Goal: Task Accomplishment & Management: Manage account settings

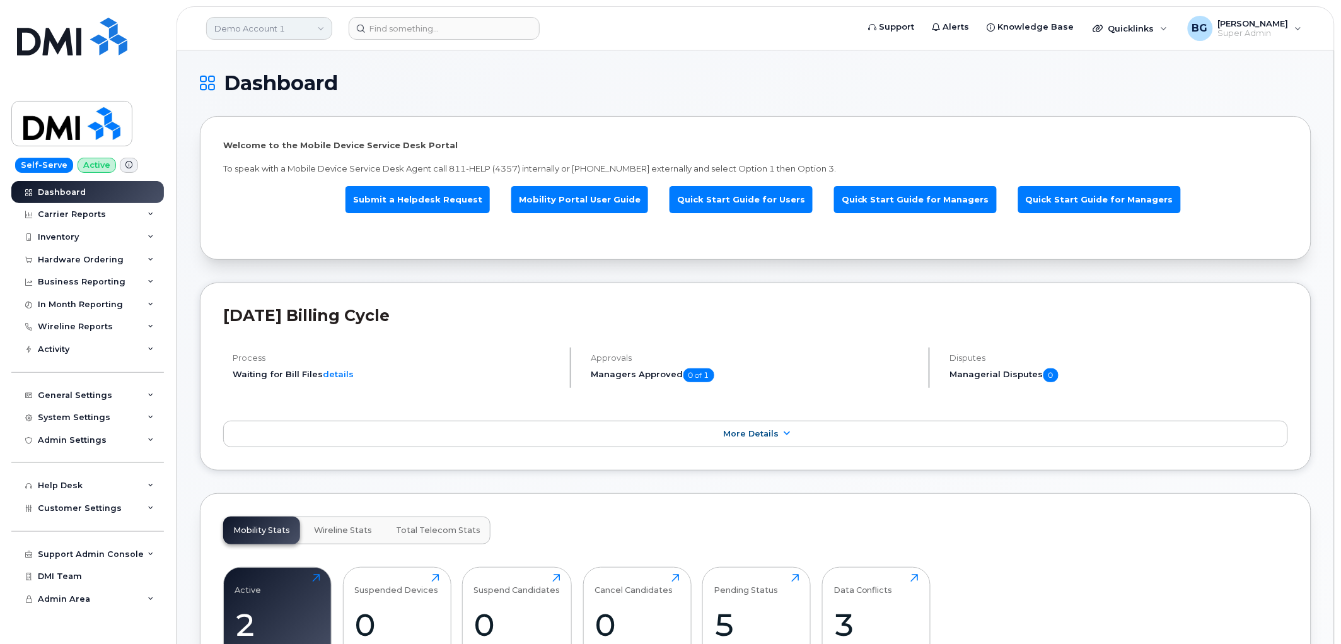
click at [262, 26] on link "Demo Account 1" at bounding box center [269, 28] width 126 height 23
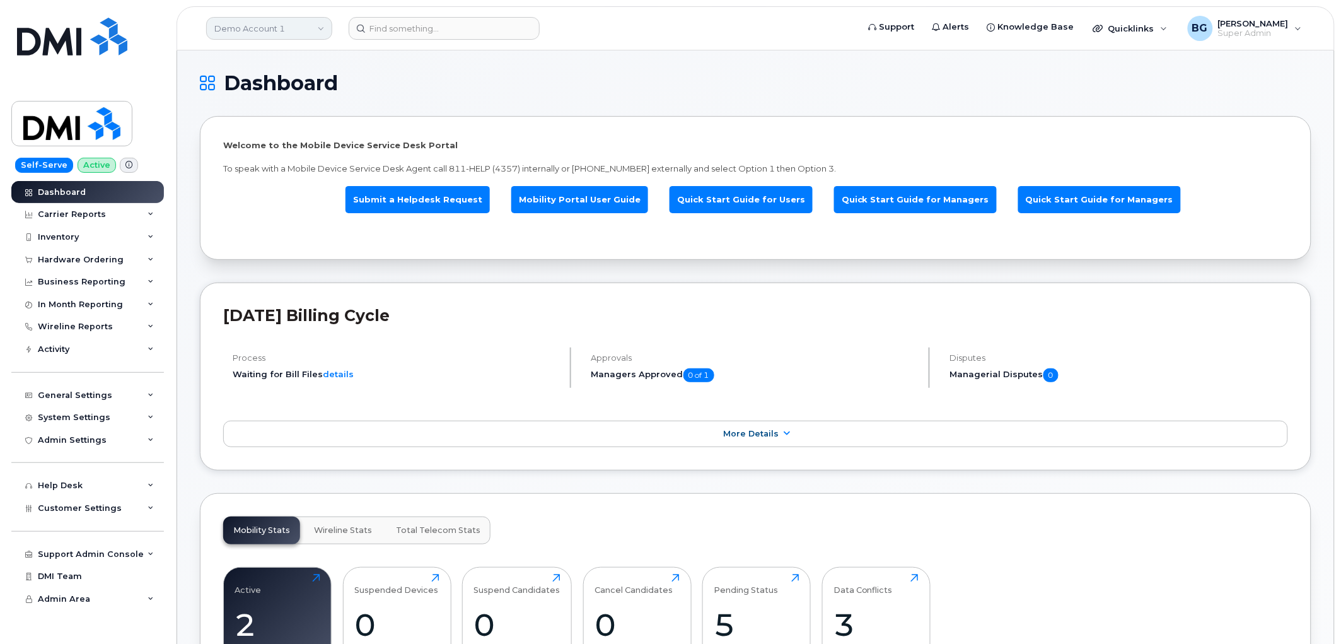
click at [247, 33] on link "Demo Account 1" at bounding box center [269, 28] width 126 height 23
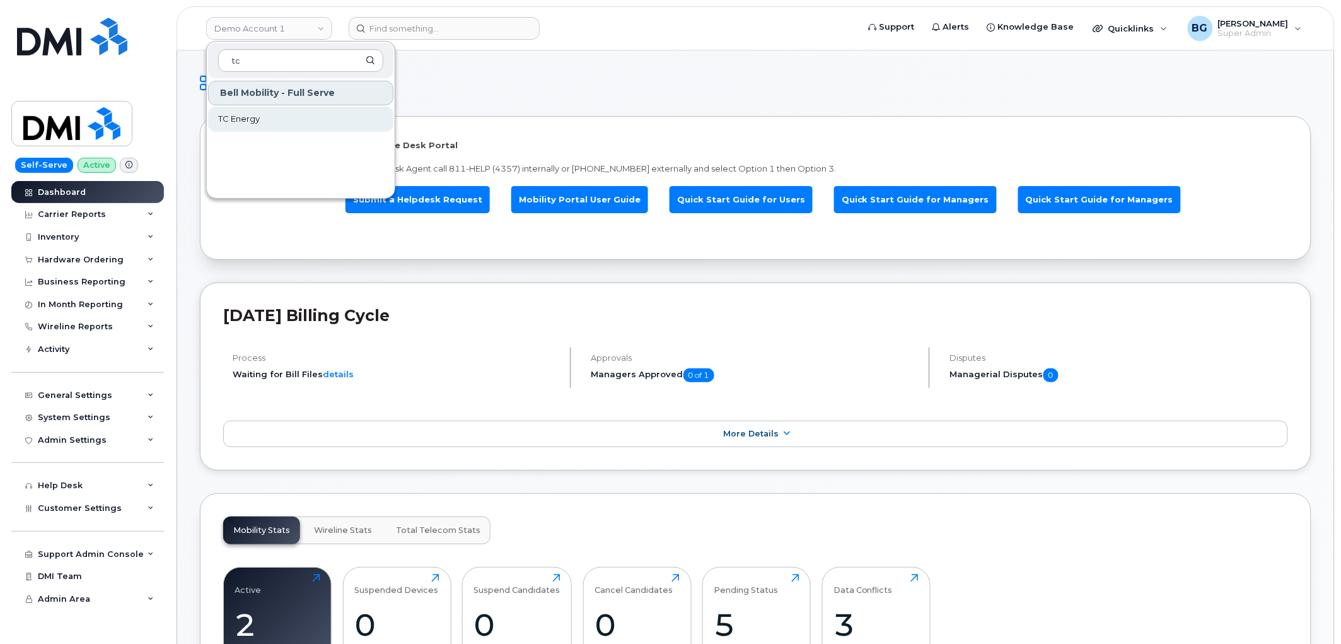
type input "tc"
click at [236, 120] on span "TC Energy" at bounding box center [239, 119] width 42 height 13
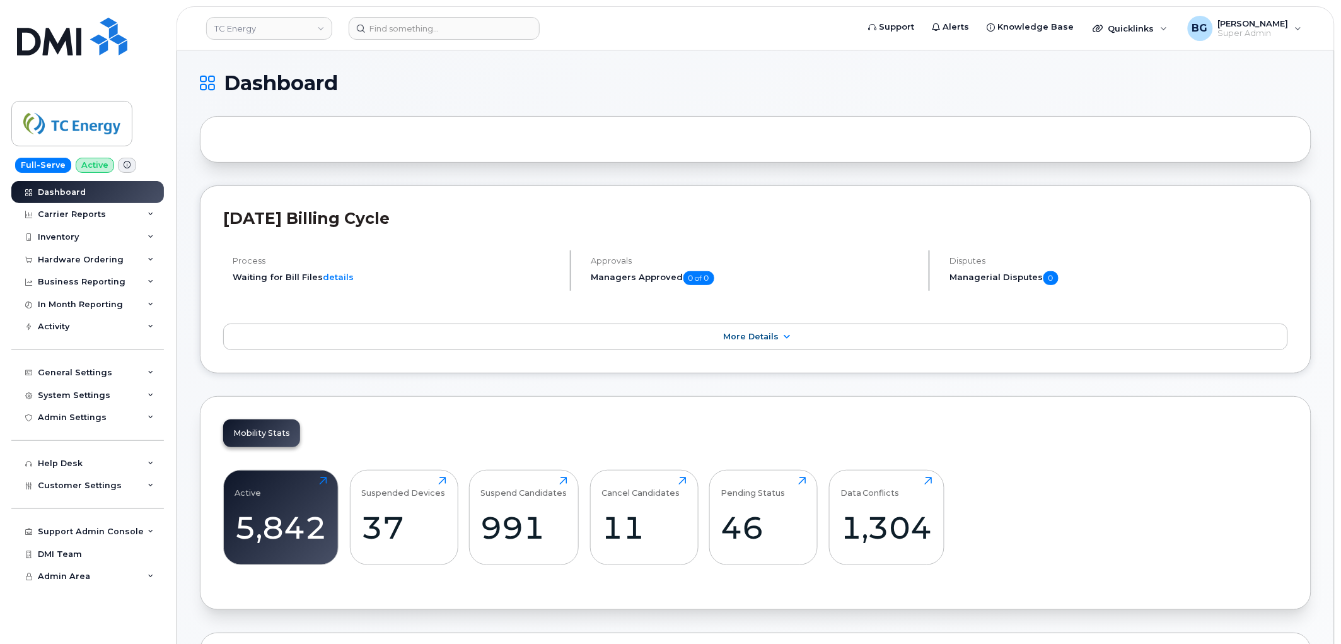
click at [493, 420] on div "Mobility Stats Active 5,842 Click to view more Suspended Devices 37 Click to vi…" at bounding box center [755, 503] width 1111 height 214
click at [563, 202] on div "September 2025 Billing Cycle Process Waiting for Bill Files details Approvals M…" at bounding box center [755, 279] width 1111 height 188
click at [81, 367] on div "General Settings" at bounding box center [87, 372] width 153 height 23
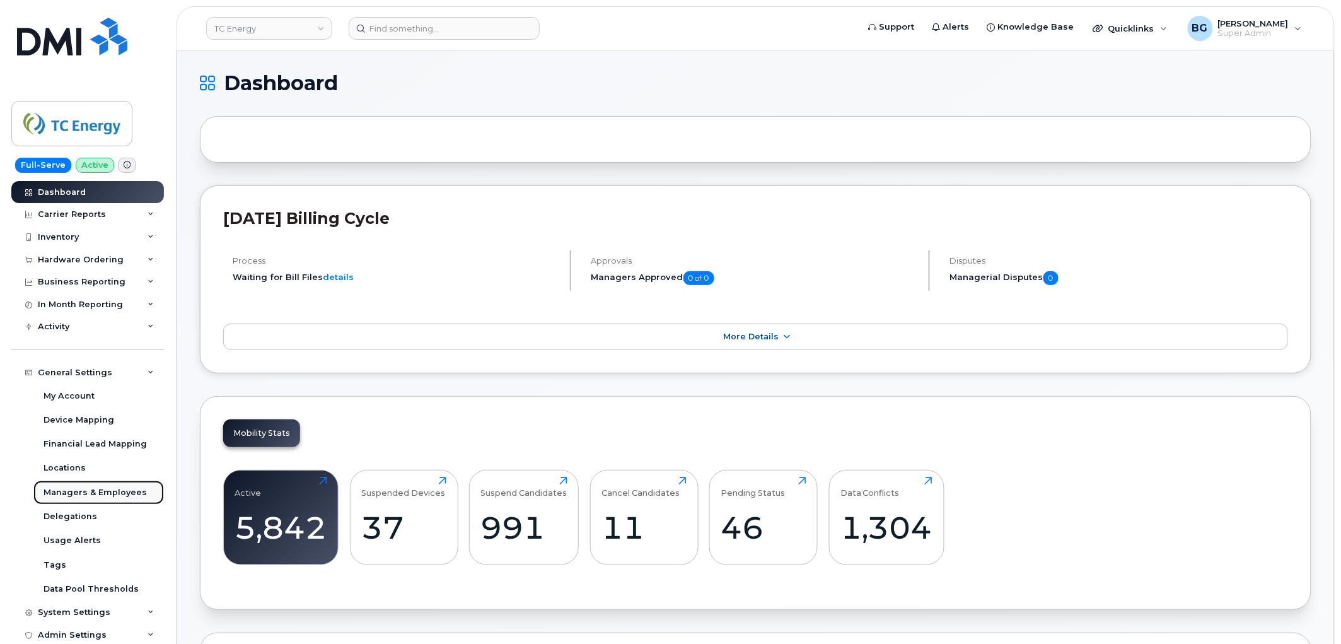
click at [81, 492] on div "Managers & Employees" at bounding box center [94, 492] width 103 height 11
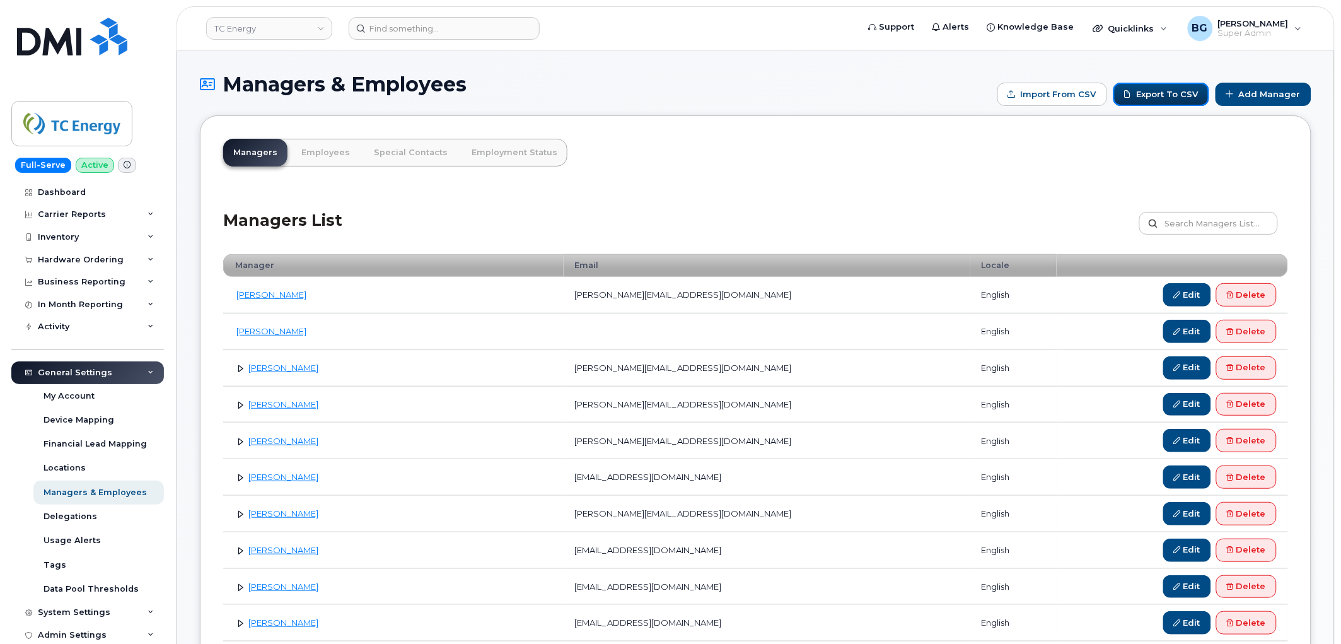
drag, startPoint x: 1167, startPoint y: 92, endPoint x: 557, endPoint y: 475, distance: 720.1
click at [1167, 93] on link "Export to CSV" at bounding box center [1161, 94] width 96 height 23
click at [315, 146] on link "Employees" at bounding box center [325, 153] width 69 height 28
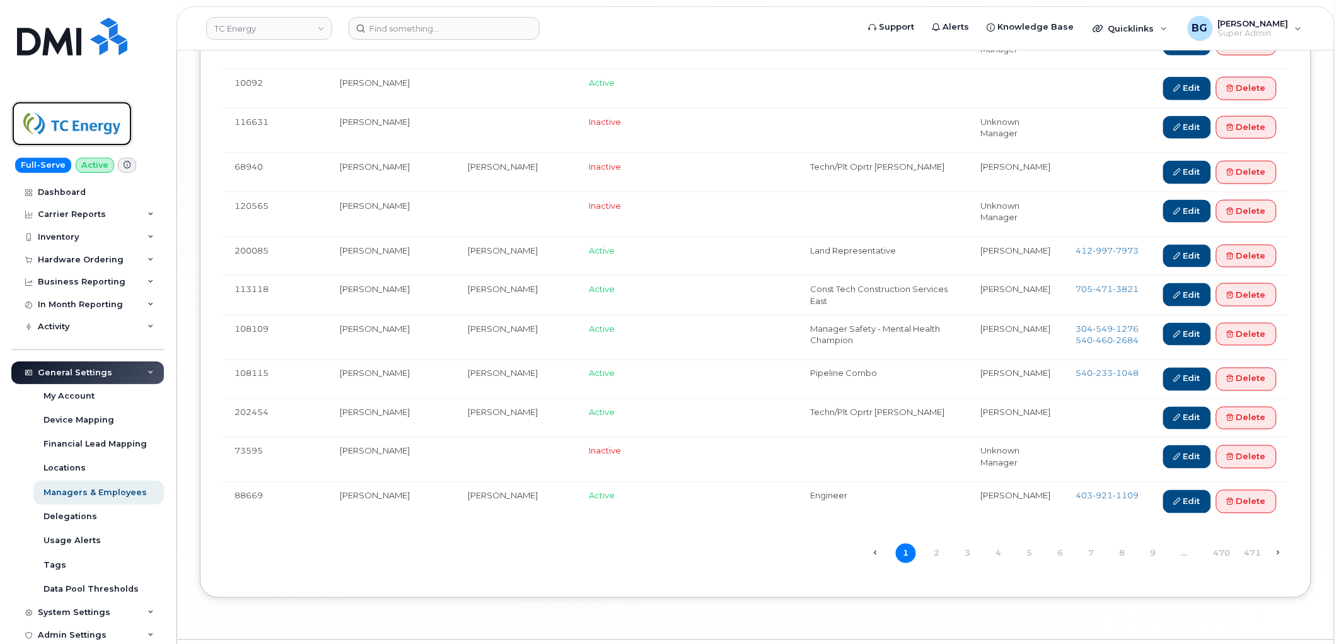
scroll to position [3922, 0]
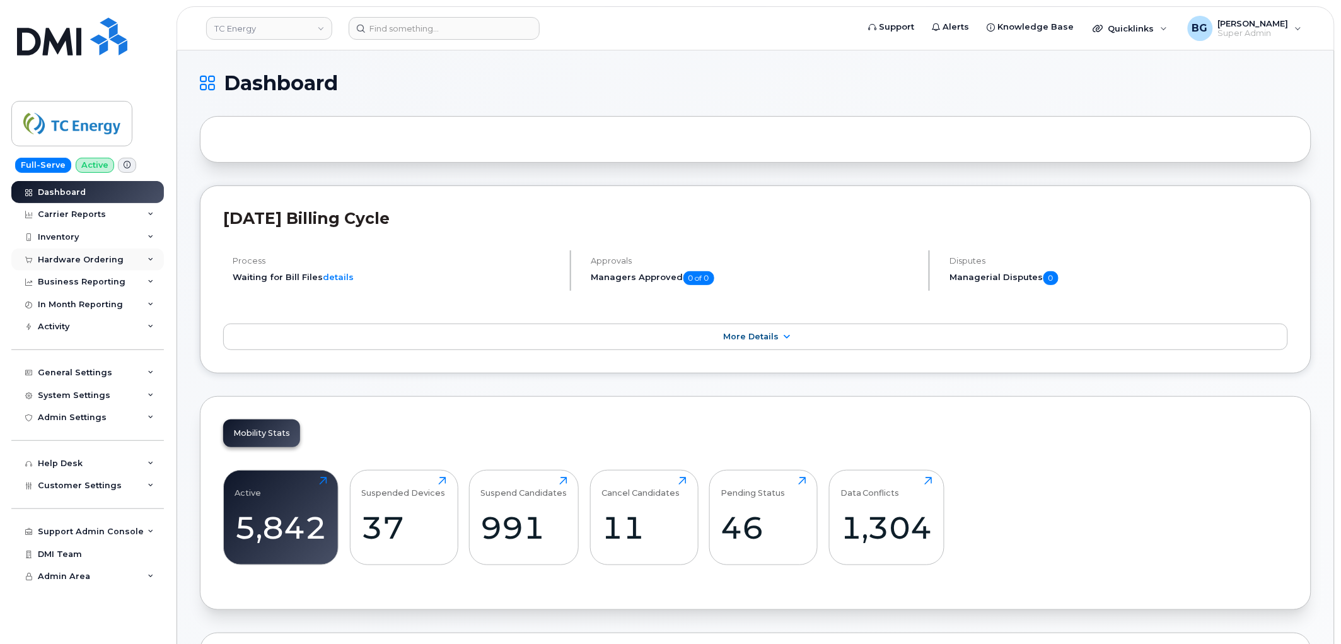
click at [58, 258] on div "Hardware Ordering" at bounding box center [87, 259] width 153 height 23
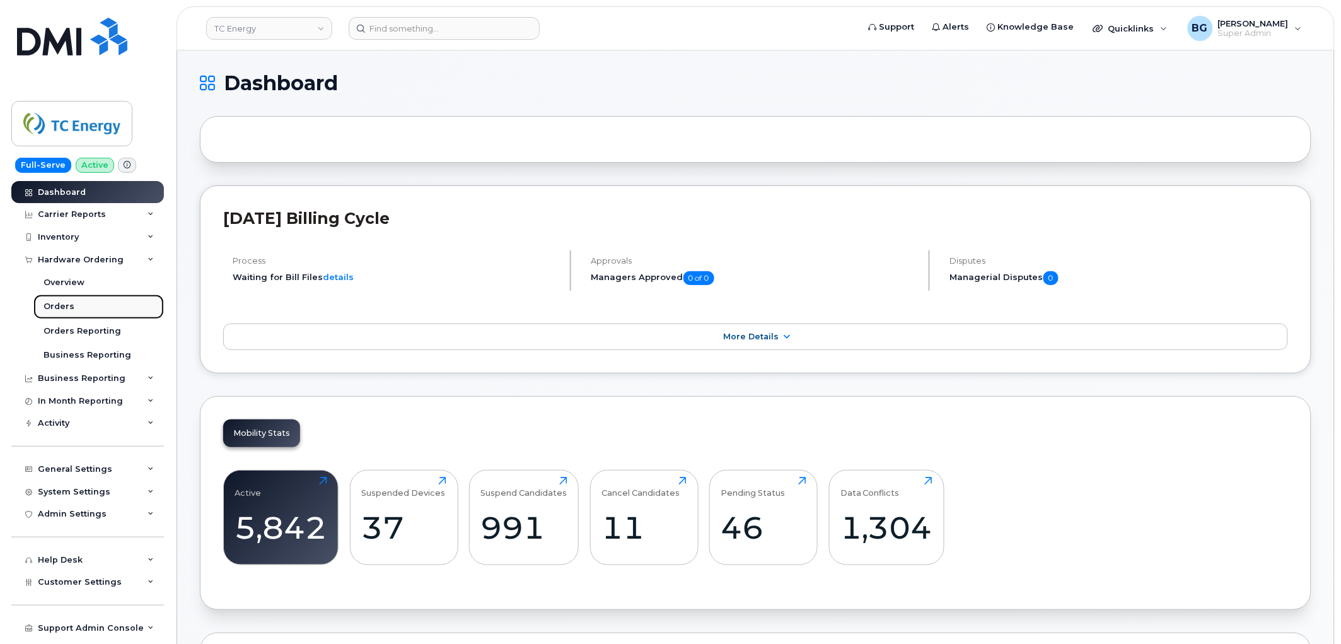
click at [61, 303] on div "Orders" at bounding box center [58, 306] width 31 height 11
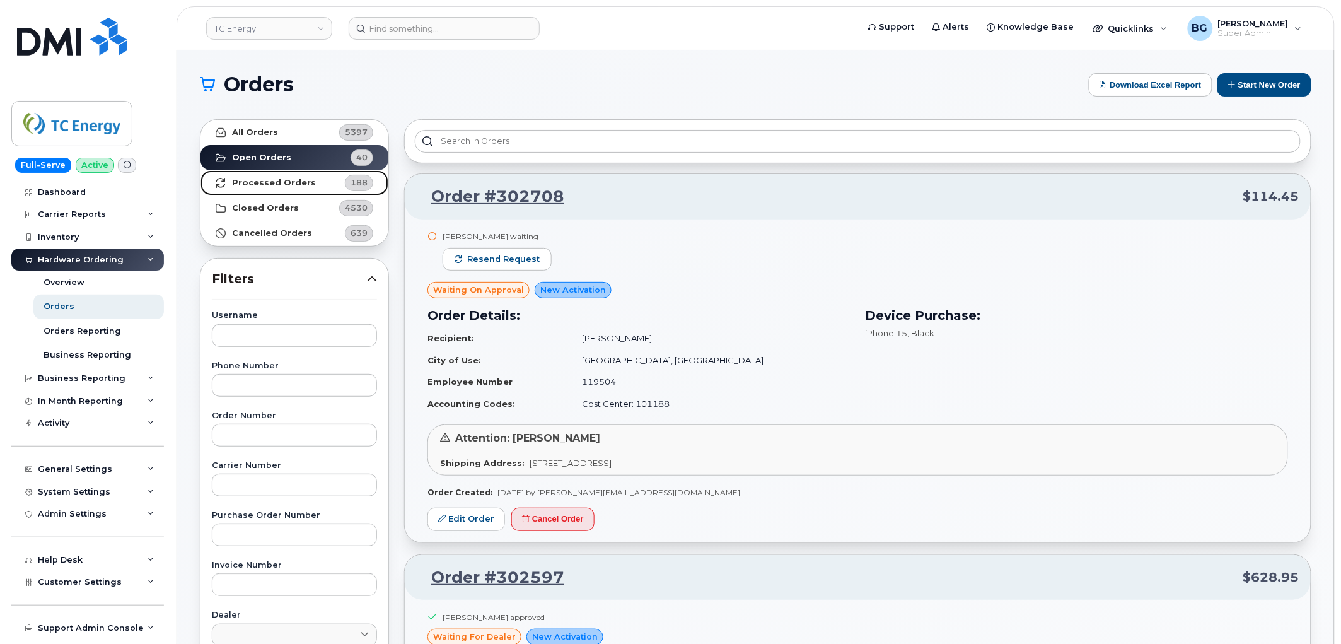
click at [272, 184] on strong "Processed Orders" at bounding box center [274, 183] width 84 height 10
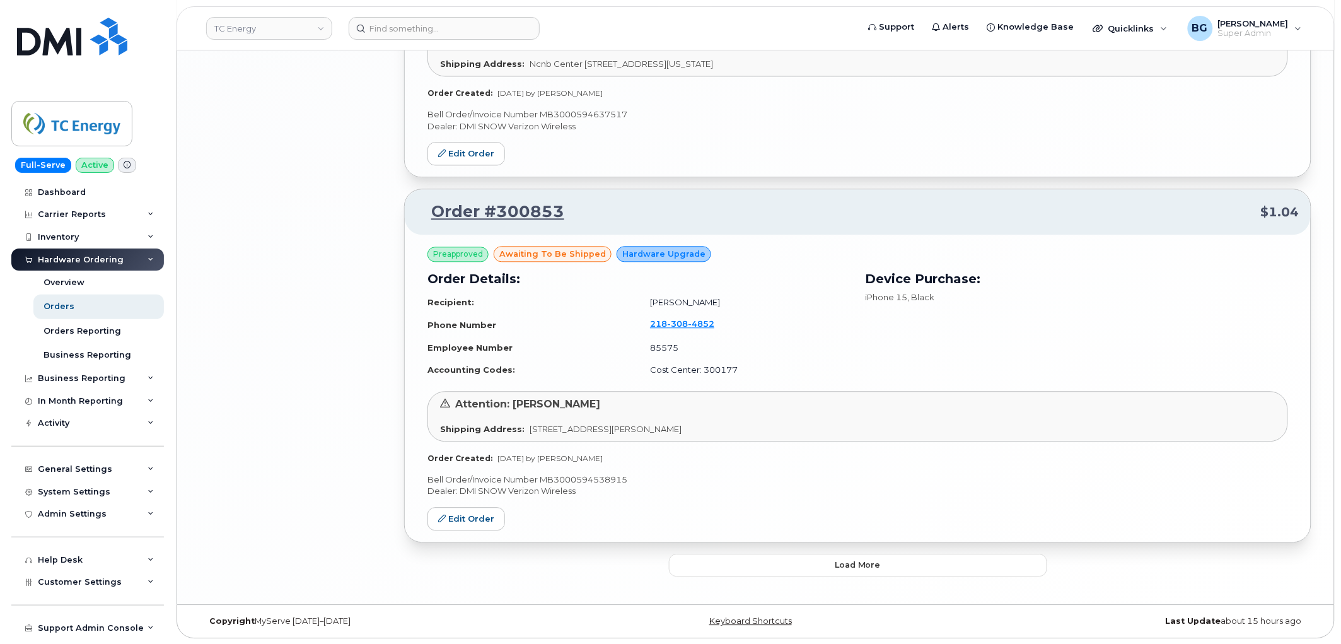
scroll to position [2612, 0]
click at [858, 560] on span "Load more" at bounding box center [858, 564] width 46 height 12
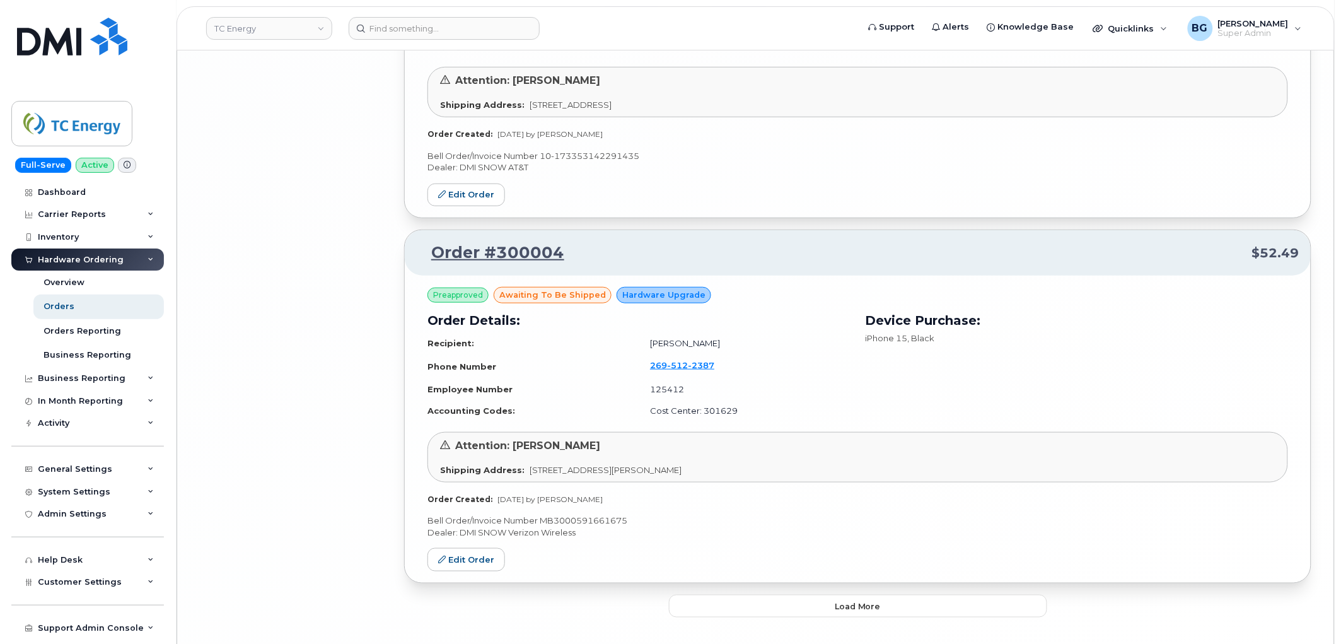
scroll to position [5457, 0]
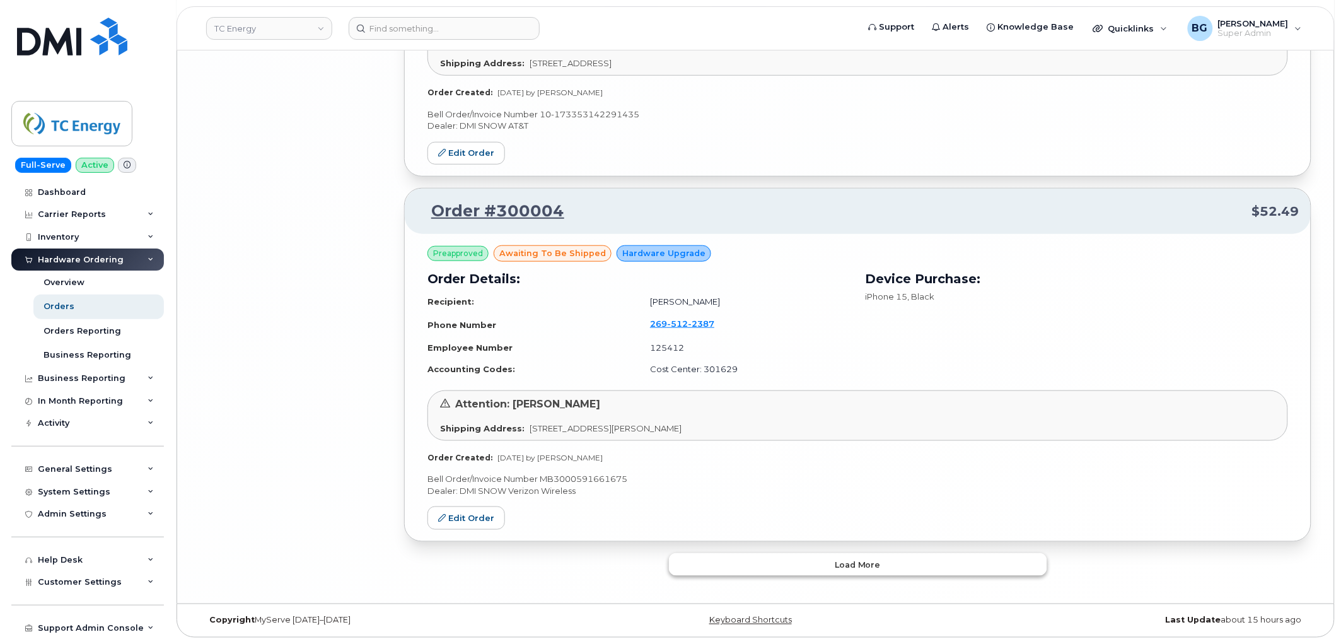
click at [868, 570] on button "Load more" at bounding box center [858, 564] width 378 height 23
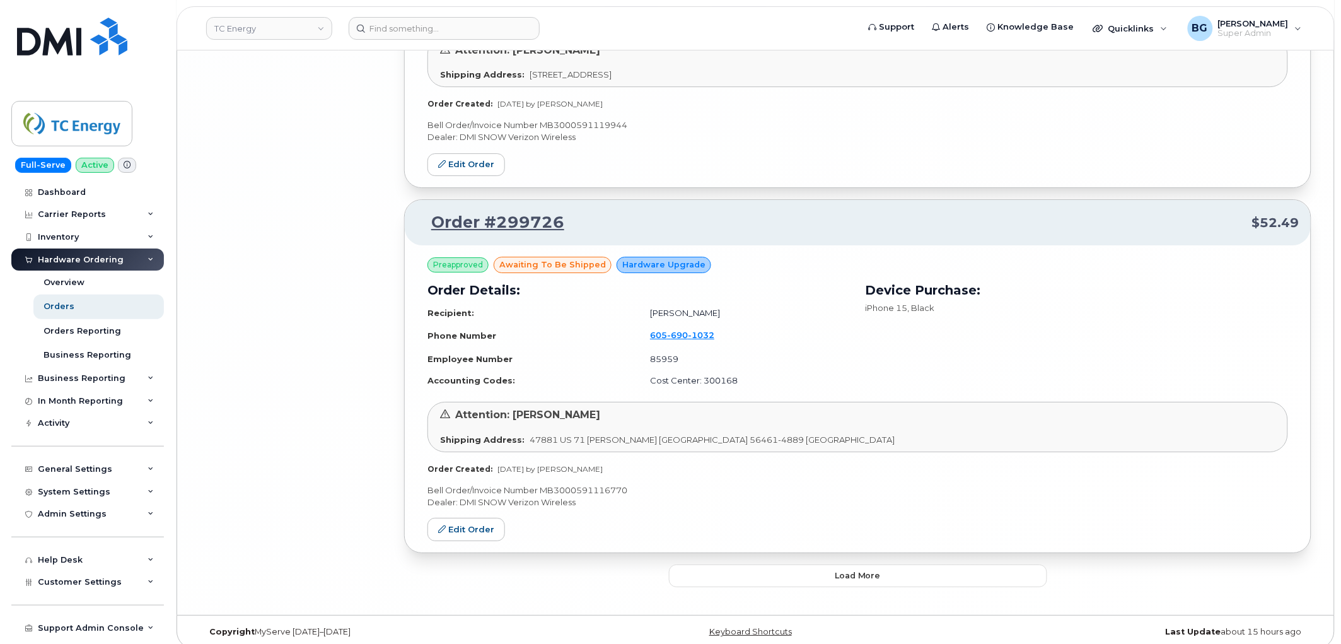
scroll to position [8304, 0]
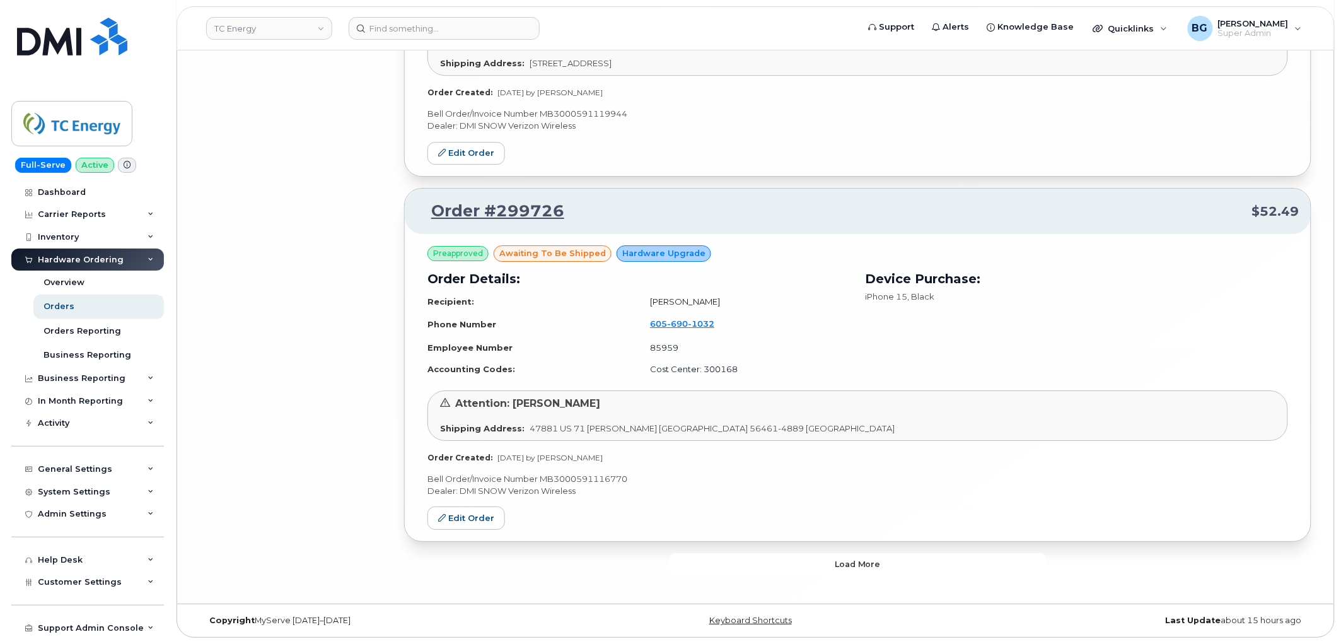
click at [830, 556] on button "Load more" at bounding box center [858, 564] width 378 height 23
click at [832, 557] on button "Load more" at bounding box center [858, 564] width 378 height 23
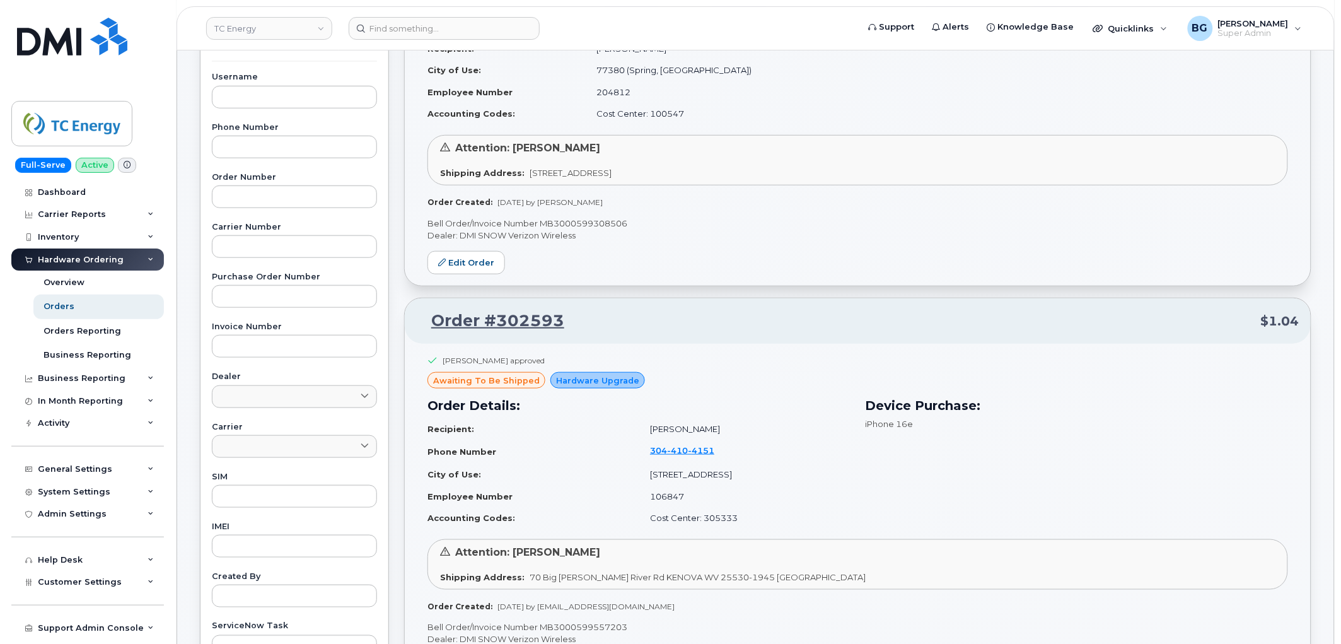
scroll to position [0, 0]
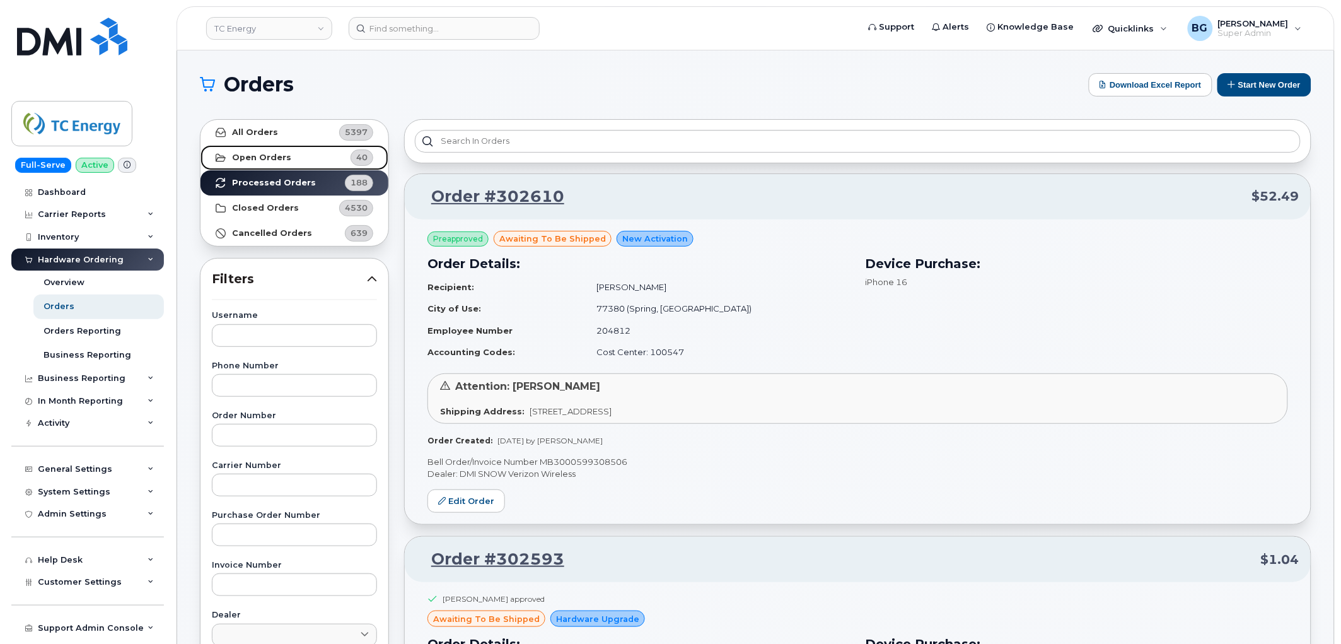
click at [254, 156] on strong "Open Orders" at bounding box center [261, 158] width 59 height 10
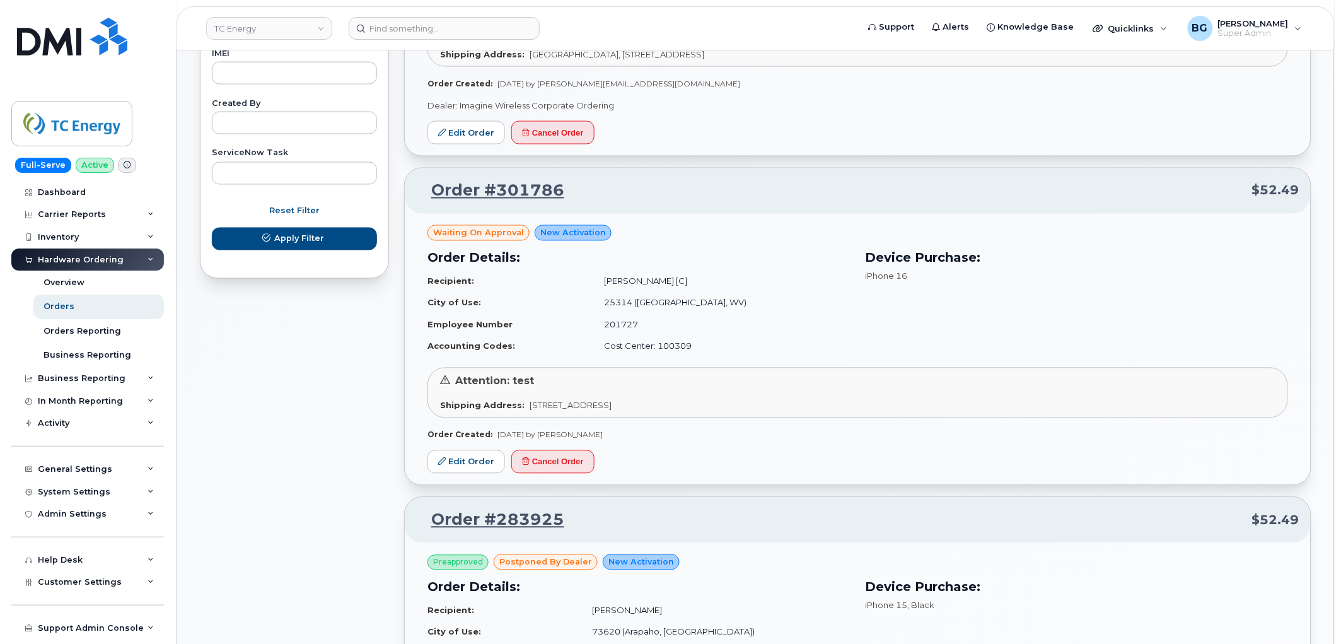
scroll to position [700, 0]
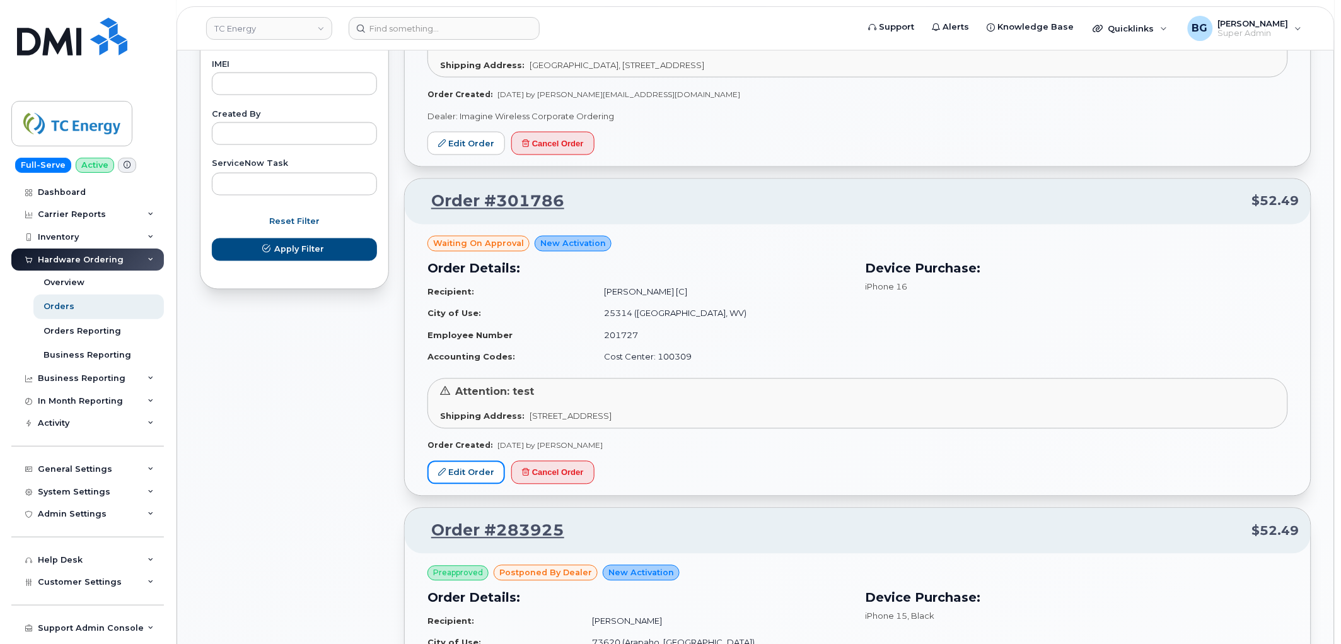
drag, startPoint x: 456, startPoint y: 475, endPoint x: 458, endPoint y: 485, distance: 10.4
click at [456, 476] on link "Edit Order" at bounding box center [466, 472] width 78 height 23
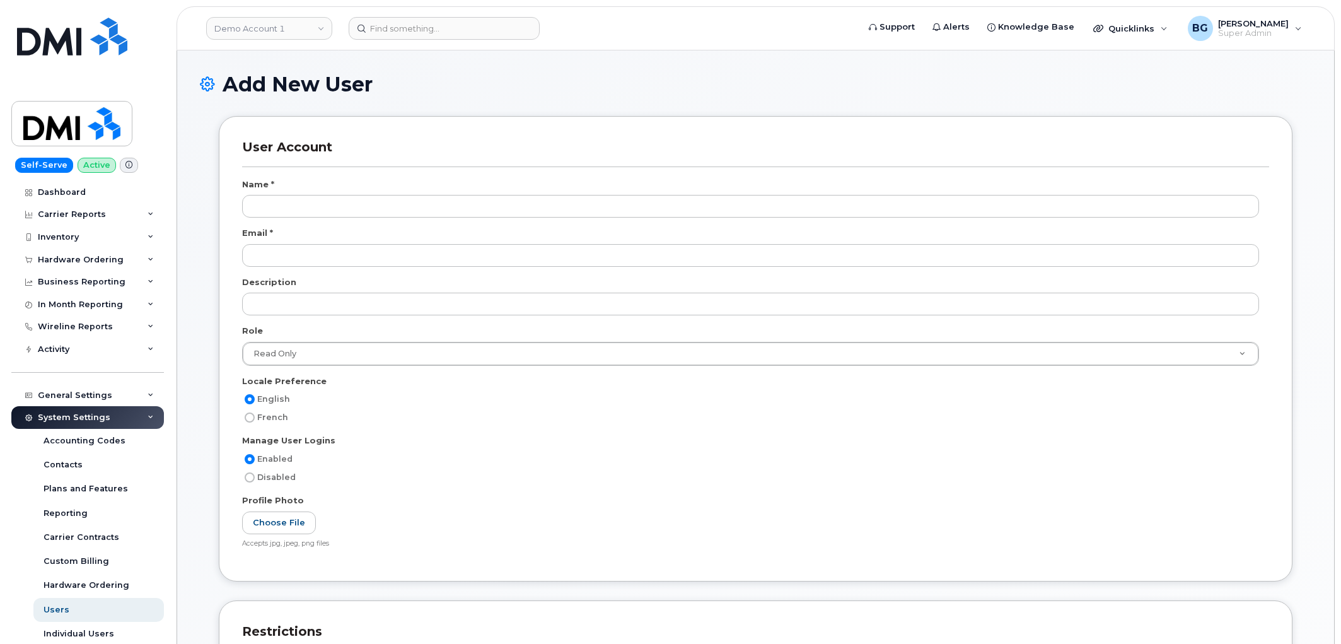
select select
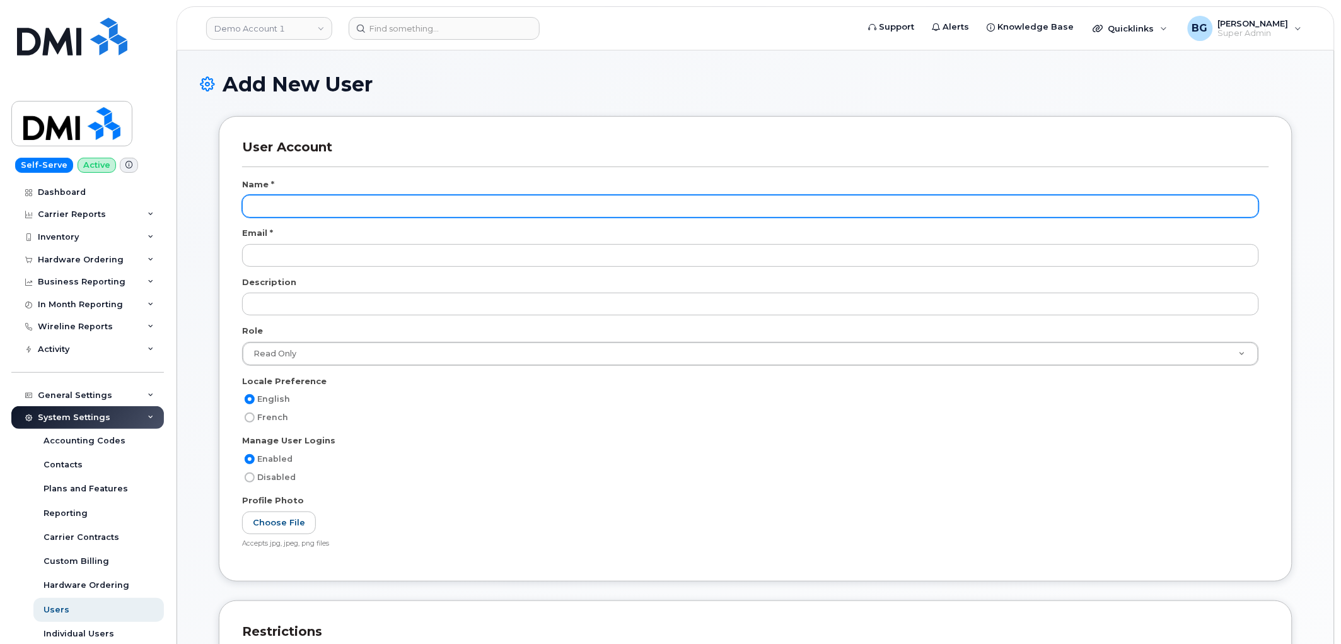
drag, startPoint x: 380, startPoint y: 202, endPoint x: 382, endPoint y: 195, distance: 6.8
click at [380, 199] on input "text" at bounding box center [750, 206] width 1017 height 23
paste input "Saliou Wele"
type input "Saliou Wele"
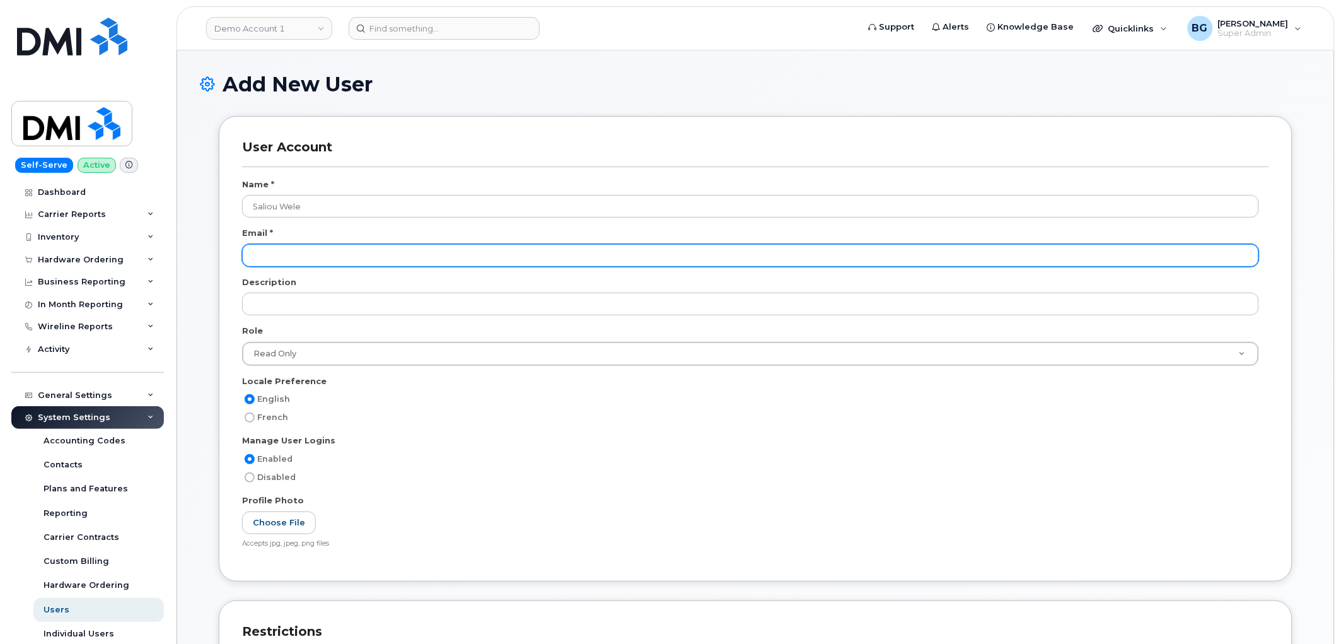
click at [281, 263] on input "email" at bounding box center [750, 255] width 1017 height 23
paste input "swele@dminc.com"
type input "swele@dminc.com"
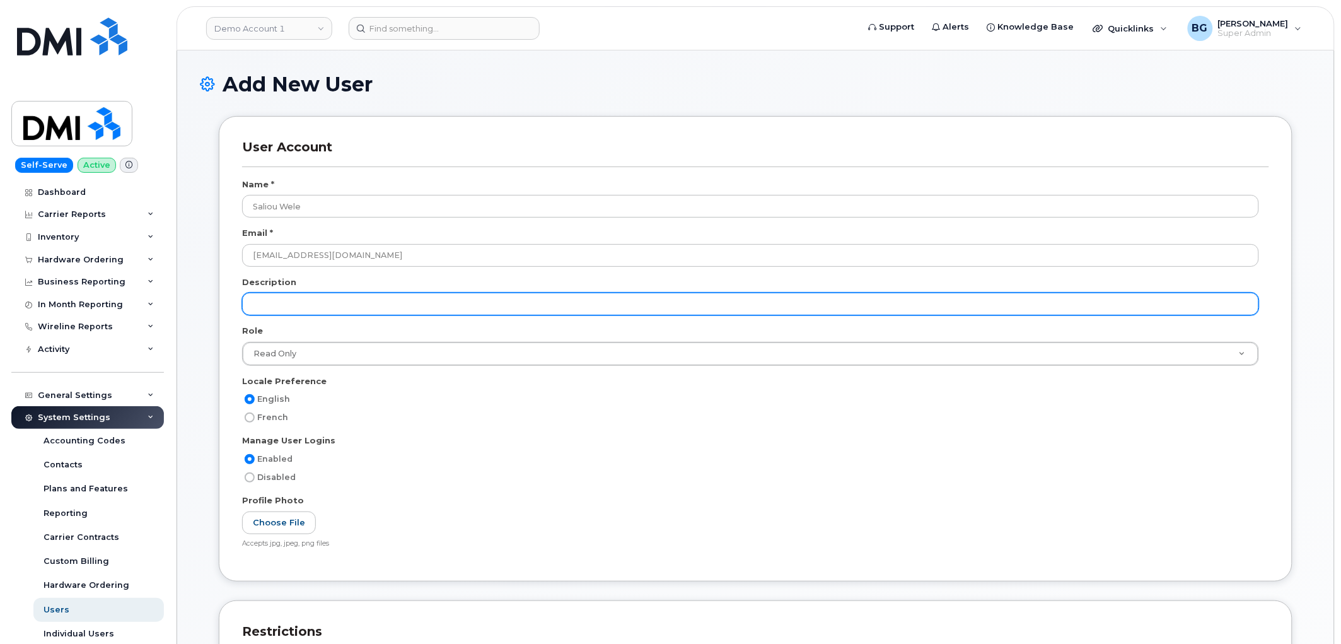
click at [328, 301] on input "text" at bounding box center [750, 304] width 1017 height 23
paste input "Desktop Support Specialist -Tier I"
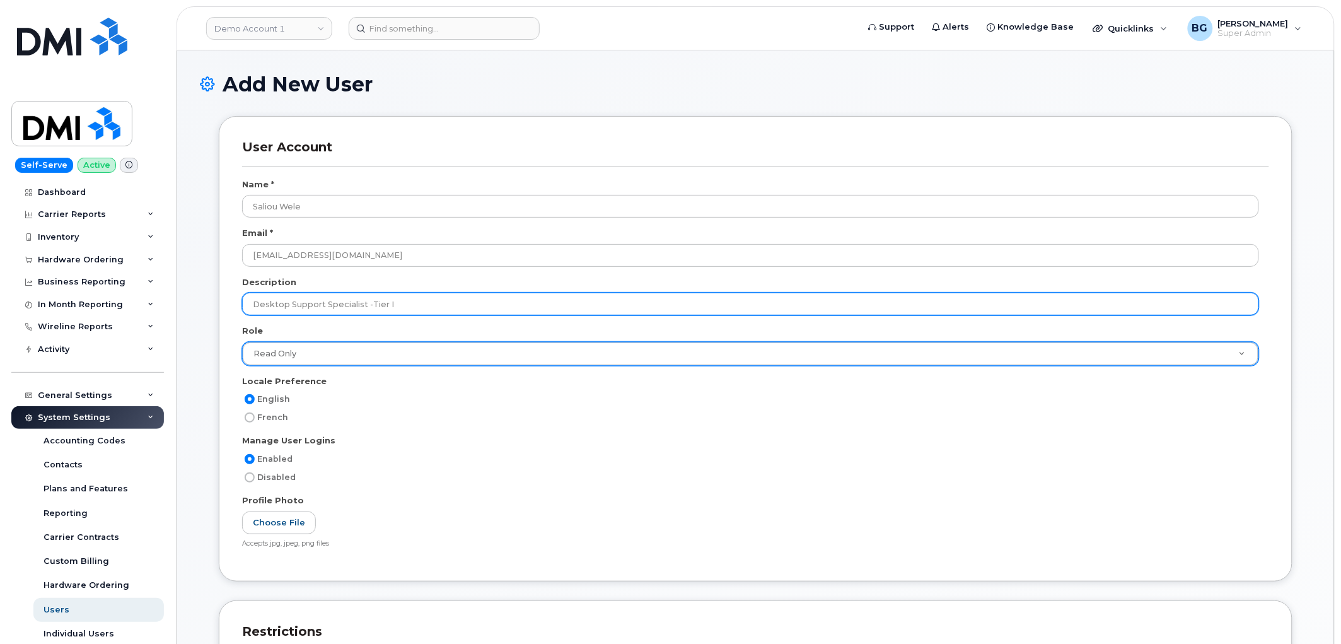
type input "Desktop Support Specialist -Tier I"
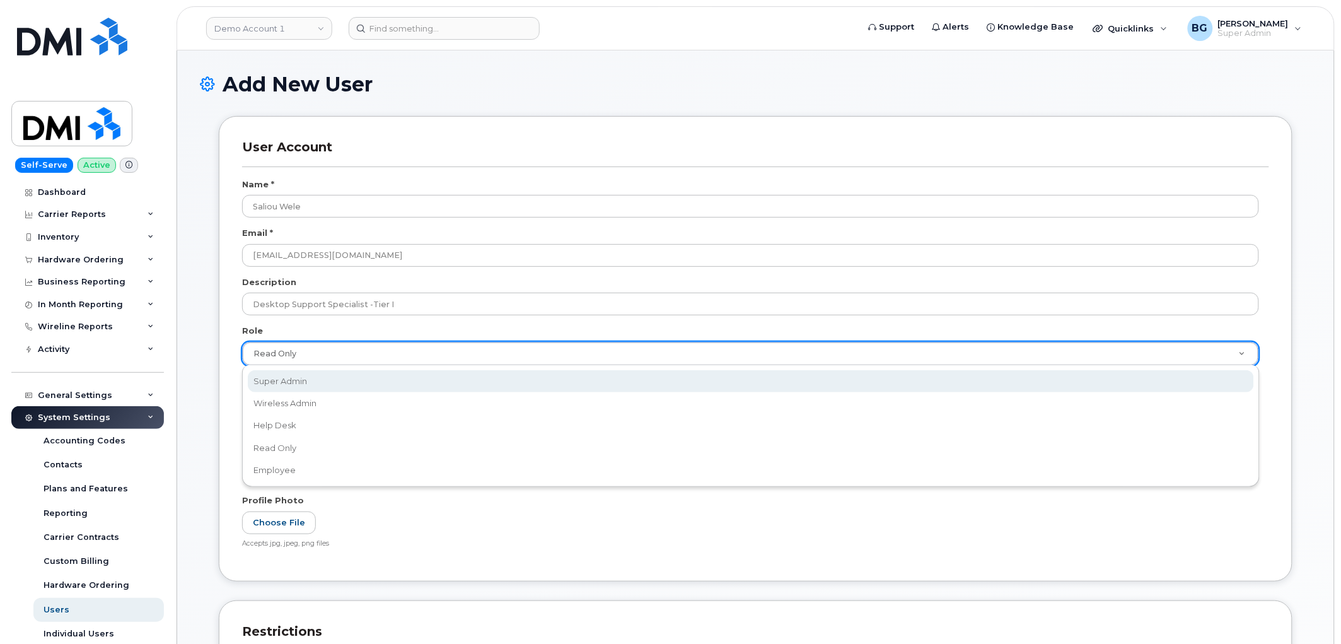
select select "super_admin"
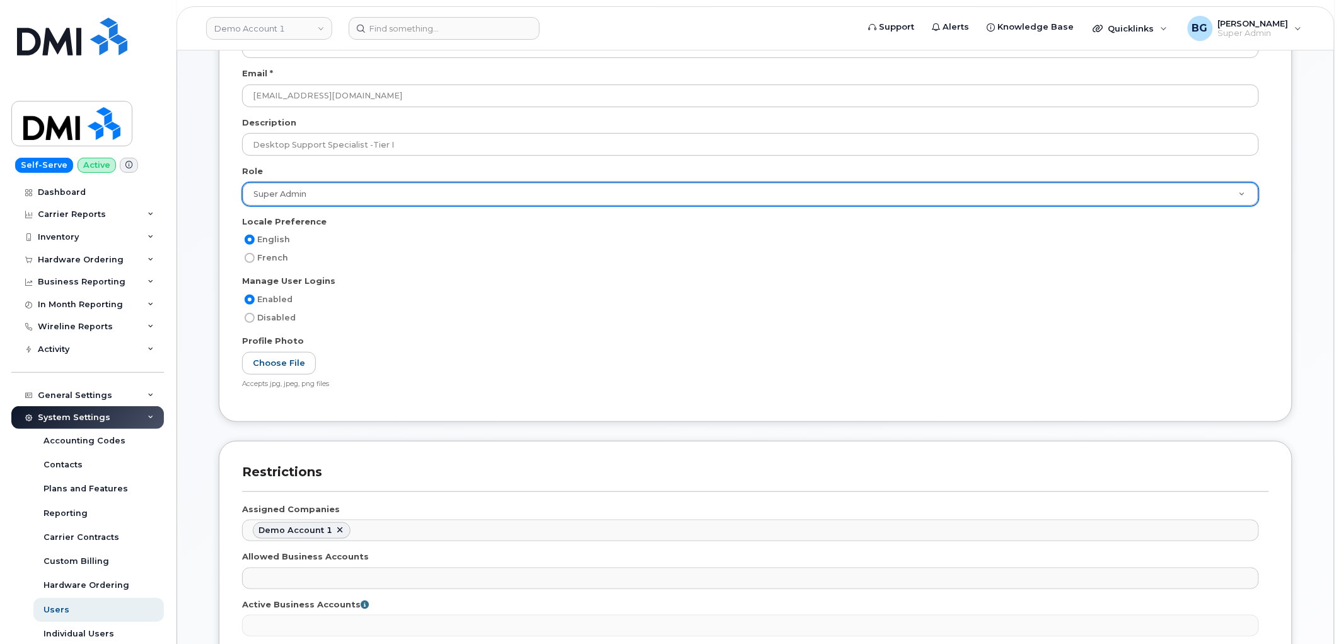
scroll to position [1029, 0]
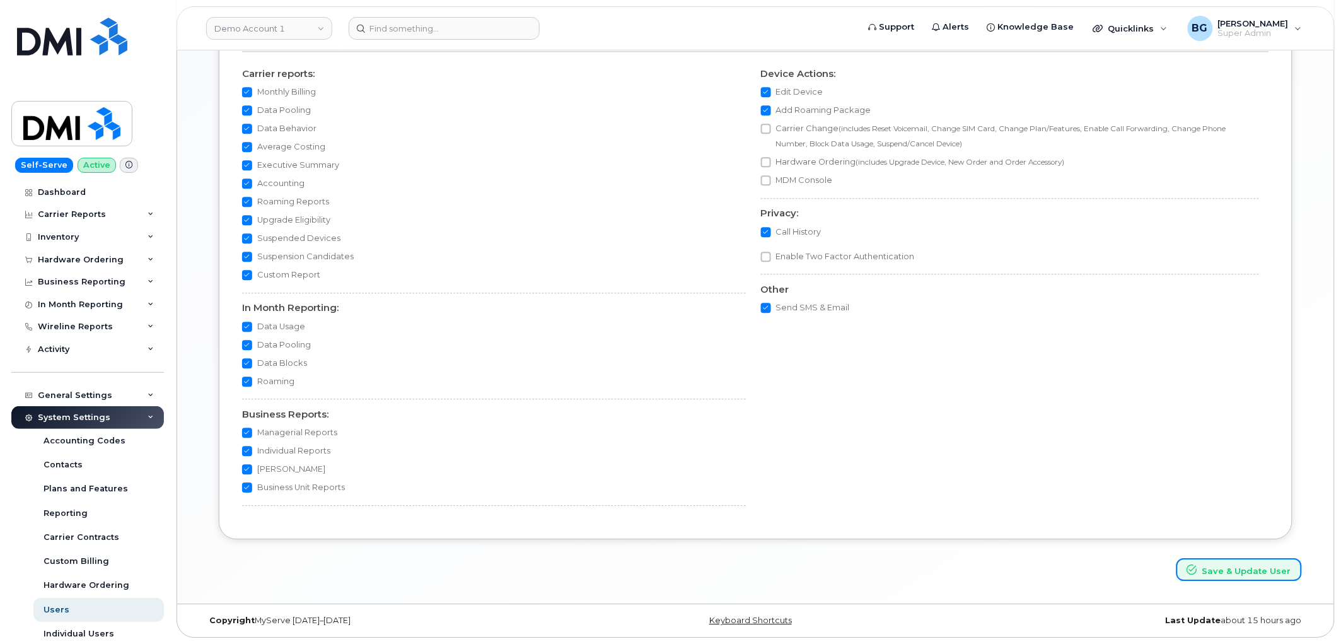
drag, startPoint x: 1227, startPoint y: 571, endPoint x: 957, endPoint y: 182, distance: 473.7
click at [1227, 571] on button "Save & Update User" at bounding box center [1238, 569] width 125 height 23
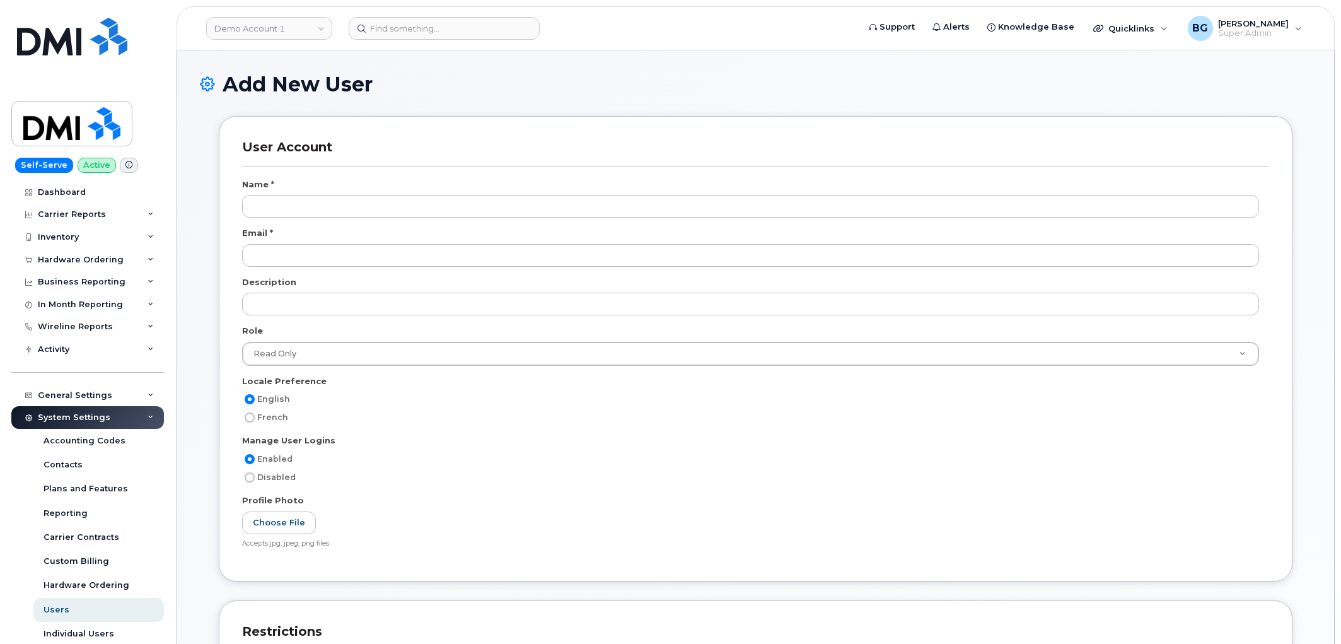
select select
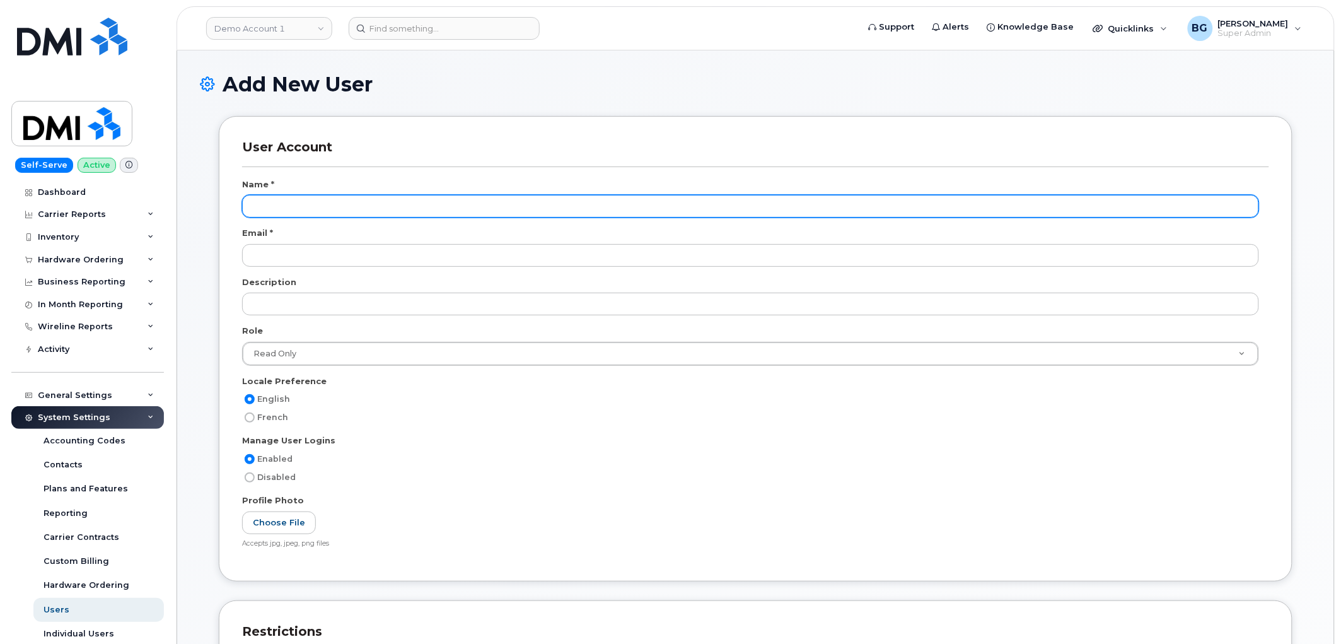
scroll to position [2051, 0]
click at [274, 209] on input "text" at bounding box center [750, 206] width 1017 height 23
paste input "[PERSON_NAME]"
type input "[PERSON_NAME]"
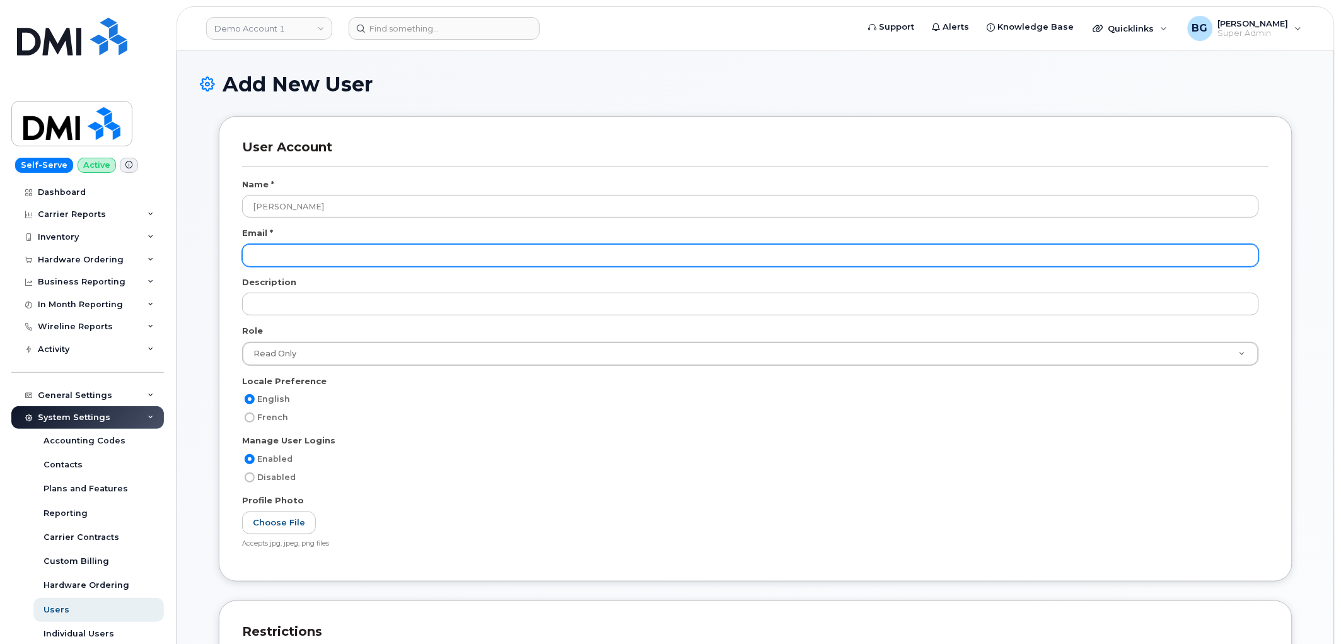
click at [292, 252] on input "email" at bounding box center [750, 255] width 1017 height 23
paste input "[EMAIL_ADDRESS][DOMAIN_NAME]"
type input "lmartinez@dminc.com"
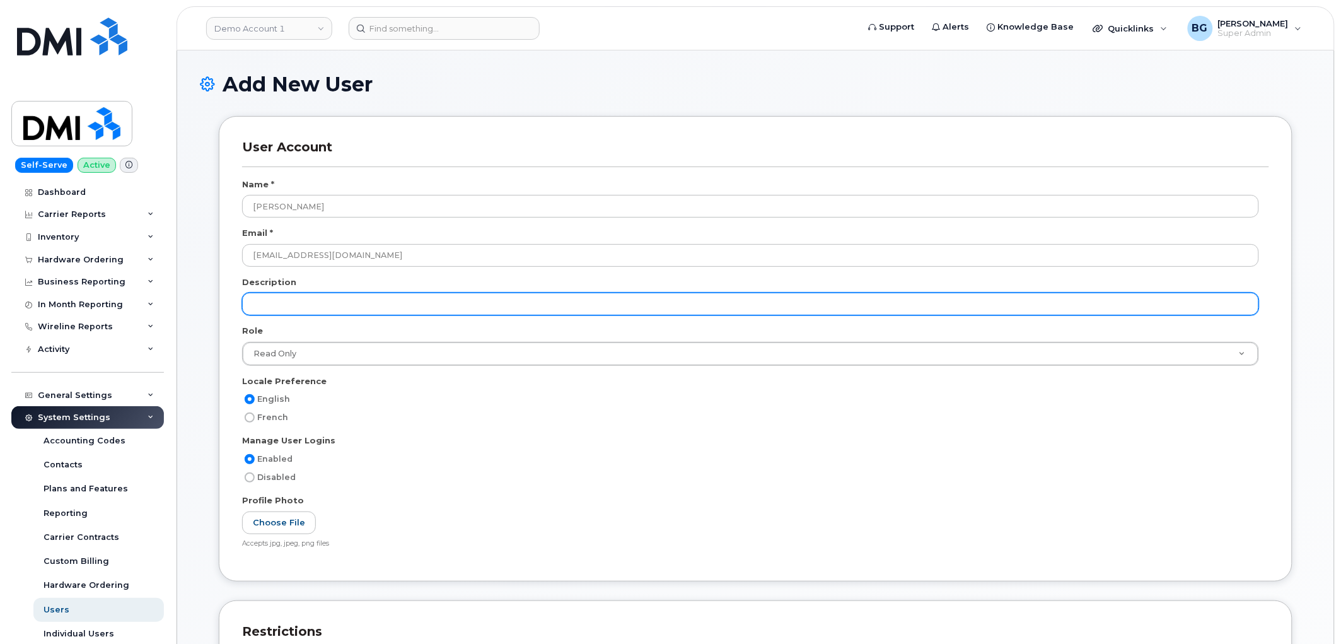
click at [320, 301] on input "text" at bounding box center [750, 304] width 1017 height 23
paste input "Desktop Support Specialist -Tier I"
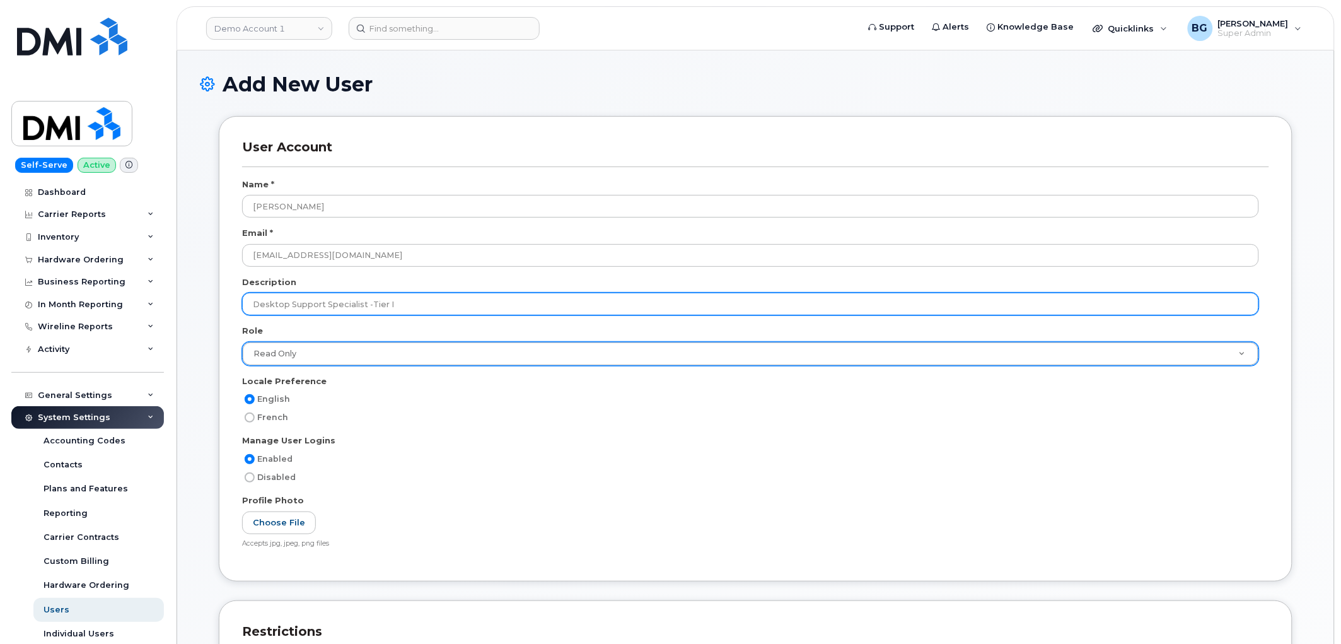
type input "Desktop Support Specialist -Tier I"
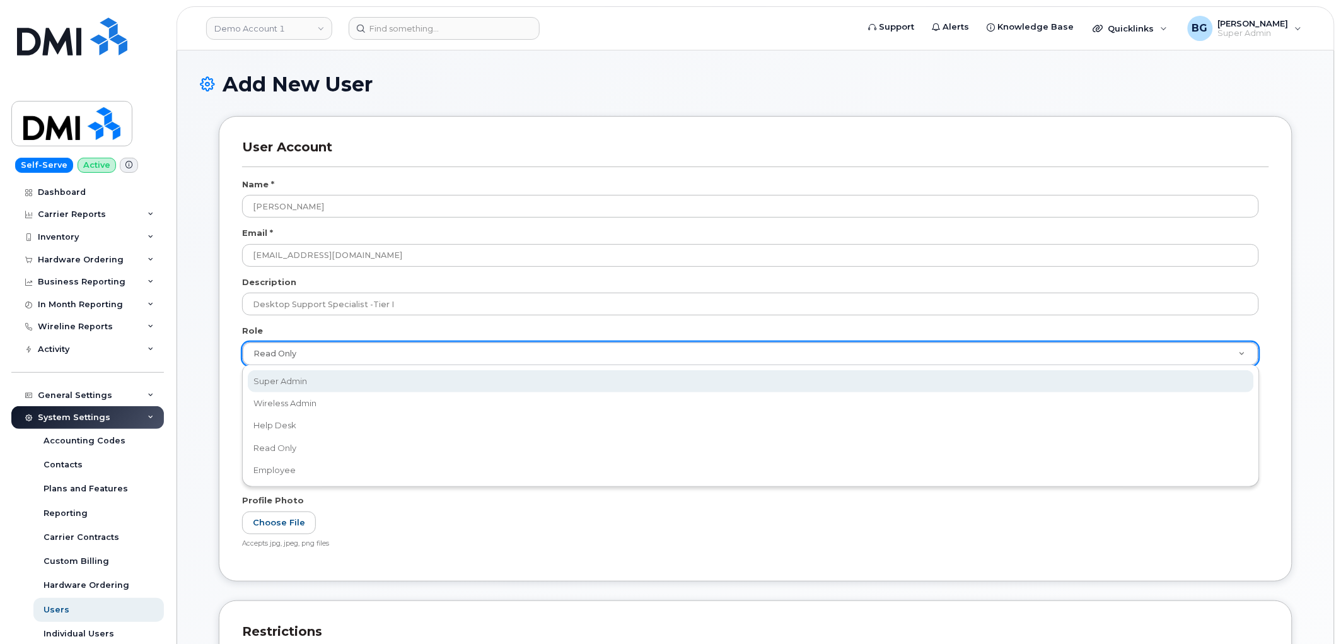
drag, startPoint x: 300, startPoint y: 381, endPoint x: 308, endPoint y: 376, distance: 8.8
select select "super_admin"
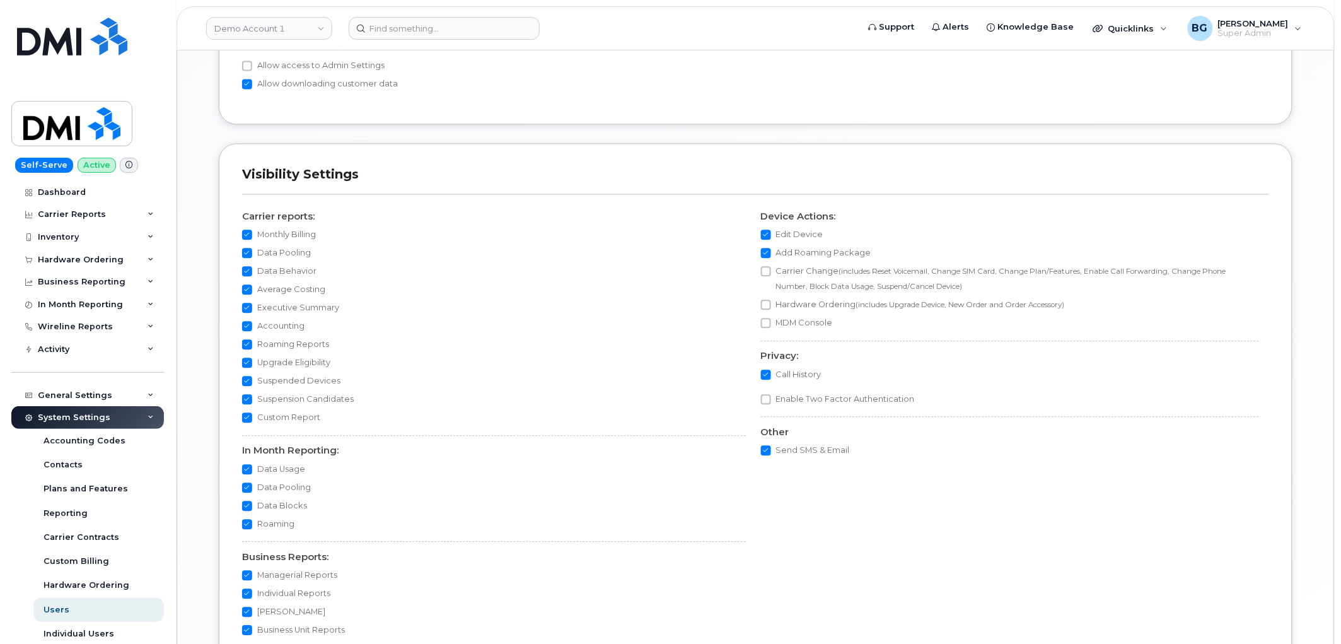
scroll to position [1029, 0]
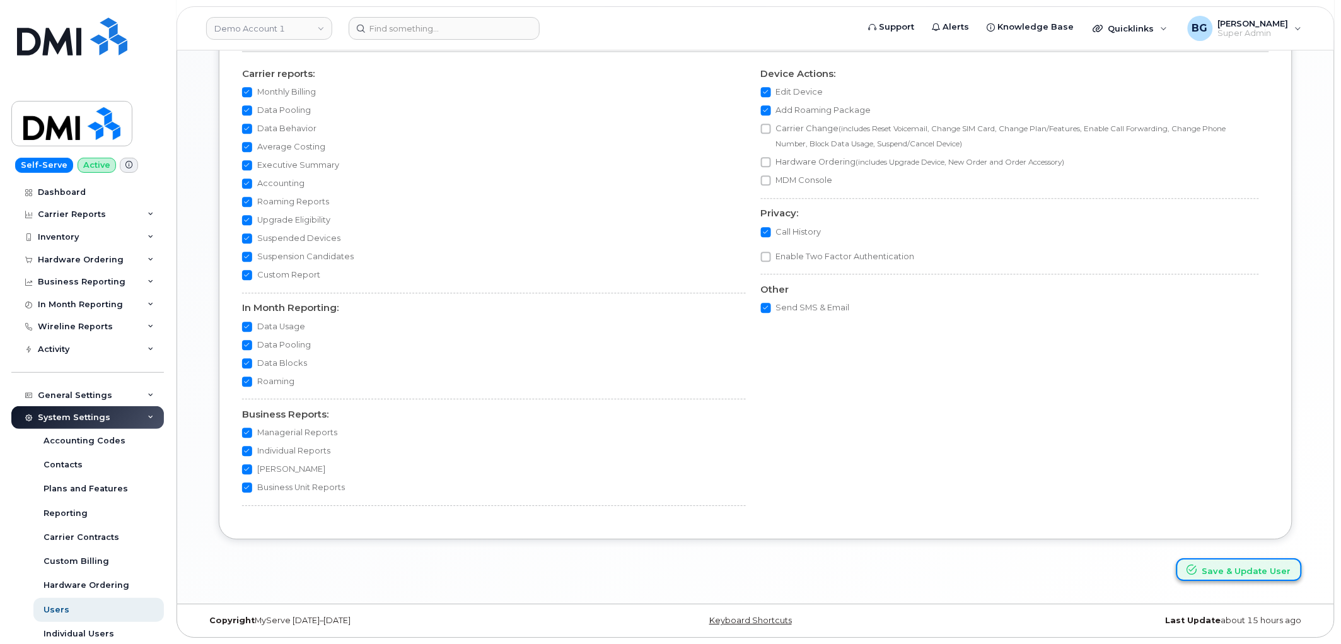
click at [1239, 567] on button "Save & Update User" at bounding box center [1238, 569] width 125 height 23
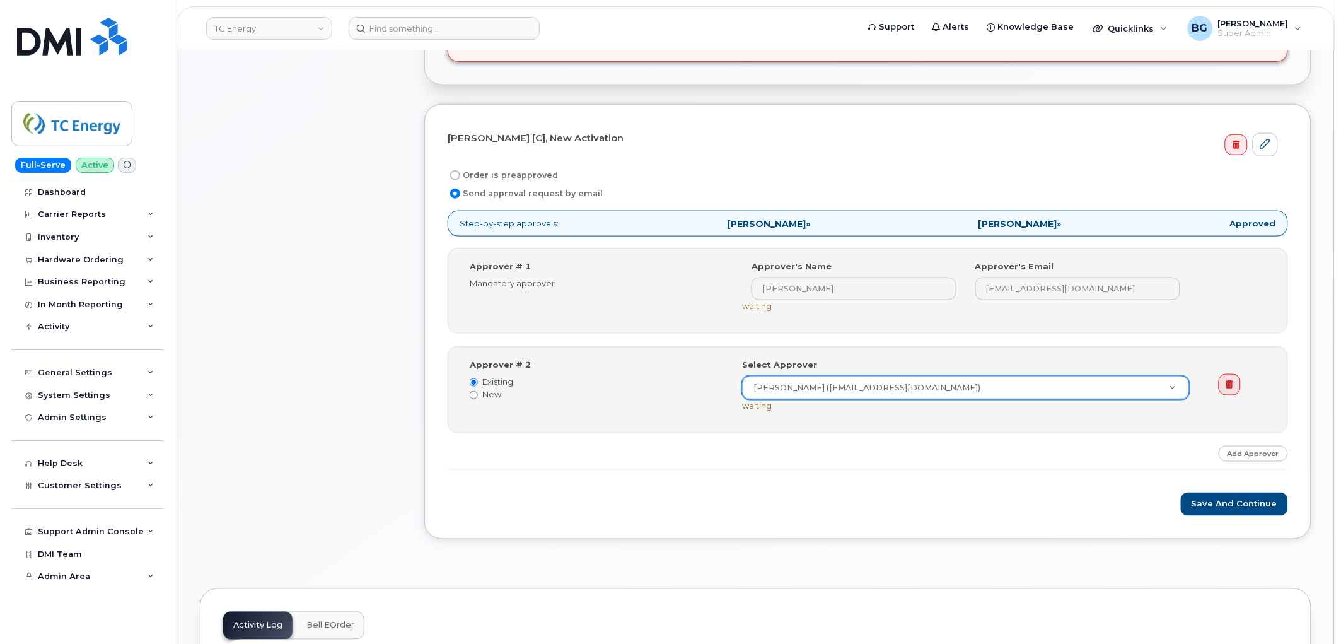
scroll to position [420, 0]
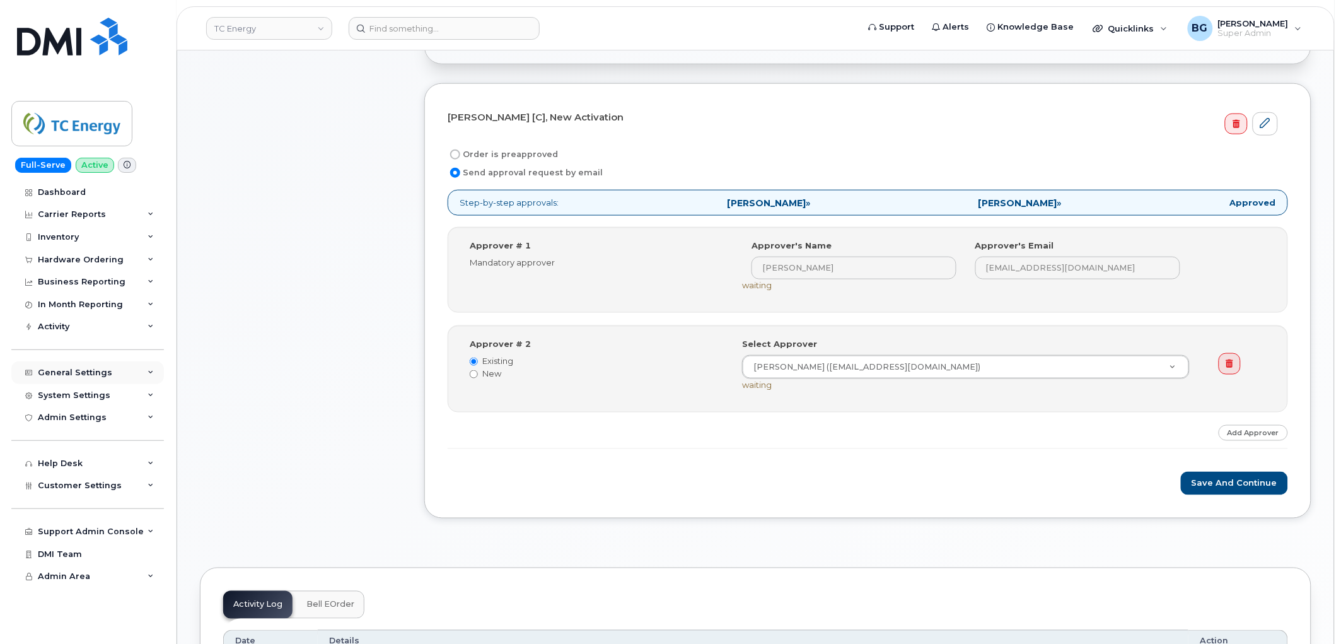
click at [54, 373] on div "General Settings" at bounding box center [75, 373] width 74 height 10
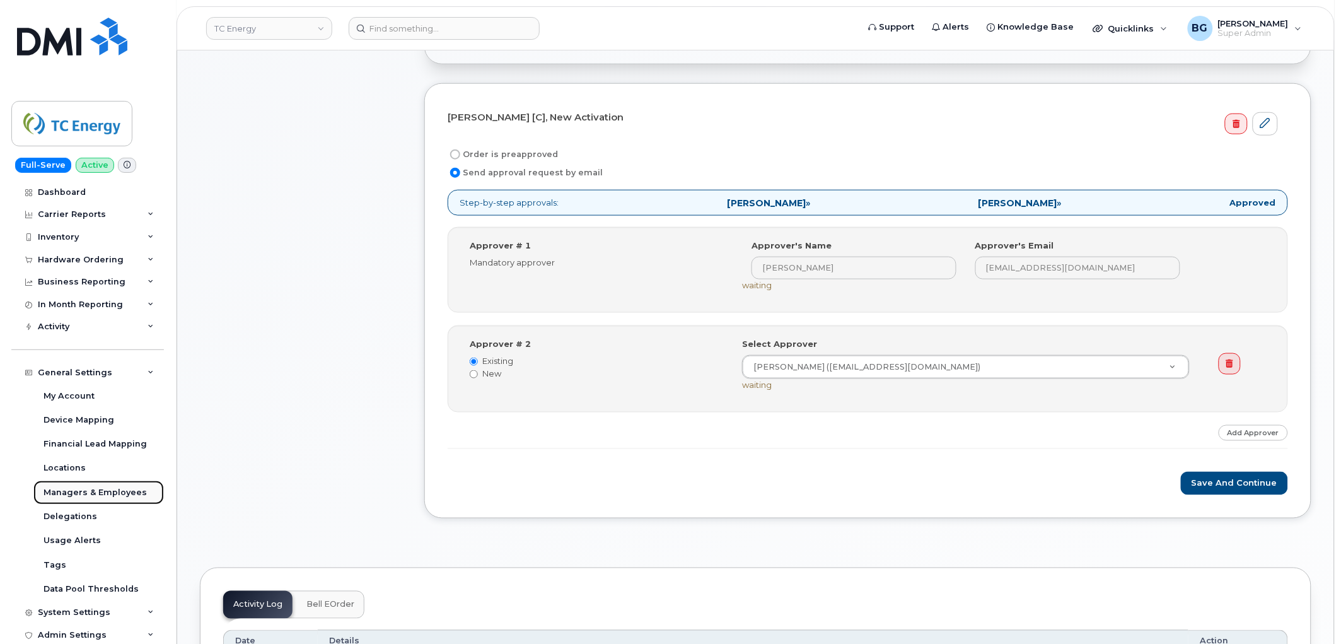
click at [84, 493] on div "Managers & Employees" at bounding box center [94, 492] width 103 height 11
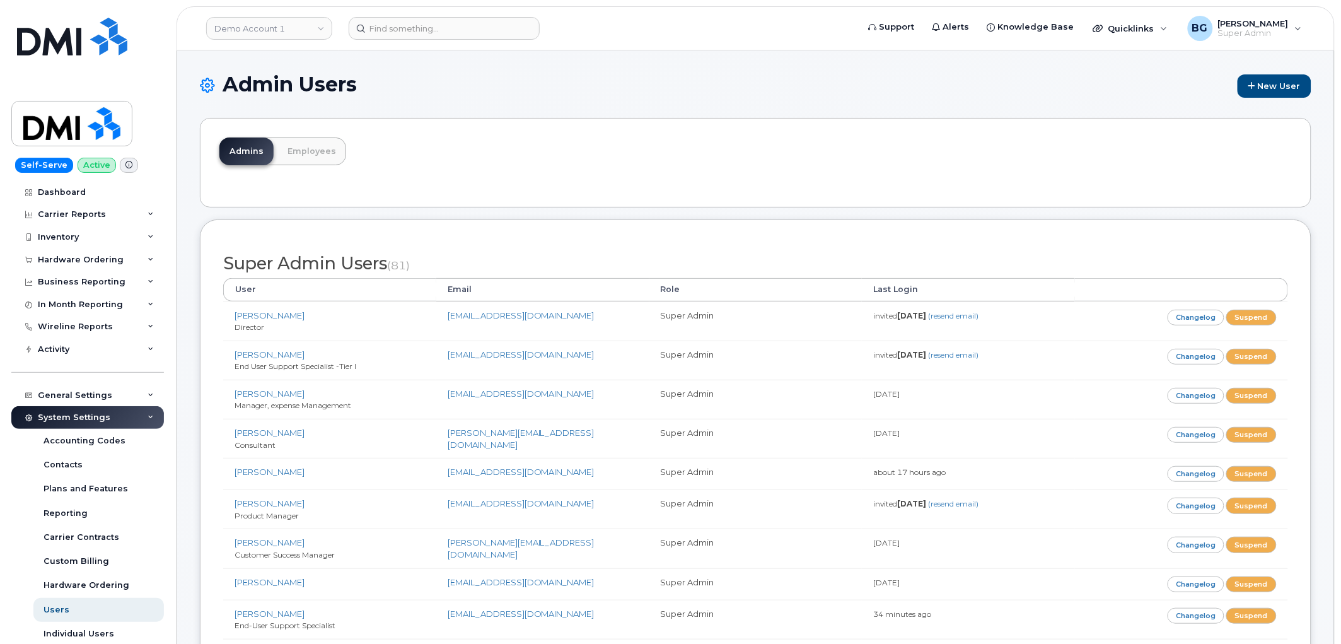
drag, startPoint x: 888, startPoint y: 129, endPoint x: 879, endPoint y: 127, distance: 8.4
click at [887, 129] on div "Admins Employees" at bounding box center [755, 163] width 1111 height 90
click at [247, 33] on link "Demo Account 1" at bounding box center [269, 28] width 126 height 23
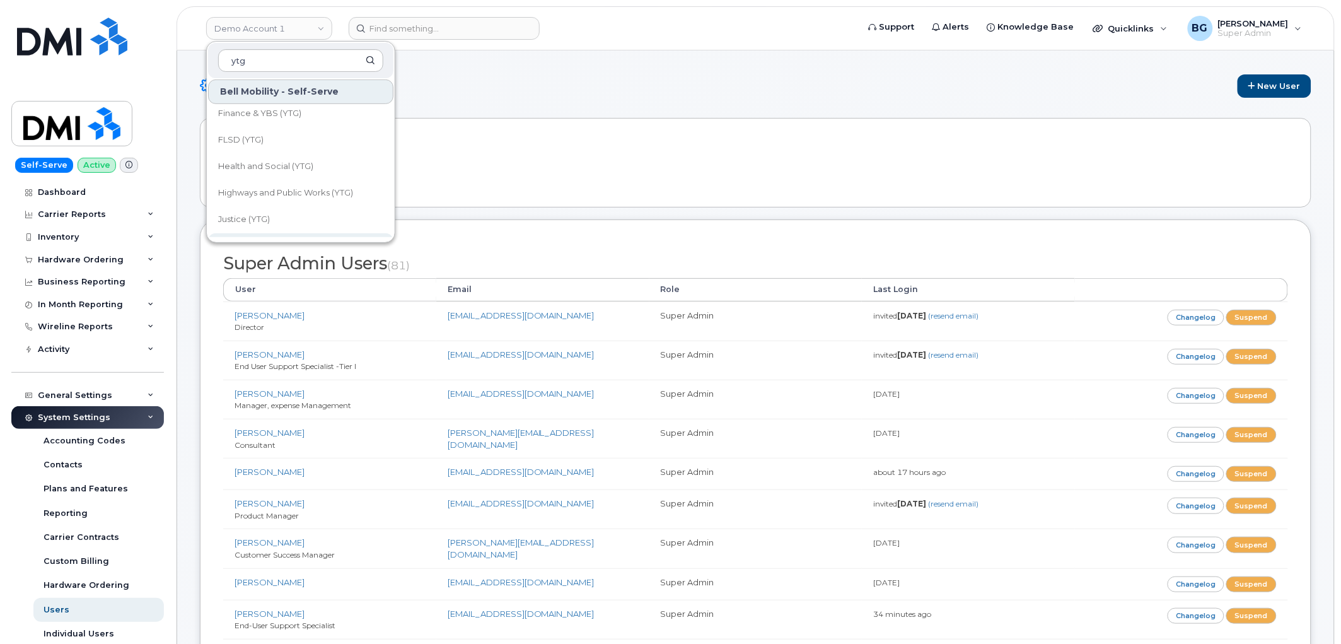
scroll to position [139, 0]
type input "ytg"
click at [262, 216] on span "Highways and Public Works (YTG)" at bounding box center [285, 218] width 135 height 13
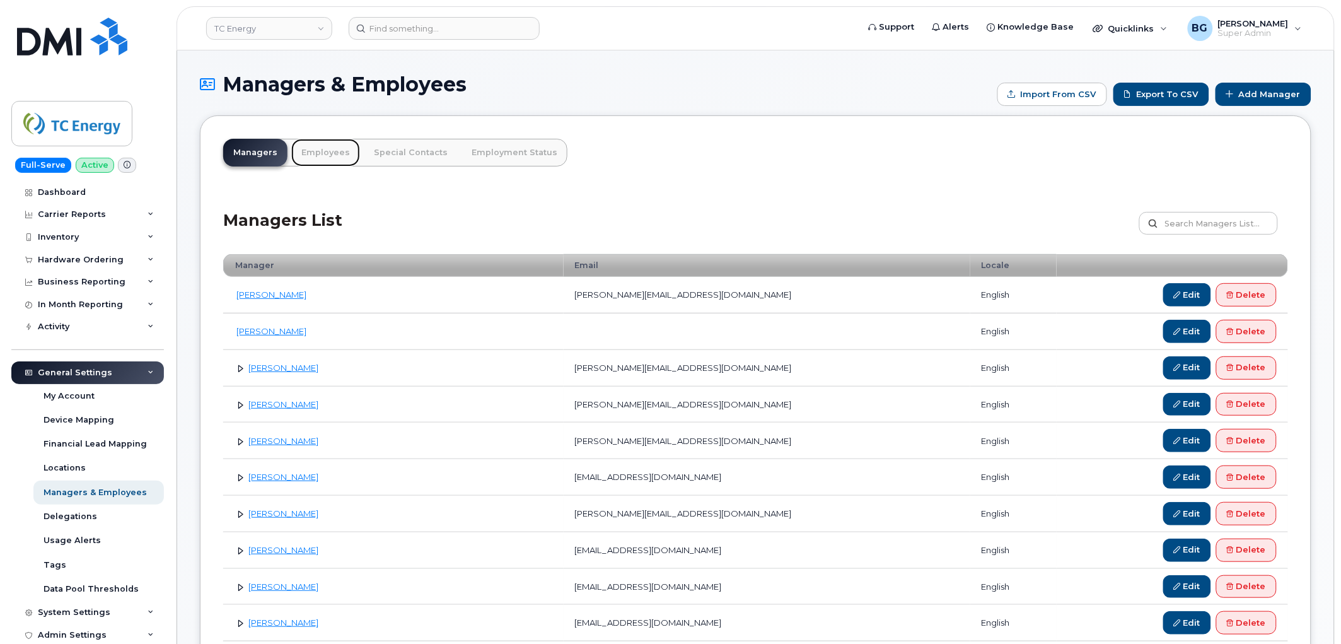
click at [323, 149] on link "Employees" at bounding box center [325, 153] width 69 height 28
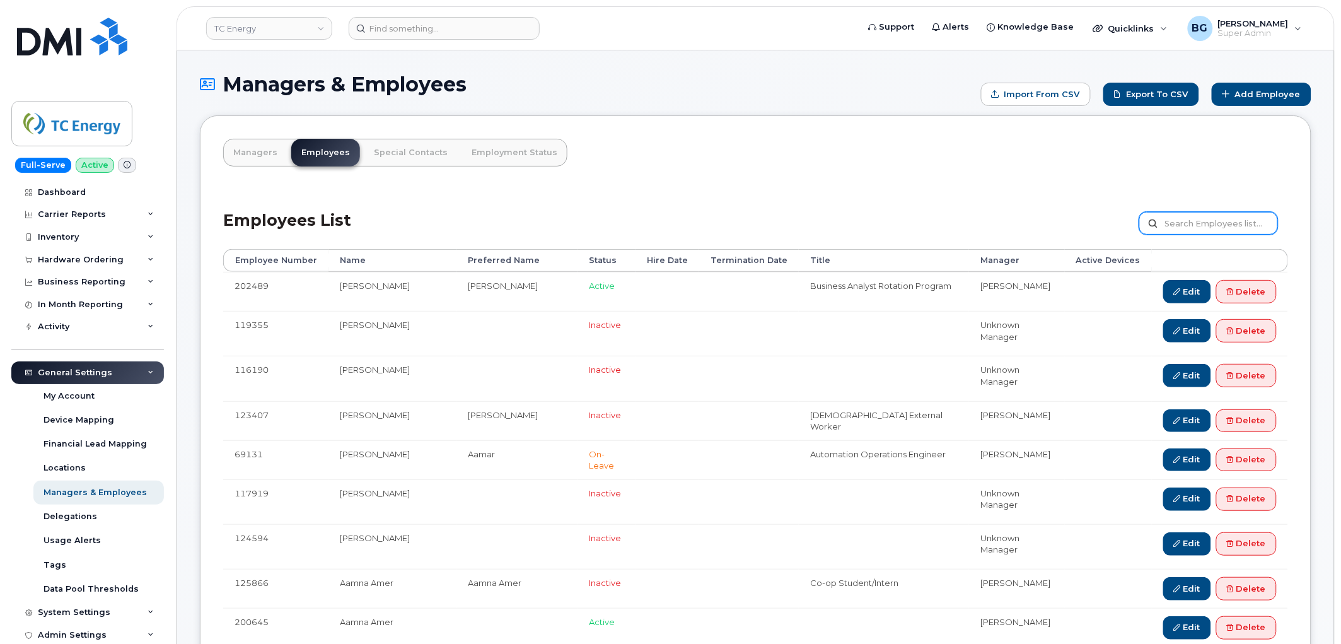
click at [1183, 224] on input "text" at bounding box center [1208, 223] width 139 height 23
click at [1186, 224] on input "text" at bounding box center [1208, 223] width 139 height 23
click at [1188, 221] on input "text" at bounding box center [1208, 223] width 139 height 23
paste input "127790"
type input "127790"
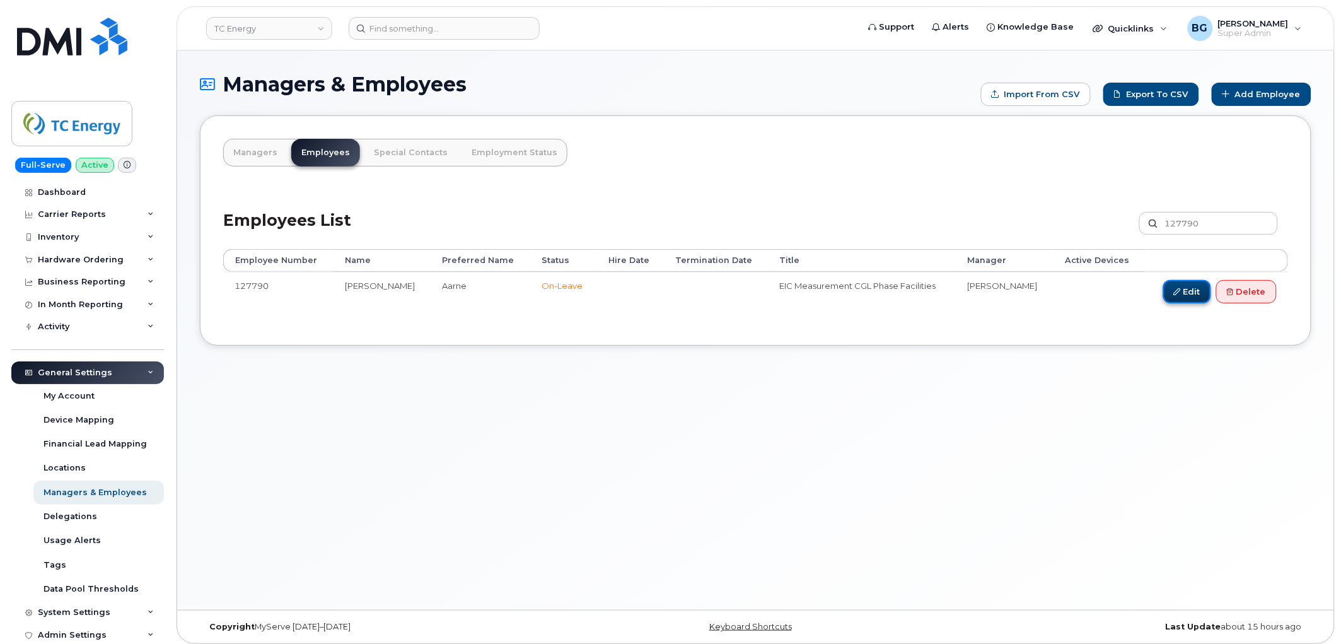
click at [1179, 291] on link "Edit" at bounding box center [1187, 291] width 48 height 23
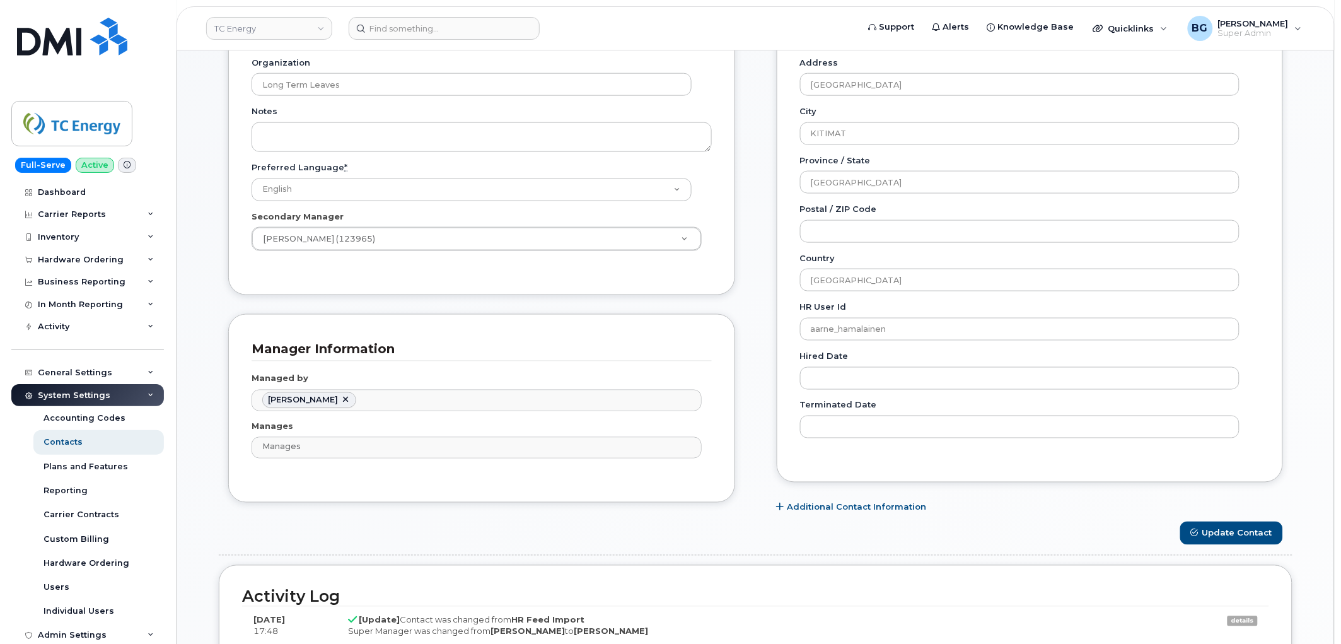
scroll to position [513, 0]
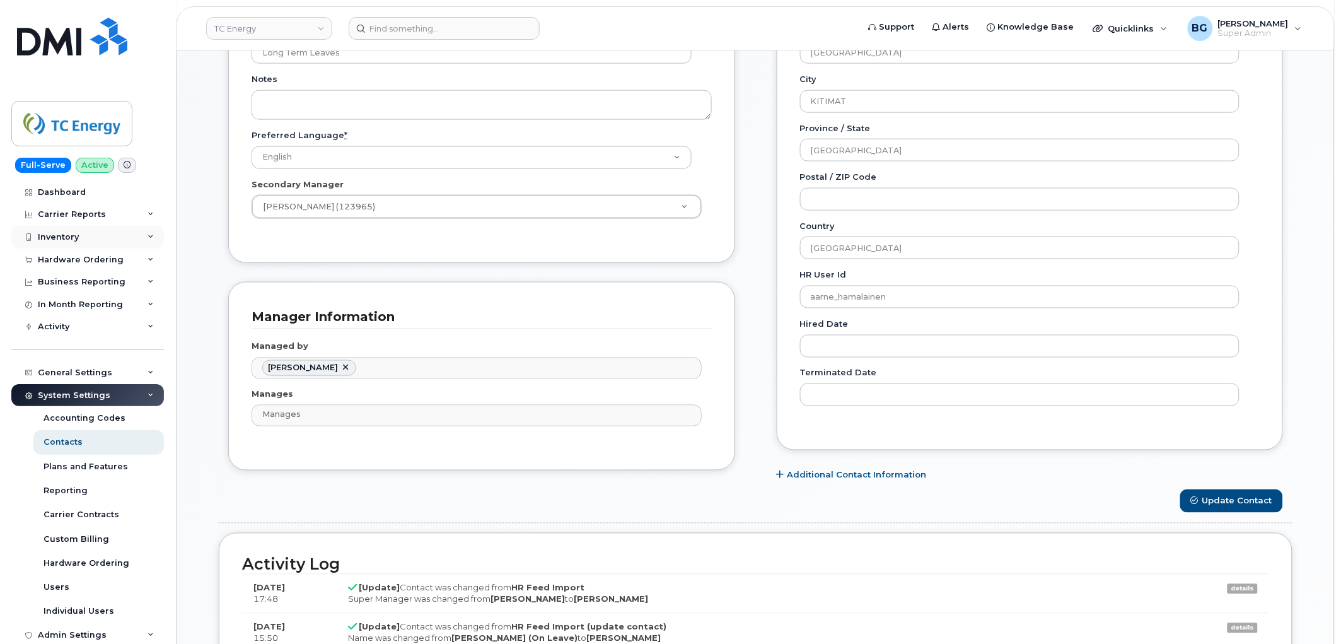
click at [46, 238] on div "Inventory" at bounding box center [58, 237] width 41 height 10
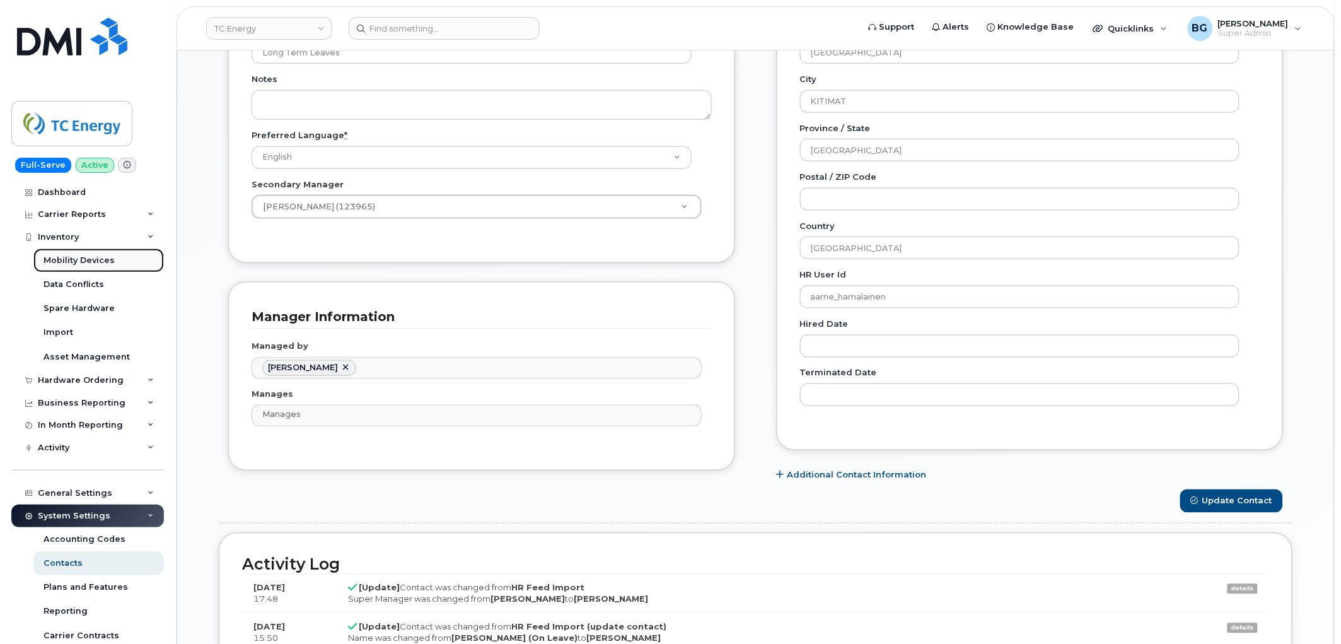
click at [59, 257] on div "Mobility Devices" at bounding box center [78, 260] width 71 height 11
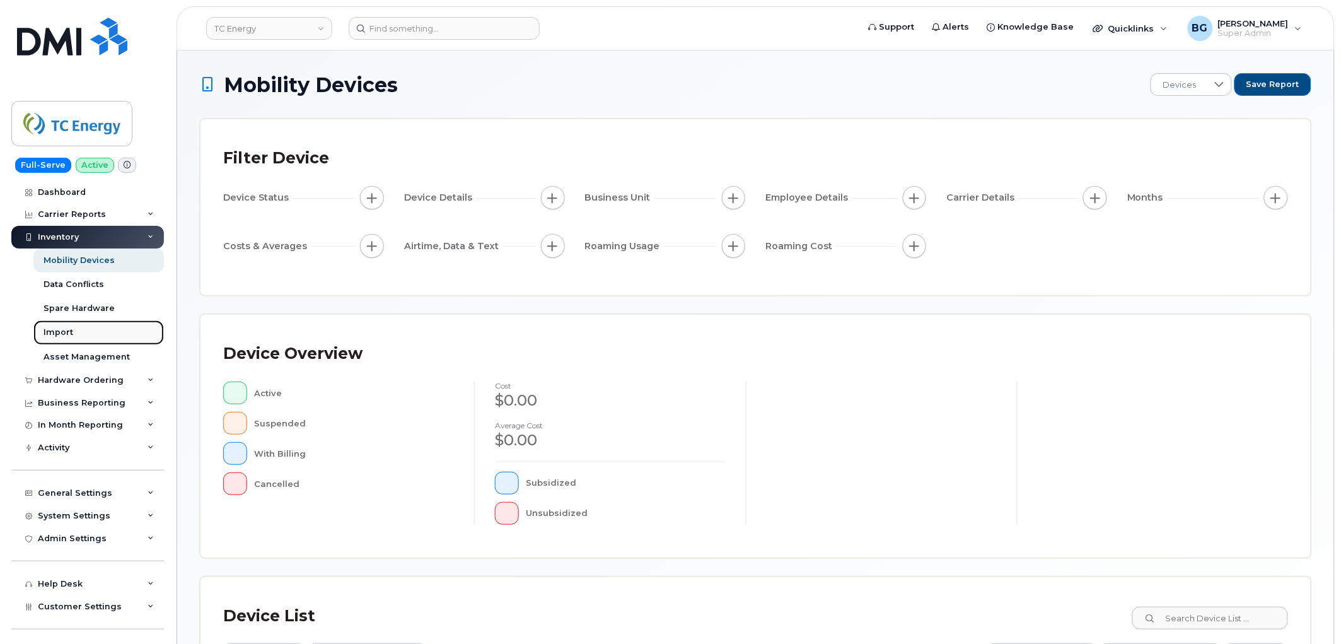
click at [59, 333] on div "Import" at bounding box center [58, 332] width 30 height 11
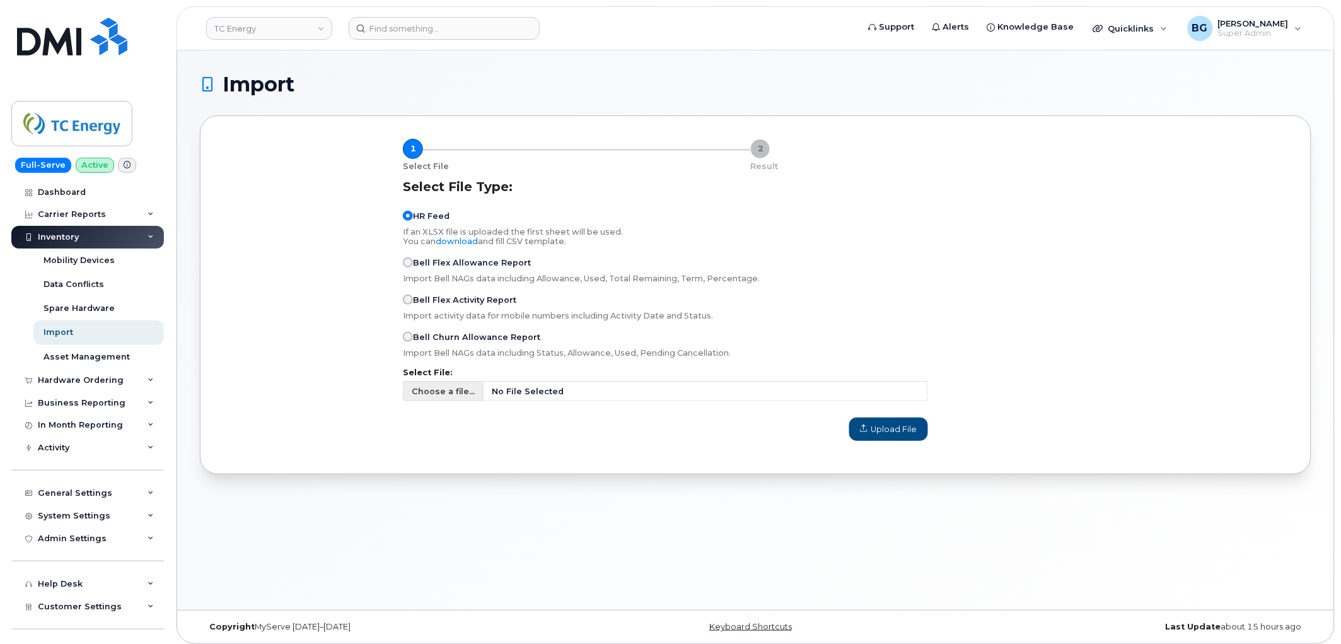
click at [593, 391] on span "No File Selected" at bounding box center [706, 391] width 444 height 20
click at [593, 391] on input "Choose a file... No File Selected" at bounding box center [665, 391] width 525 height 20
type input "C:\fakepath\Employees.csv"
click at [898, 429] on span "Upload File" at bounding box center [888, 429] width 57 height 12
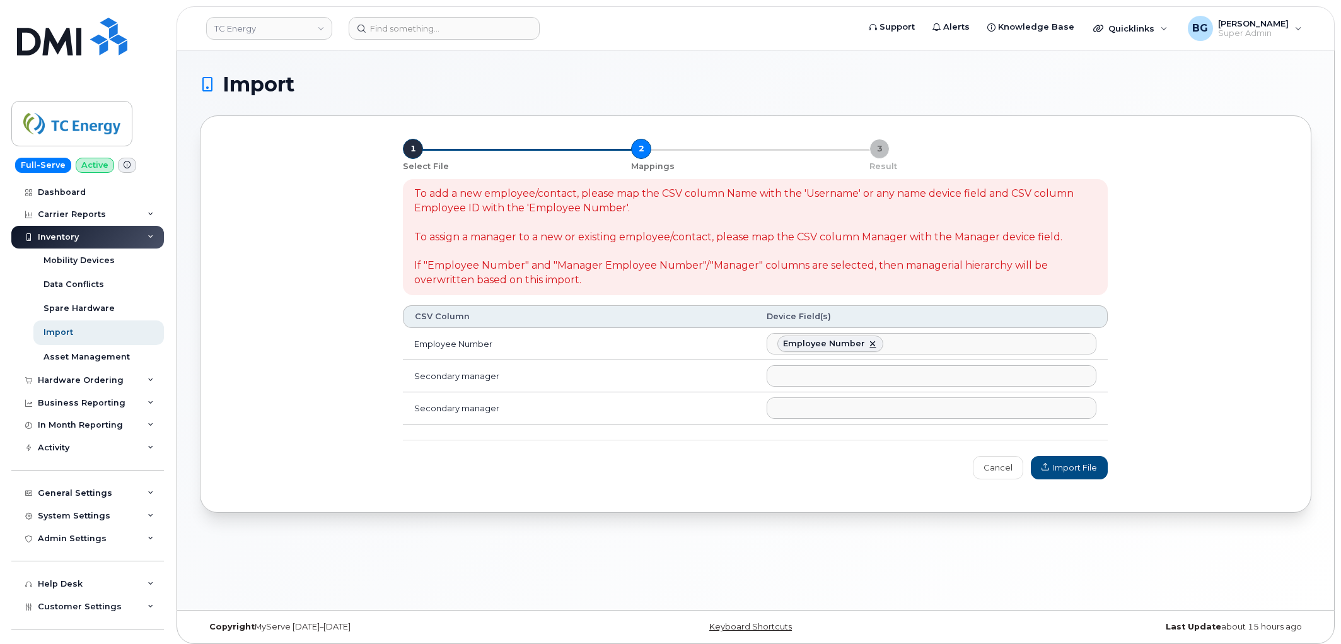
select select
click at [836, 380] on ul at bounding box center [931, 376] width 328 height 20
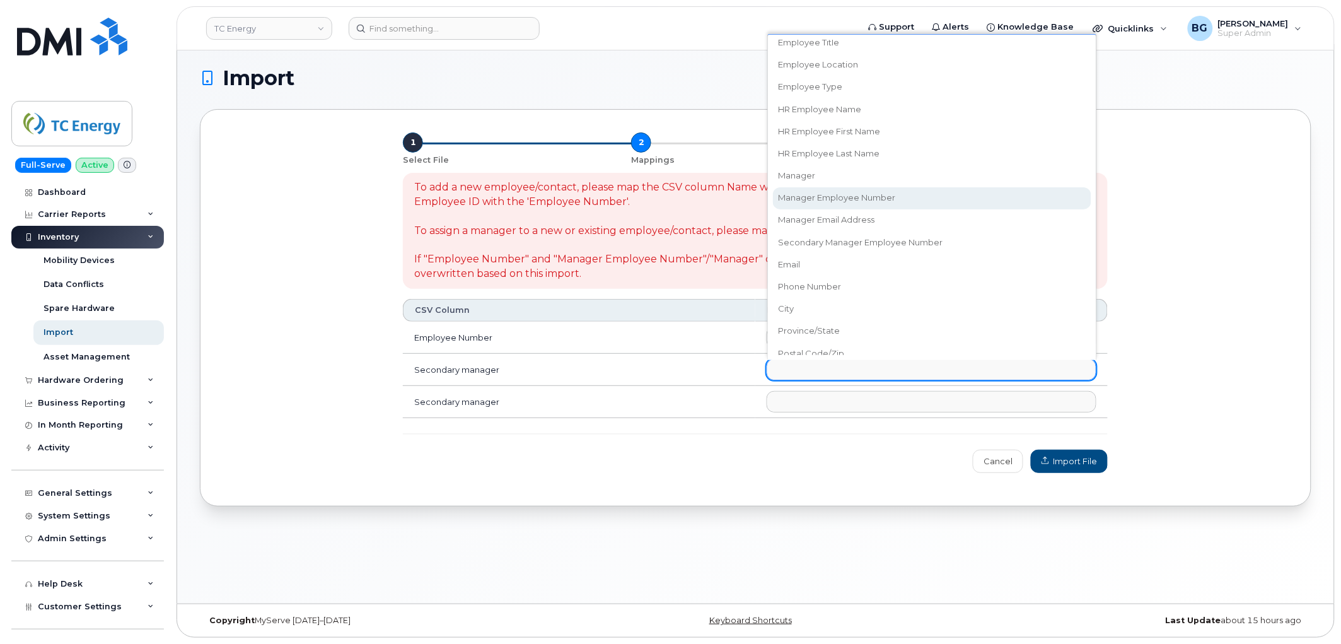
scroll to position [256, 0]
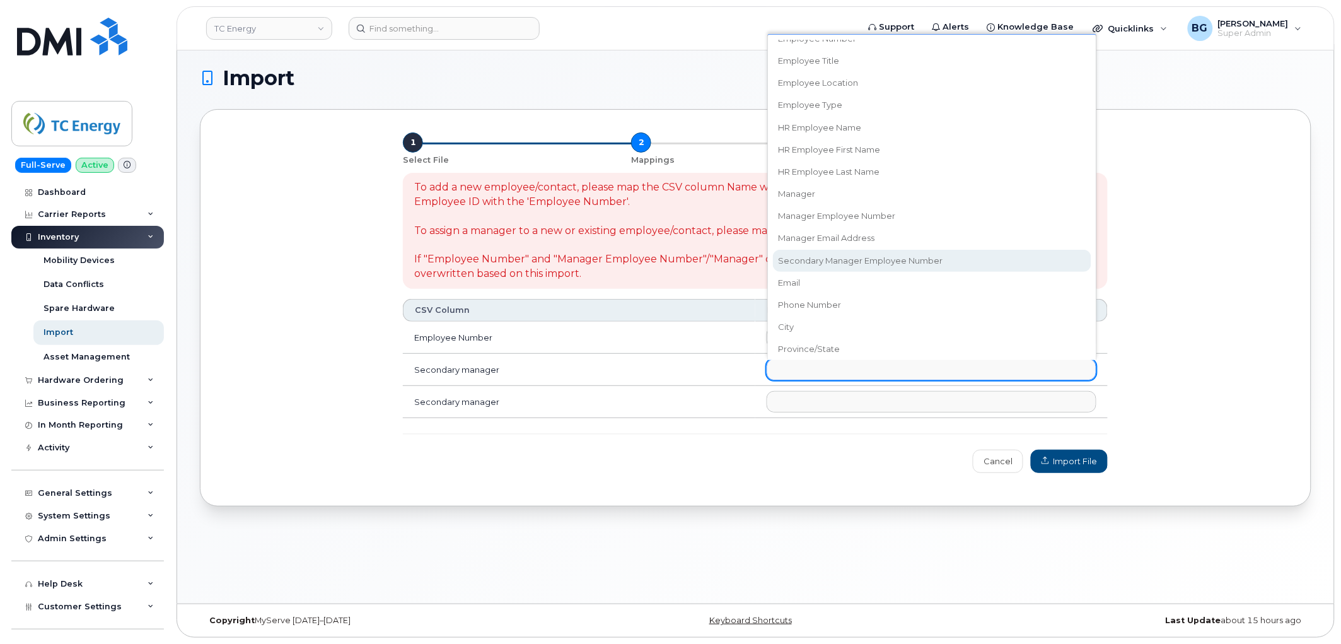
select select "secondary_manager_employee_number"
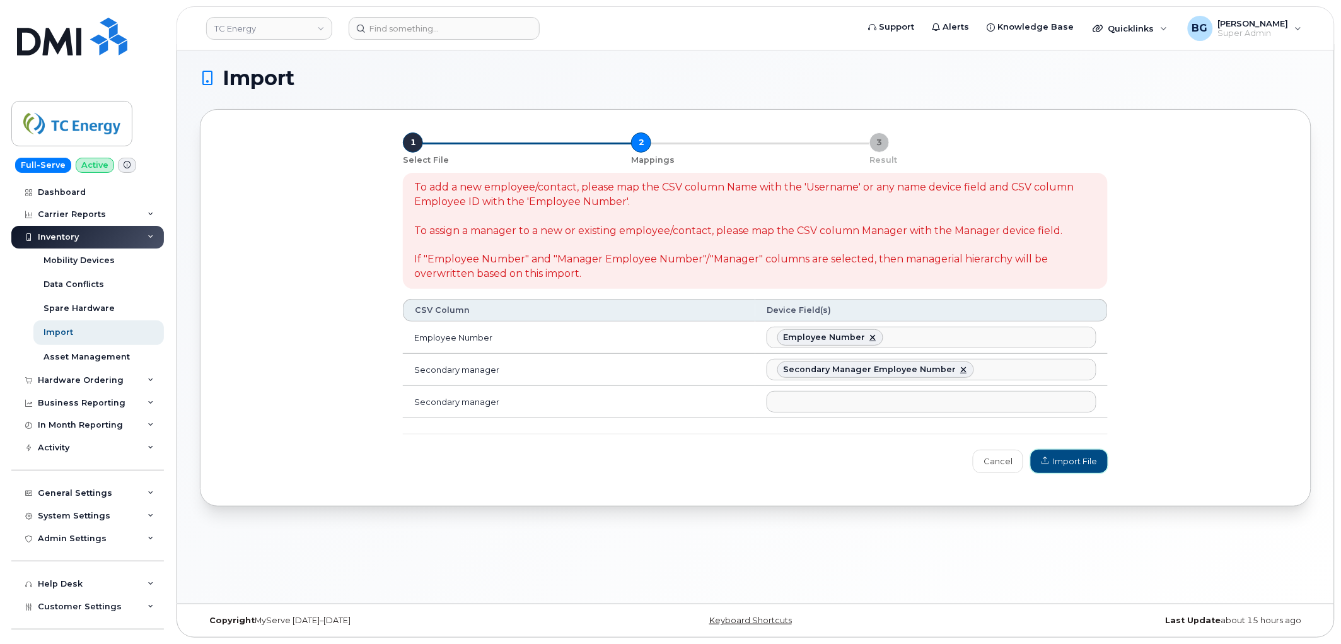
click at [1073, 464] on span "Import File" at bounding box center [1068, 461] width 55 height 12
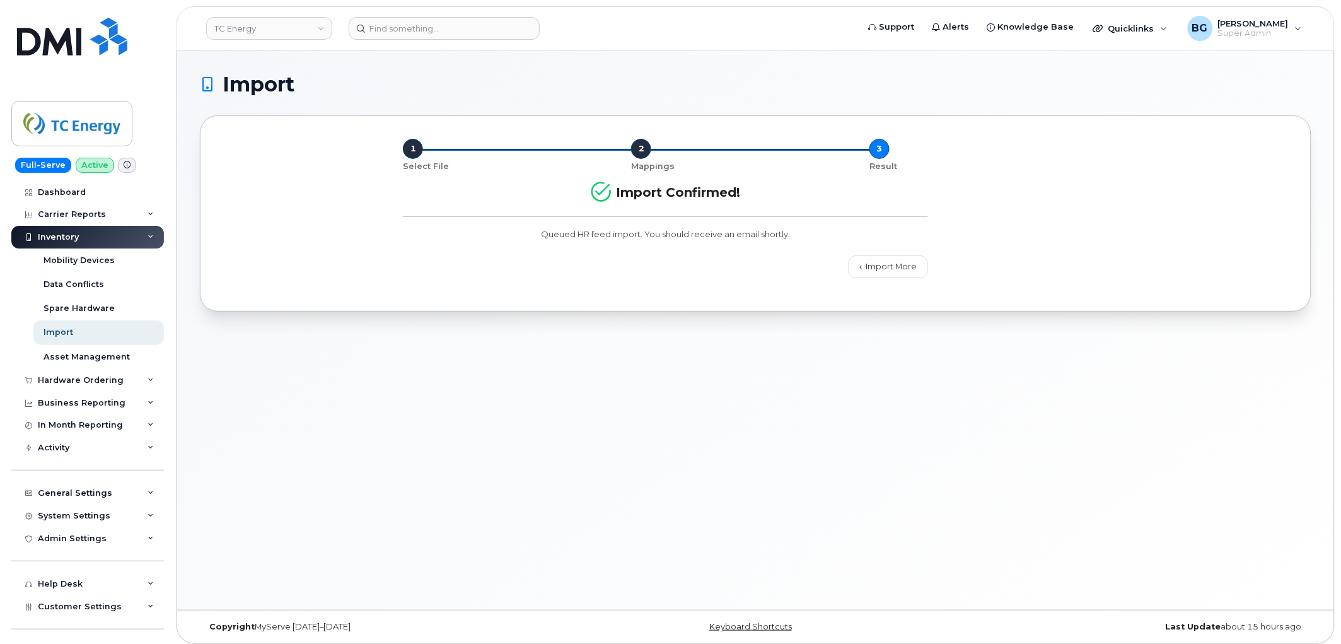
click at [649, 563] on div "Import 1 Select File 2 Mappings 3 Result Import Confirmed! Queued HR feed impor…" at bounding box center [755, 329] width 1157 height 559
click at [654, 410] on div "Import 1 Select File 2 Mappings 3 Result Import Confirmed! Queued HR feed impor…" at bounding box center [755, 329] width 1157 height 559
click at [265, 25] on link "TC Energy" at bounding box center [269, 28] width 126 height 23
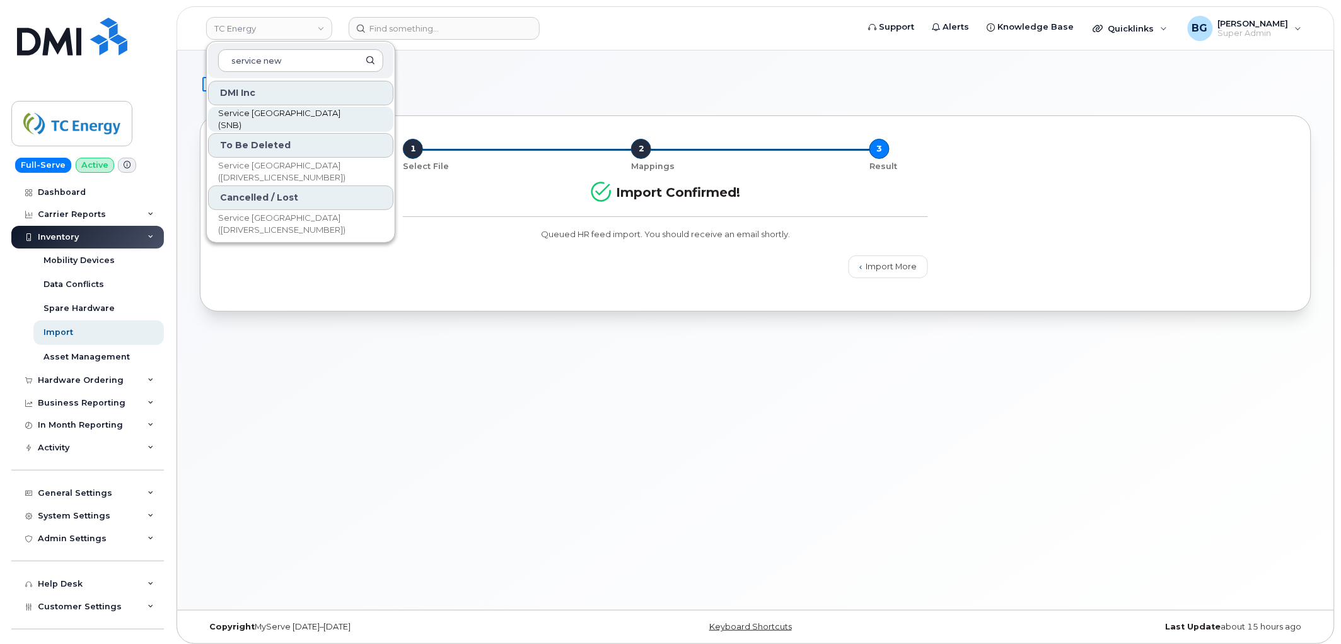
type input "service new"
click at [298, 110] on link "Service New Brunswick (SNB)" at bounding box center [300, 119] width 185 height 25
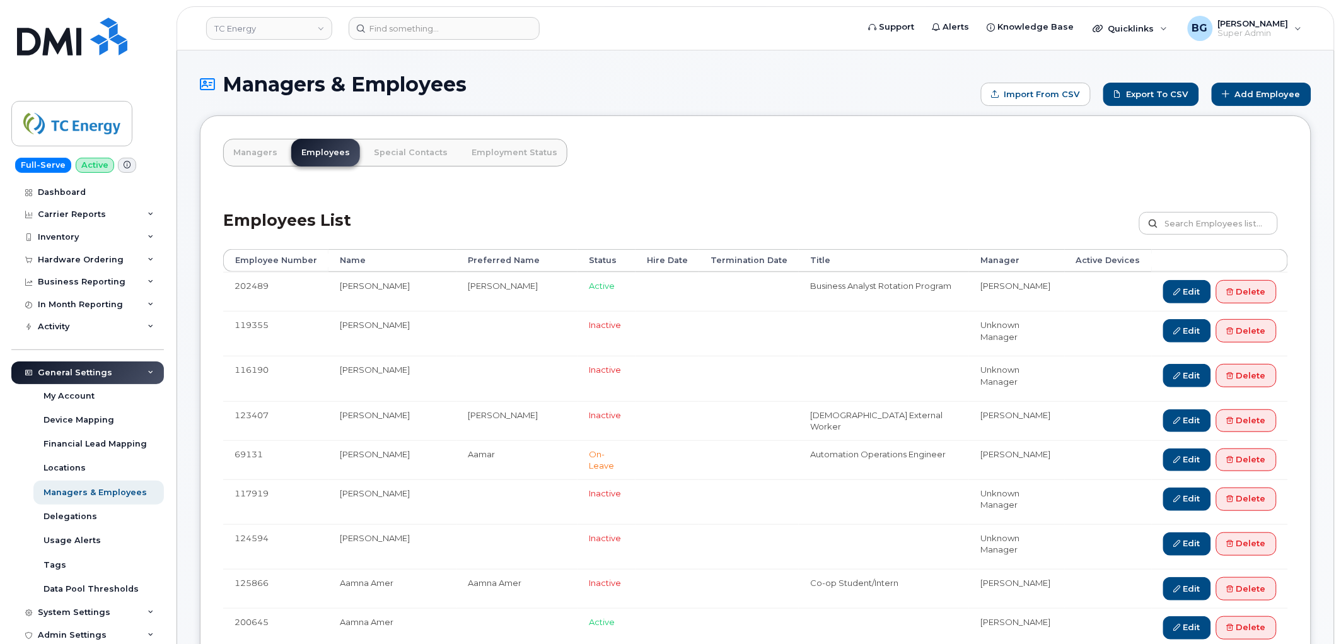
click at [650, 81] on h1 "Managers & Employees" at bounding box center [587, 84] width 775 height 22
click at [59, 330] on div "Activity" at bounding box center [54, 327] width 32 height 10
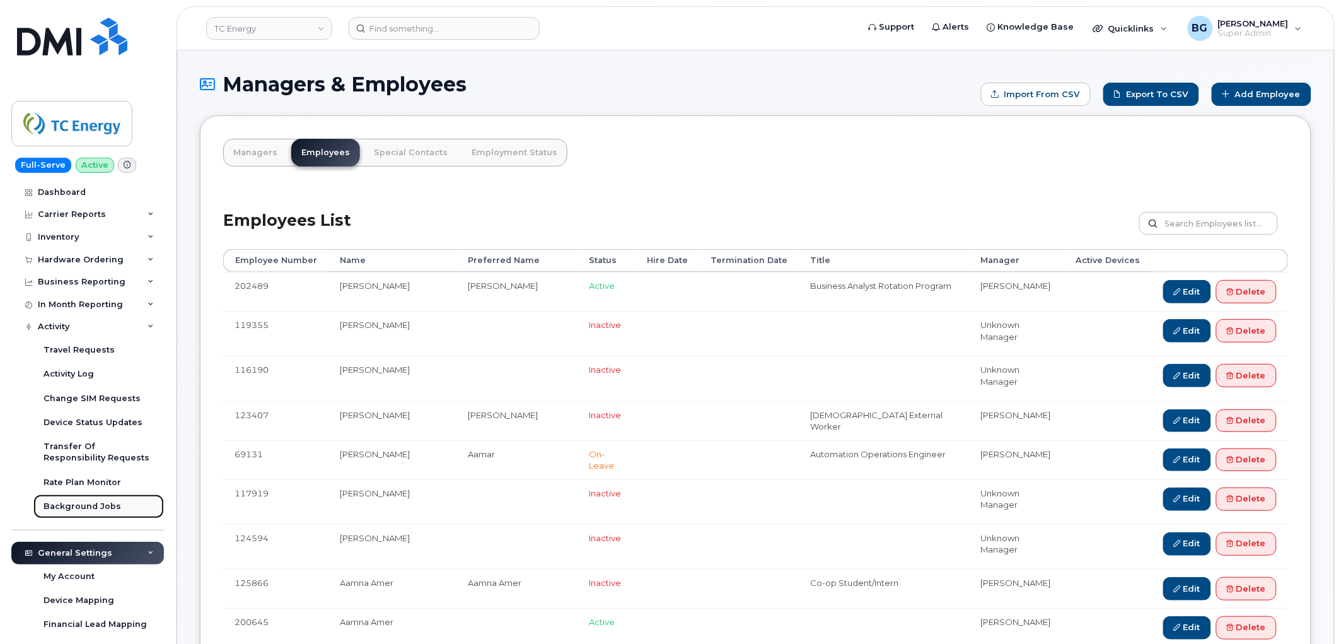
click at [71, 501] on div "Background Jobs" at bounding box center [82, 506] width 78 height 11
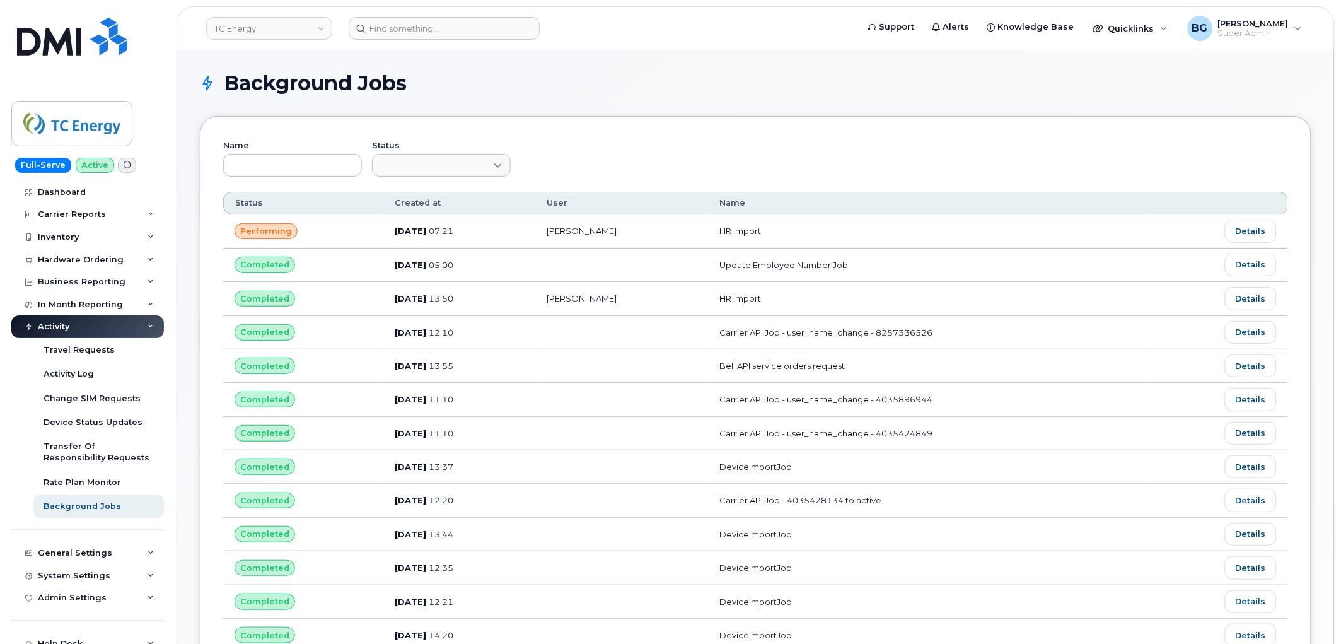
click at [872, 141] on div "Name Status" at bounding box center [755, 165] width 1065 height 52
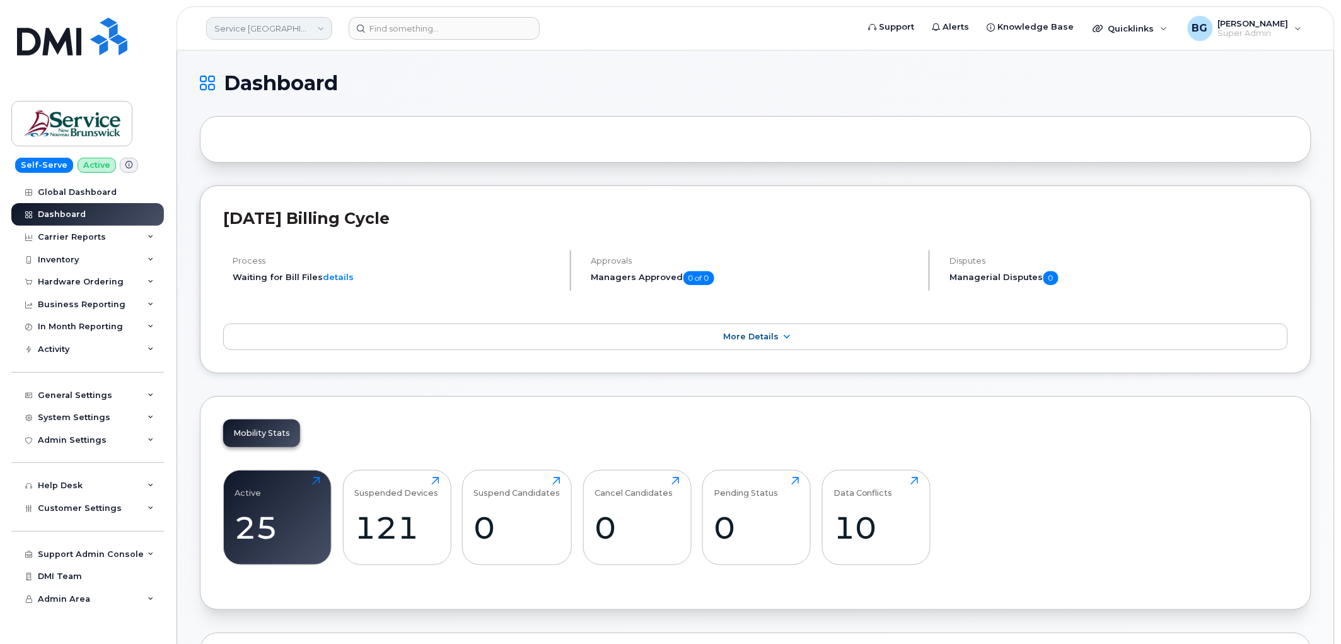
click at [260, 29] on link "Service New Brunswick (SNB)" at bounding box center [269, 28] width 126 height 23
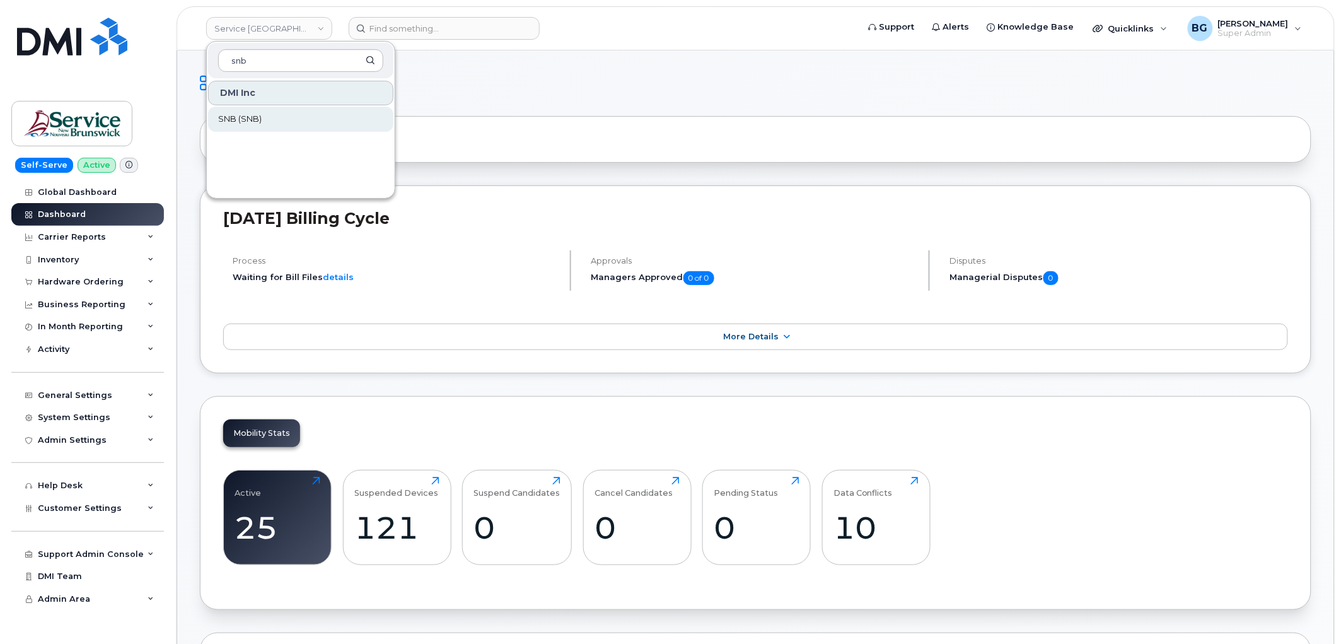
type input "snb"
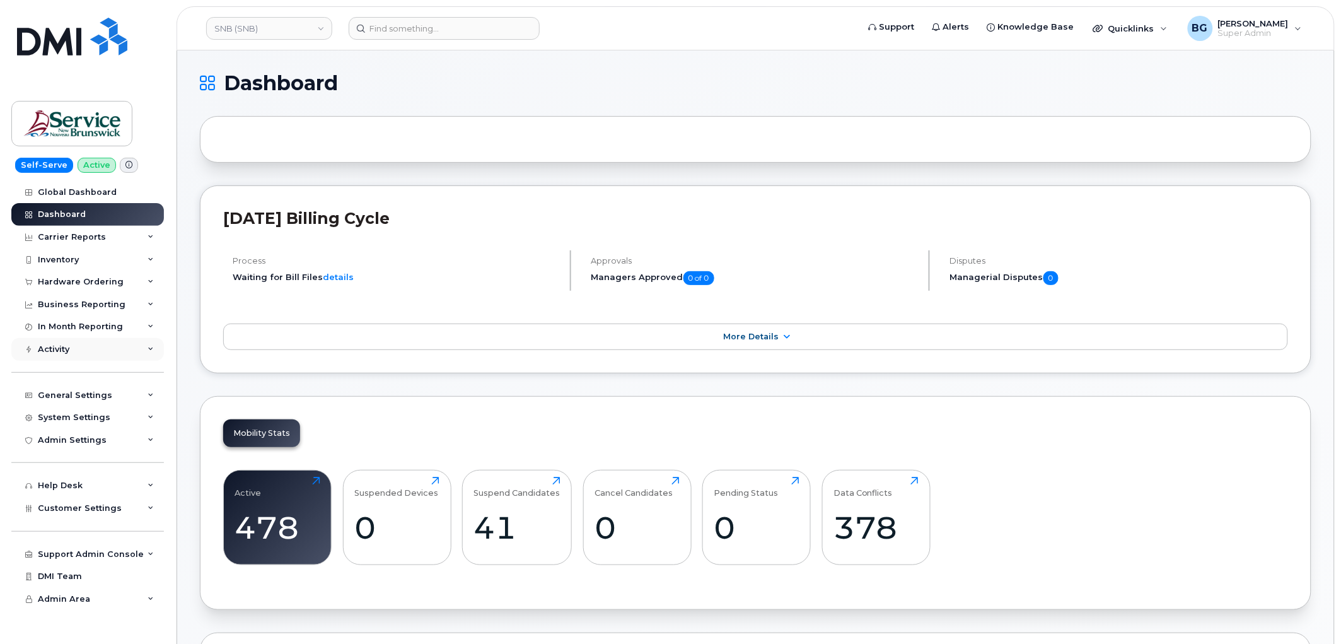
click at [67, 347] on div "Activity" at bounding box center [54, 349] width 32 height 10
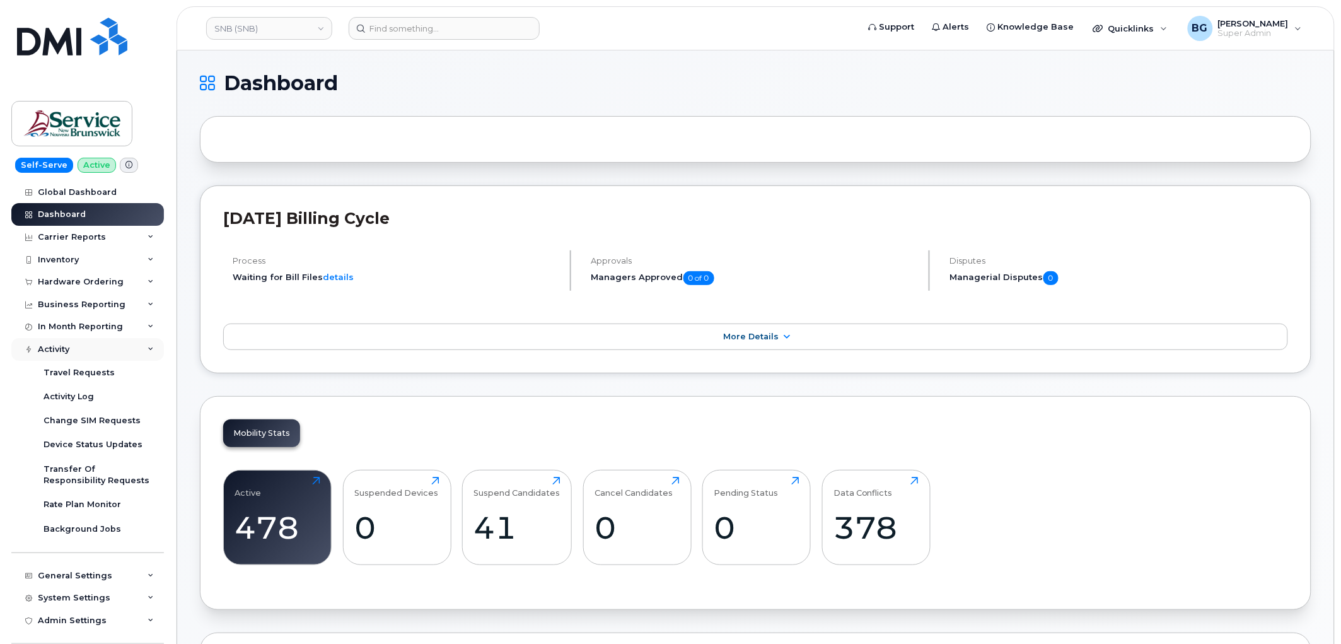
click at [71, 347] on div "Activity" at bounding box center [87, 349] width 153 height 23
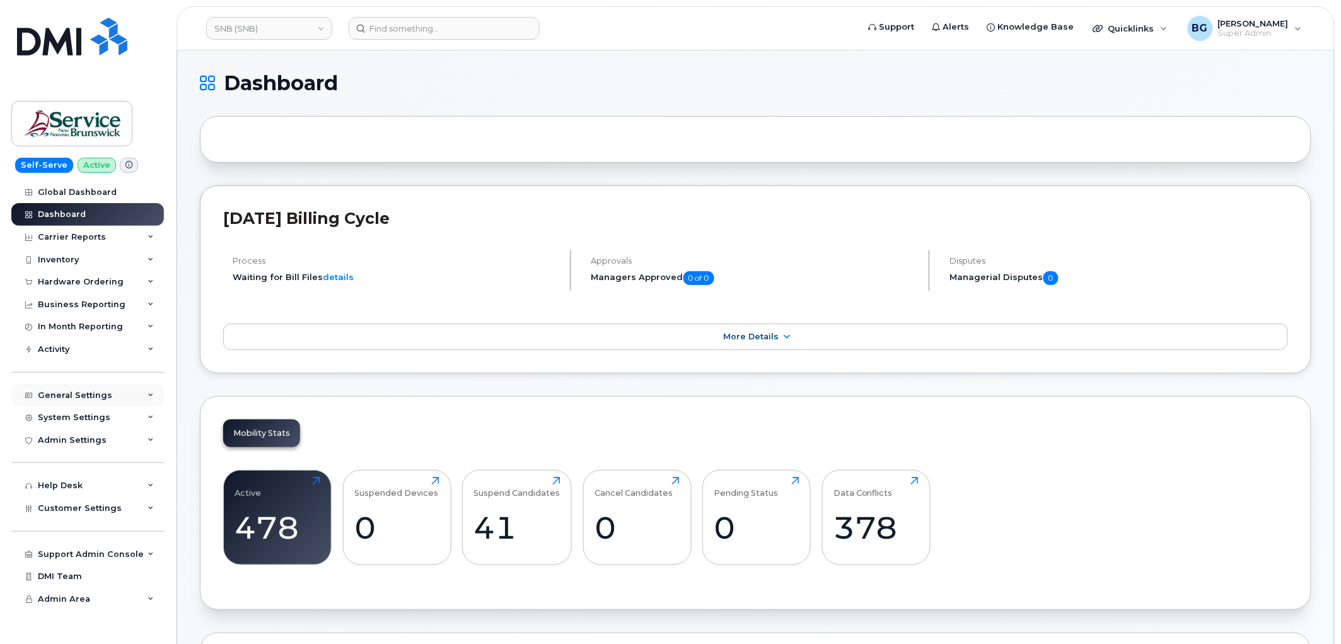
click at [73, 393] on div "General Settings" at bounding box center [75, 395] width 74 height 10
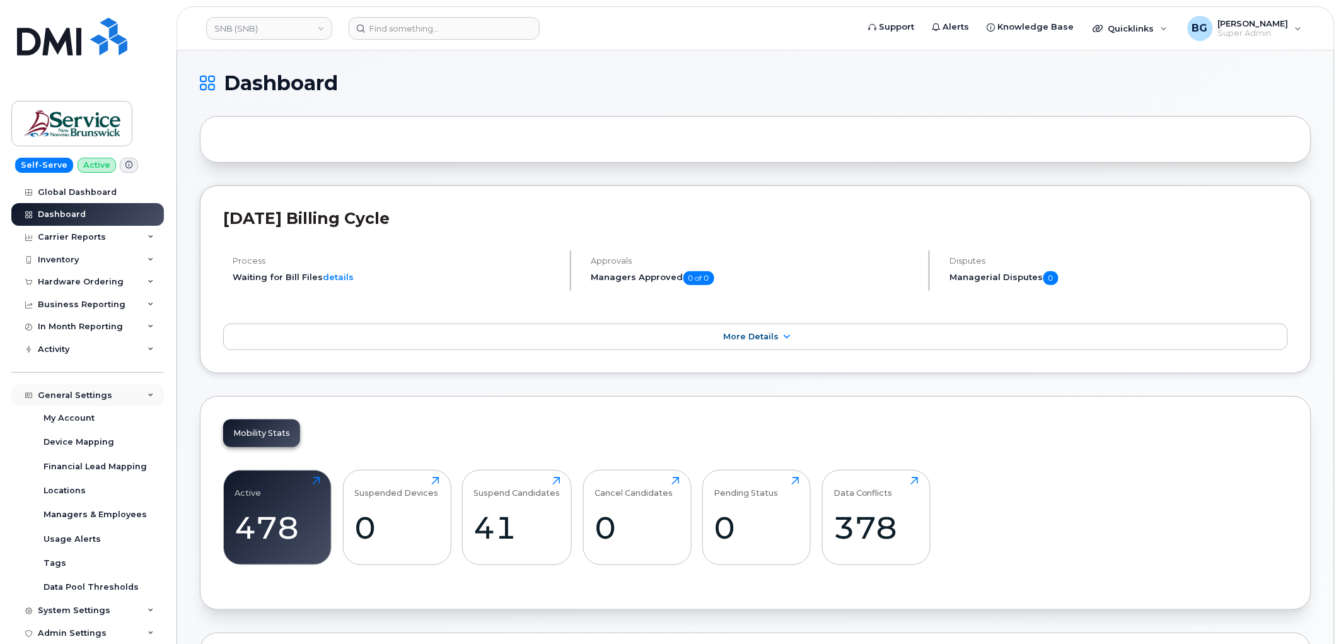
click at [66, 395] on div "General Settings" at bounding box center [75, 395] width 74 height 10
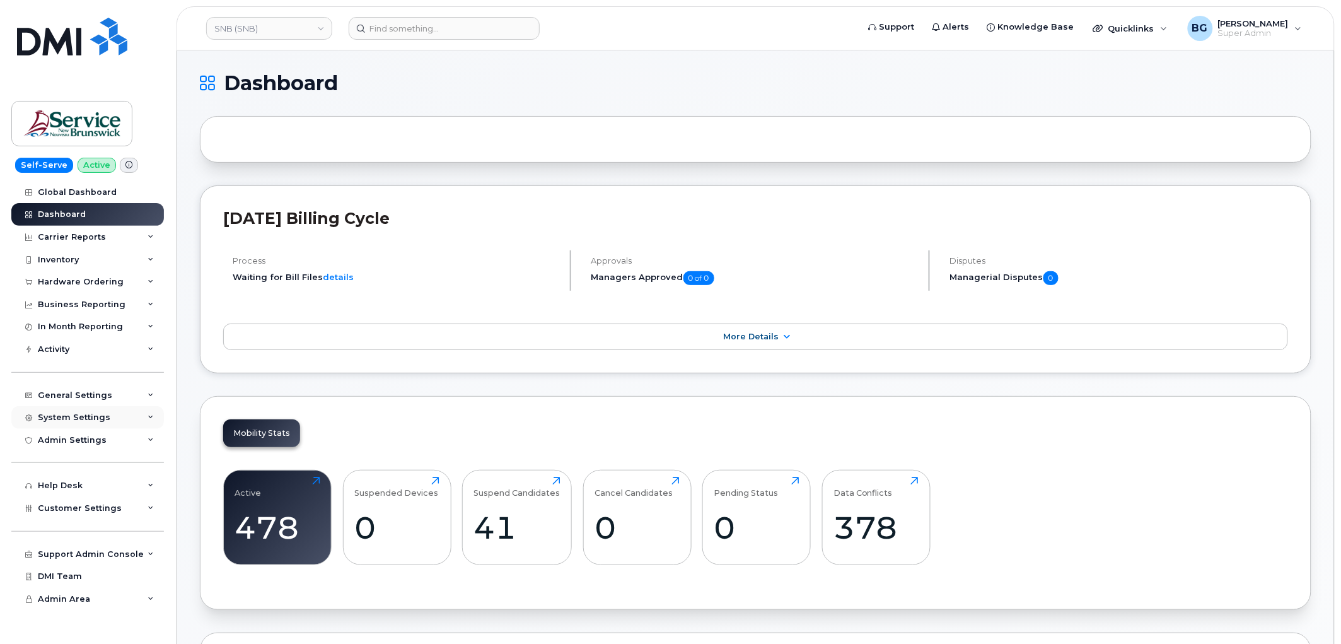
click at [67, 414] on div "System Settings" at bounding box center [74, 417] width 72 height 10
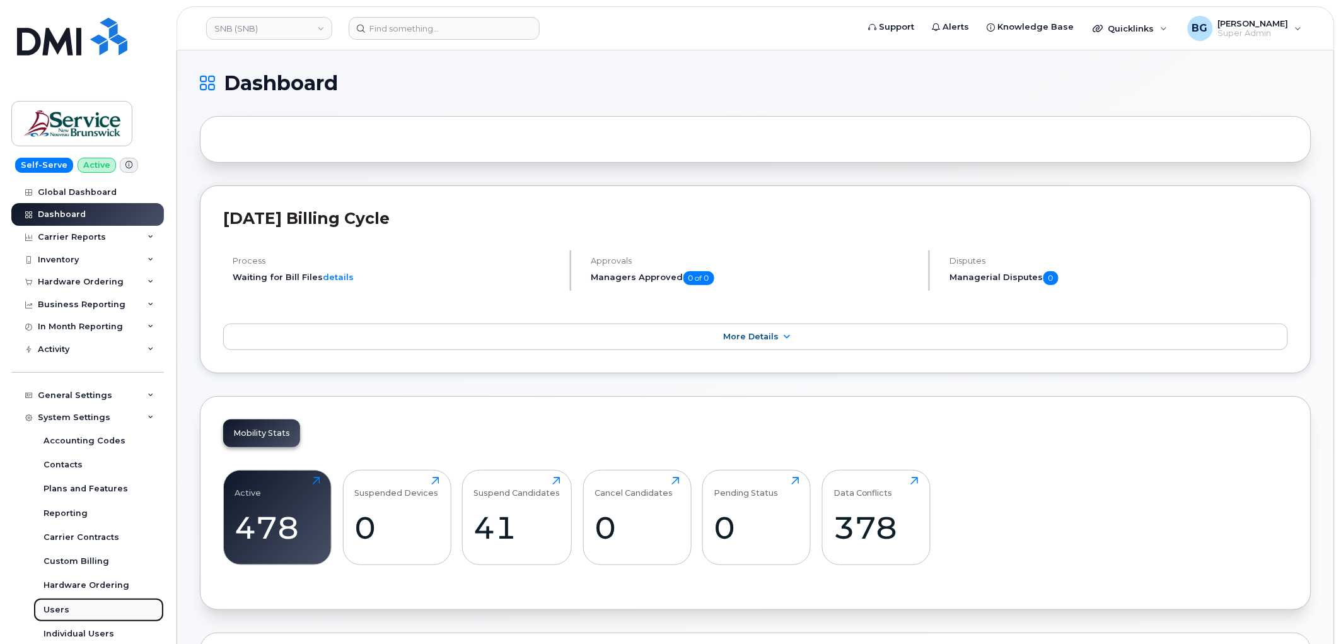
click at [59, 606] on div "Users" at bounding box center [56, 609] width 26 height 11
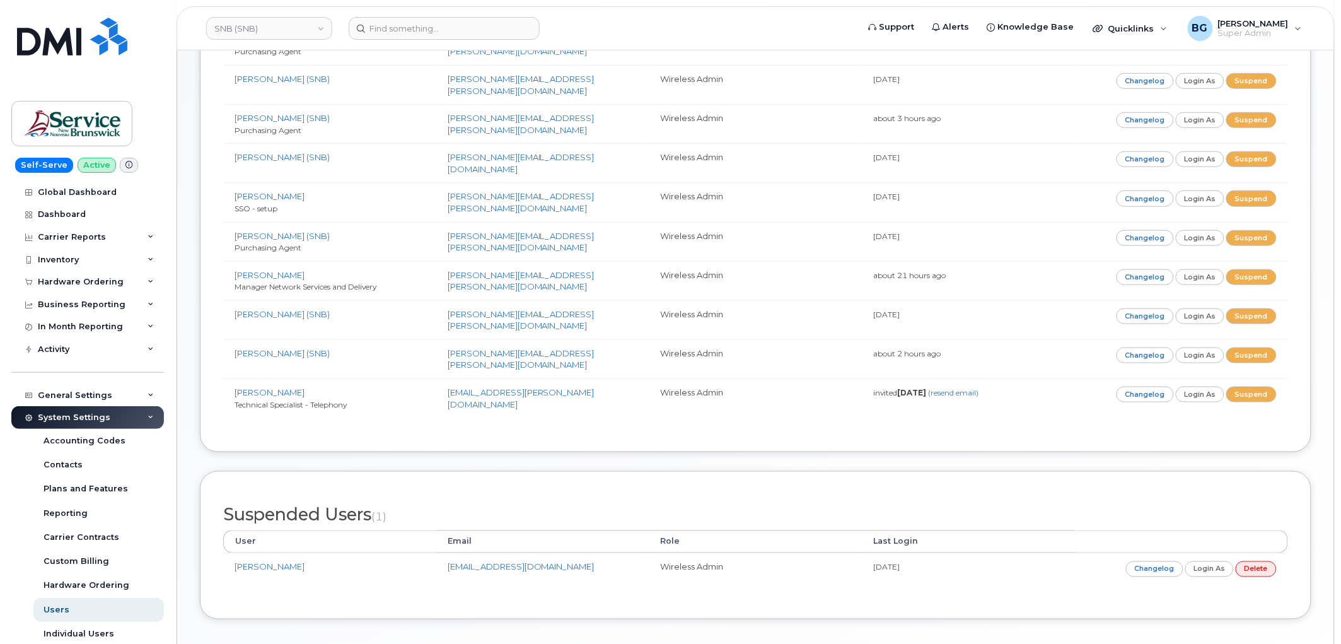
scroll to position [383, 0]
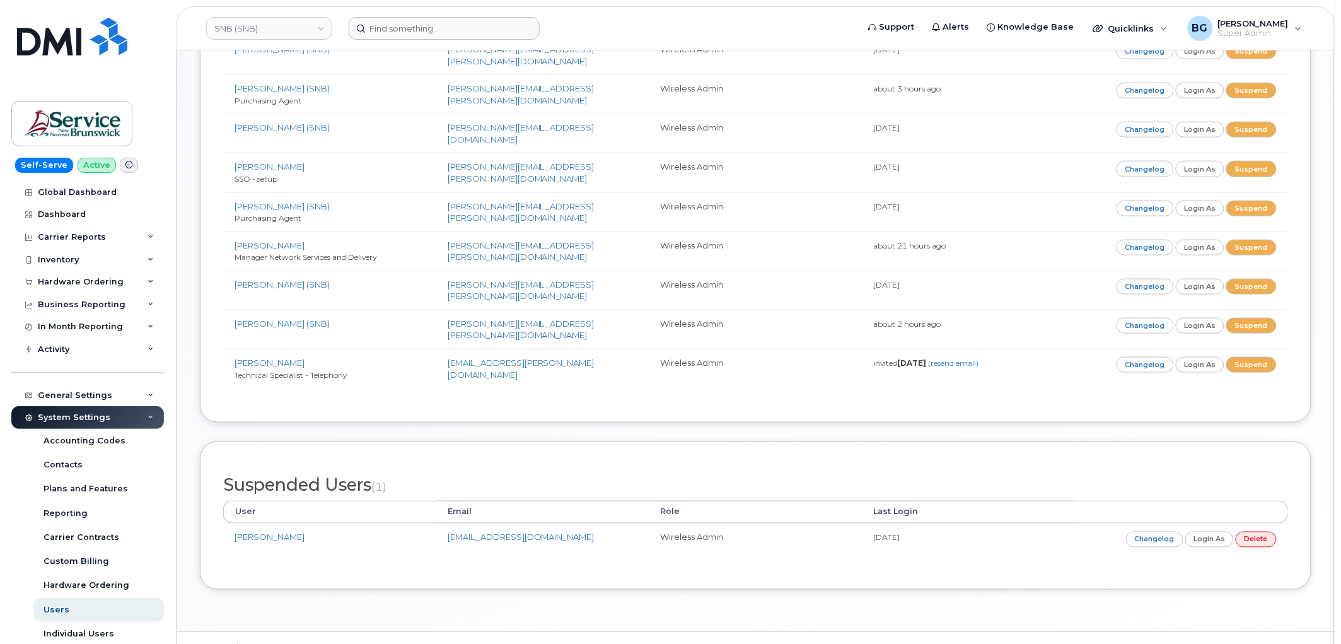
click at [601, 19] on form at bounding box center [599, 28] width 501 height 23
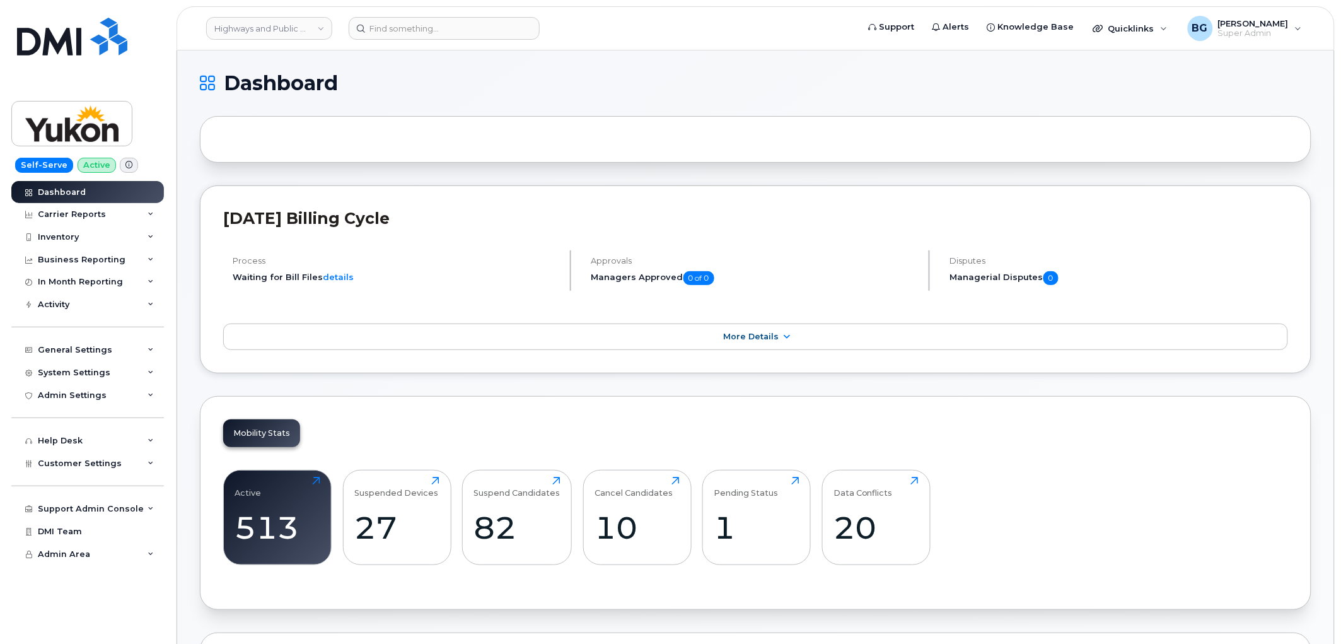
click at [457, 415] on div "Mobility Stats Active 513 Click to view more Suspended Devices 27 Click to view…" at bounding box center [755, 503] width 1111 height 214
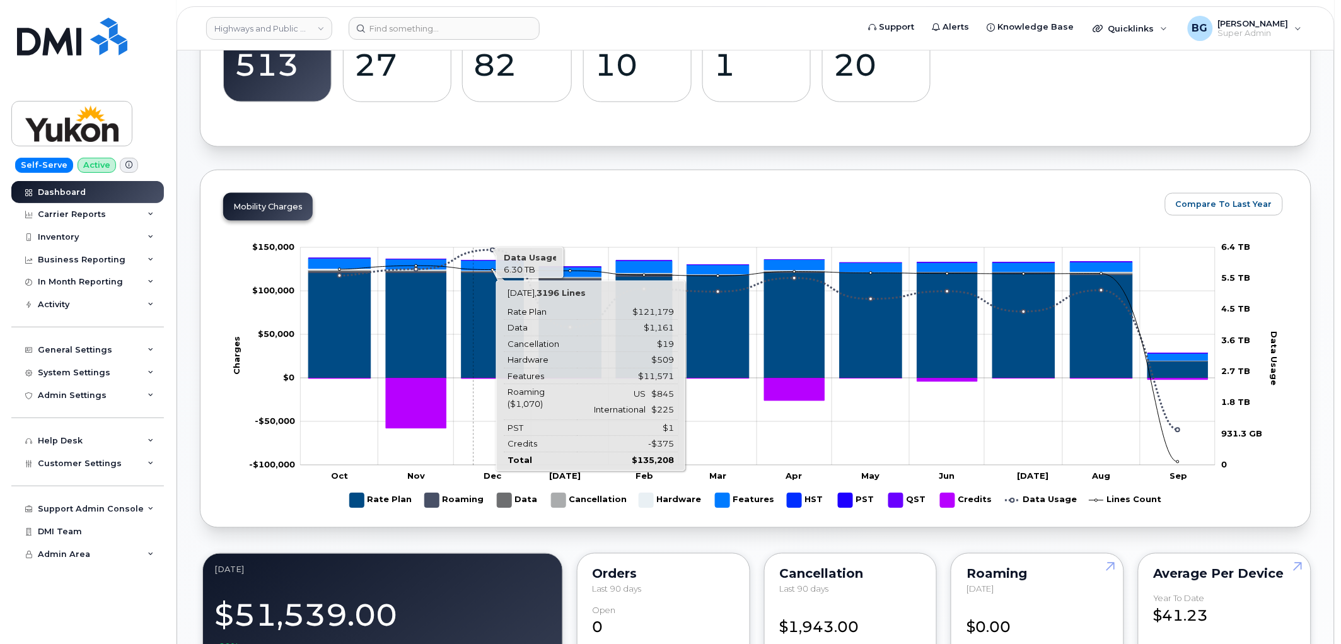
scroll to position [513, 0]
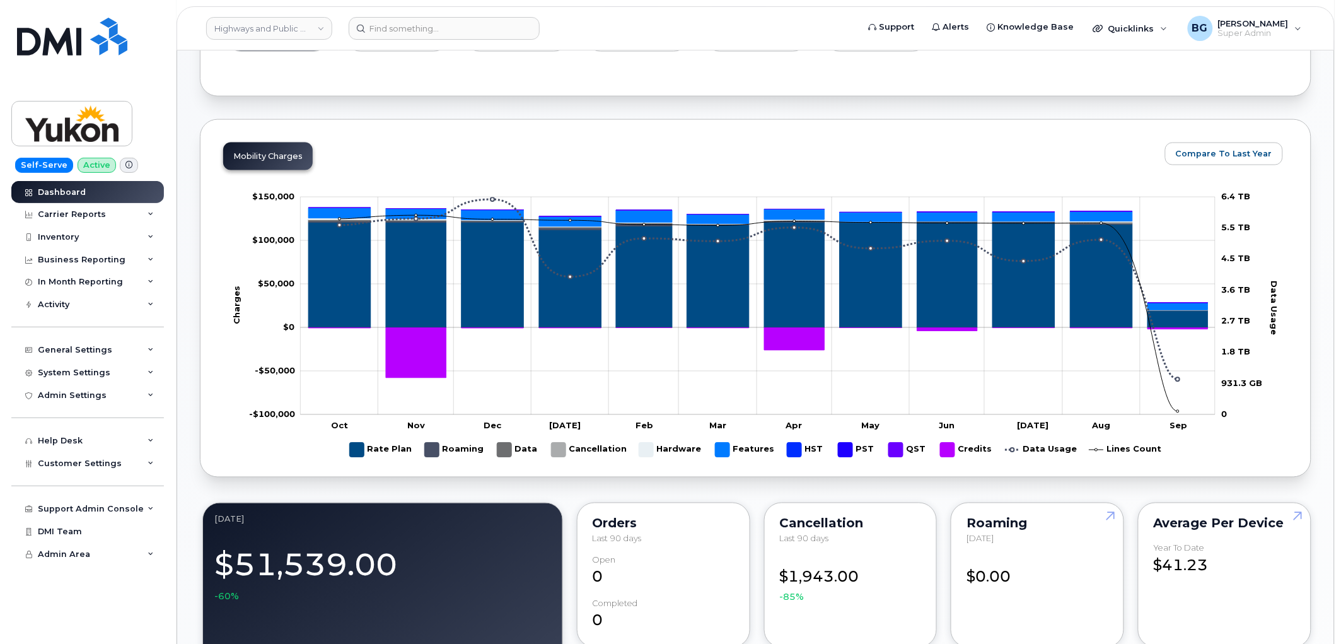
click at [639, 73] on div "Active 513 Click to view more Suspended Devices 27 Click to view more Suspend C…" at bounding box center [755, 9] width 1065 height 128
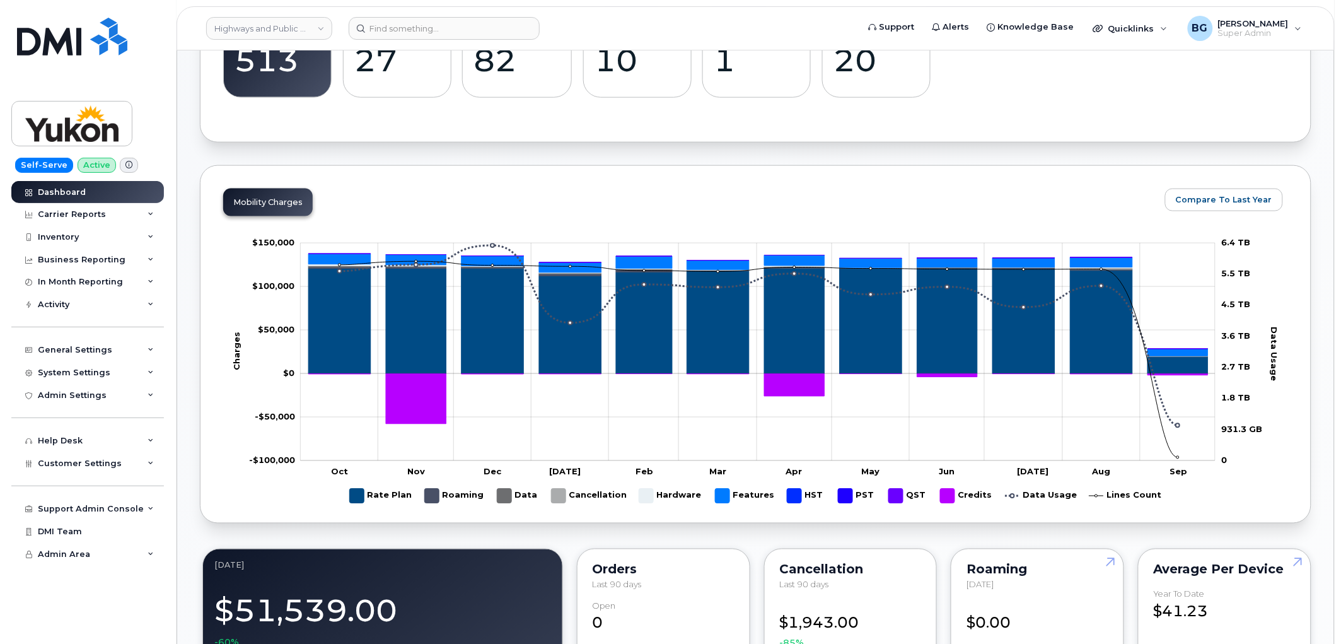
click at [622, 202] on div "Mobility Charges Compare To Last Year Change chart theme Apply Zoom Out Charges…" at bounding box center [755, 344] width 1111 height 358
click at [73, 465] on span "Customer Settings" at bounding box center [80, 462] width 84 height 9
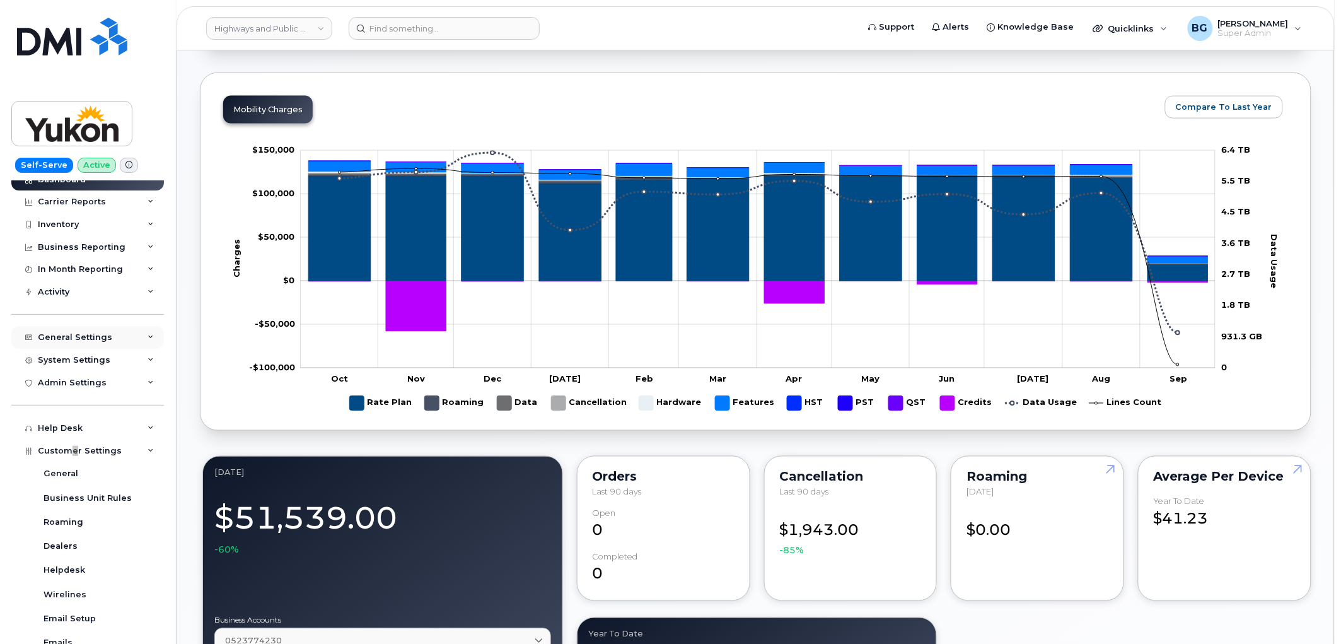
scroll to position [0, 0]
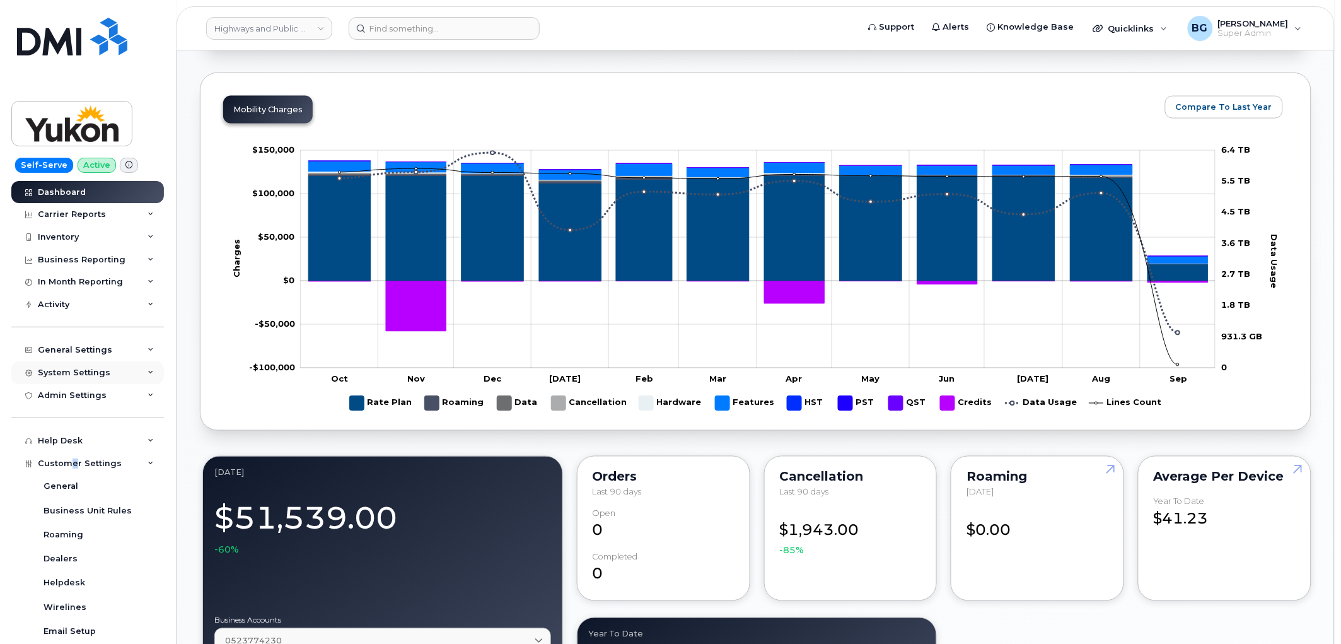
click at [62, 376] on div "System Settings" at bounding box center [74, 373] width 72 height 10
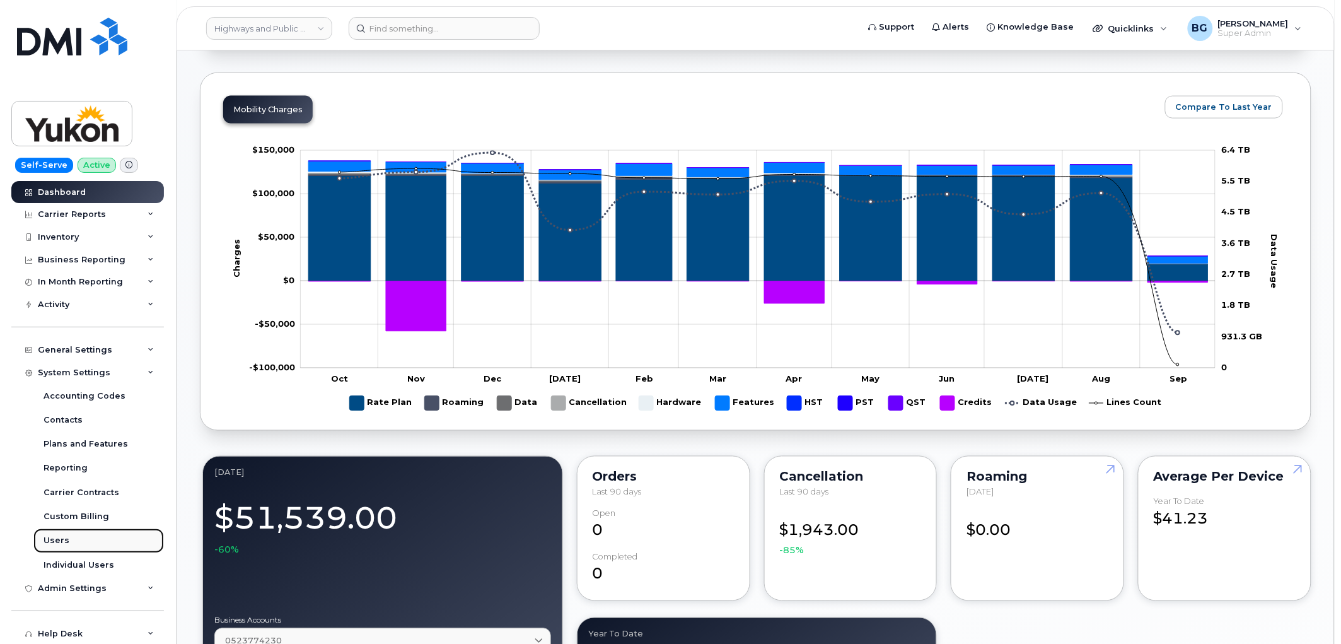
click at [59, 541] on div "Users" at bounding box center [56, 540] width 26 height 11
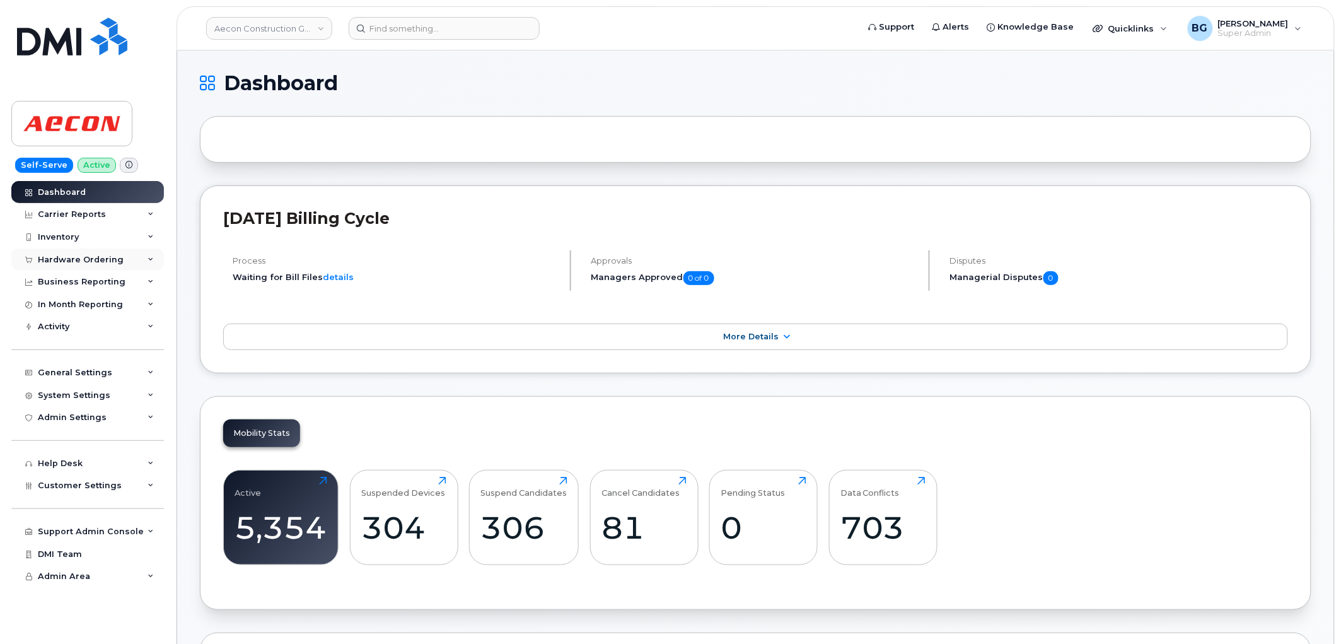
click at [64, 257] on div "Hardware Ordering" at bounding box center [81, 260] width 86 height 10
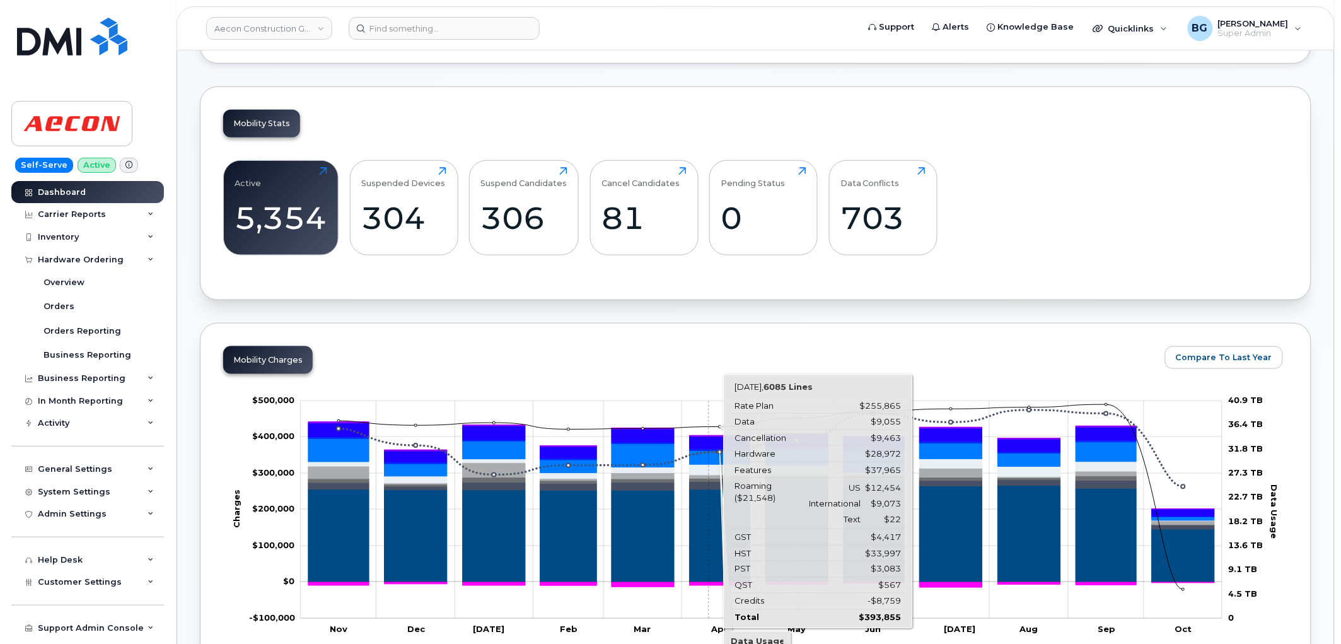
scroll to position [327, 0]
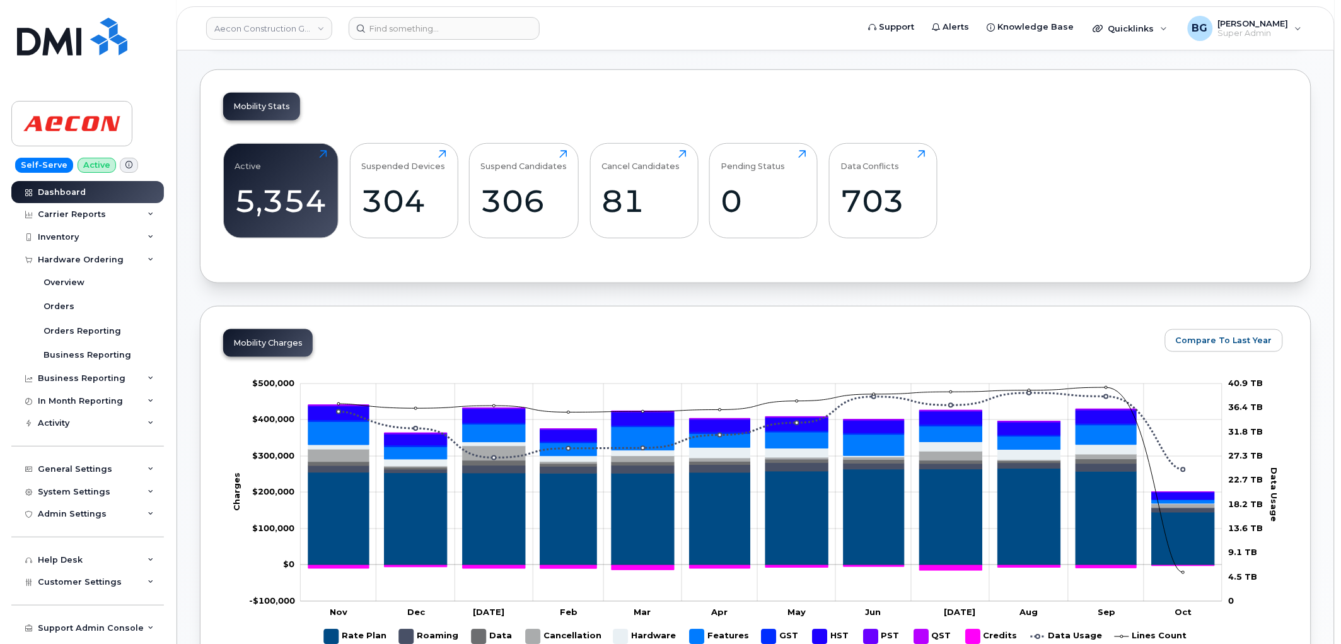
click at [570, 80] on div "Mobility Stats Active 5,354 Click to view more Suspended Devices 304 Click to v…" at bounding box center [755, 176] width 1111 height 214
click at [990, 214] on div "Active 5,354 Click to view more Suspended Devices 304 Click to view more Suspen…" at bounding box center [755, 196] width 1065 height 128
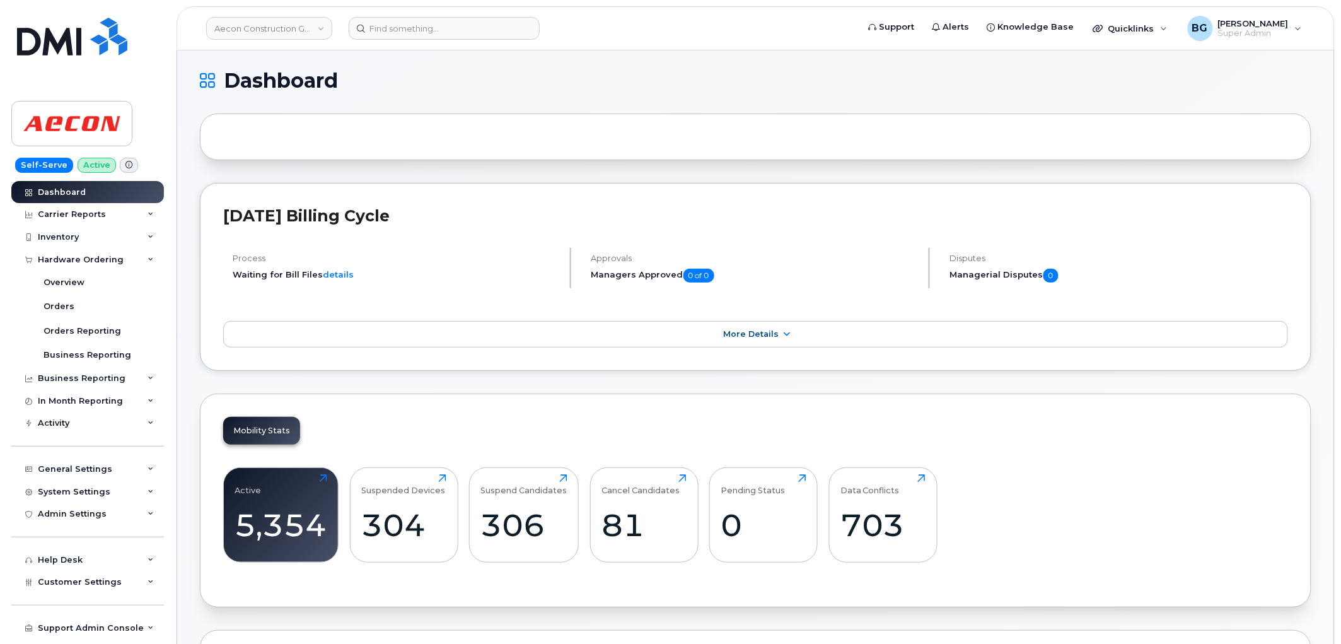
scroll to position [0, 0]
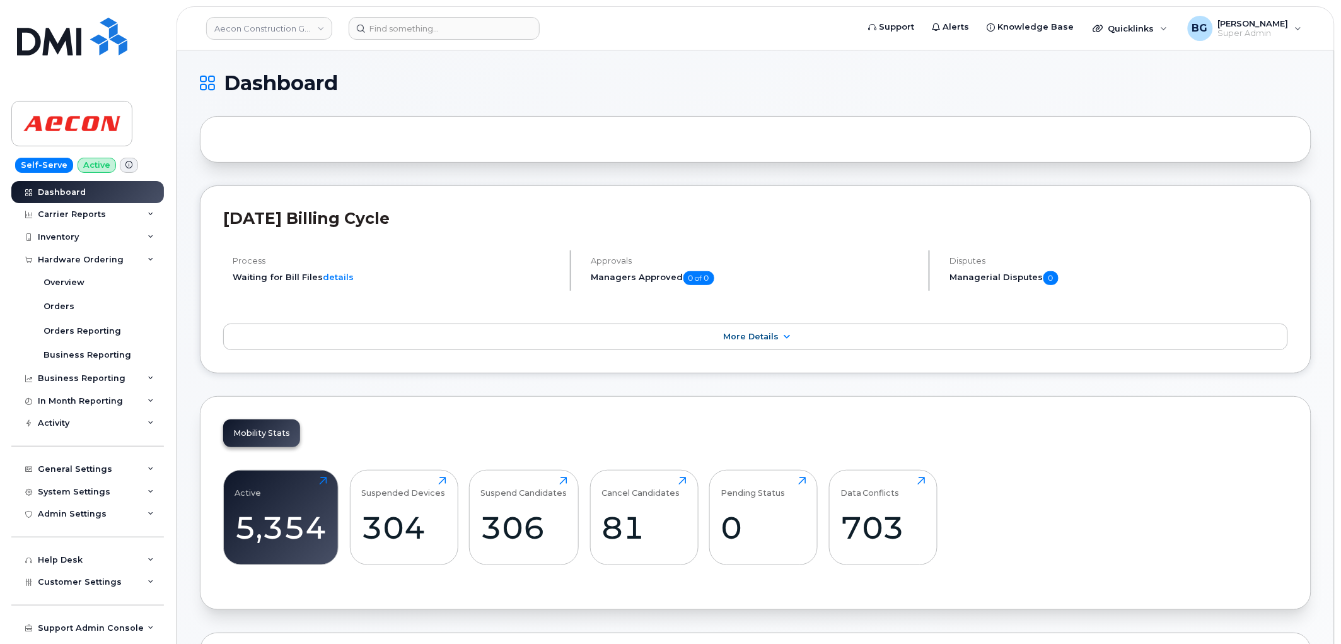
click at [461, 255] on div "Process Waiting for Bill Files details" at bounding box center [397, 270] width 348 height 40
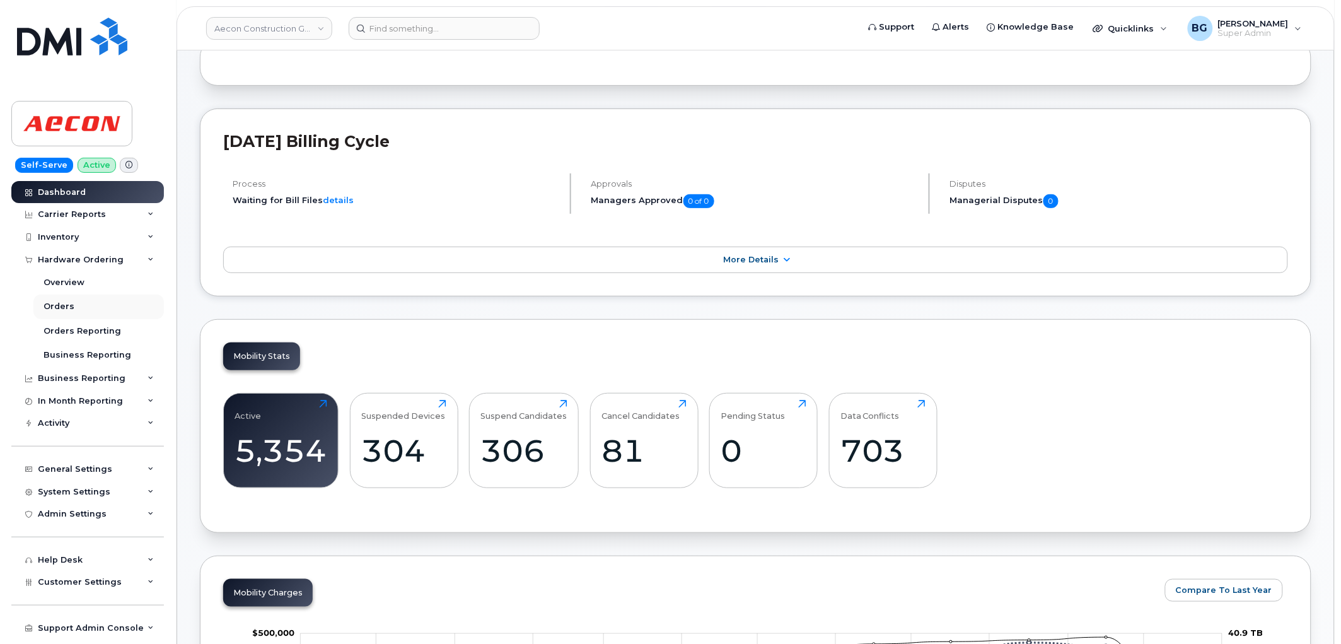
scroll to position [93, 0]
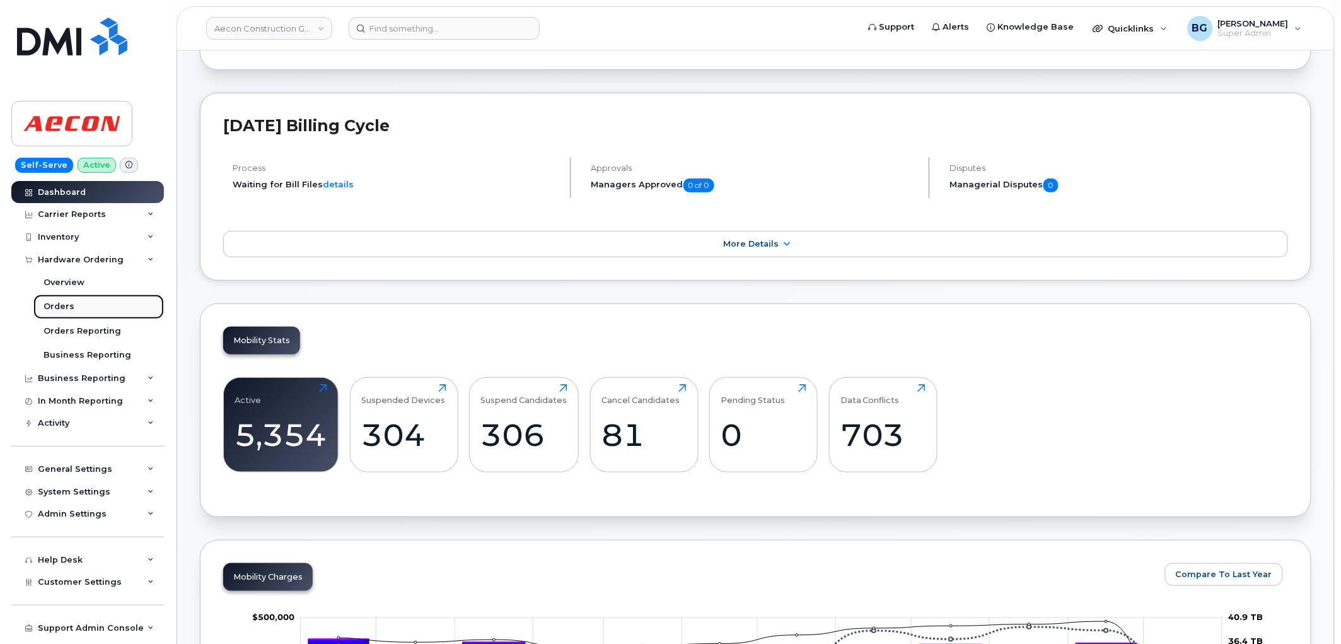
click at [57, 305] on div "Orders" at bounding box center [58, 306] width 31 height 11
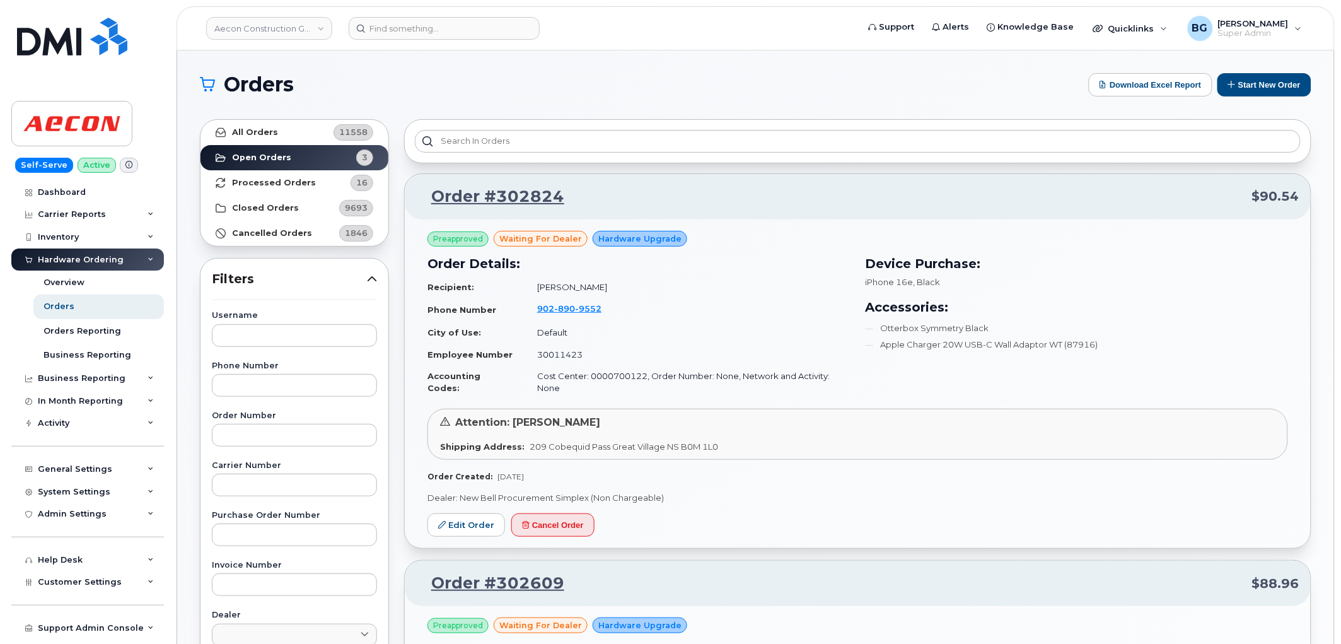
click at [783, 264] on h3 "Order Details:" at bounding box center [638, 263] width 423 height 19
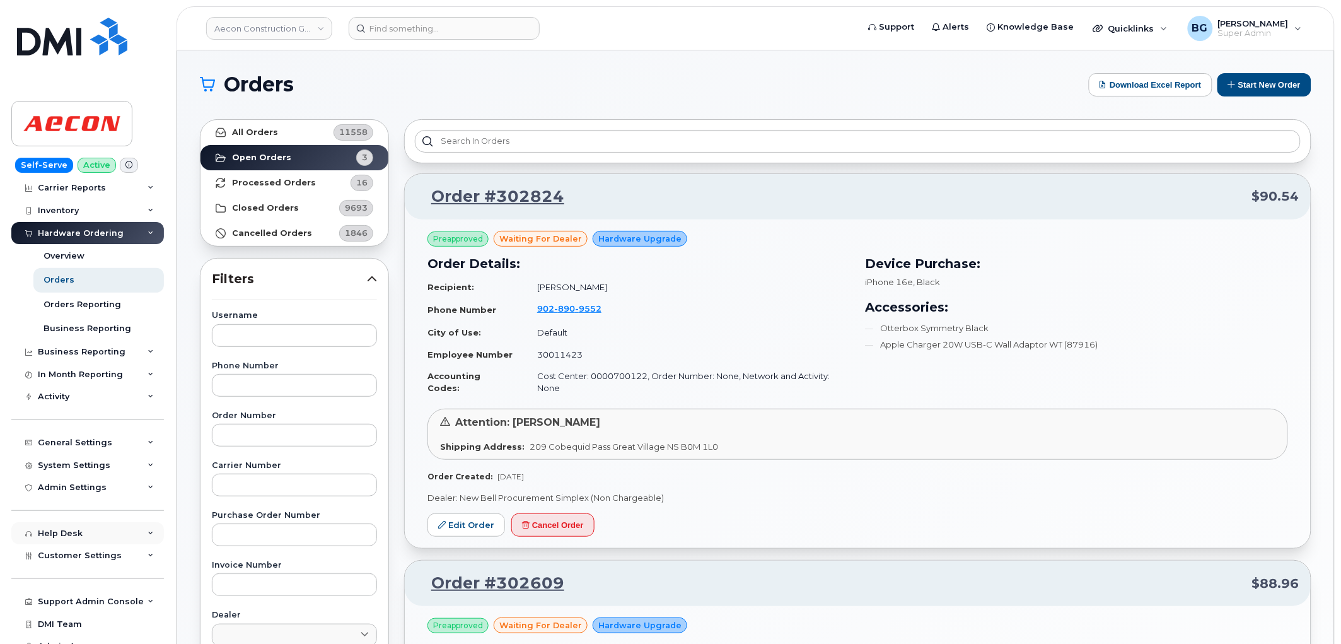
scroll to position [40, 0]
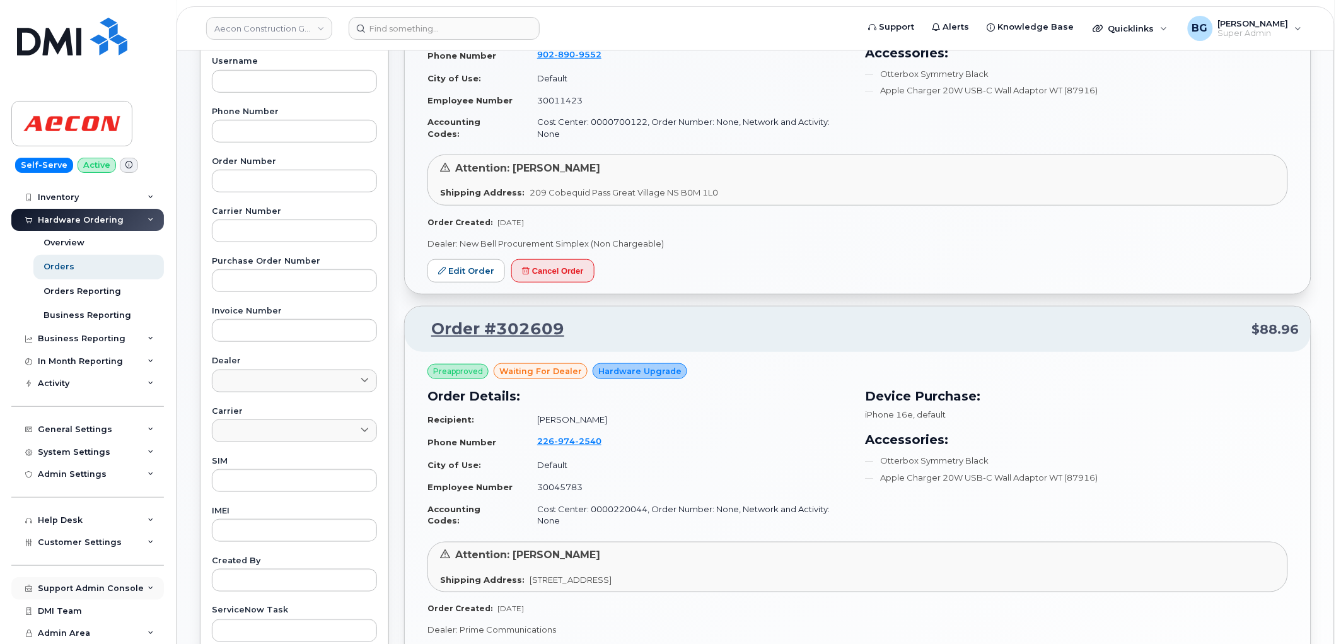
click at [97, 586] on div "Support Admin Console" at bounding box center [91, 588] width 106 height 10
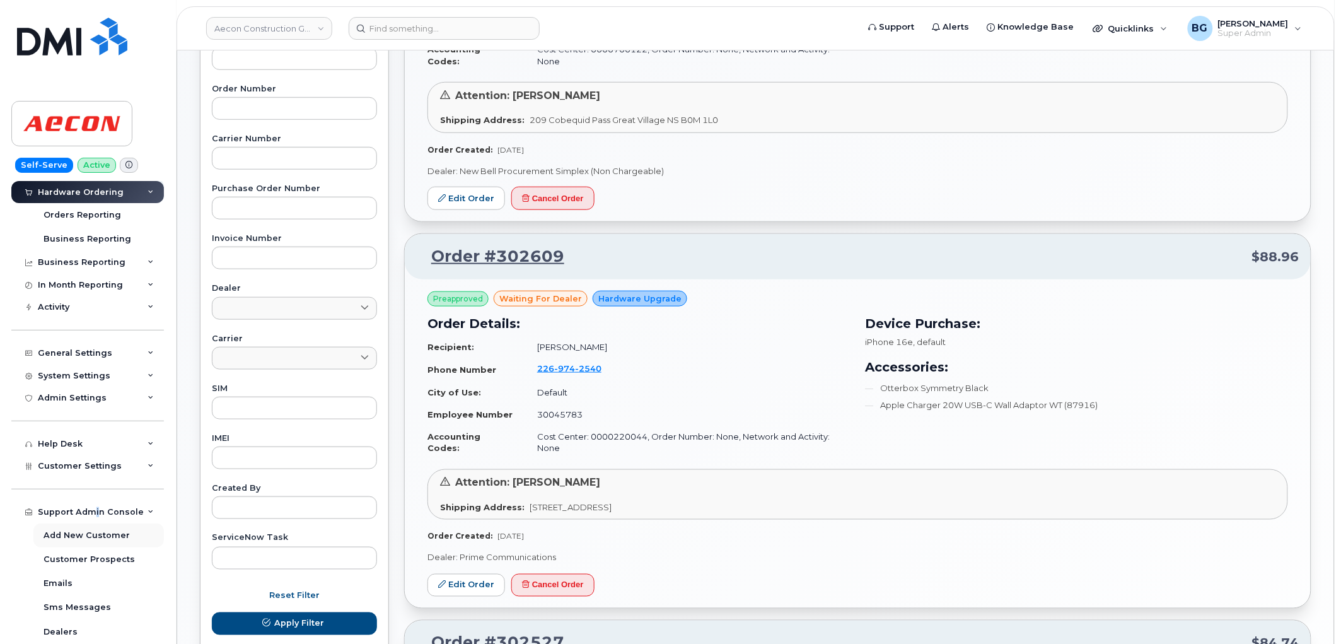
scroll to position [166, 0]
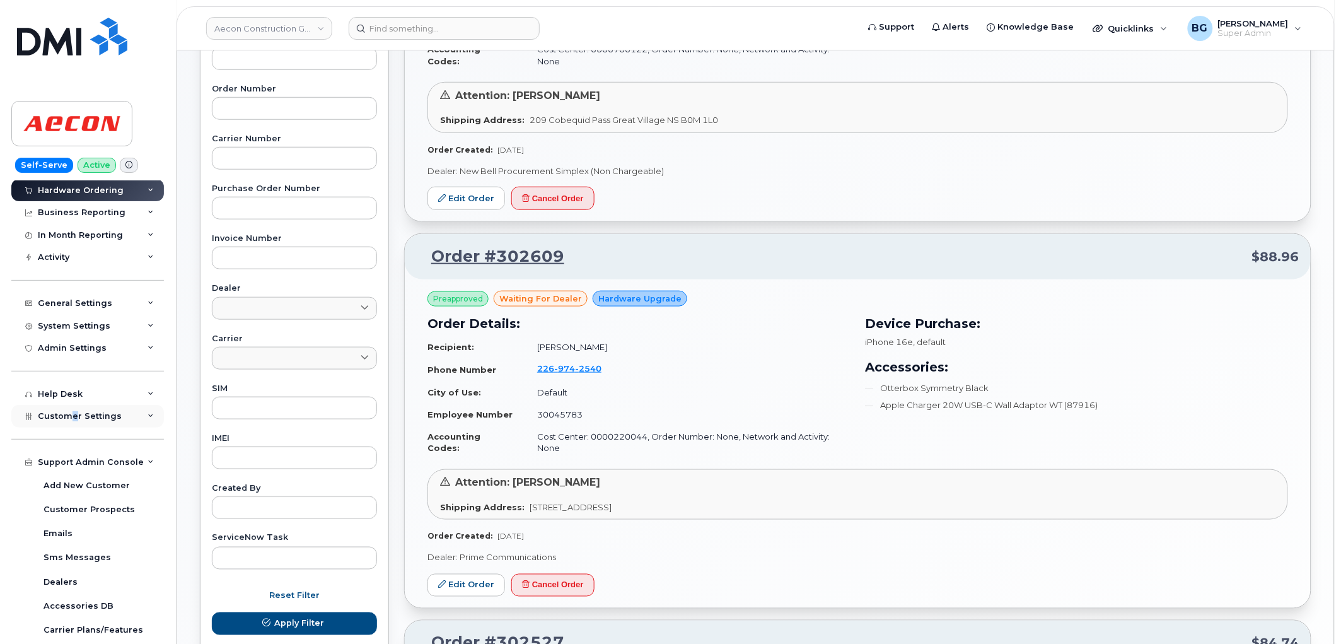
click at [72, 412] on div "Customer Settings" at bounding box center [87, 416] width 153 height 23
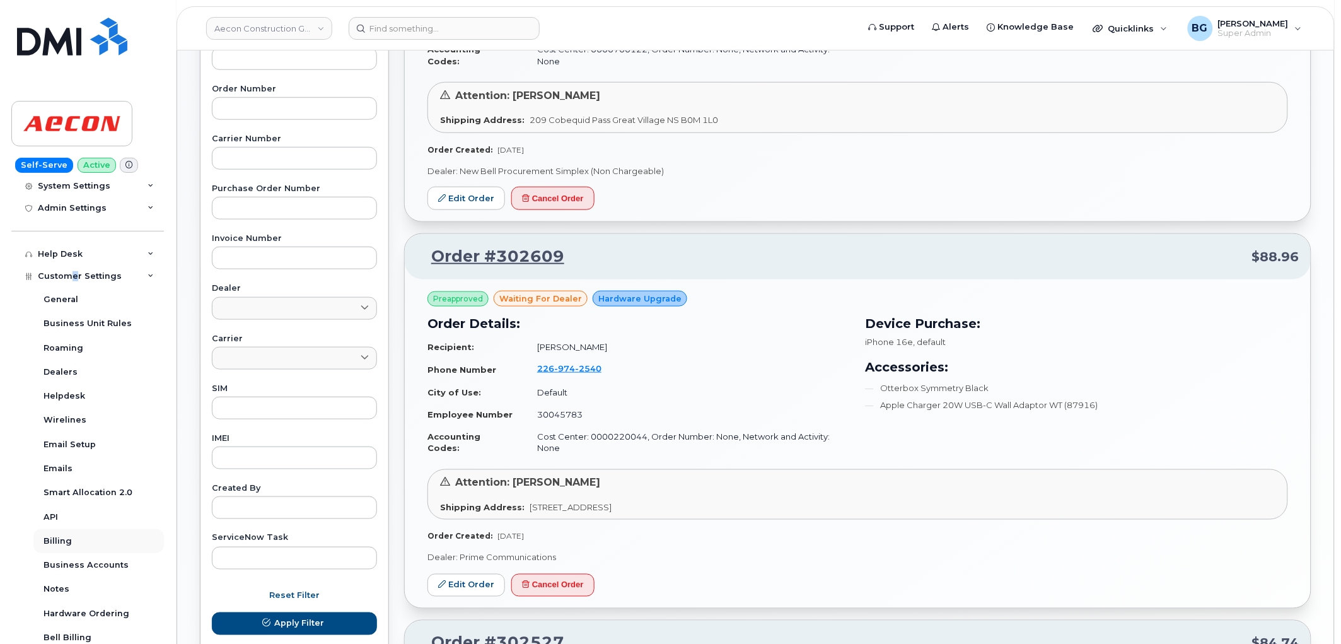
scroll to position [446, 0]
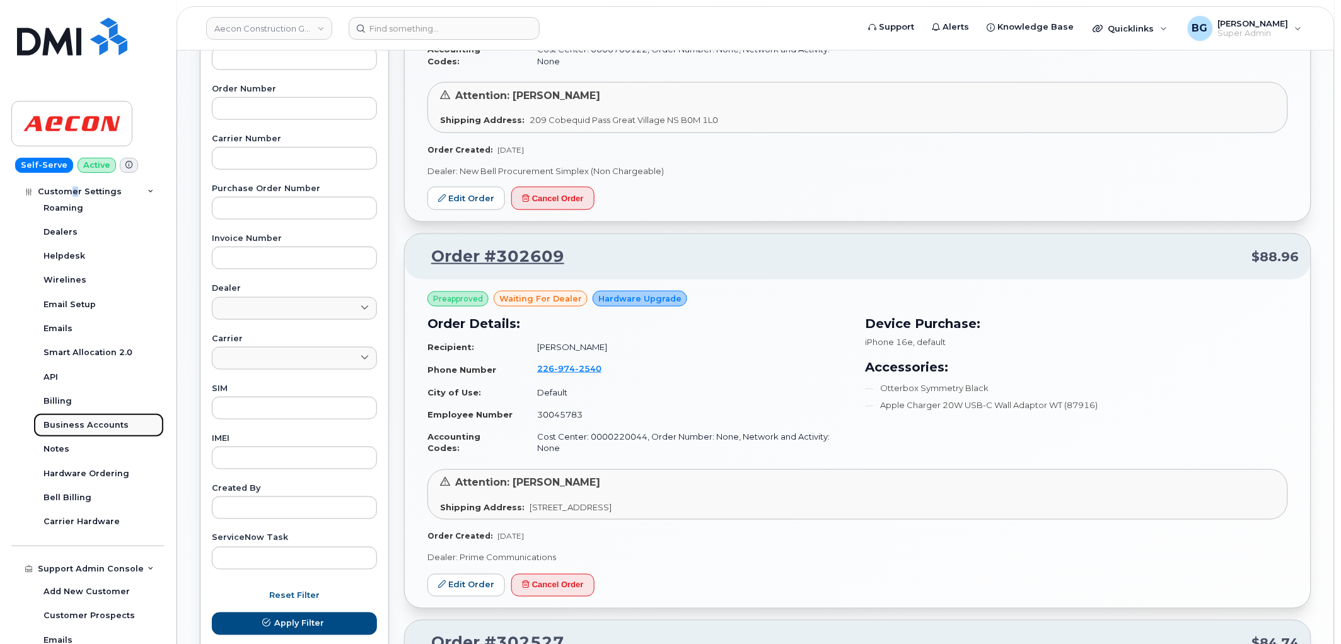
click at [86, 421] on div "Business Accounts" at bounding box center [85, 424] width 85 height 11
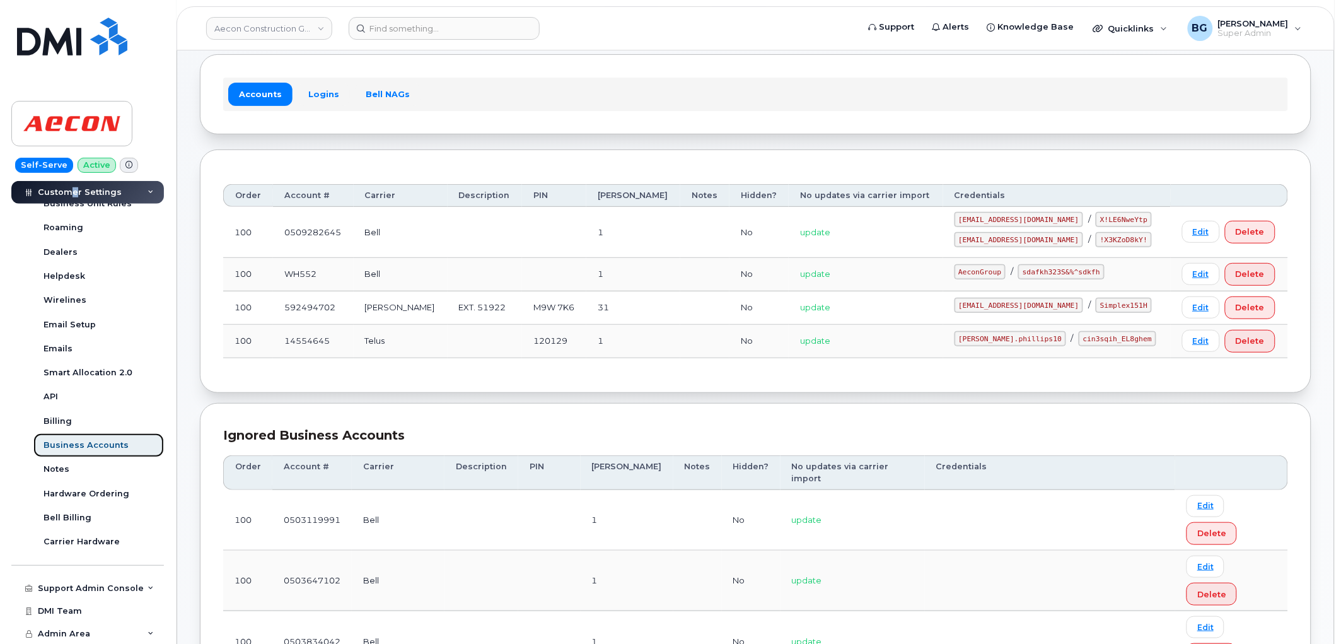
scroll to position [55, 0]
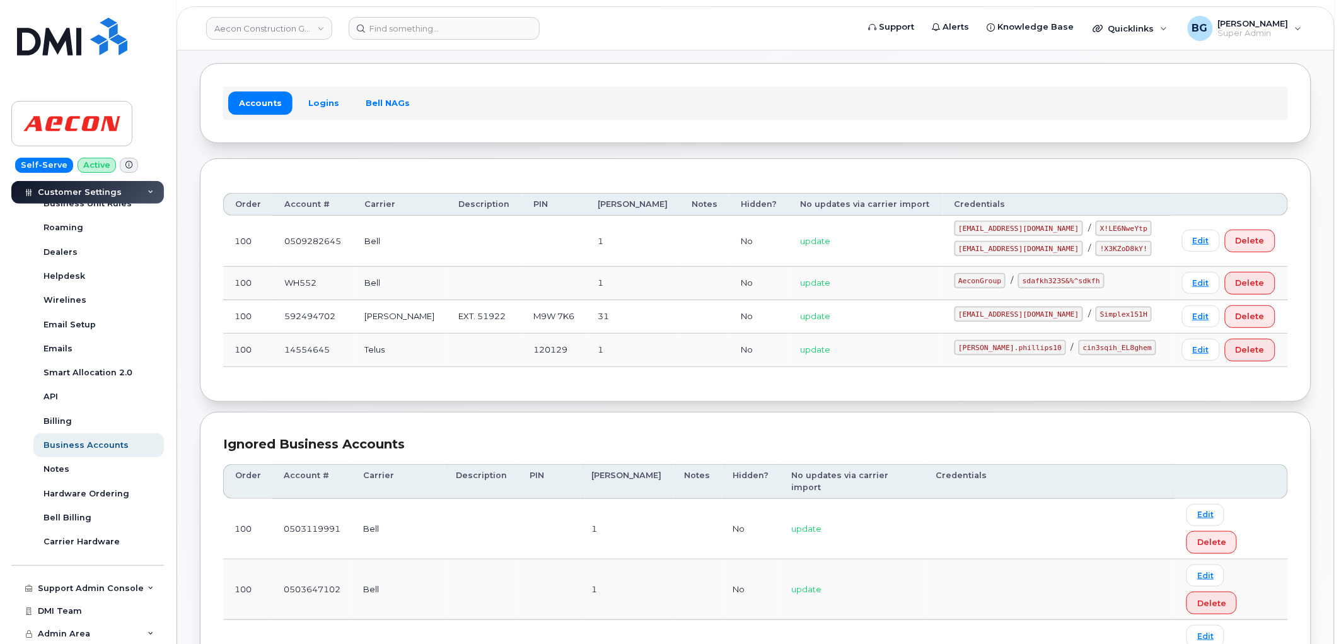
click at [448, 344] on td at bounding box center [485, 349] width 75 height 33
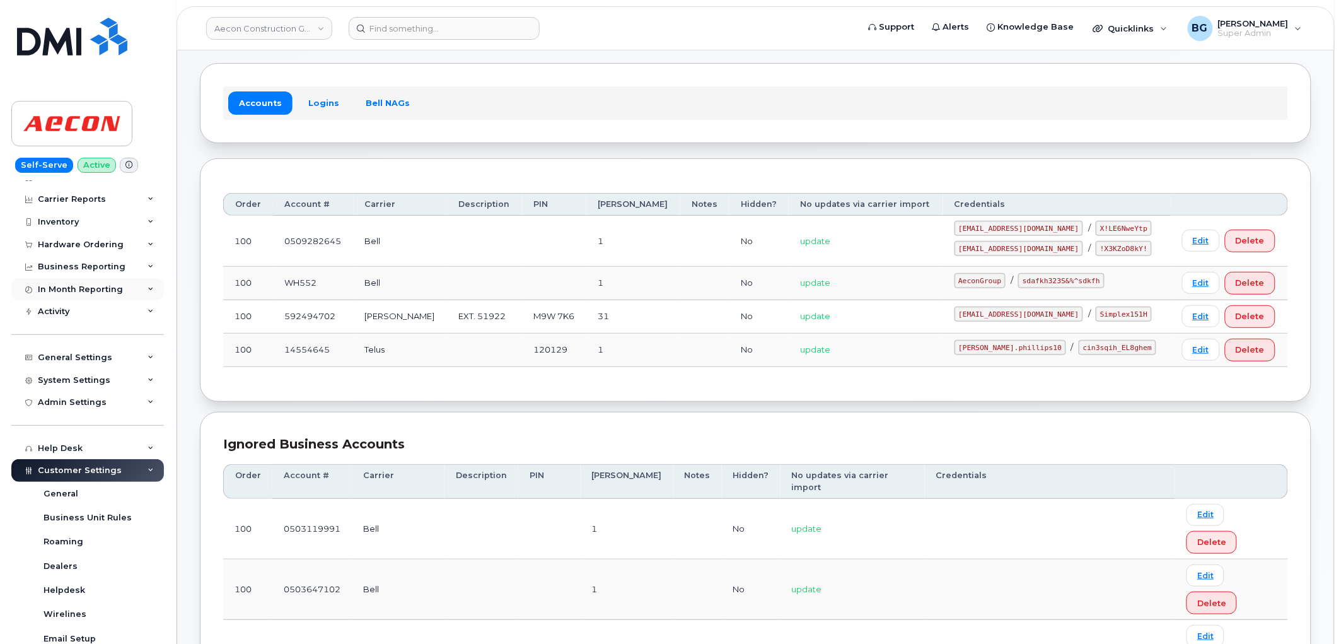
scroll to position [3, 0]
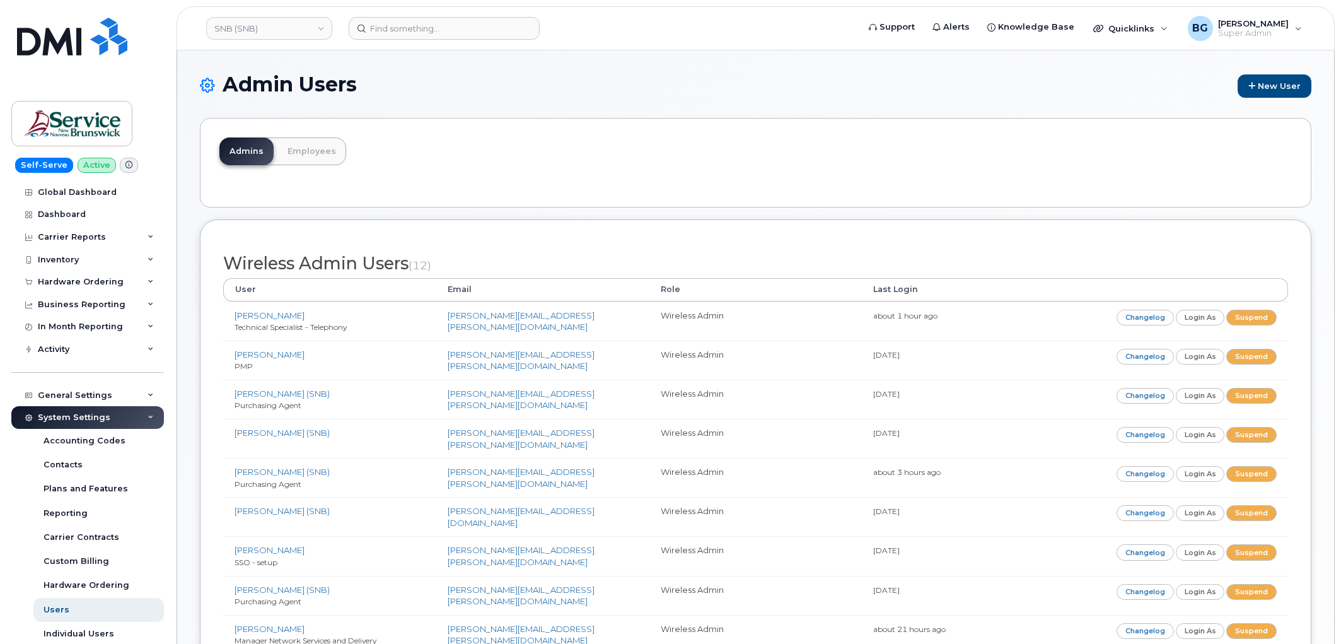
scroll to position [383, 0]
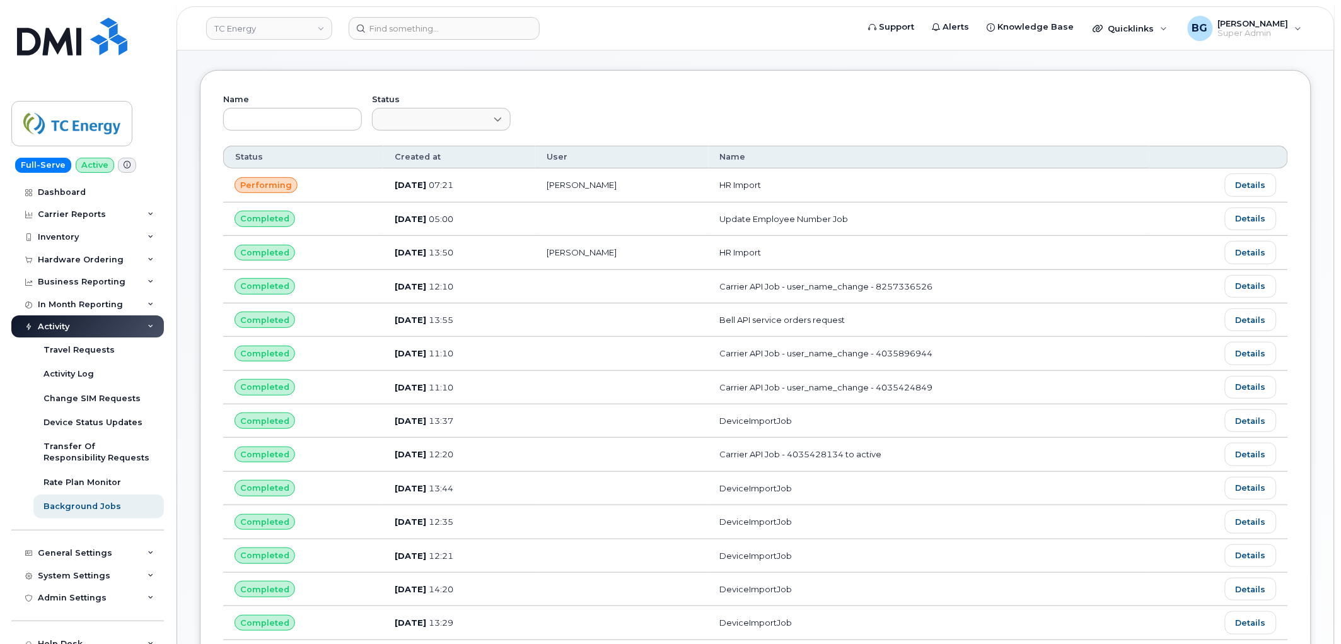
scroll to position [47, 0]
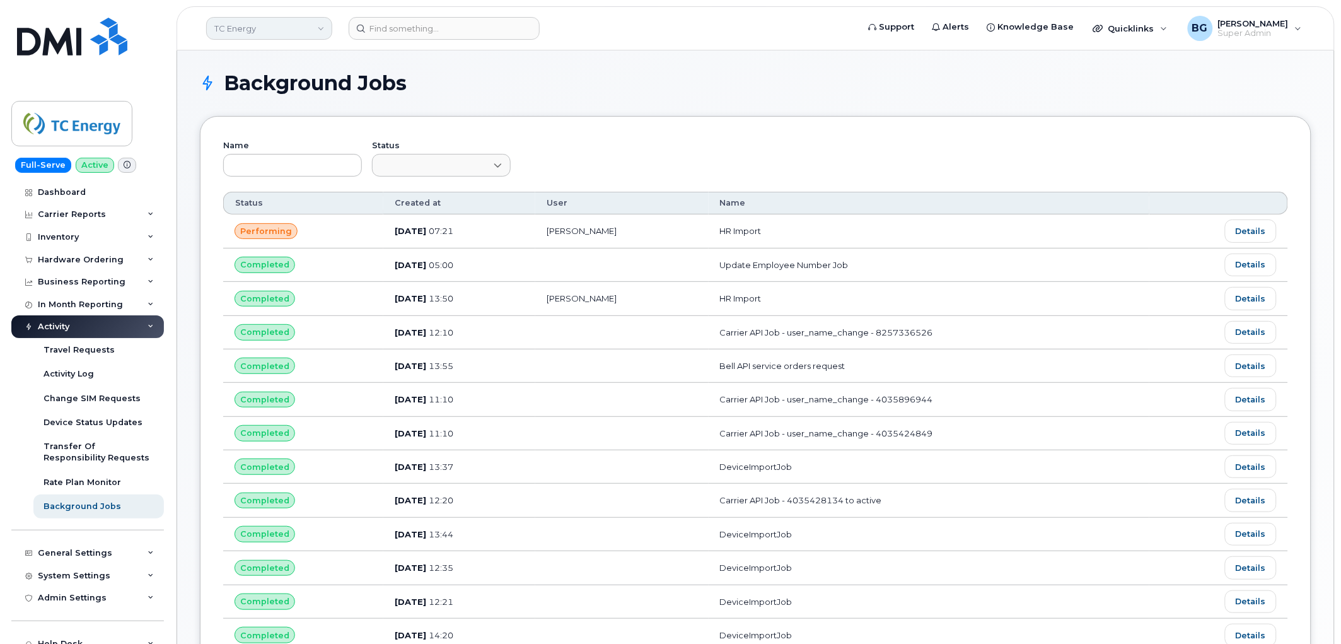
click at [265, 24] on link "TC Energy" at bounding box center [269, 28] width 126 height 23
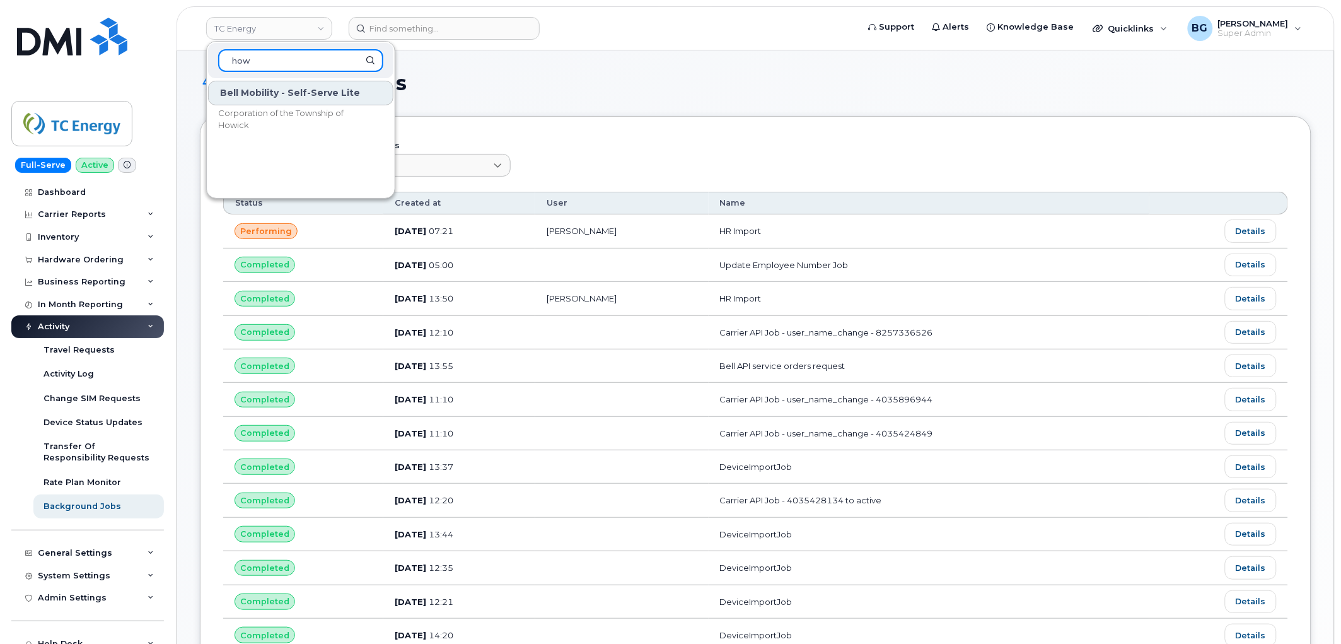
click at [271, 58] on input "how" at bounding box center [300, 60] width 165 height 23
type input "housing"
drag, startPoint x: 269, startPoint y: 61, endPoint x: 175, endPoint y: 47, distance: 94.9
click at [175, 47] on body "TC Energy housing Bell Mobility - Self-Serve Yukon Housing (YTG) To Be Deleted …" at bounding box center [670, 597] width 1341 height 1194
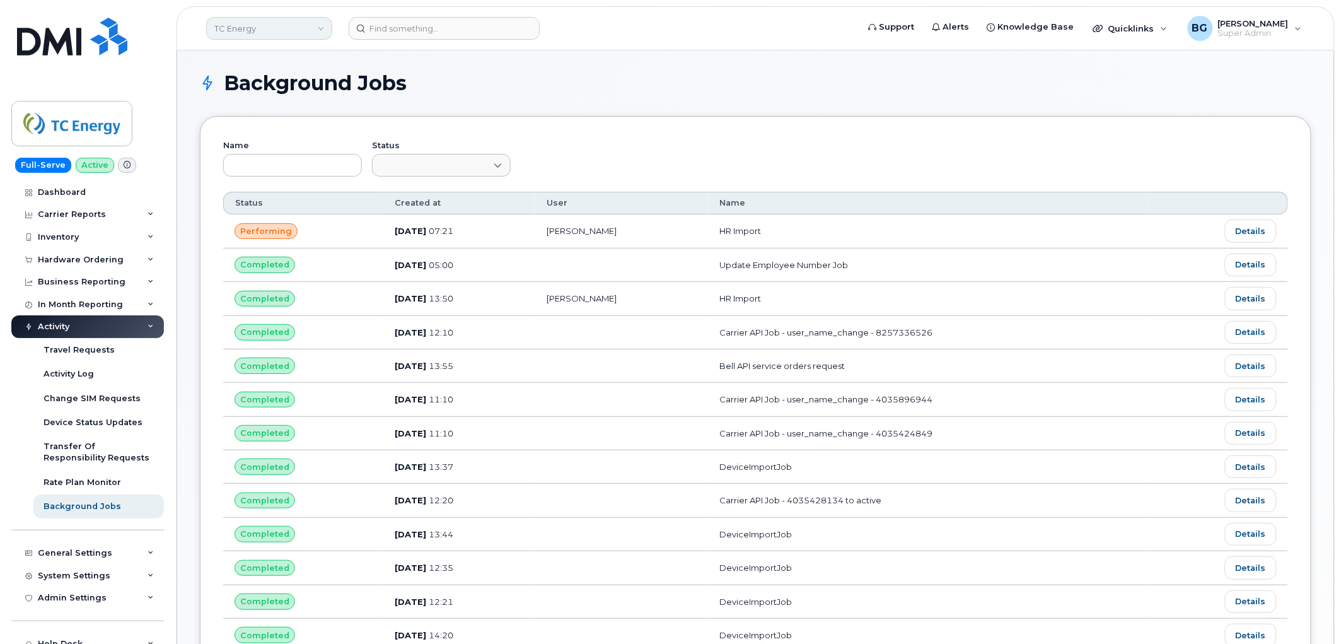
click at [267, 26] on link "TC Energy" at bounding box center [269, 28] width 126 height 23
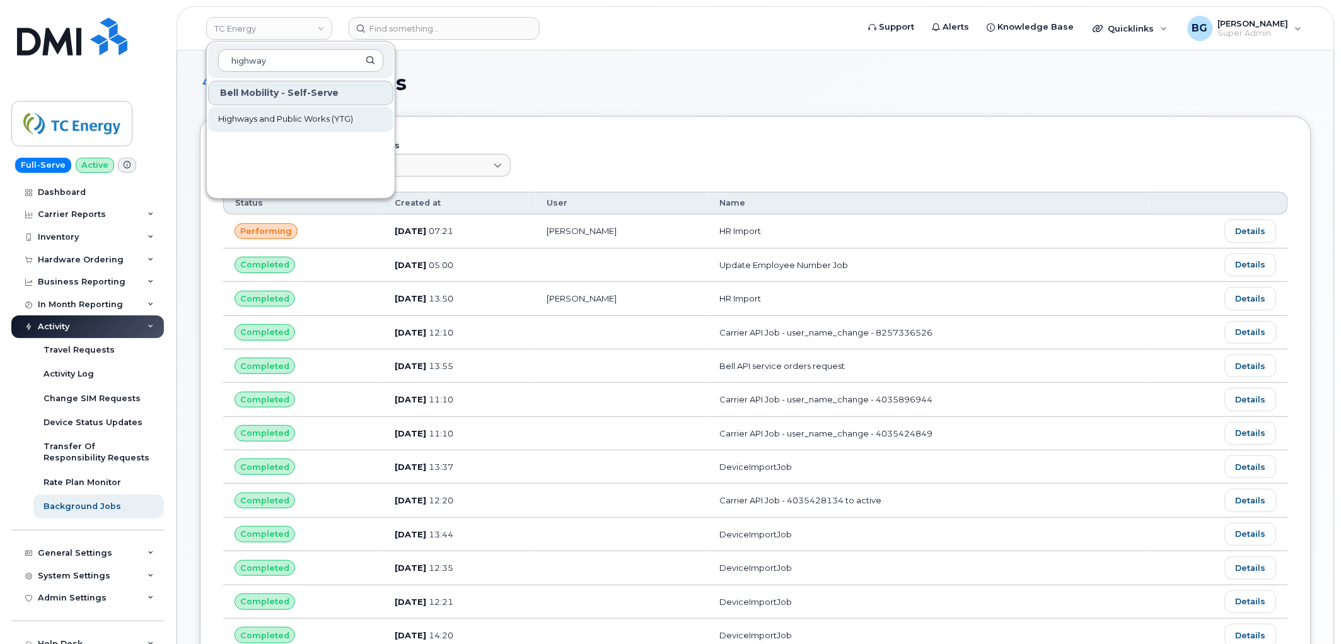
type input "highway"
click at [284, 113] on span "Highways and Public Works (YTG)" at bounding box center [285, 119] width 135 height 13
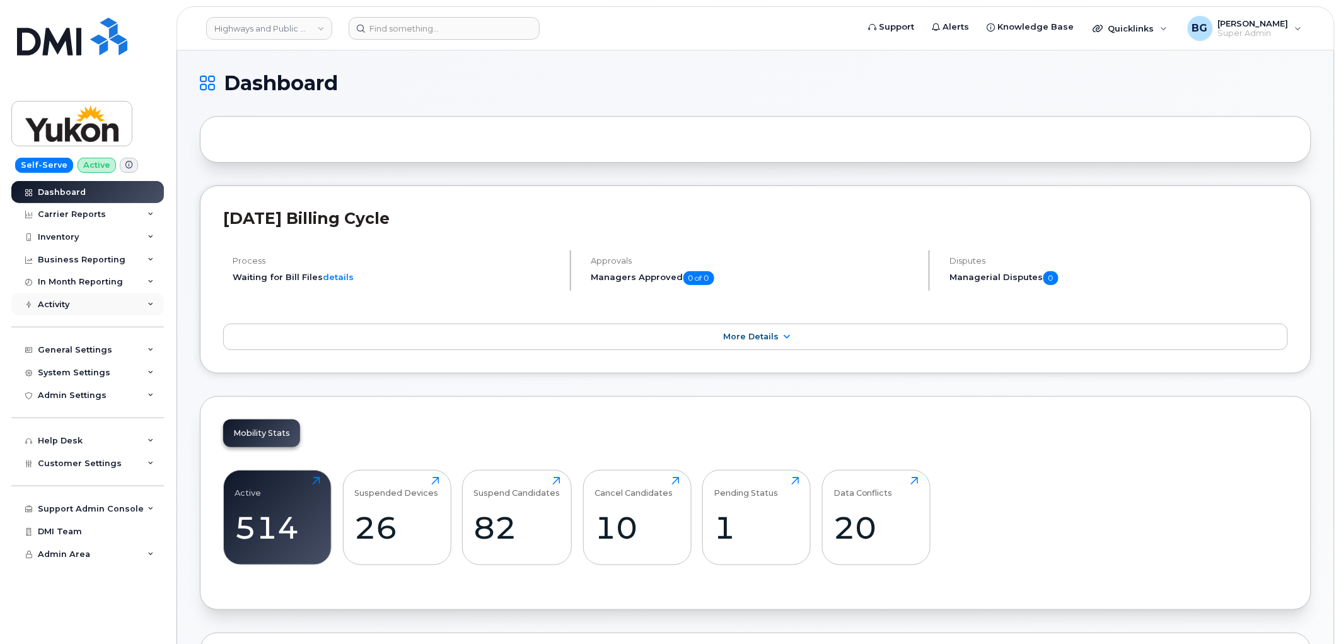
click at [49, 305] on div "Activity" at bounding box center [54, 304] width 32 height 10
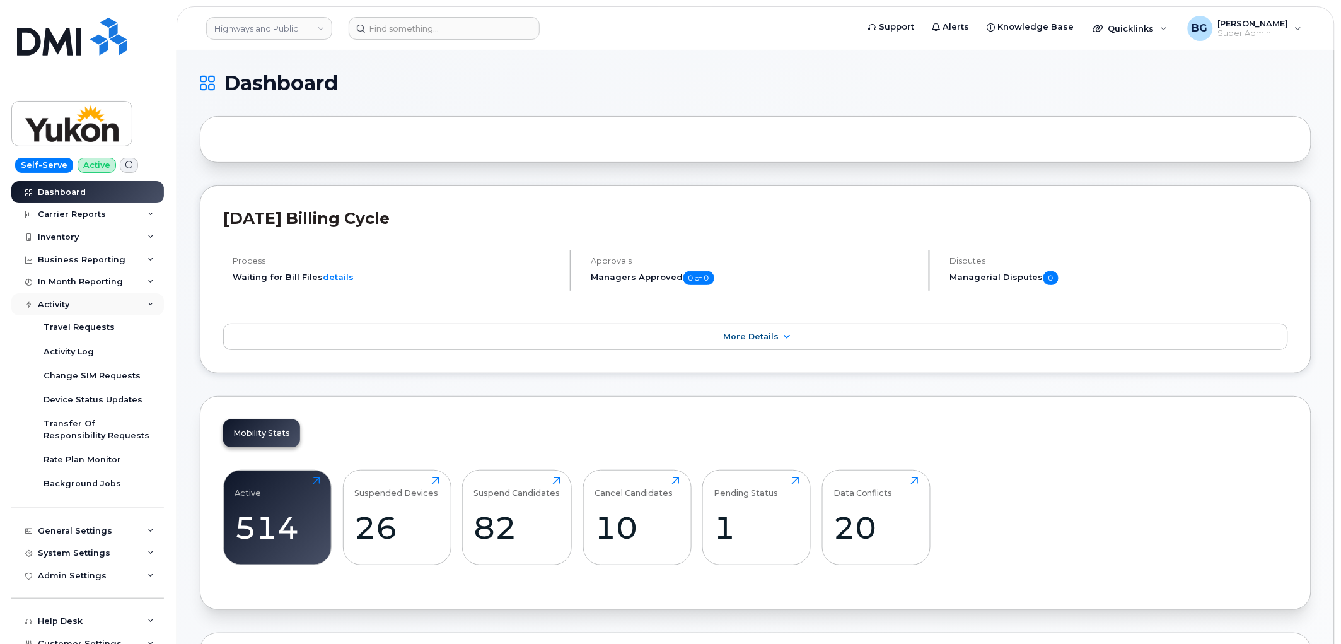
click at [57, 303] on div "Activity" at bounding box center [54, 304] width 32 height 10
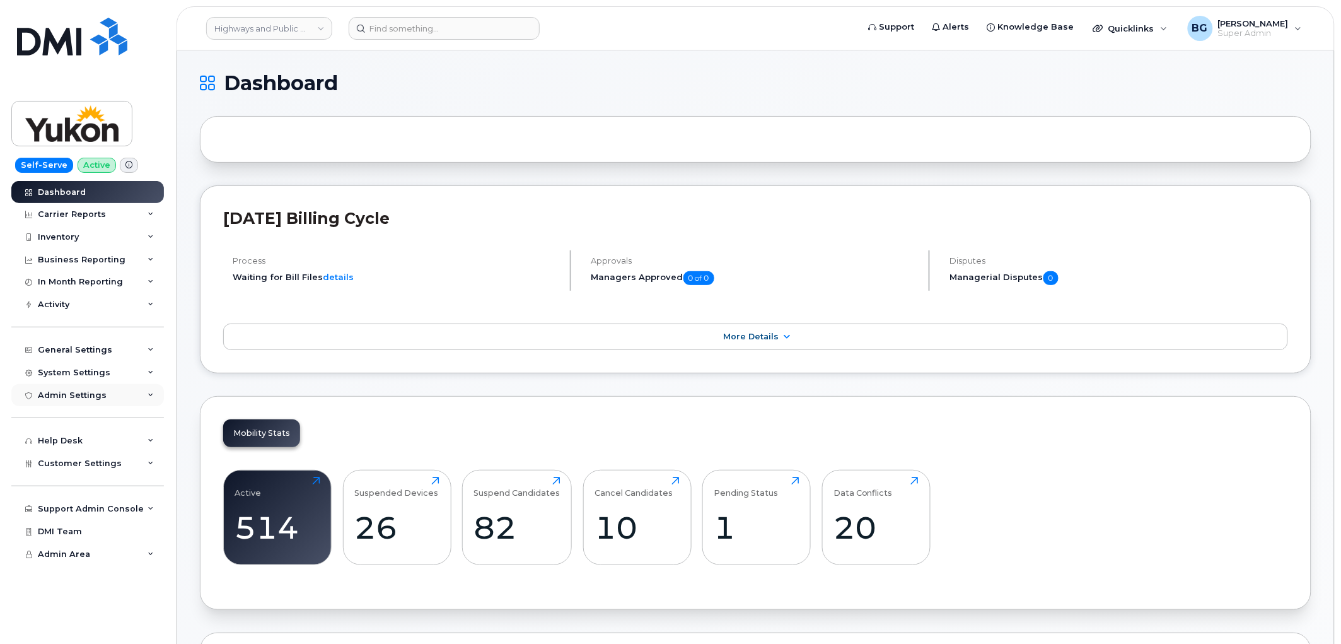
click at [70, 393] on div "Admin Settings" at bounding box center [72, 395] width 69 height 10
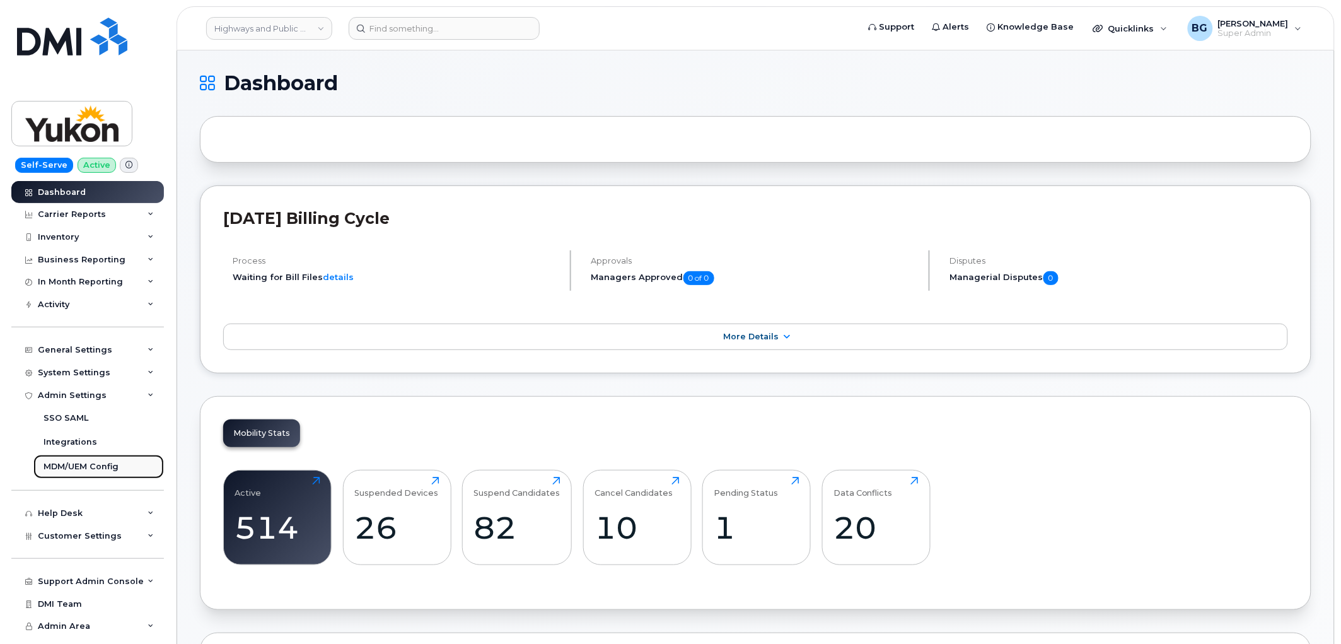
click at [64, 463] on div "MDM/UEM Config" at bounding box center [80, 466] width 75 height 11
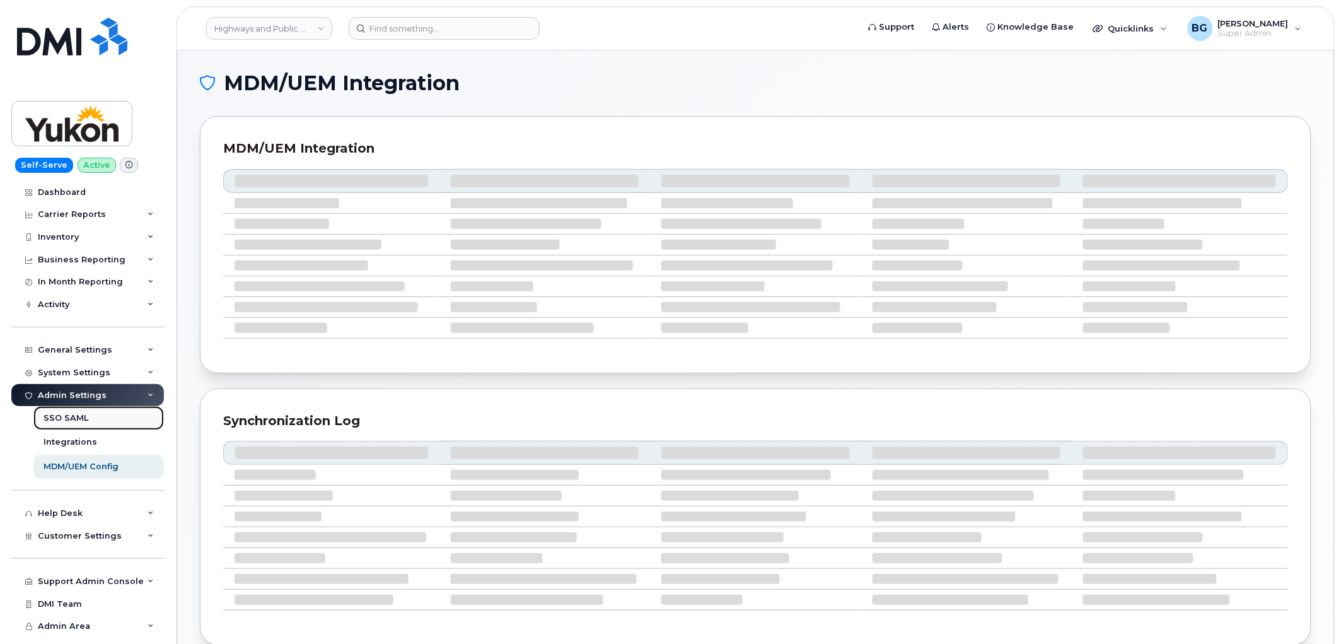
click at [55, 416] on div "SSO SAML" at bounding box center [65, 417] width 45 height 11
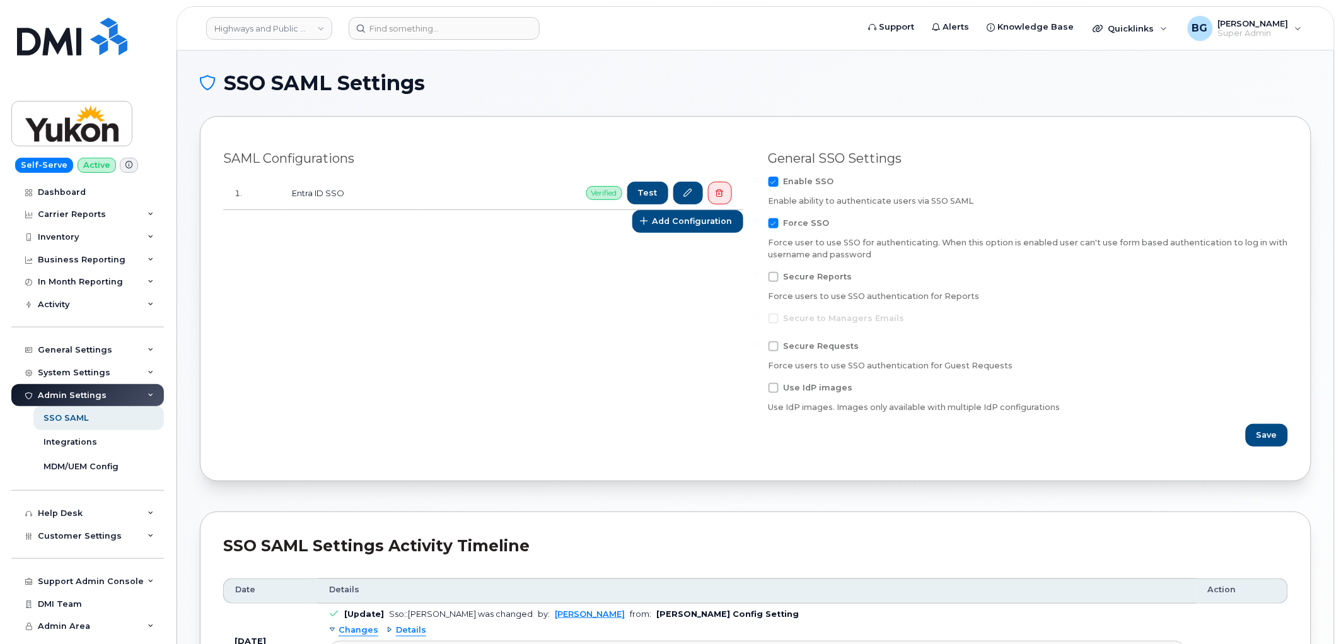
click at [599, 351] on div "[PERSON_NAME] Configurations 1. Entra ID SSO Verified Test Add Configuration" at bounding box center [483, 298] width 545 height 311
click at [516, 262] on div "[PERSON_NAME] Configurations 1. Entra ID SSO Verified Test Add Configuration" at bounding box center [483, 298] width 545 height 311
click at [560, 352] on div "[PERSON_NAME] Configurations 1. Entra ID SSO Verified Test Add Configuration" at bounding box center [483, 298] width 545 height 311
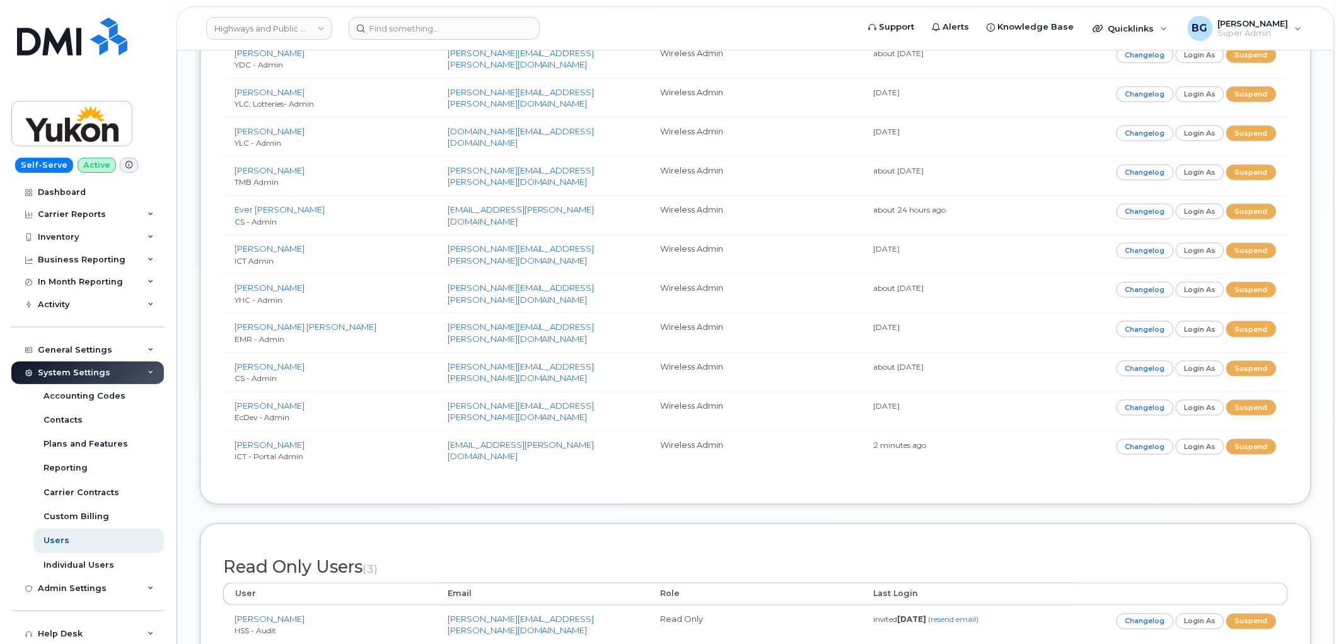
scroll to position [2101, 0]
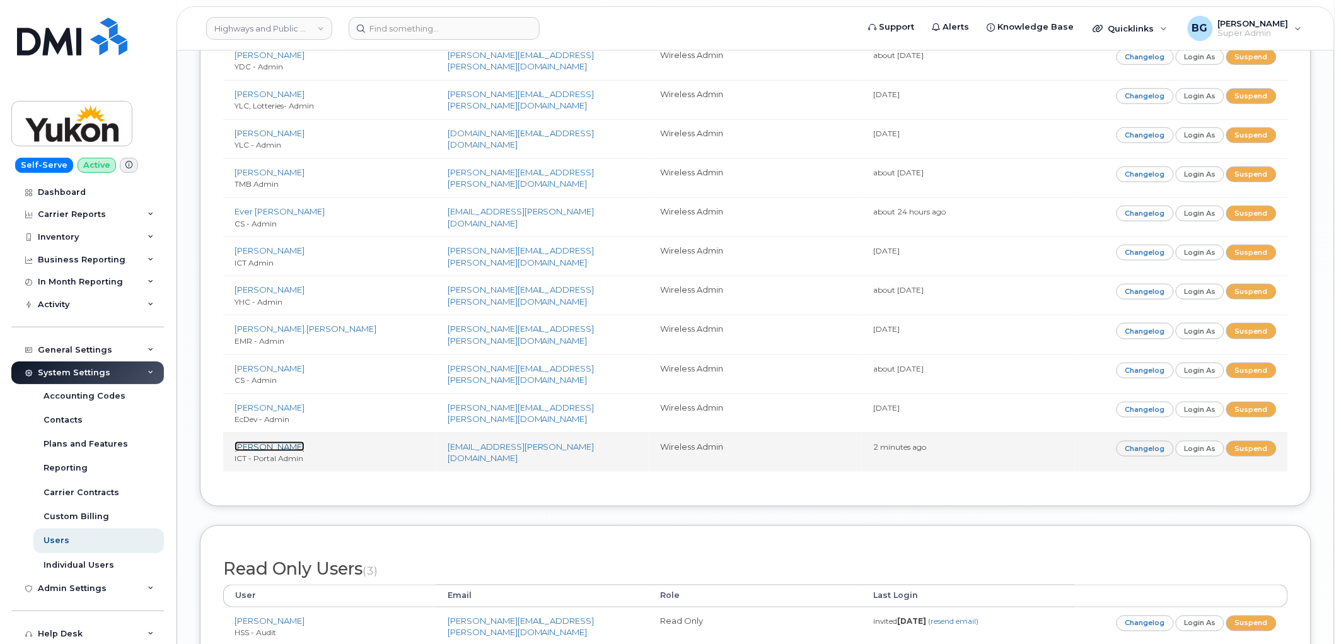
click at [267, 446] on link "[PERSON_NAME]" at bounding box center [270, 446] width 70 height 10
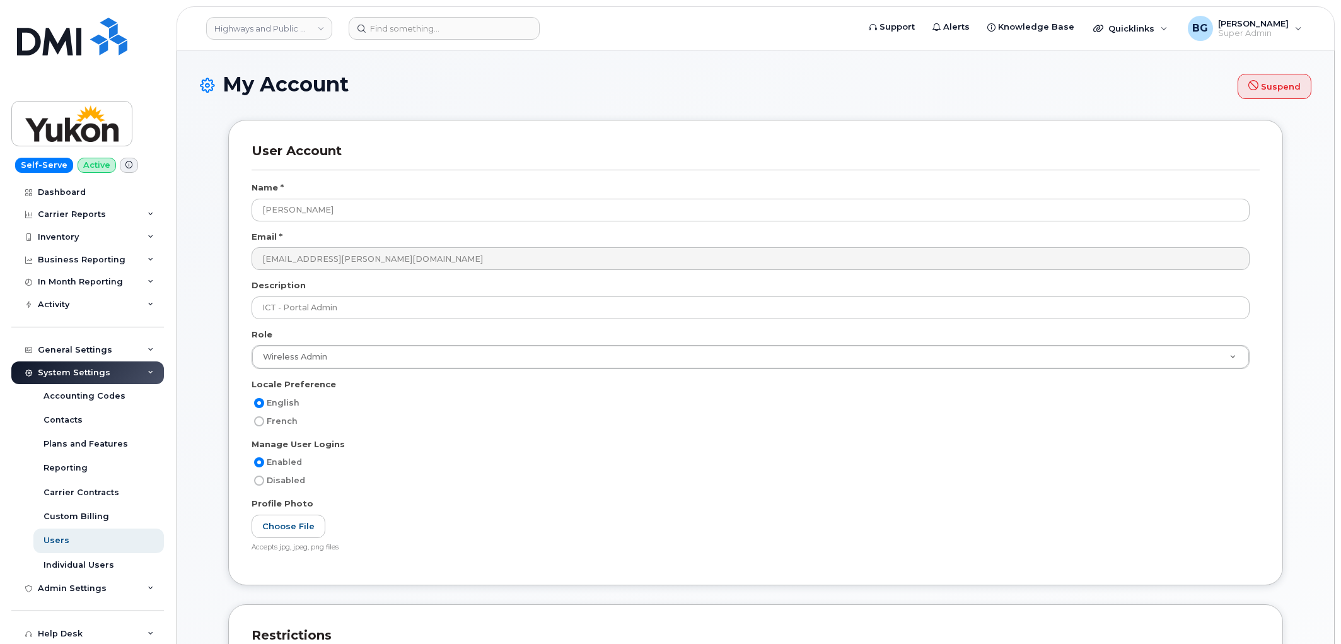
select select
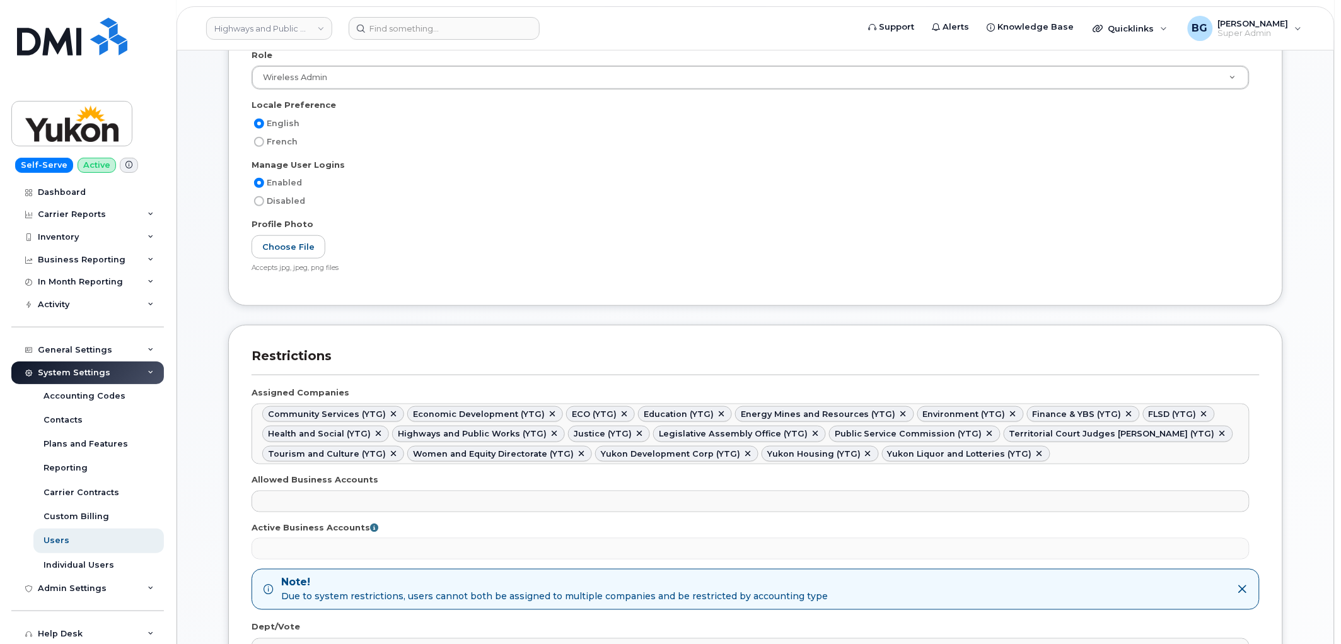
scroll to position [327, 0]
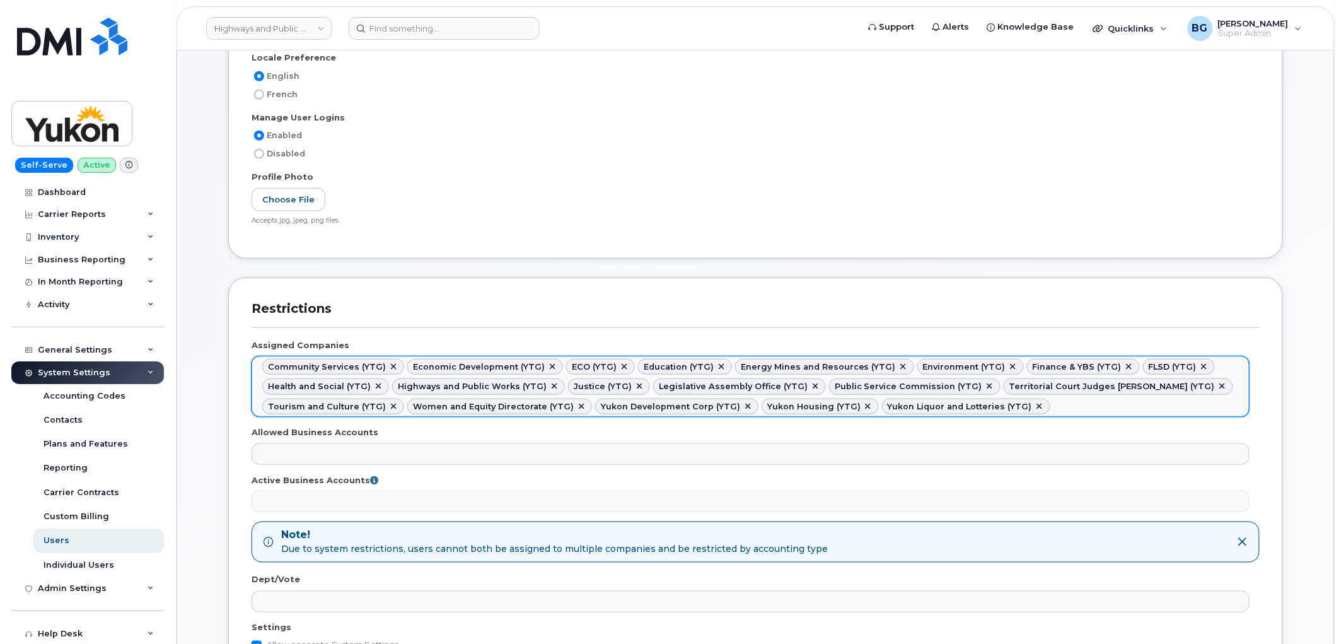
click at [389, 364] on link at bounding box center [393, 367] width 10 height 10
click at [387, 364] on div "Economic Development (YTG)" at bounding box center [334, 367] width 132 height 10
click at [402, 366] on link at bounding box center [407, 367] width 10 height 10
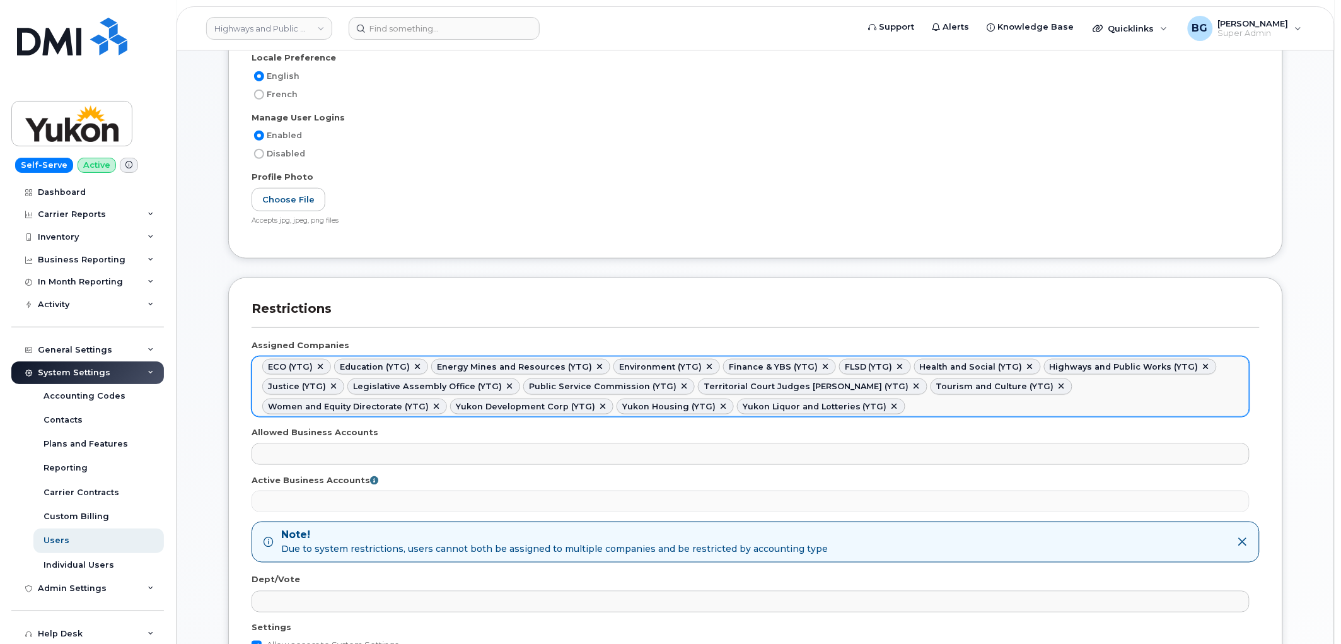
click at [400, 366] on div "Education (YTG)" at bounding box center [375, 367] width 70 height 10
click at [412, 364] on link at bounding box center [417, 367] width 10 height 10
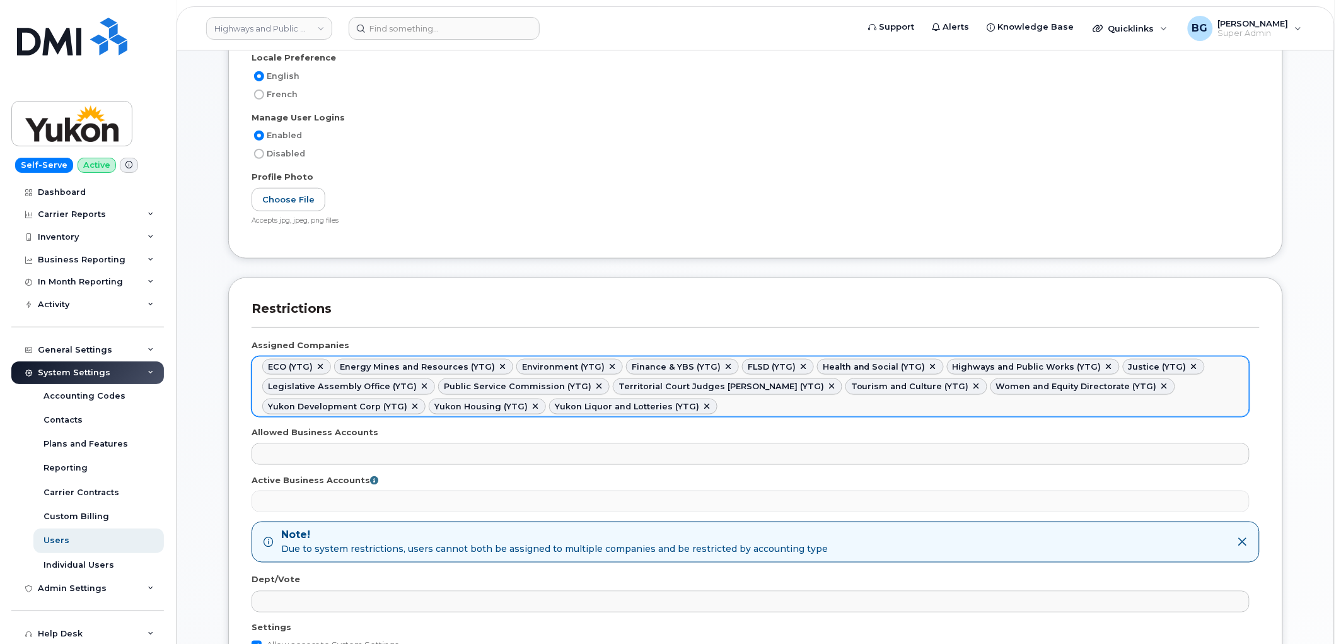
click at [320, 362] on link at bounding box center [320, 367] width 10 height 10
click at [320, 362] on div "Energy Mines and Resources (YTG)" at bounding box center [345, 367] width 155 height 10
click at [417, 363] on li "Energy Mines and Resources (YTG)" at bounding box center [351, 367] width 179 height 16
click at [426, 363] on link at bounding box center [431, 367] width 10 height 10
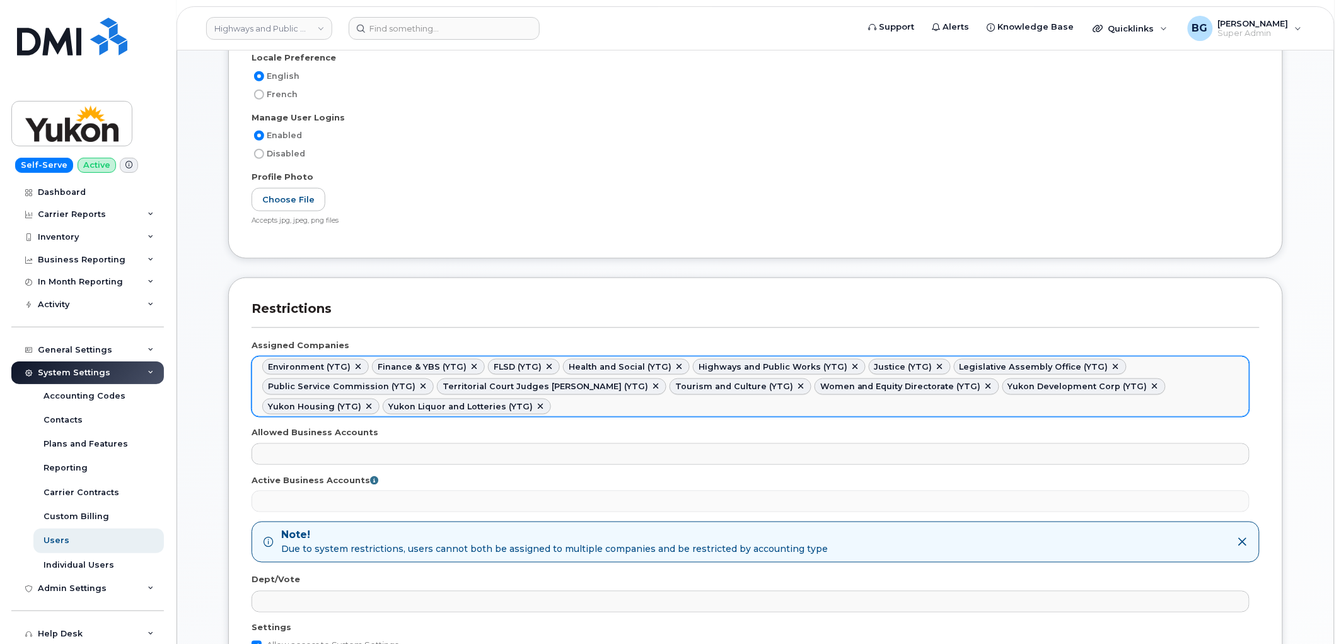
click at [356, 363] on link at bounding box center [358, 367] width 10 height 10
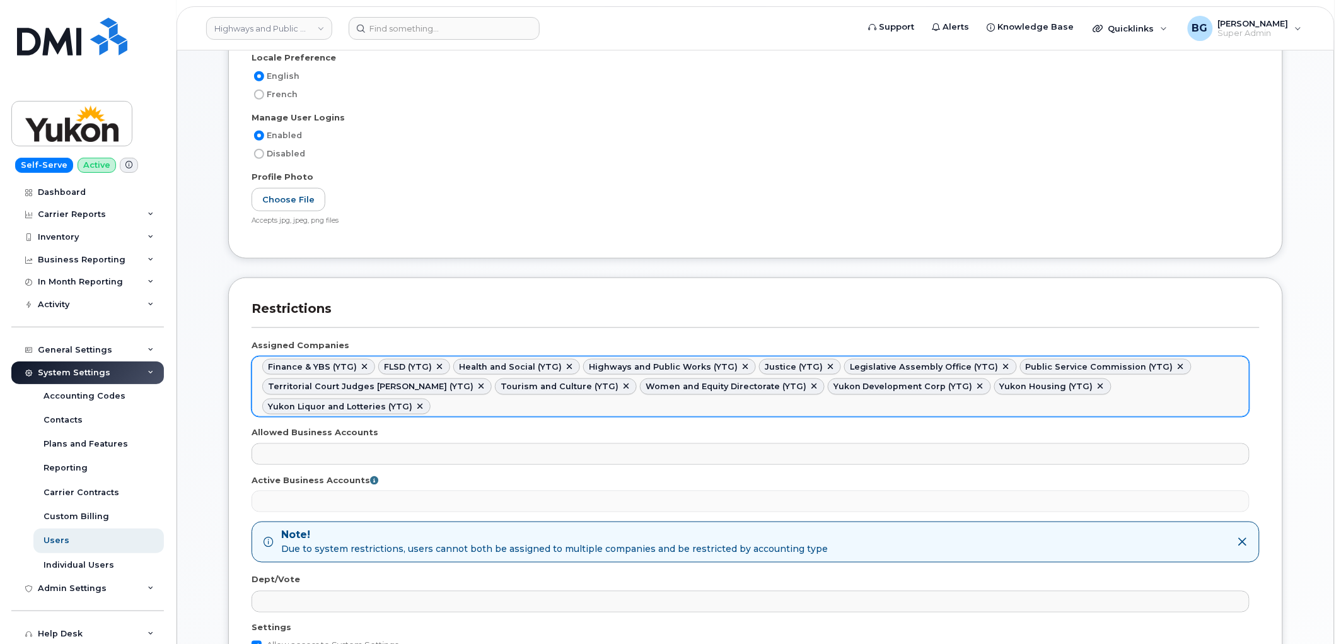
click at [359, 364] on link at bounding box center [364, 367] width 10 height 10
click at [322, 364] on link at bounding box center [323, 367] width 10 height 10
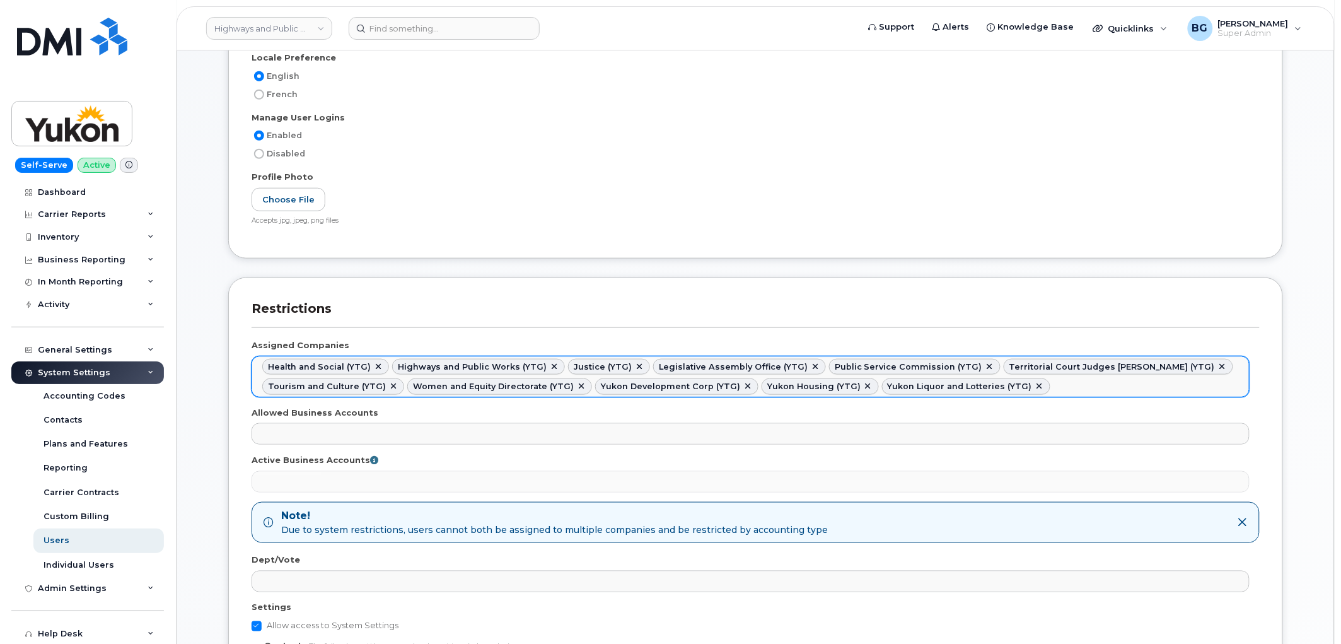
click at [373, 362] on link at bounding box center [378, 367] width 10 height 10
click at [419, 362] on link at bounding box center [424, 367] width 10 height 10
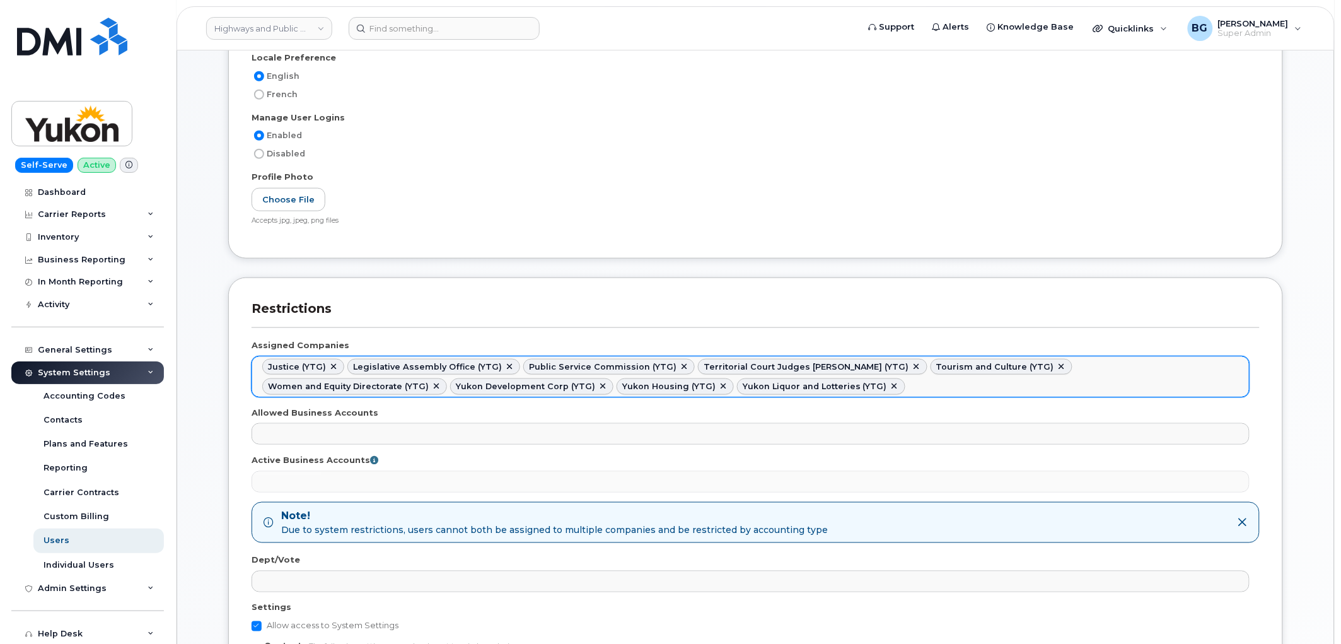
click at [332, 366] on link at bounding box center [333, 367] width 10 height 10
click at [419, 364] on link at bounding box center [424, 367] width 10 height 10
click at [405, 366] on li "Public Service Commission (YTG)" at bounding box center [347, 367] width 171 height 16
click at [418, 366] on link at bounding box center [423, 367] width 10 height 10
click at [476, 364] on link at bounding box center [481, 367] width 10 height 10
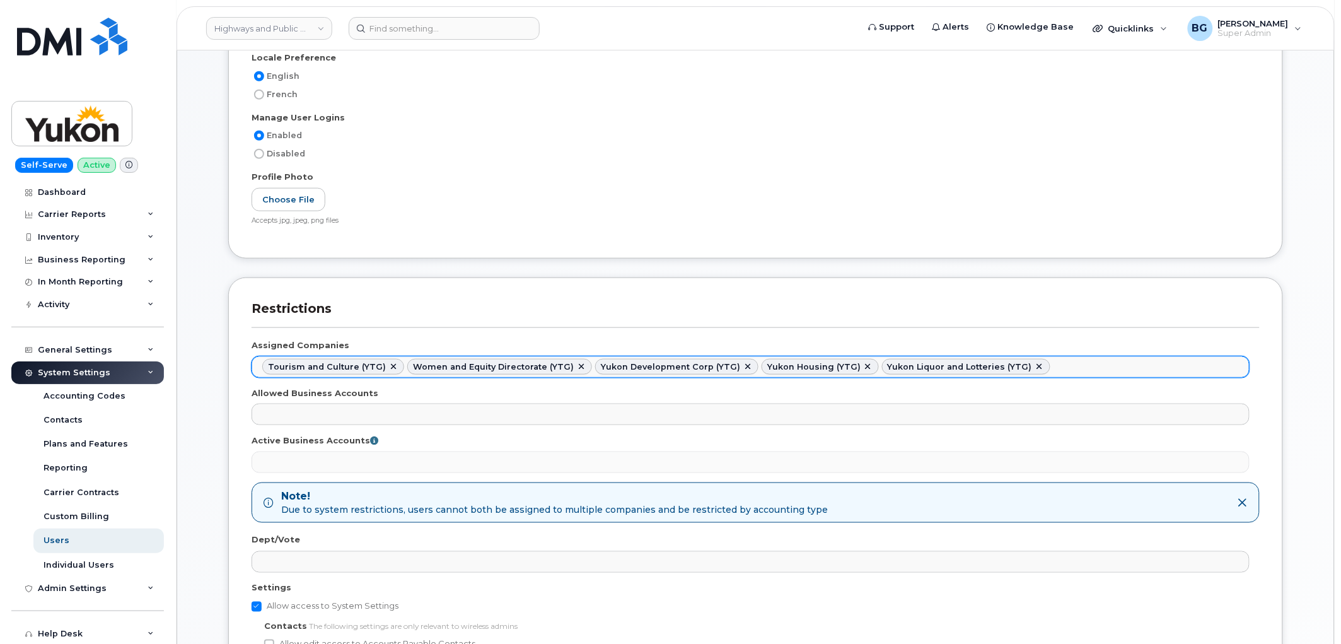
drag, startPoint x: 378, startPoint y: 364, endPoint x: 386, endPoint y: 364, distance: 7.6
click at [380, 364] on li "Tourism and Culture (YTG)" at bounding box center [333, 367] width 142 height 16
click at [388, 364] on link at bounding box center [393, 367] width 10 height 10
click at [431, 363] on link at bounding box center [436, 367] width 10 height 10
click at [410, 367] on link at bounding box center [415, 367] width 10 height 10
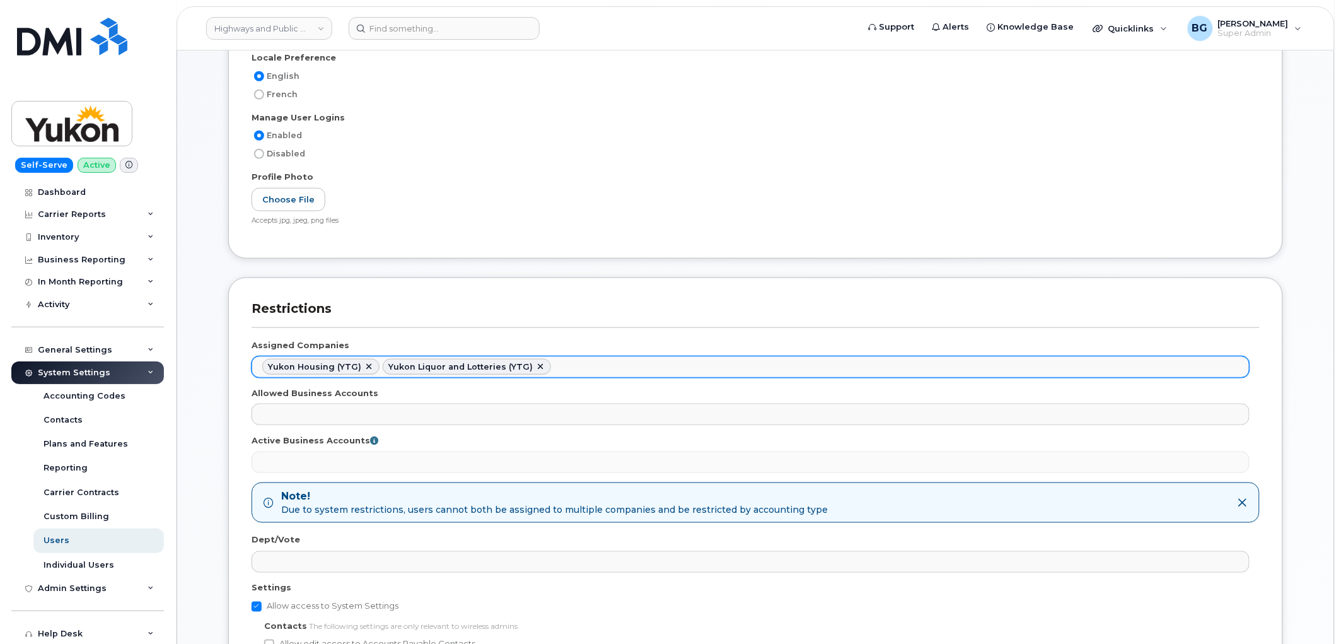
click at [364, 362] on link at bounding box center [369, 367] width 10 height 10
select select "cffe9e2f-9674-498c-8ab9-90759057f1a5"
click at [415, 364] on link at bounding box center [420, 367] width 10 height 10
select select
click at [354, 371] on ul at bounding box center [750, 367] width 997 height 20
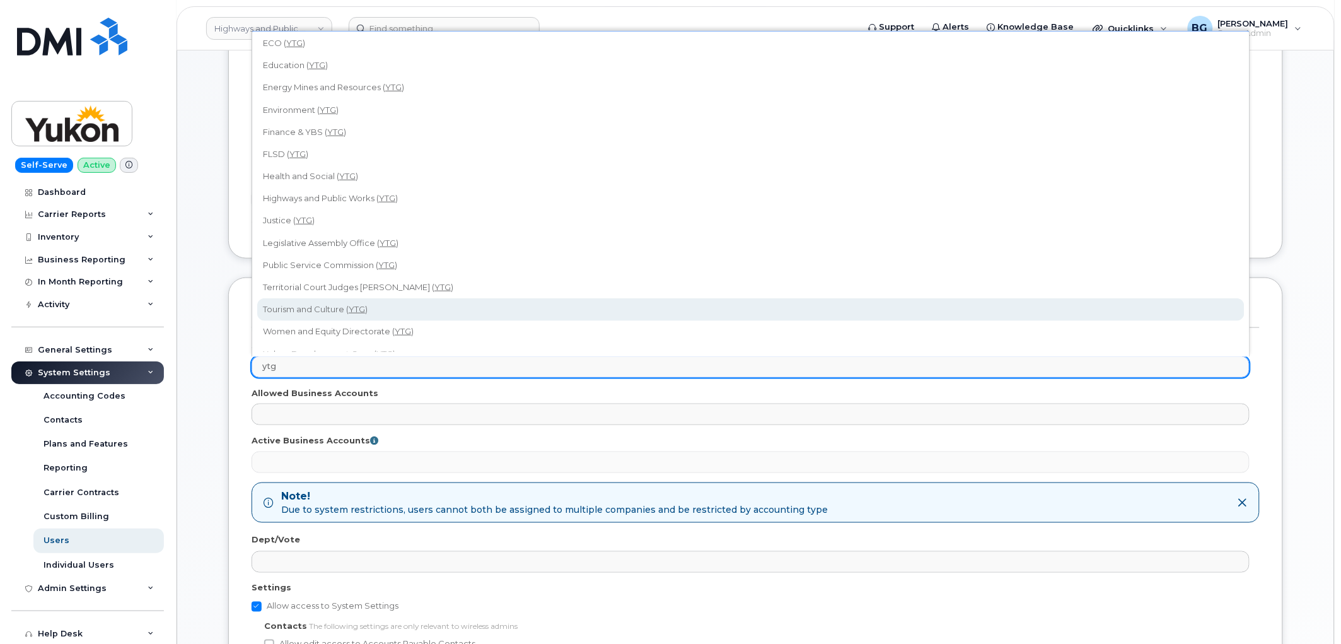
scroll to position [38, 0]
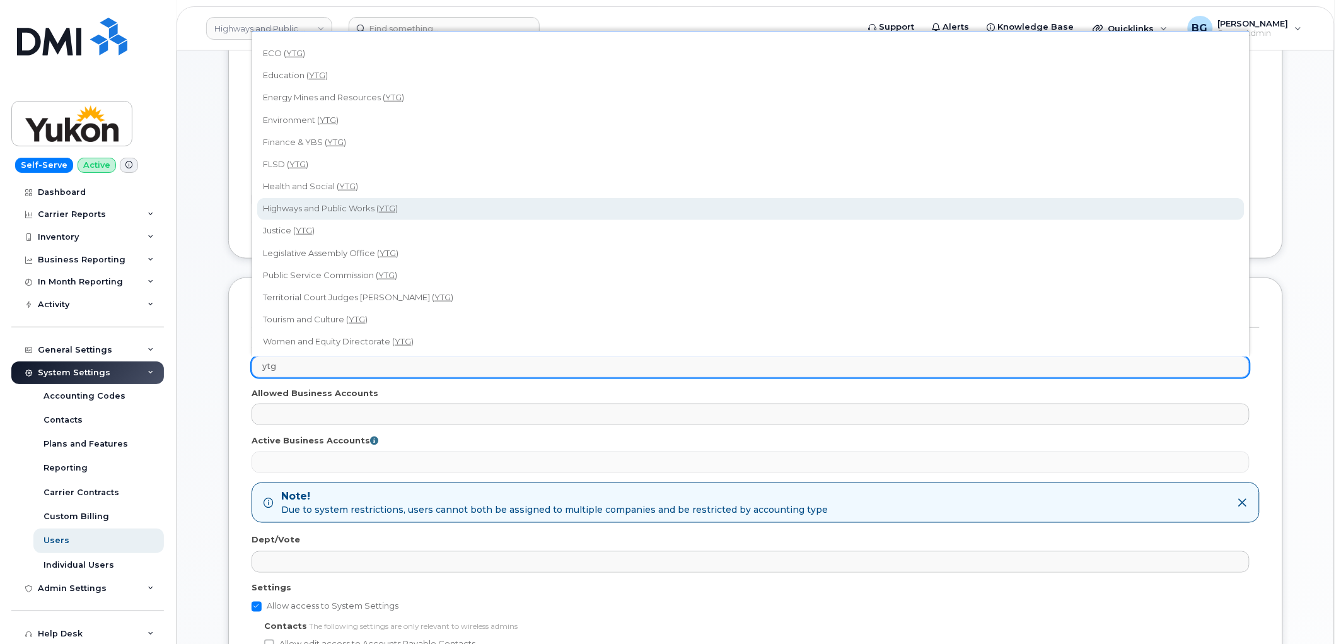
type input "ytg"
drag, startPoint x: 332, startPoint y: 192, endPoint x: 446, endPoint y: 228, distance: 120.2
select select "b40d413e-b523-4136-8fb8-91b0752972a3"
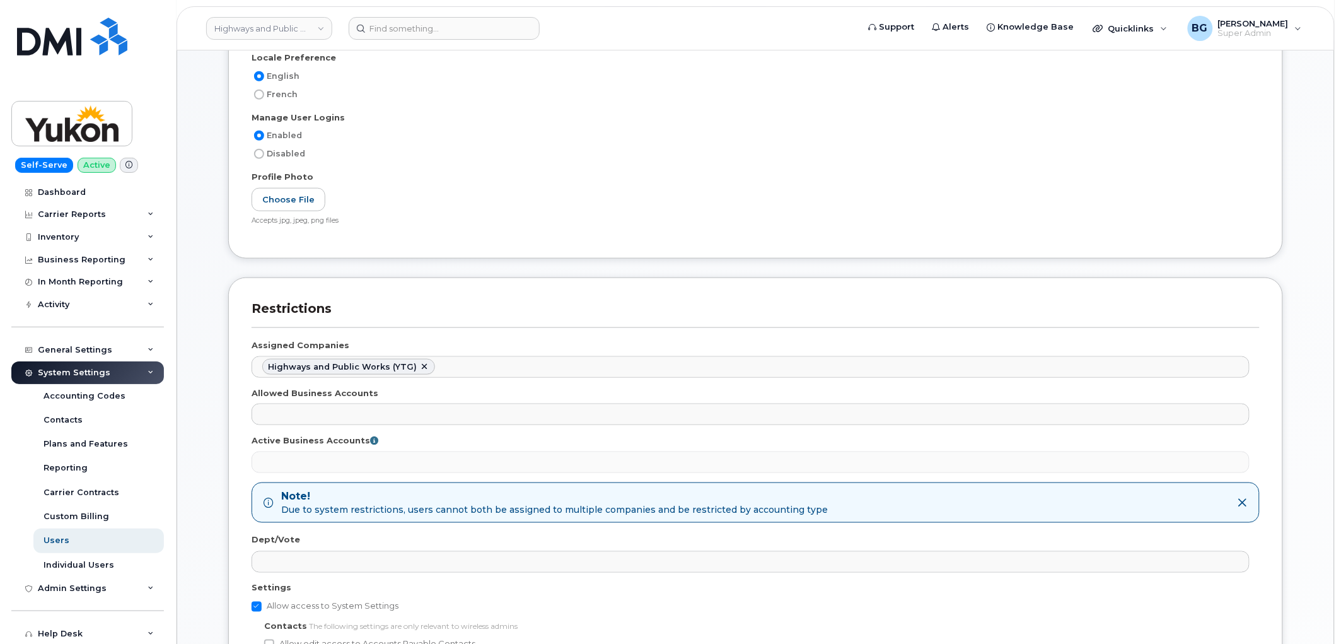
scroll to position [0, 0]
click at [1023, 360] on ul "Highways and Public Works (YTG)" at bounding box center [750, 367] width 997 height 20
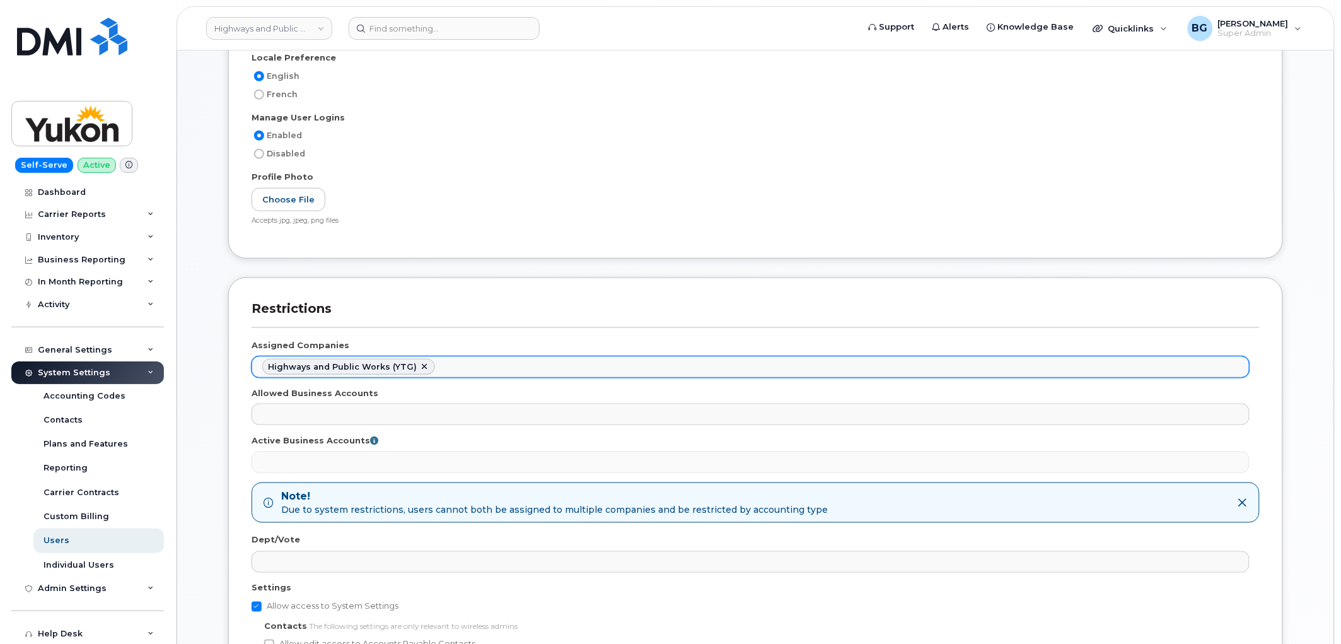
click at [1018, 364] on ul "Highways and Public Works (YTG)" at bounding box center [750, 367] width 997 height 20
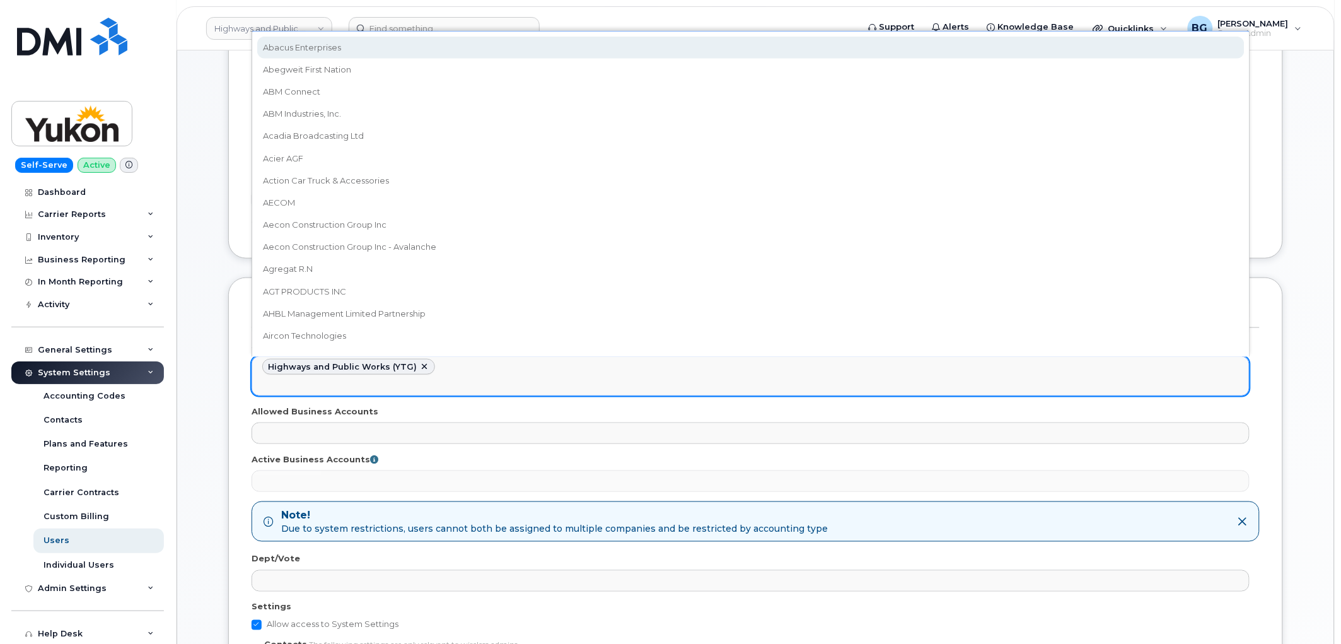
paste input "ytg"
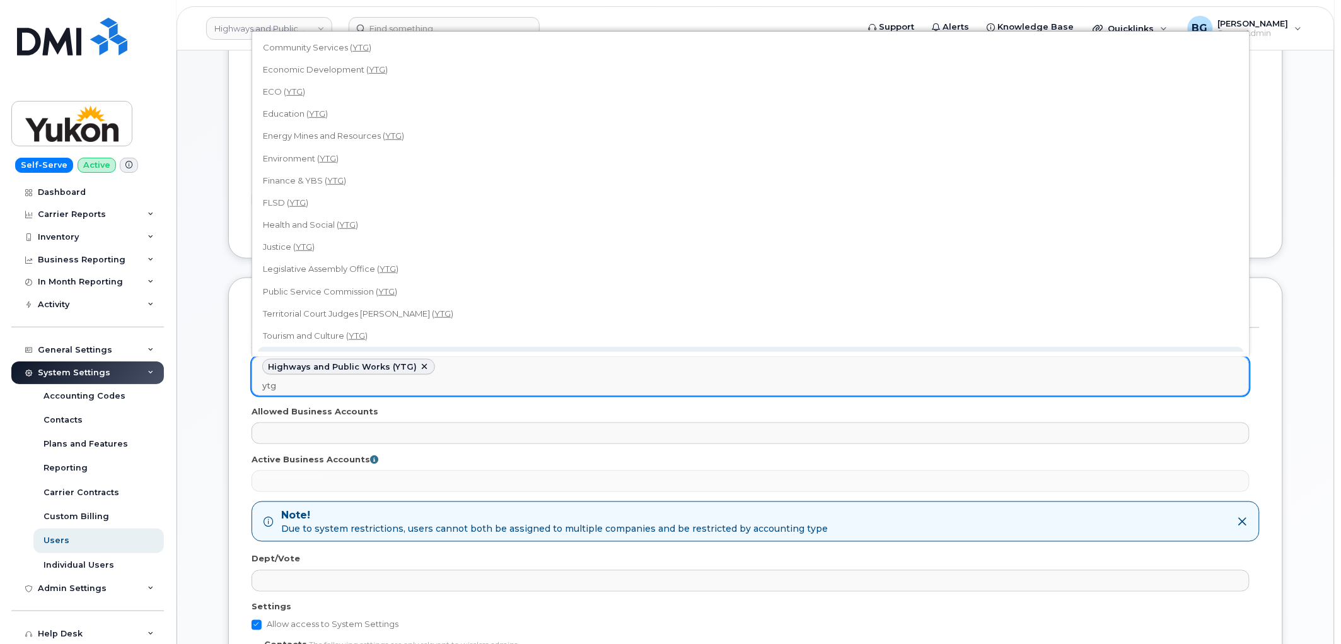
type input "ytg"
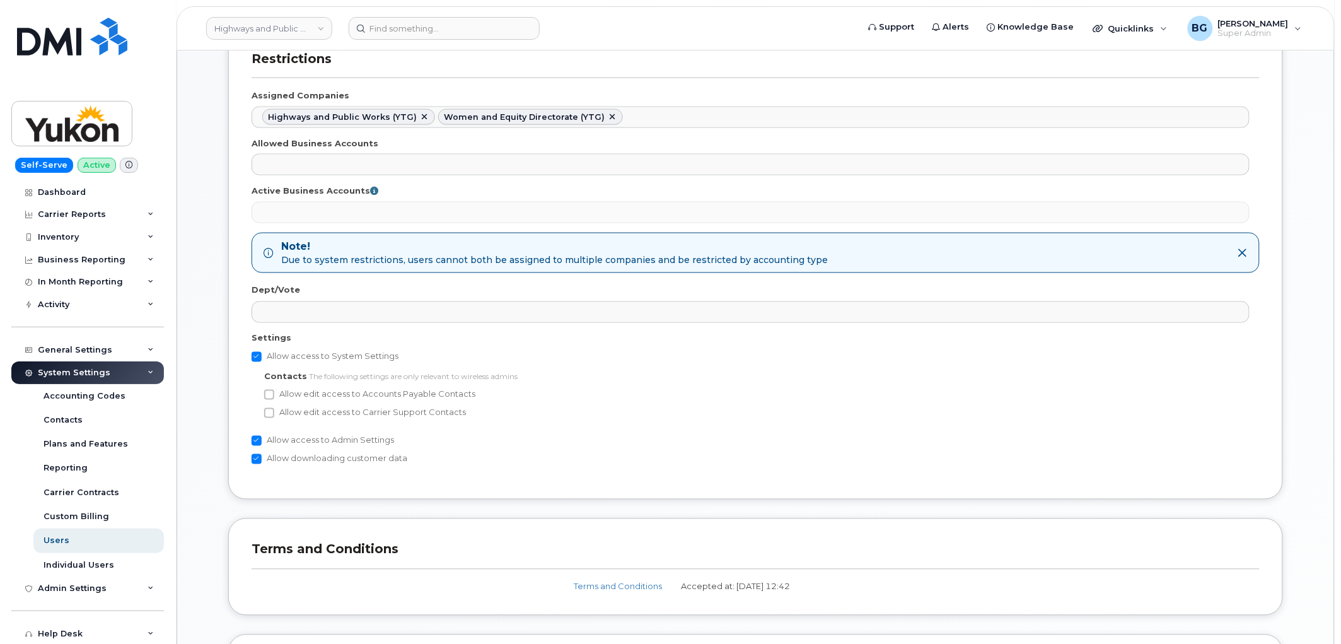
scroll to position [560, 0]
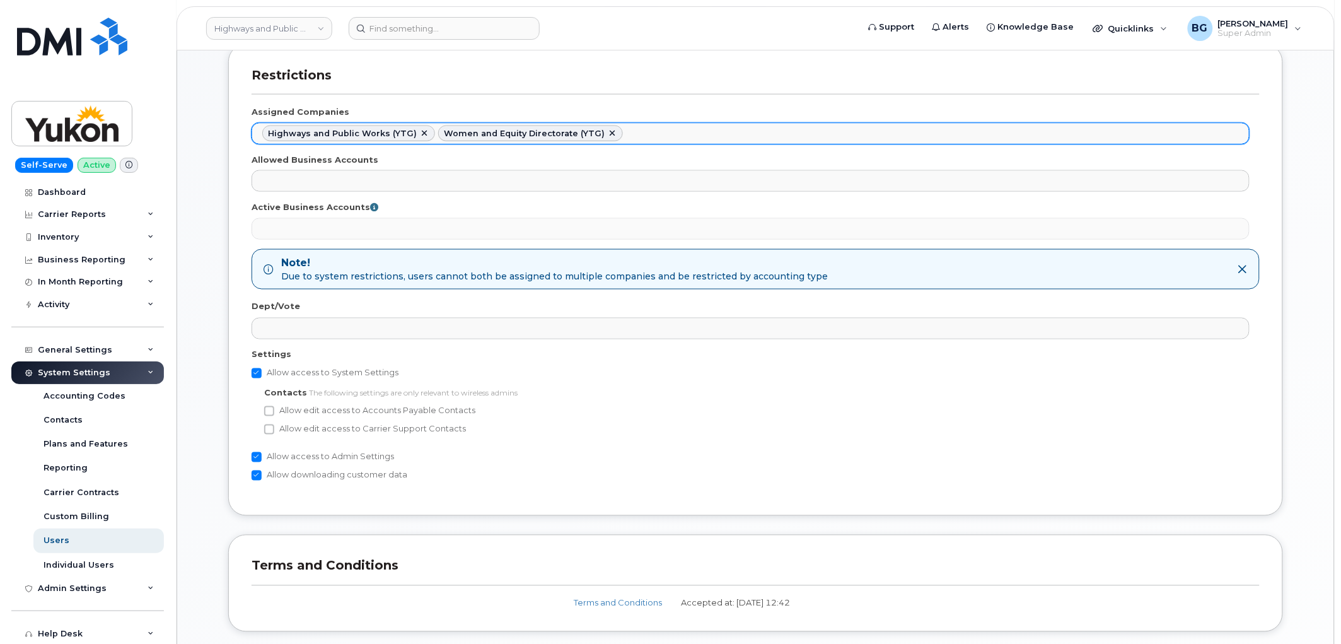
click at [884, 131] on ul "Highways and Public Works (YTG) Women and Equity Directorate (YTG)" at bounding box center [750, 134] width 997 height 20
click at [607, 134] on link at bounding box center [612, 134] width 10 height 10
click at [1011, 484] on div "Allow access to System Settings Contacts The following settings are only releva…" at bounding box center [756, 429] width 1008 height 127
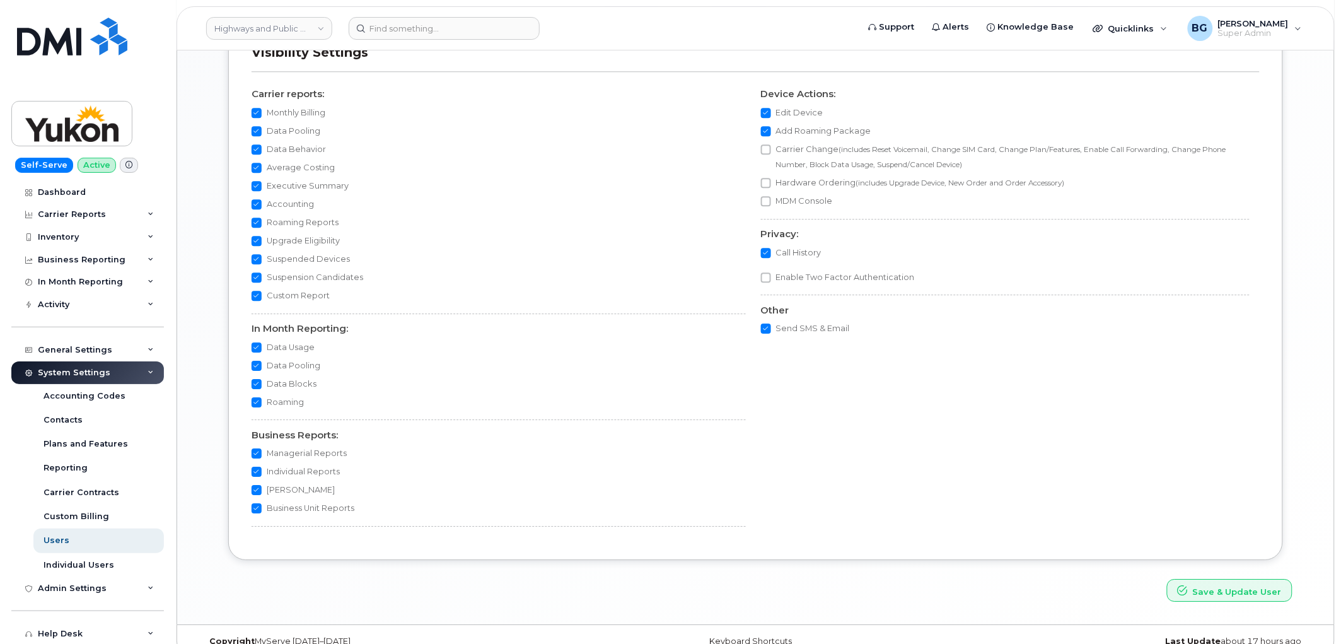
scroll to position [1211, 0]
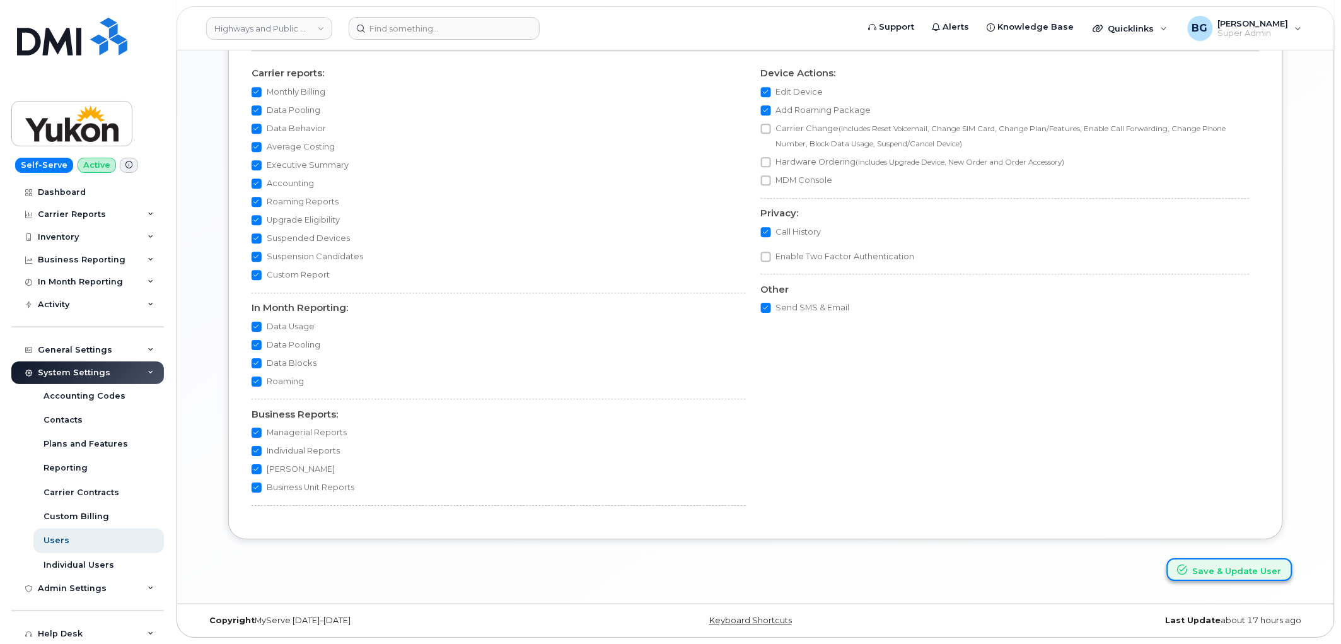
click at [1241, 574] on button "Save & Update User" at bounding box center [1229, 569] width 125 height 23
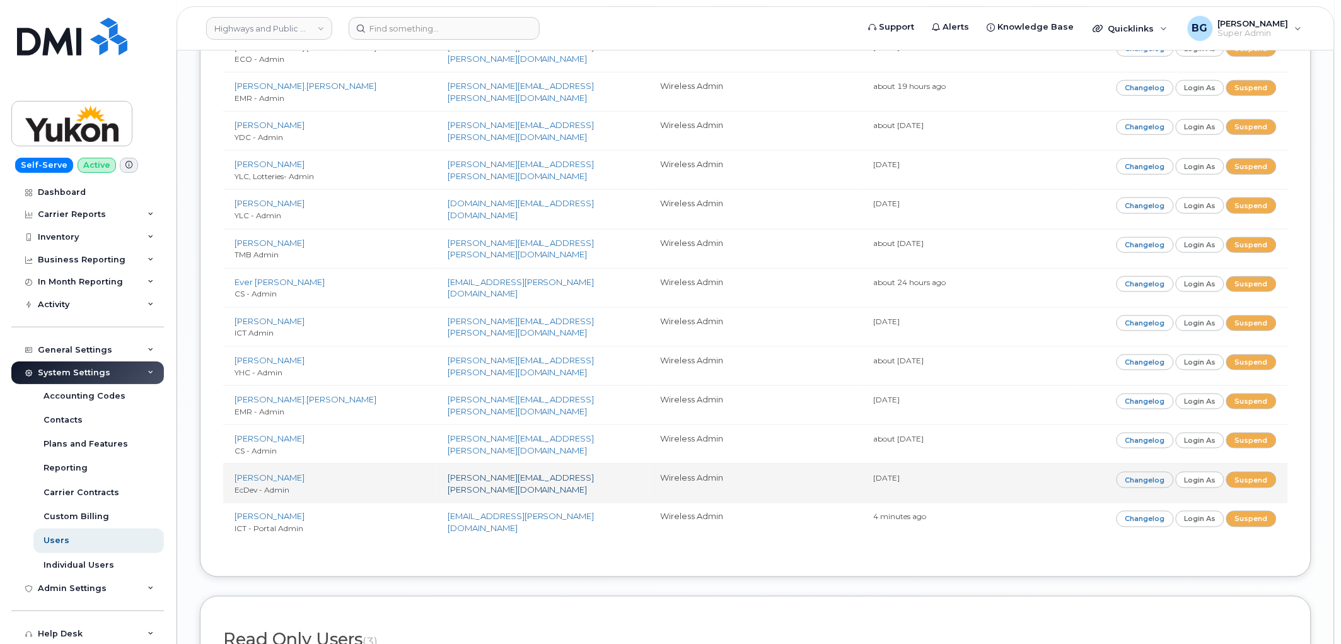
scroll to position [2101, 0]
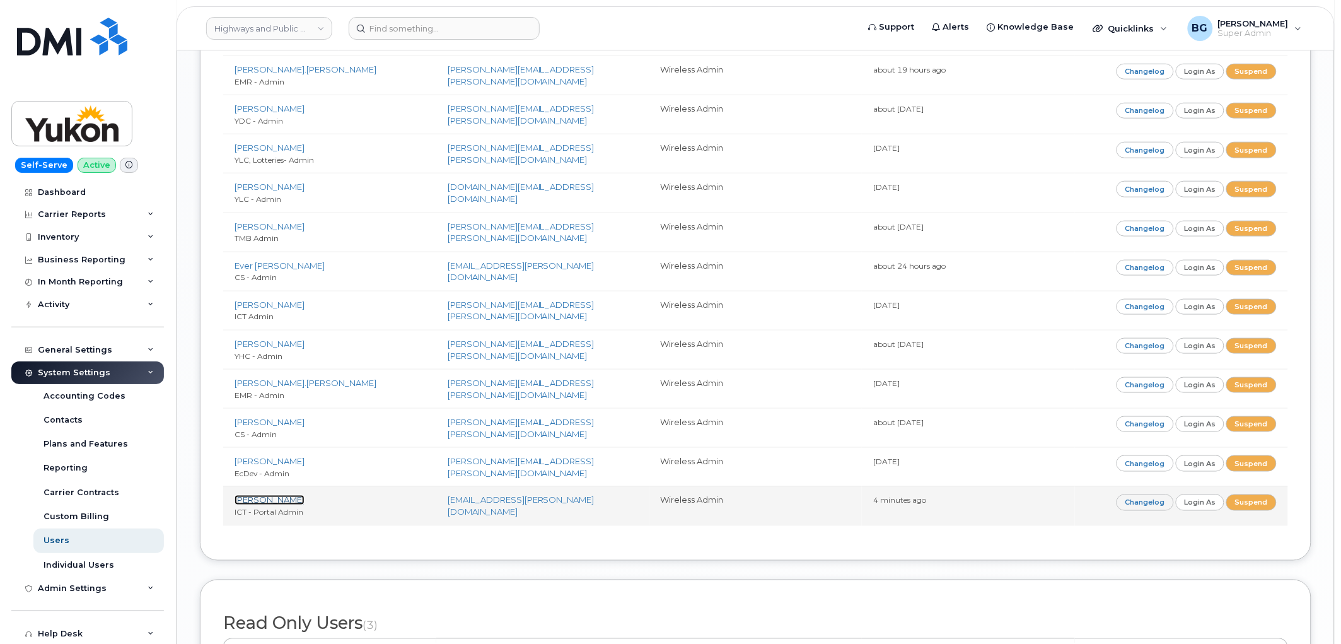
click at [254, 501] on link "[PERSON_NAME]" at bounding box center [270, 500] width 70 height 10
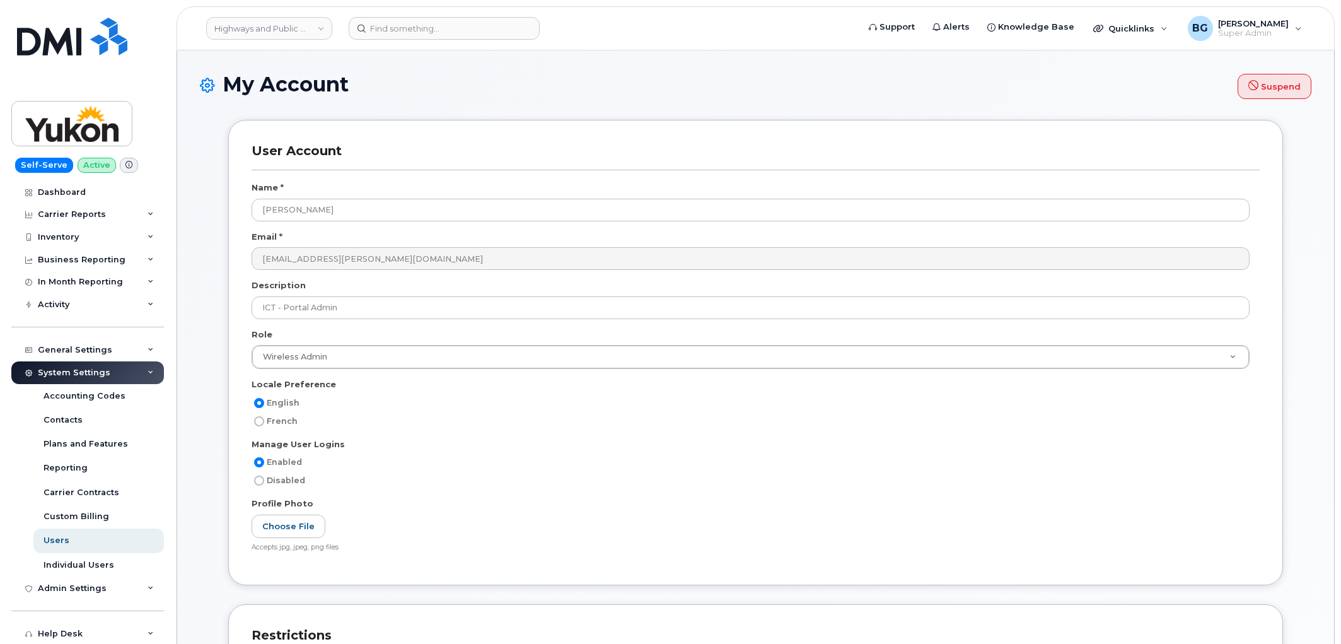
select select
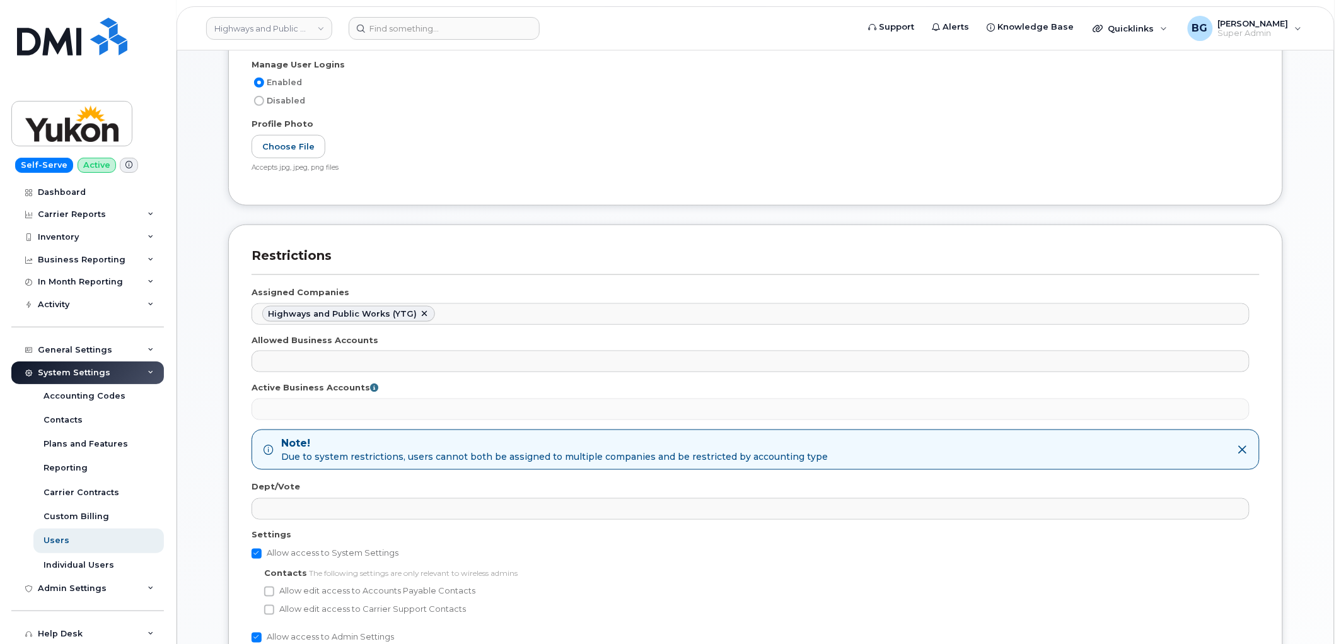
scroll to position [373, 0]
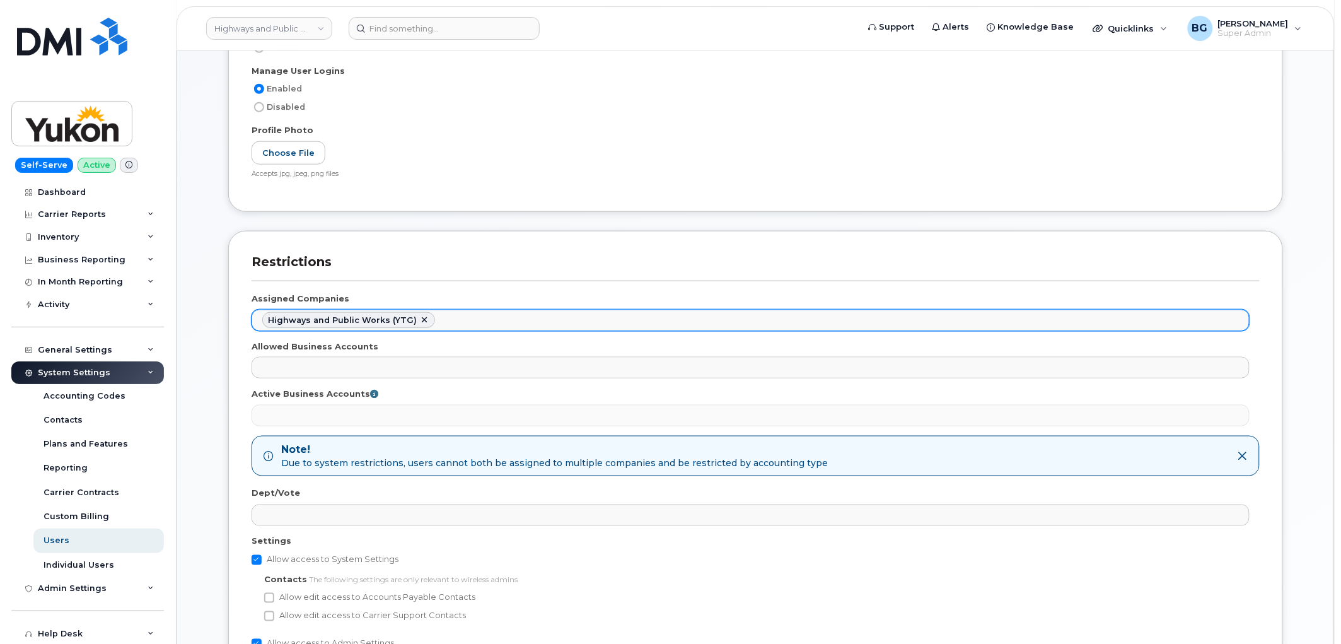
click at [1150, 319] on ul "Highways and Public Works (YTG)" at bounding box center [750, 320] width 997 height 20
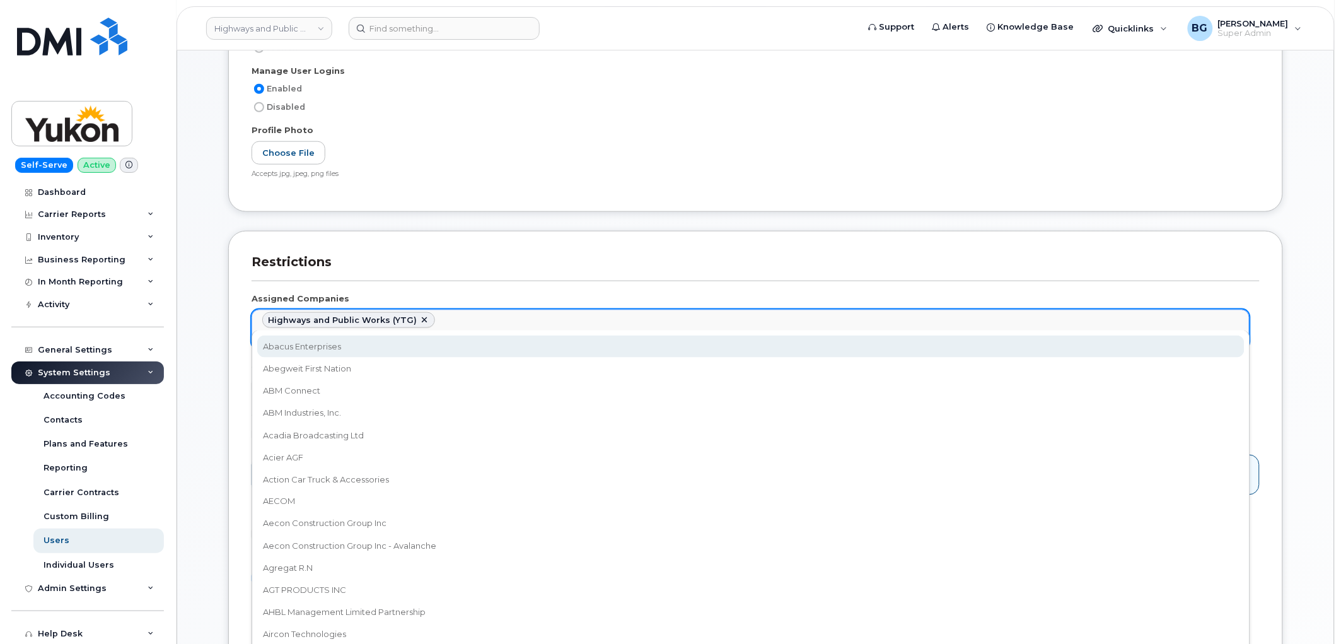
paste input "ytg"
type input "ytg"
select select "b48025e5-9bcc-4972-a109-d2ff2dce564a"
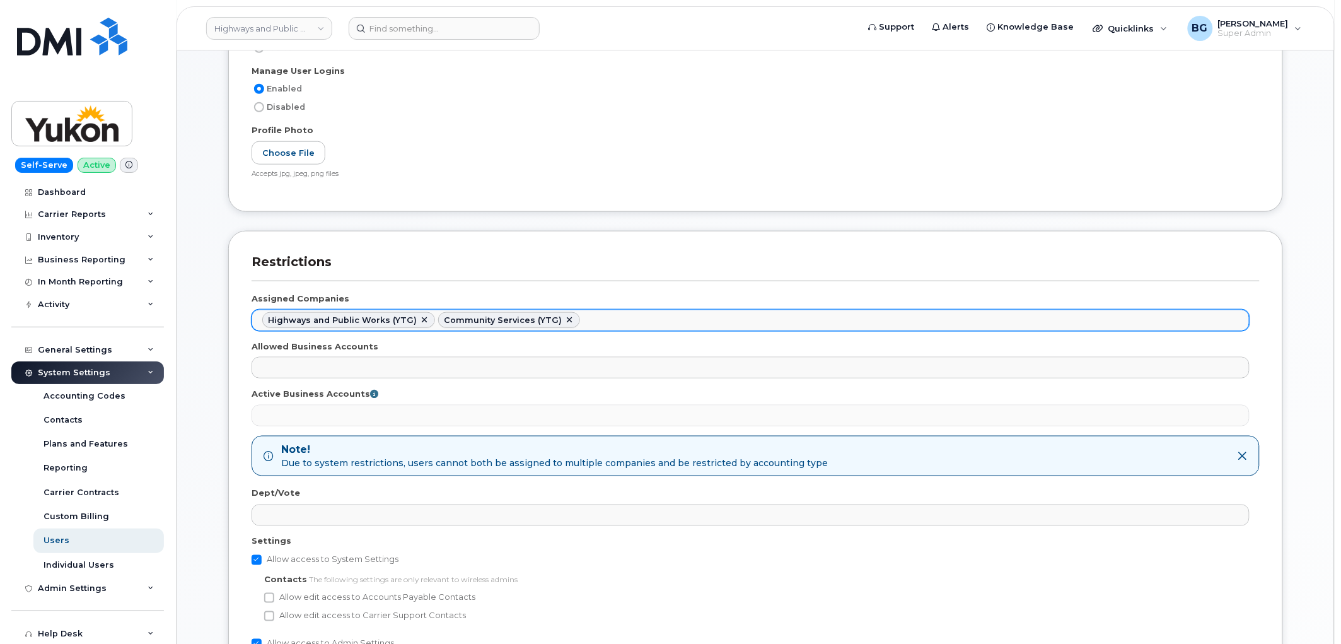
scroll to position [3452, 0]
click at [1171, 322] on ul "Highways and Public Works (YTG) Community Services (YTG)" at bounding box center [750, 320] width 997 height 20
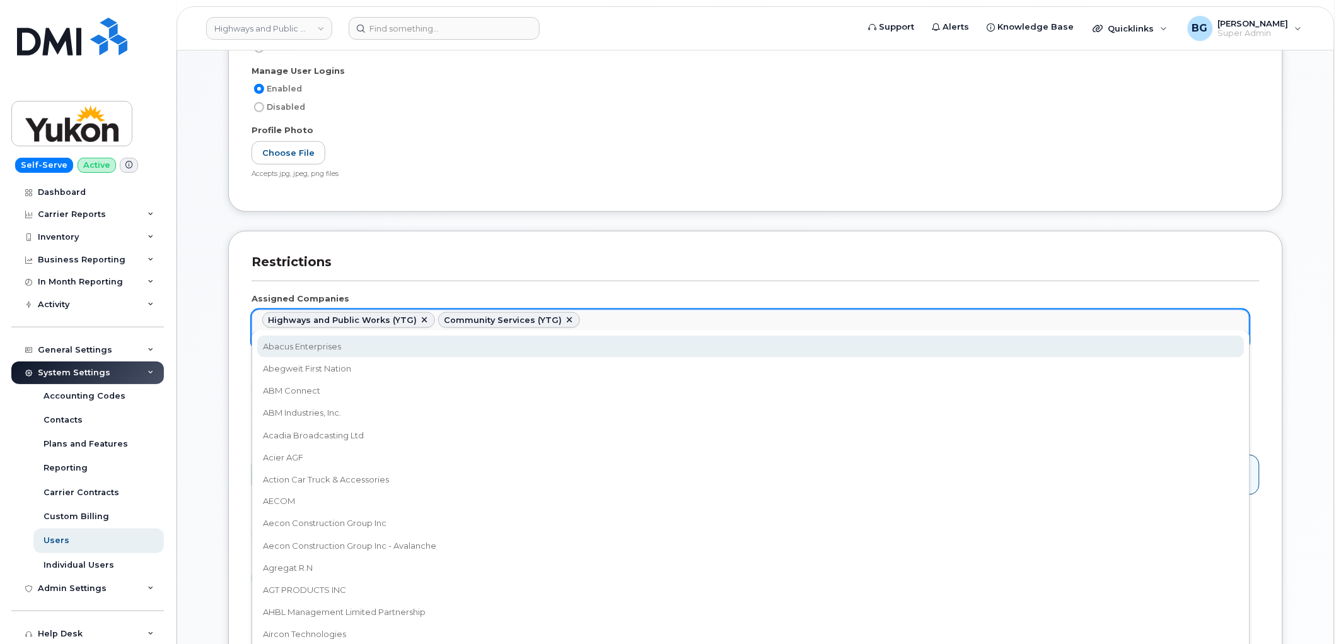
paste input "ytg"
type input "ytg"
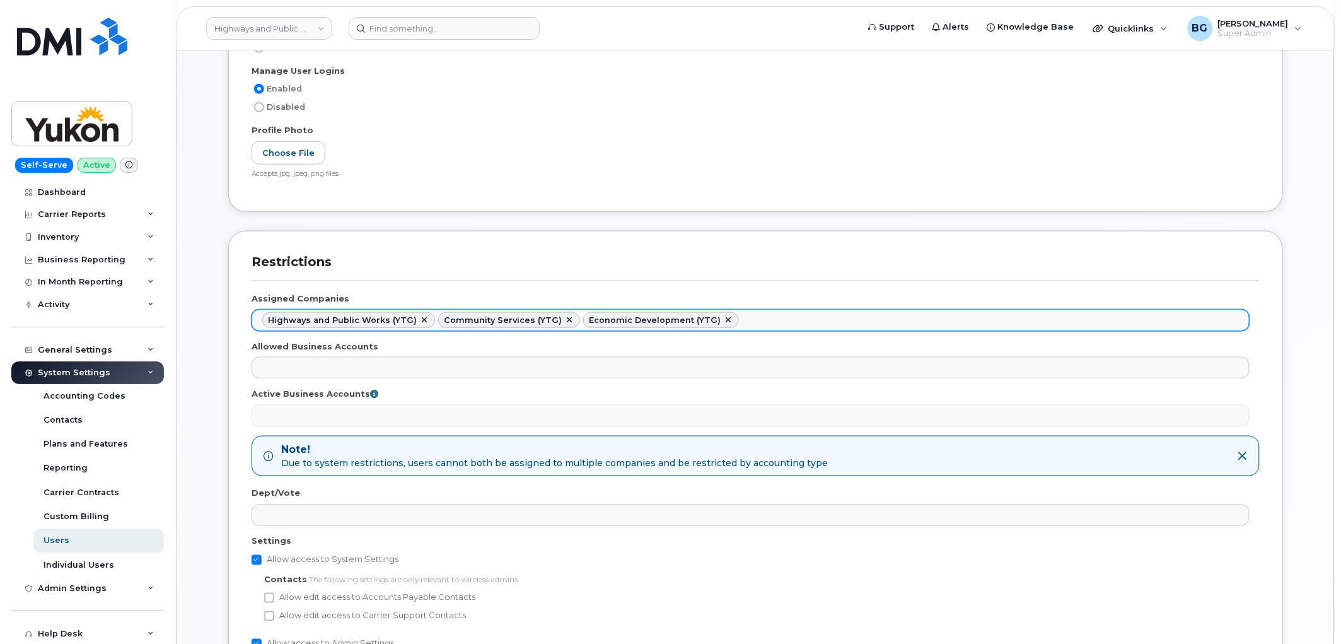
click at [1171, 324] on ul "Highways and Public Works (YTG) Community Services (YTG) Economic Development (…" at bounding box center [750, 320] width 997 height 20
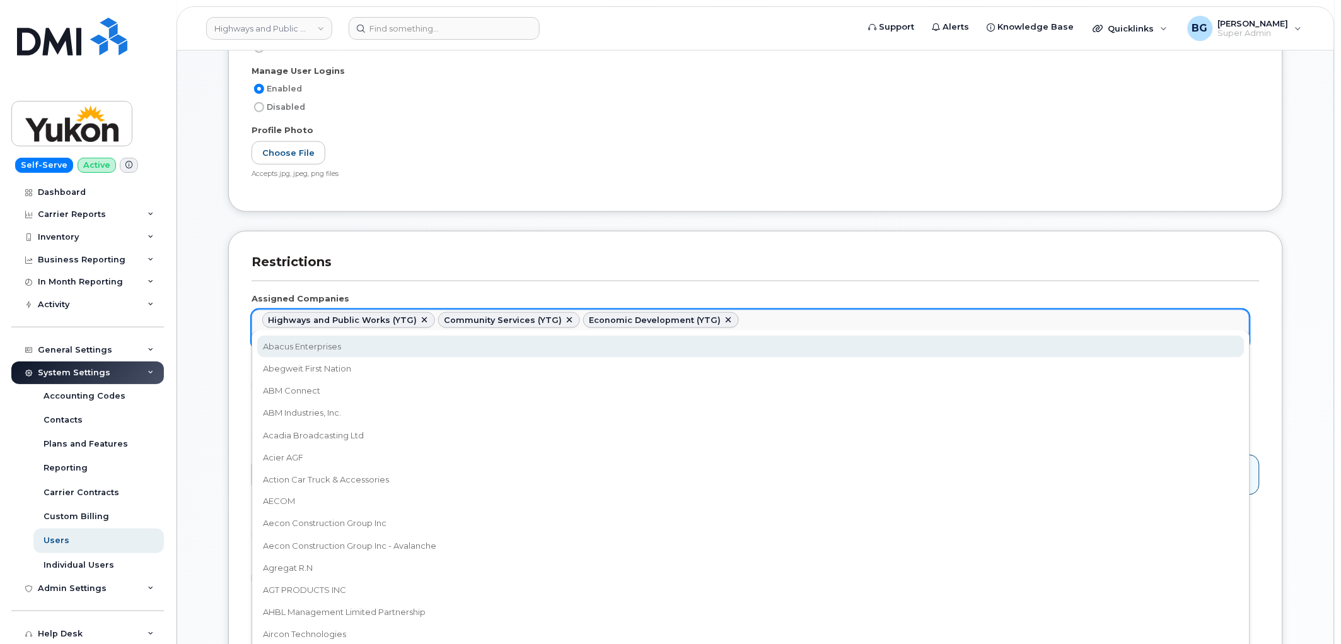
paste input "ytg"
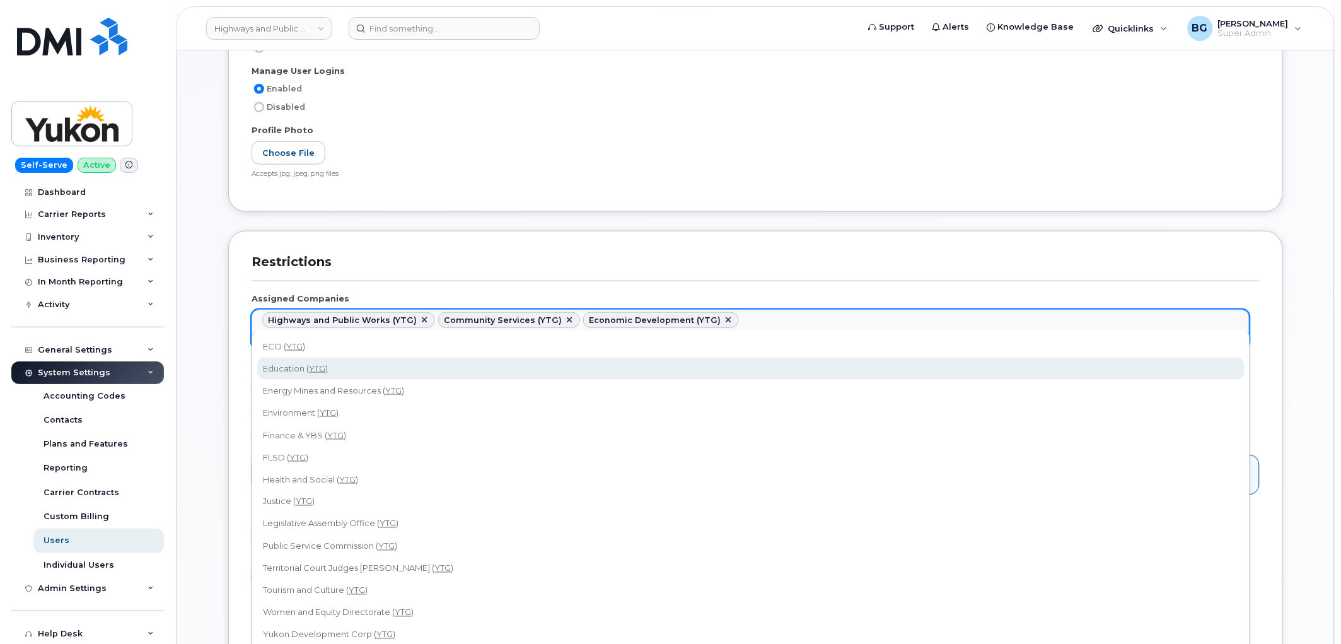
type input "ytg"
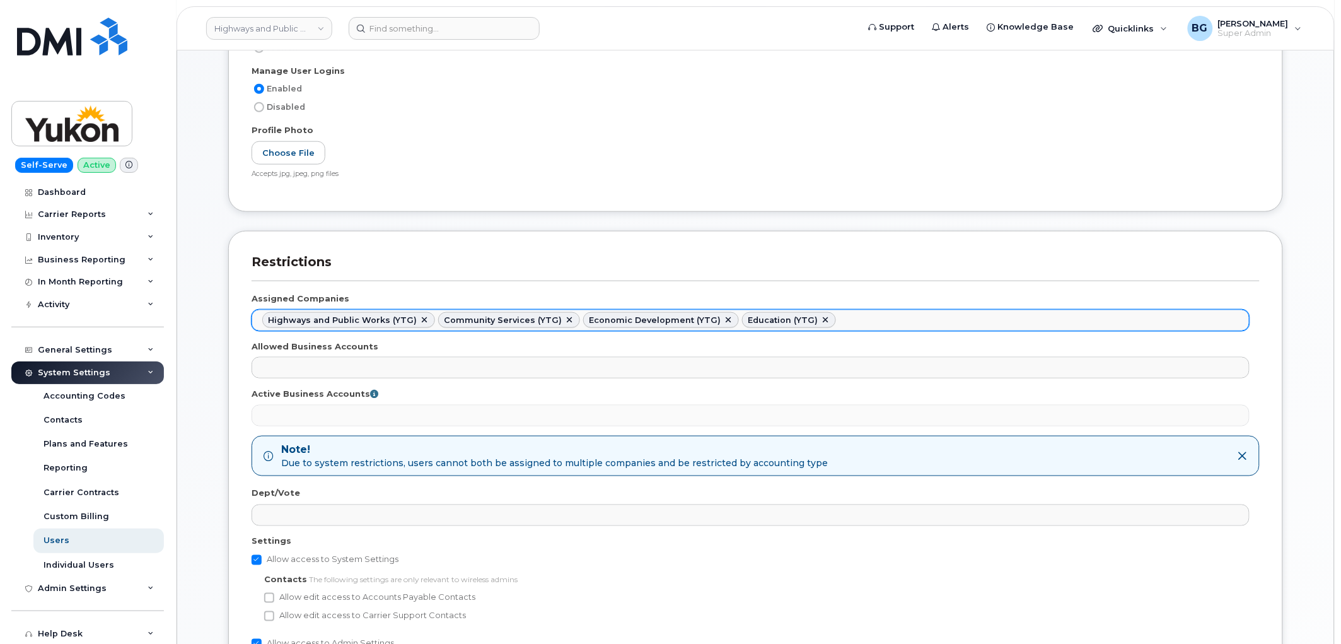
click at [1161, 324] on ul "Highways and Public Works (YTG) Community Services (YTG) Economic Development (…" at bounding box center [750, 320] width 997 height 20
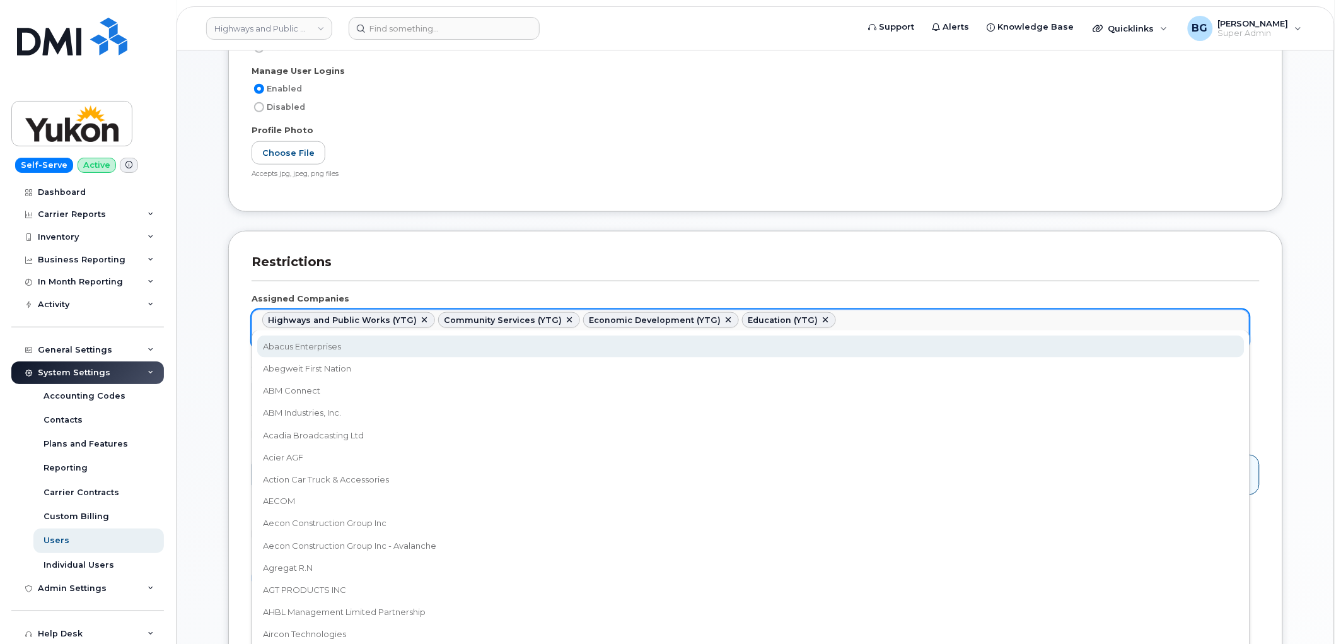
paste input "ytg"
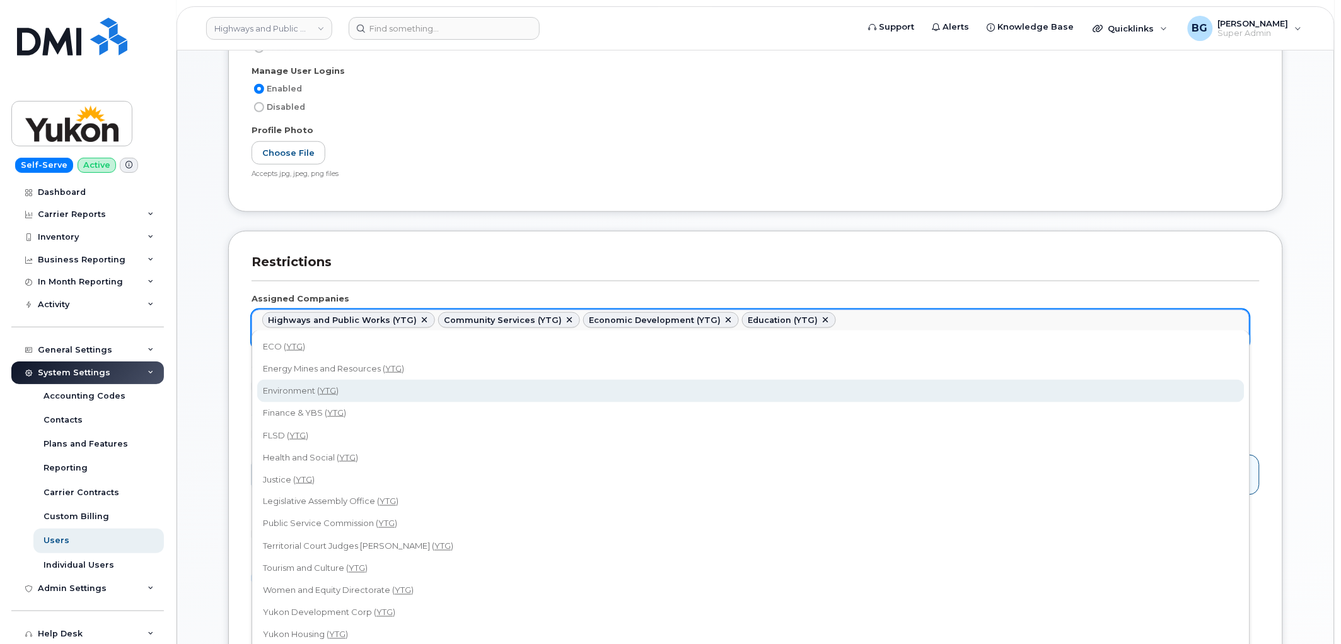
type input "ytg"
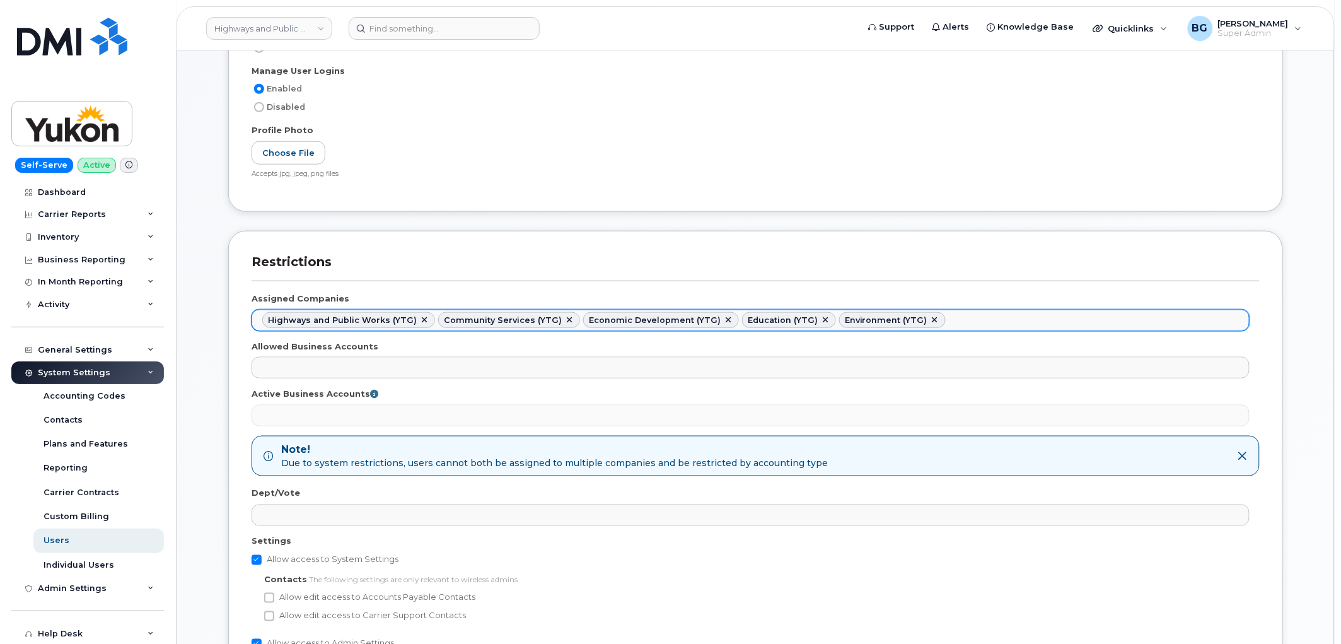
click at [1155, 325] on ul "Highways and Public Works (YTG) Community Services (YTG) Economic Development (…" at bounding box center [750, 320] width 997 height 20
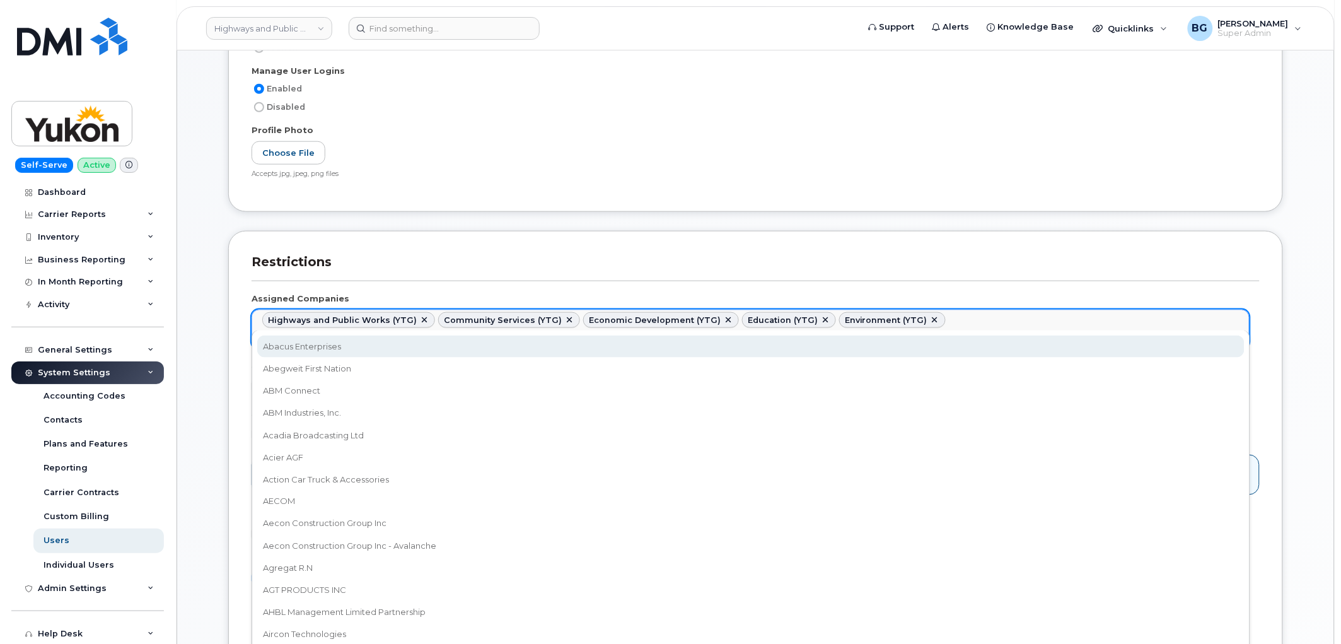
paste input "ytg"
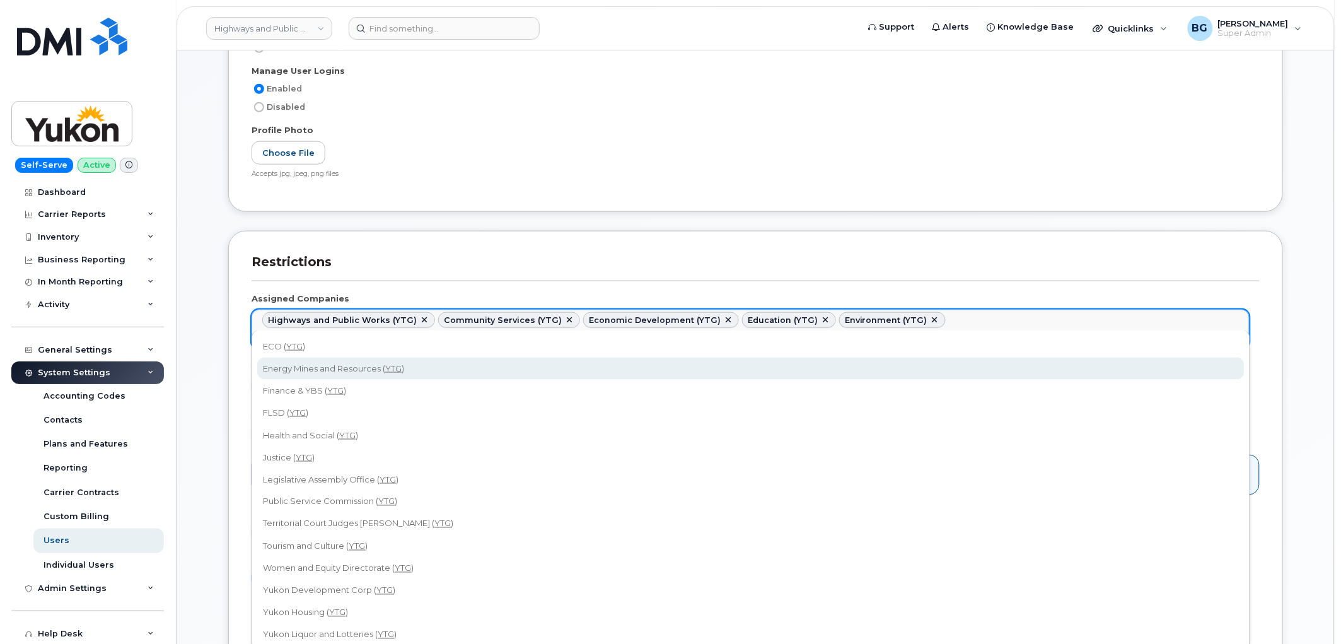
type input "ytg"
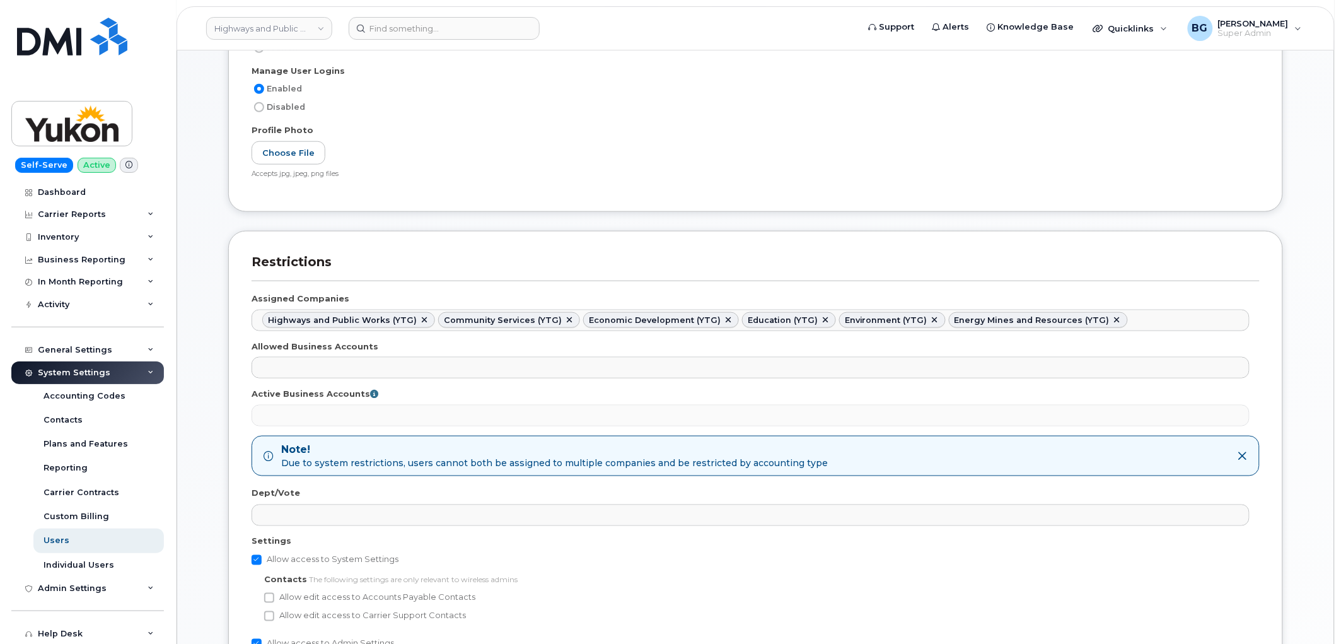
click at [1157, 323] on ul "Highways and Public Works (YTG) Community Services (YTG) Economic Development (…" at bounding box center [750, 320] width 997 height 20
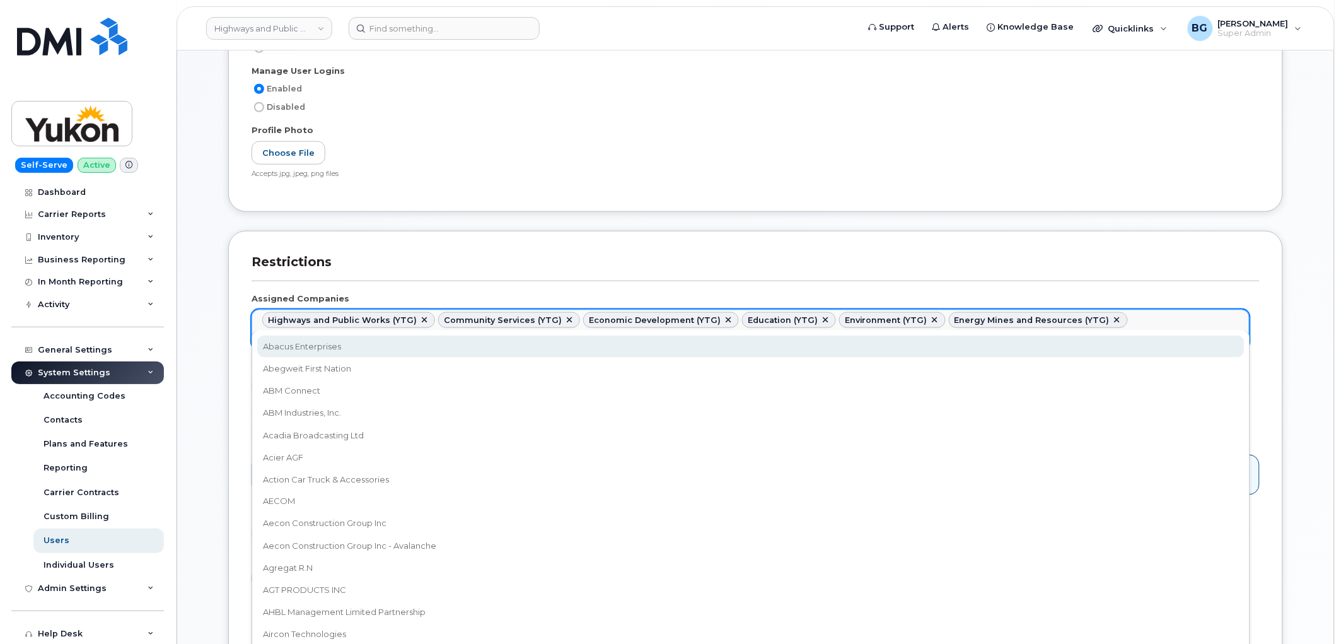
paste input "ytg"
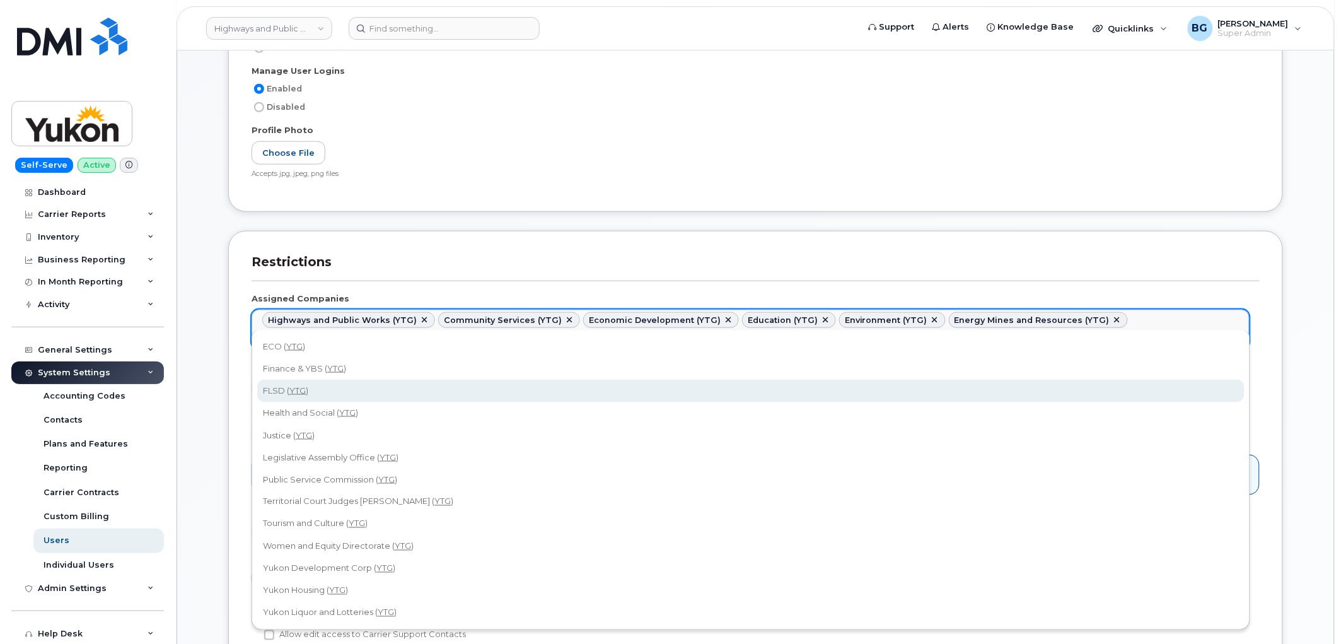
type input "ytg"
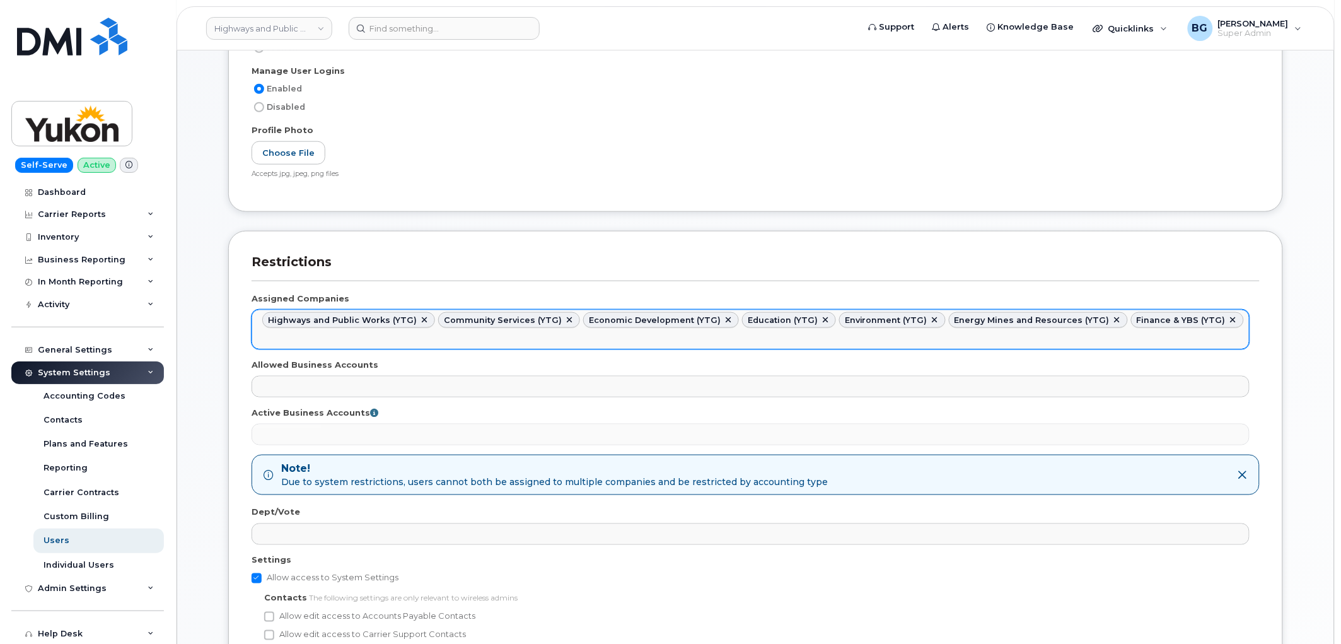
click at [1211, 320] on ul "Highways and Public Works (YTG) Community Services (YTG) Economic Development (…" at bounding box center [750, 329] width 997 height 39
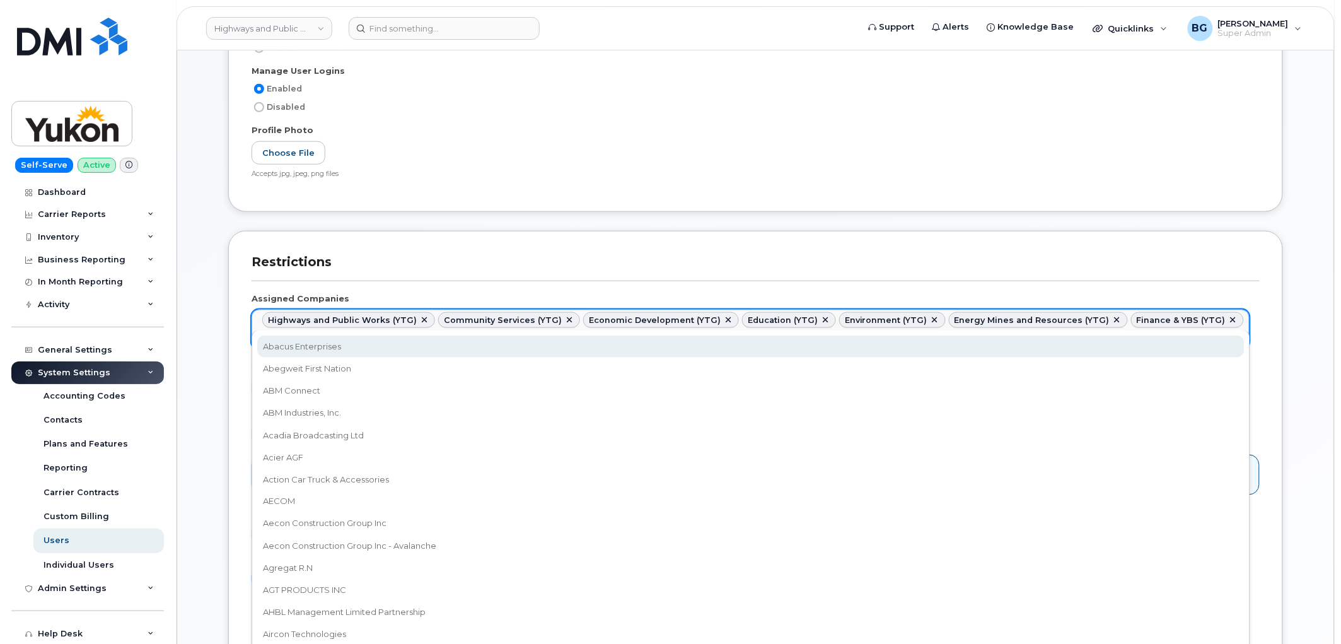
paste input "ytg"
type input "ytg"
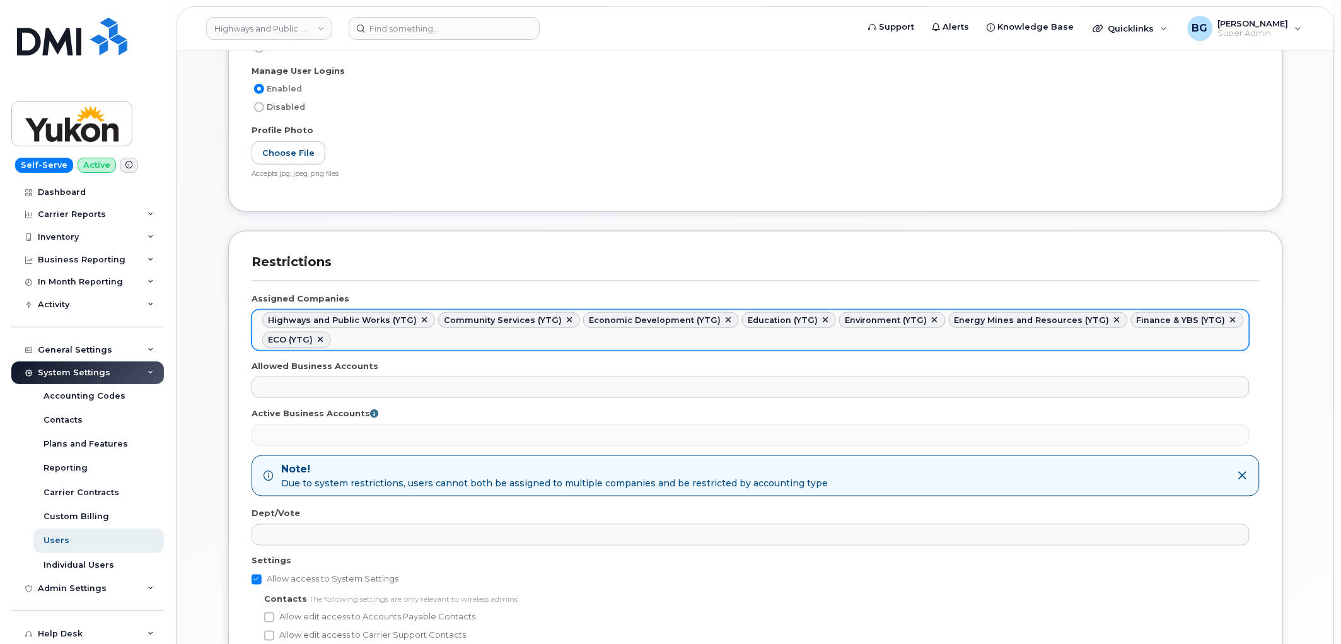
paste input "ytg"
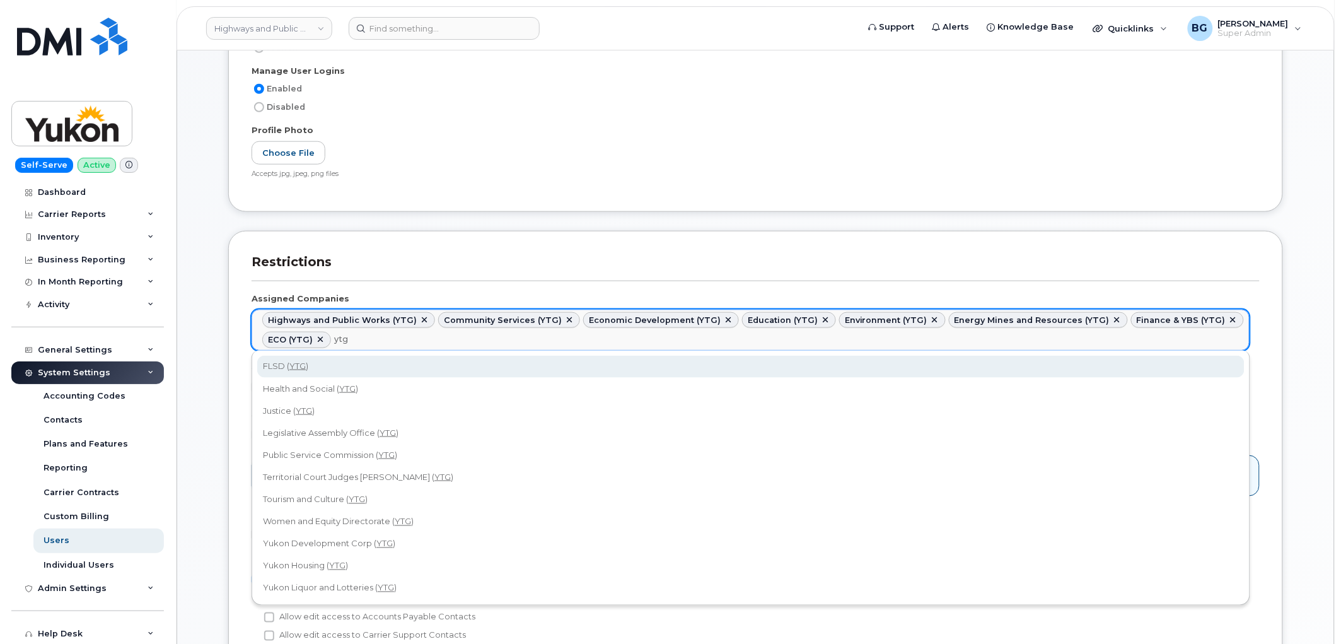
type input "ytg"
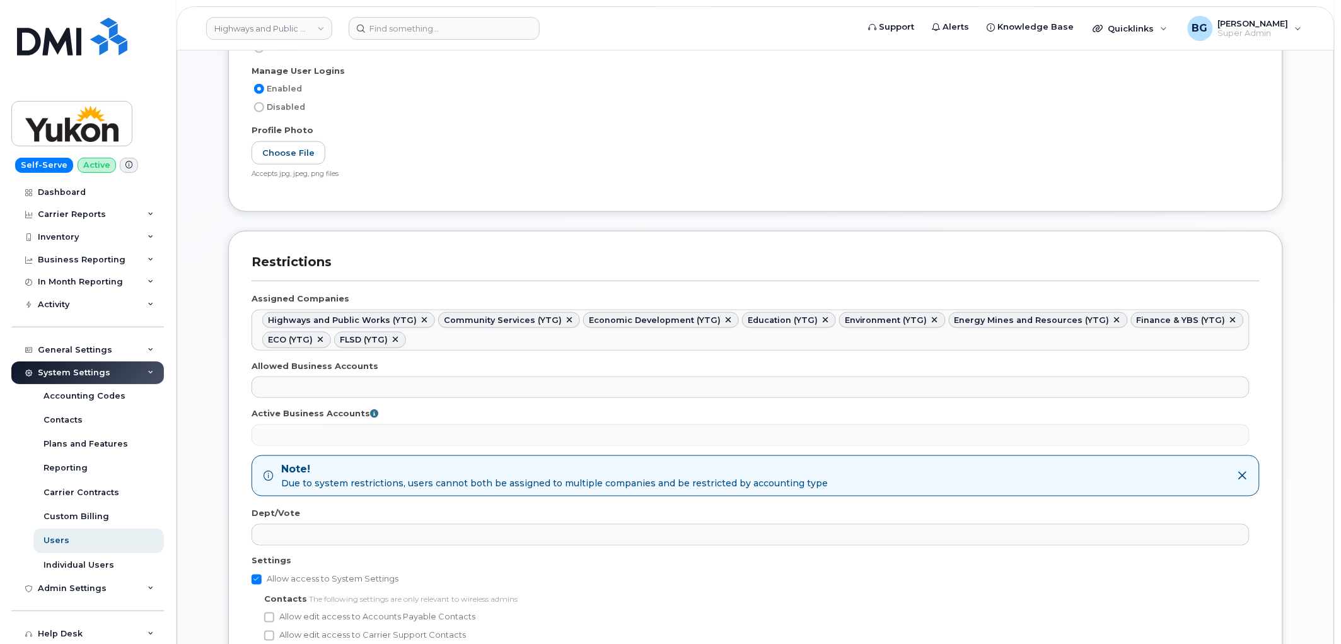
paste input "ytg"
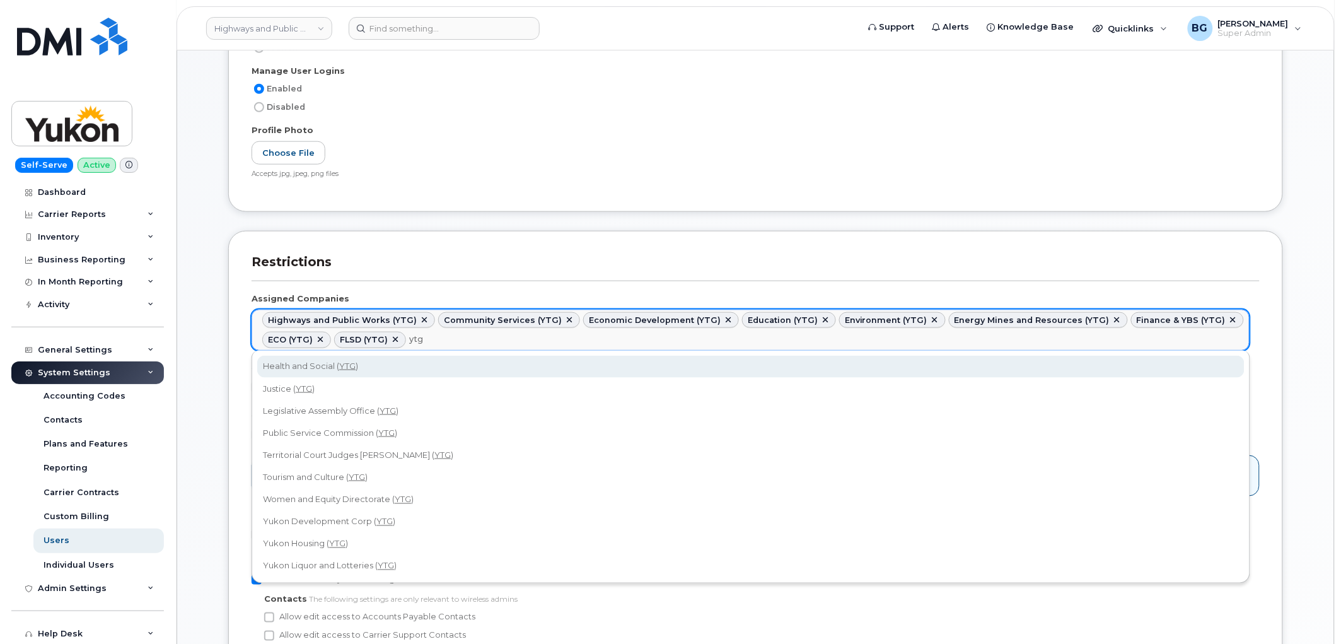
type input "ytg"
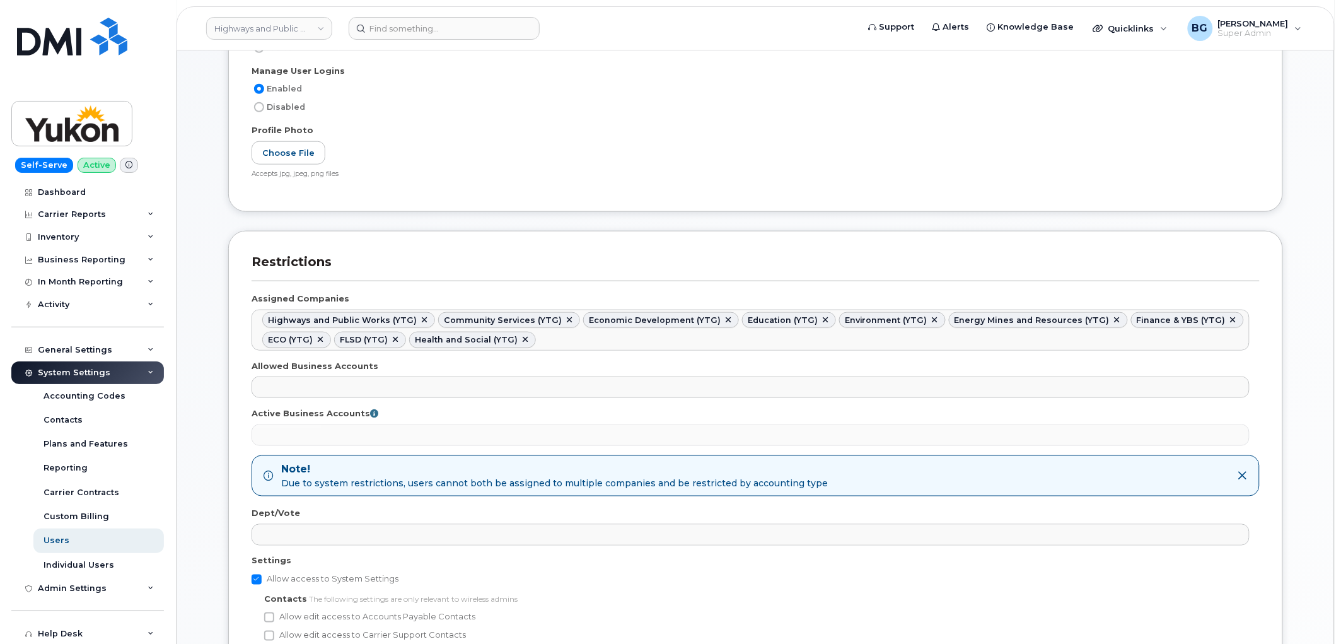
paste input "ytg"
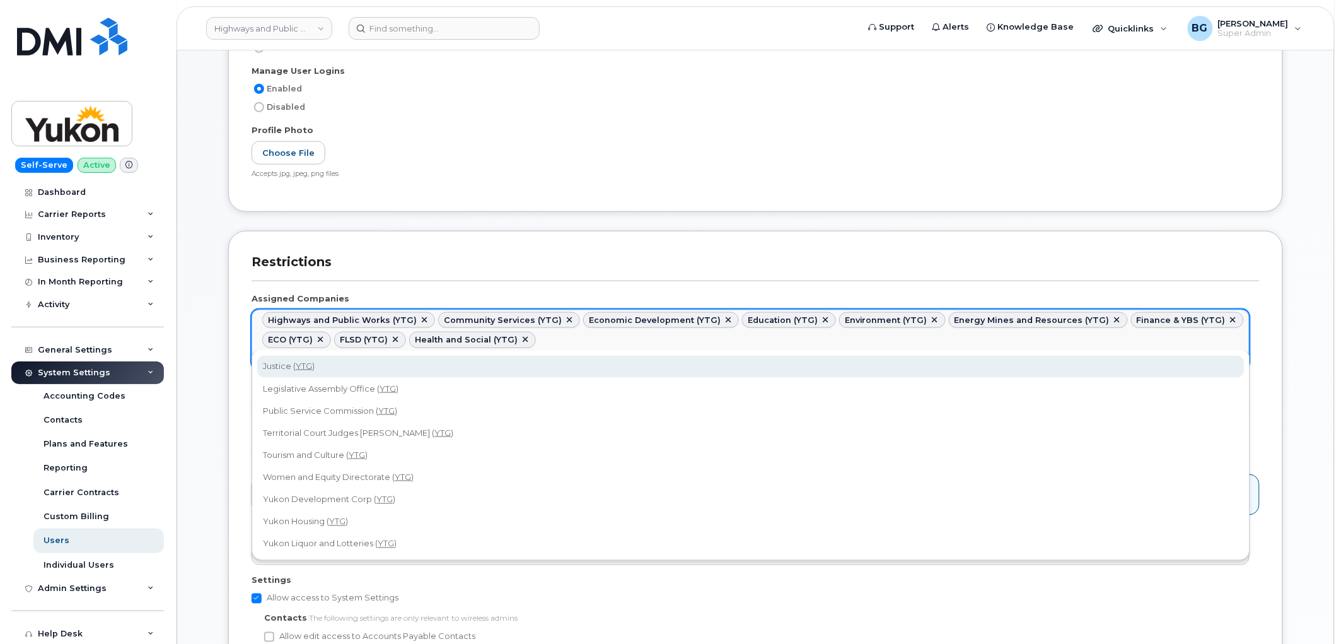
type input "ytg"
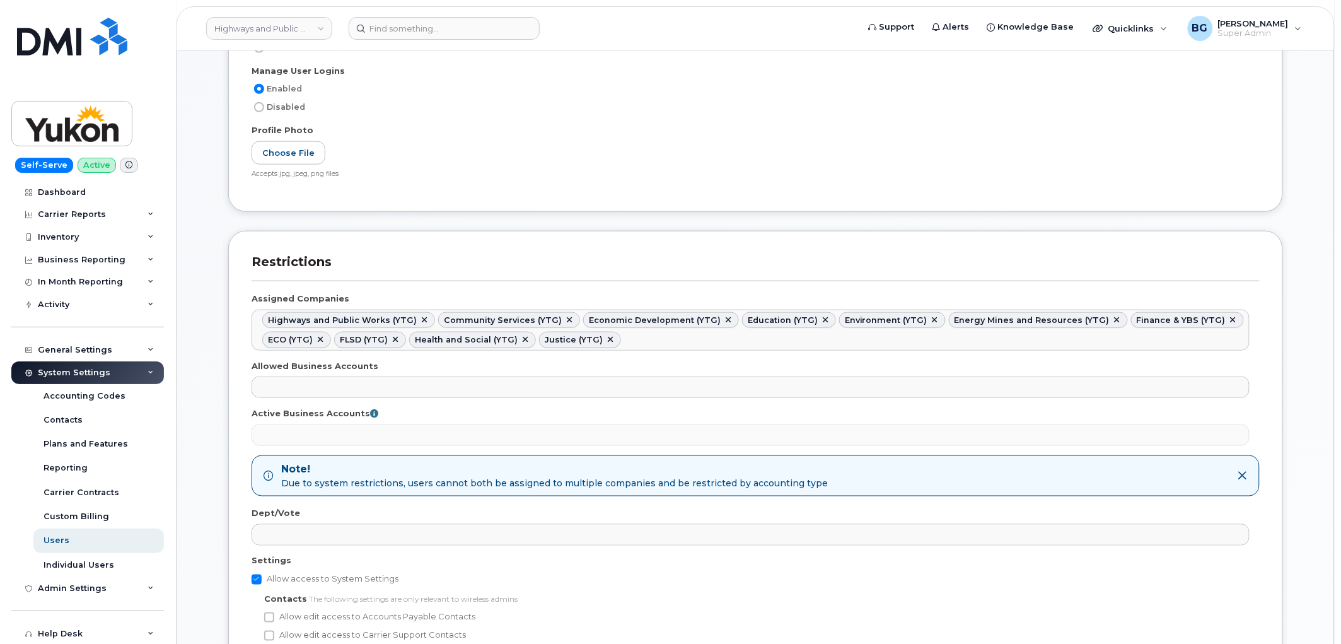
paste input "ytg"
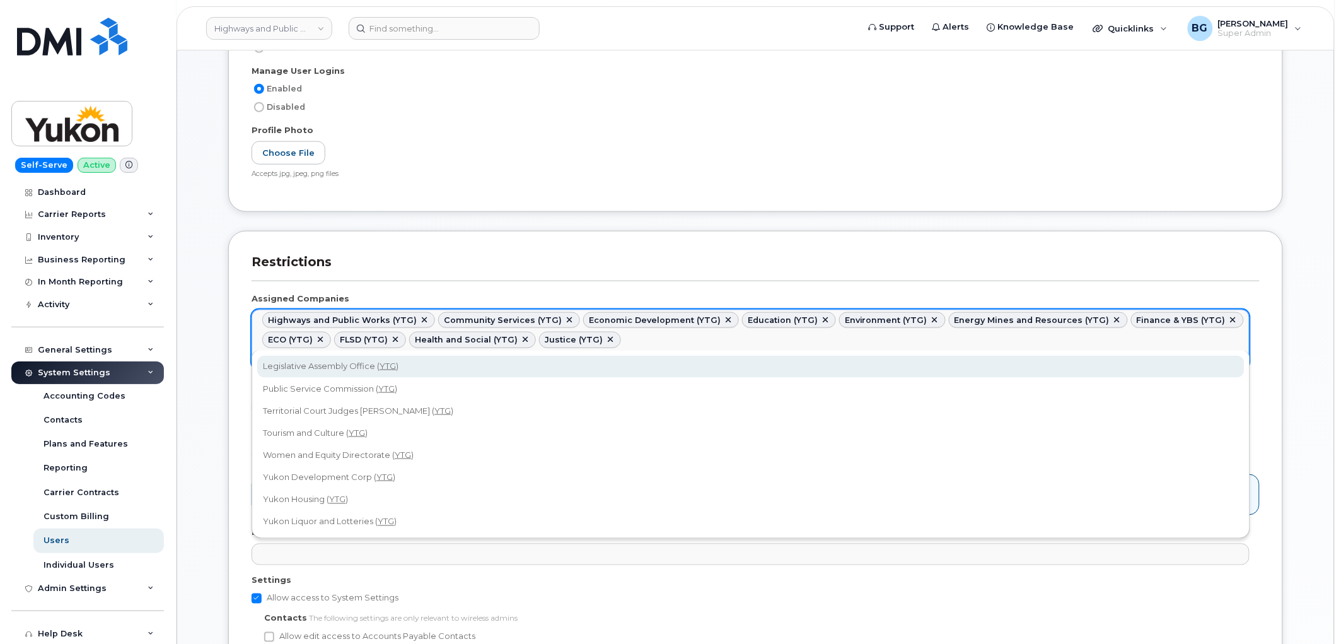
type input "ytg"
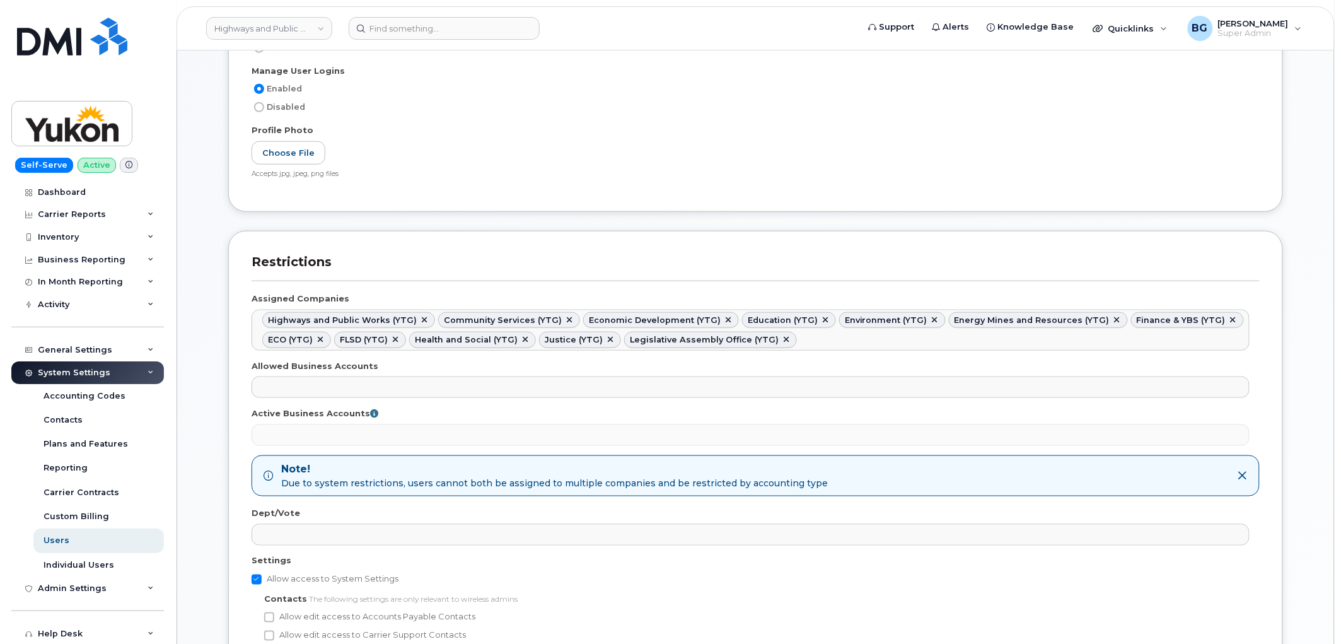
paste input "ytg"
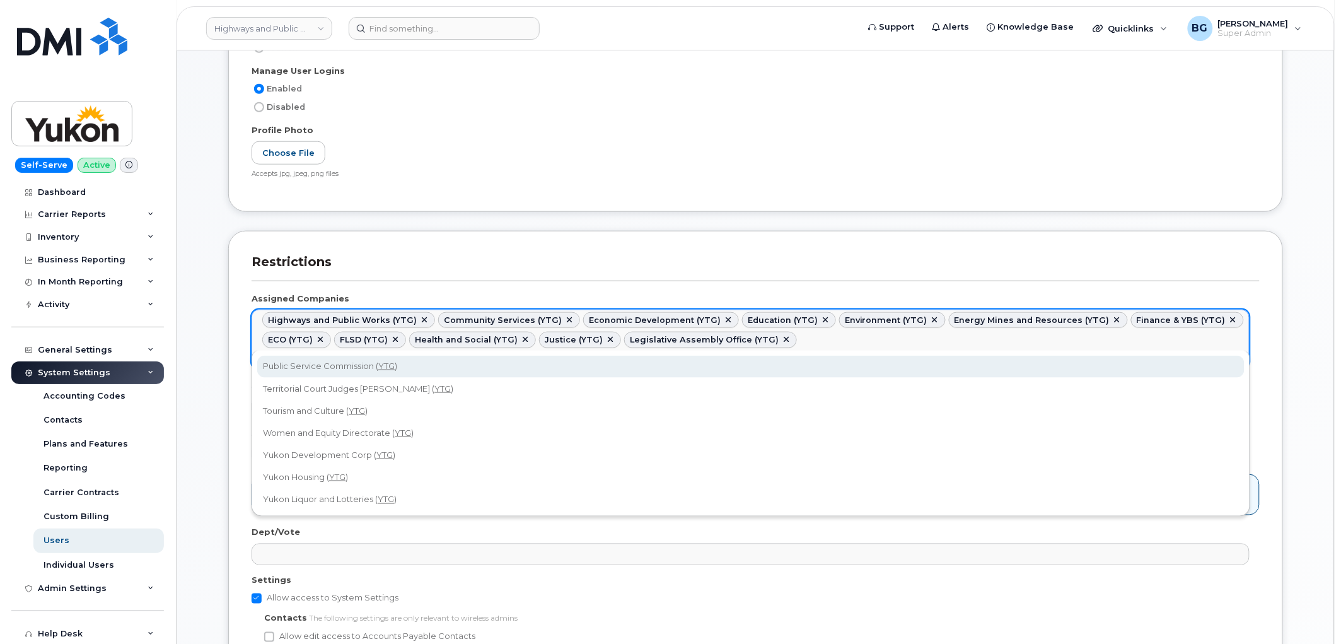
type input "ytg"
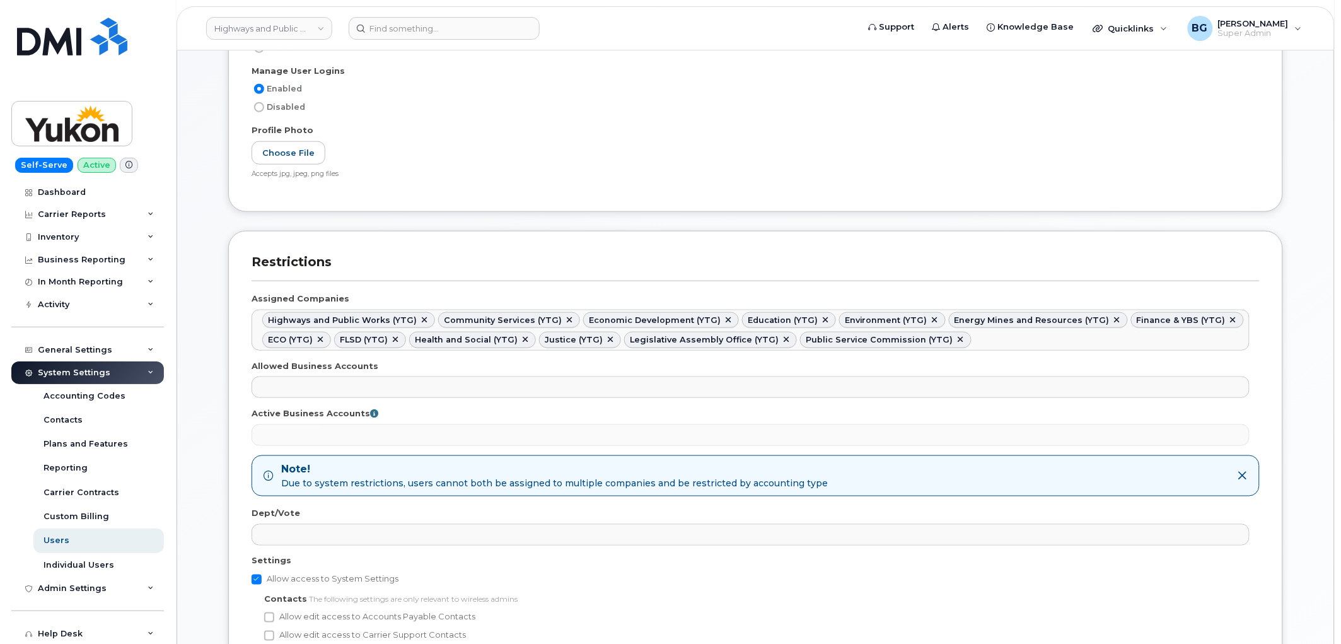
paste input "ytg"
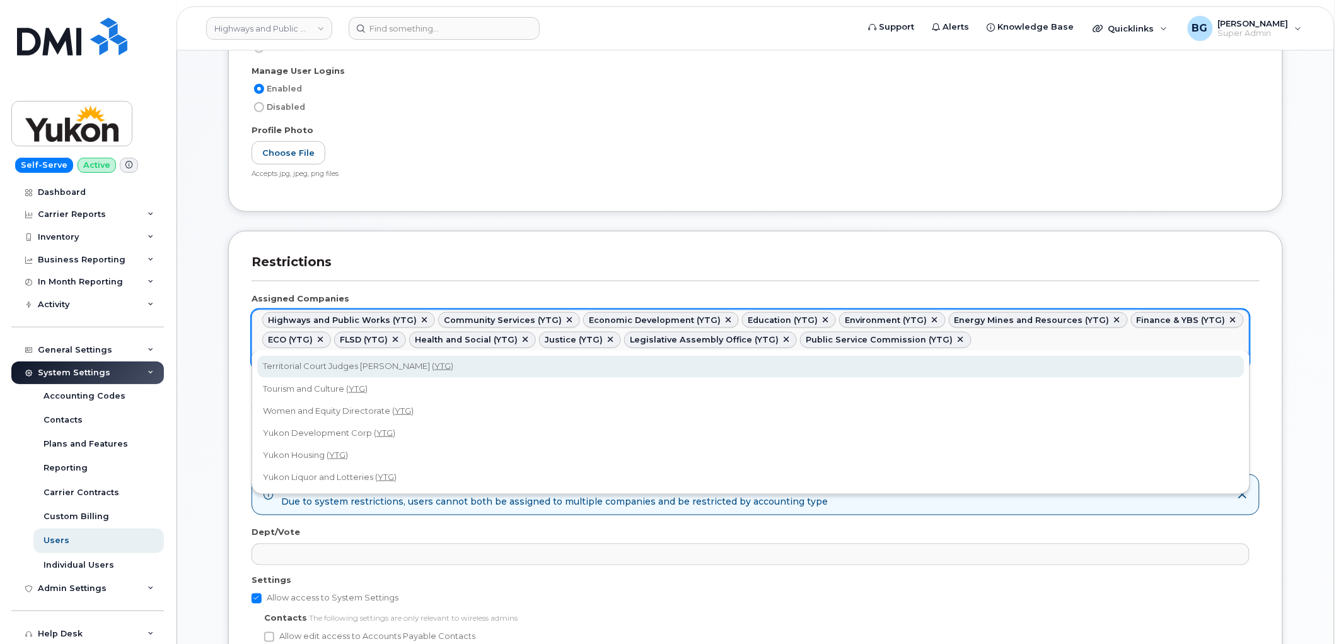
type input "ytg"
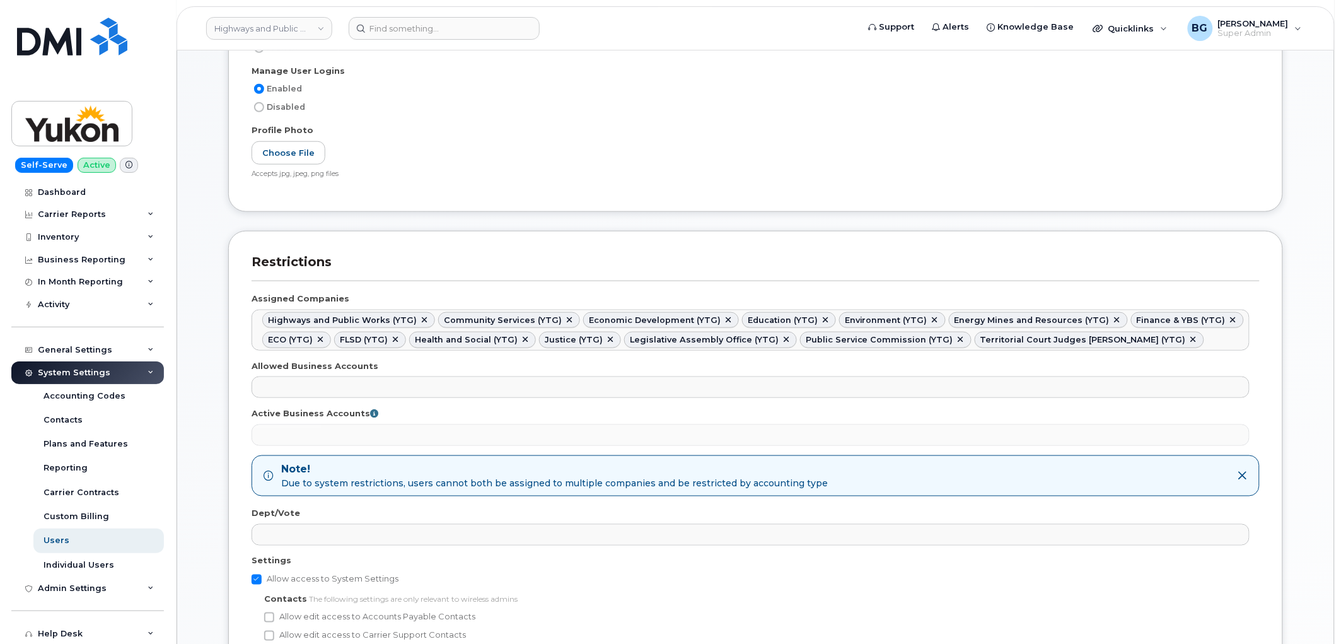
paste input "ytg"
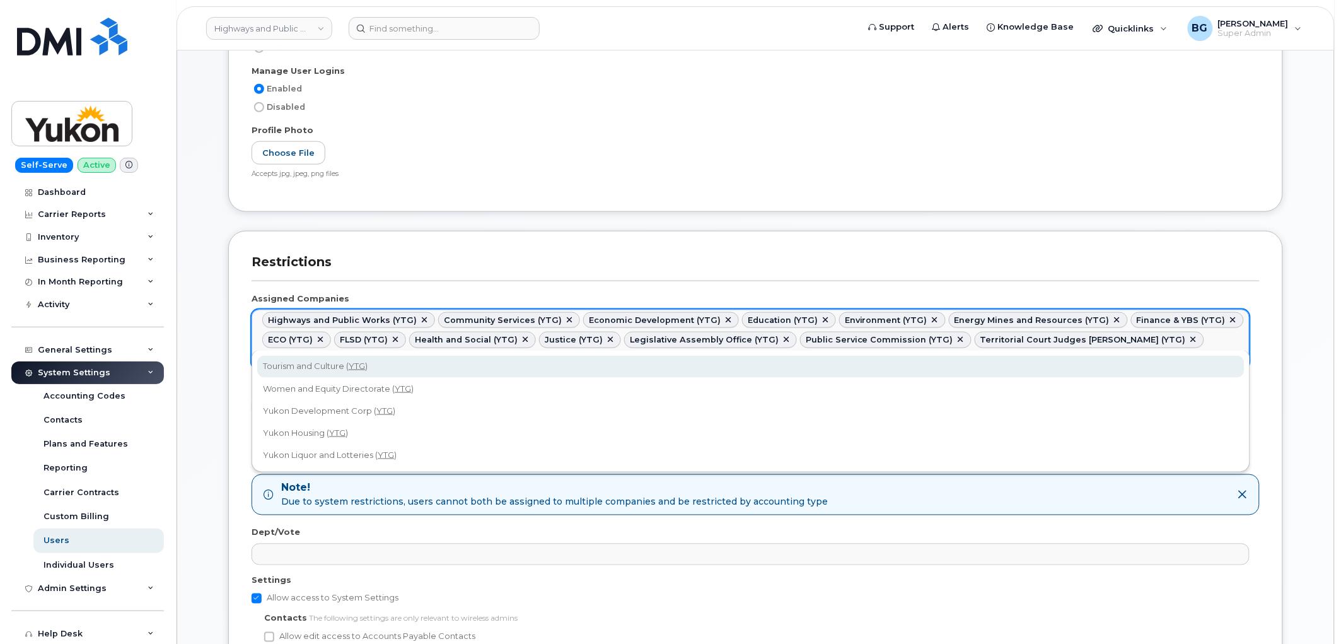
type input "ytg"
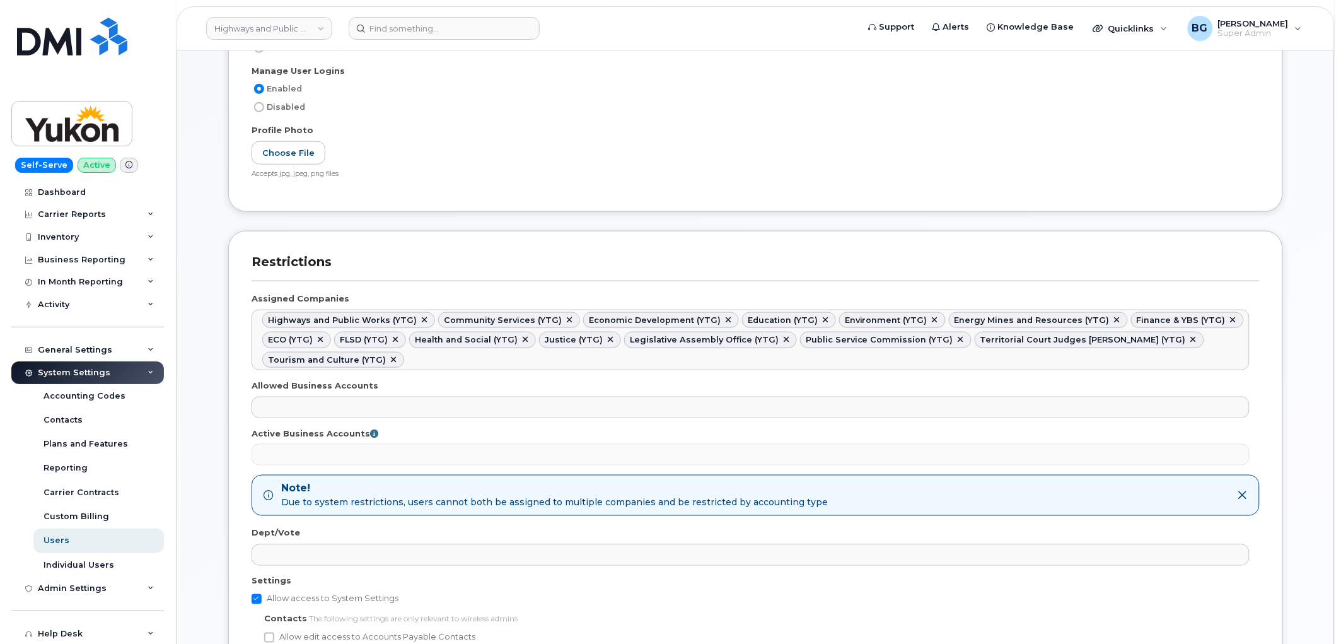
paste input "ytg"
type input "ytg"
paste input "ytg"
type input "ytg"
paste input "ytg"
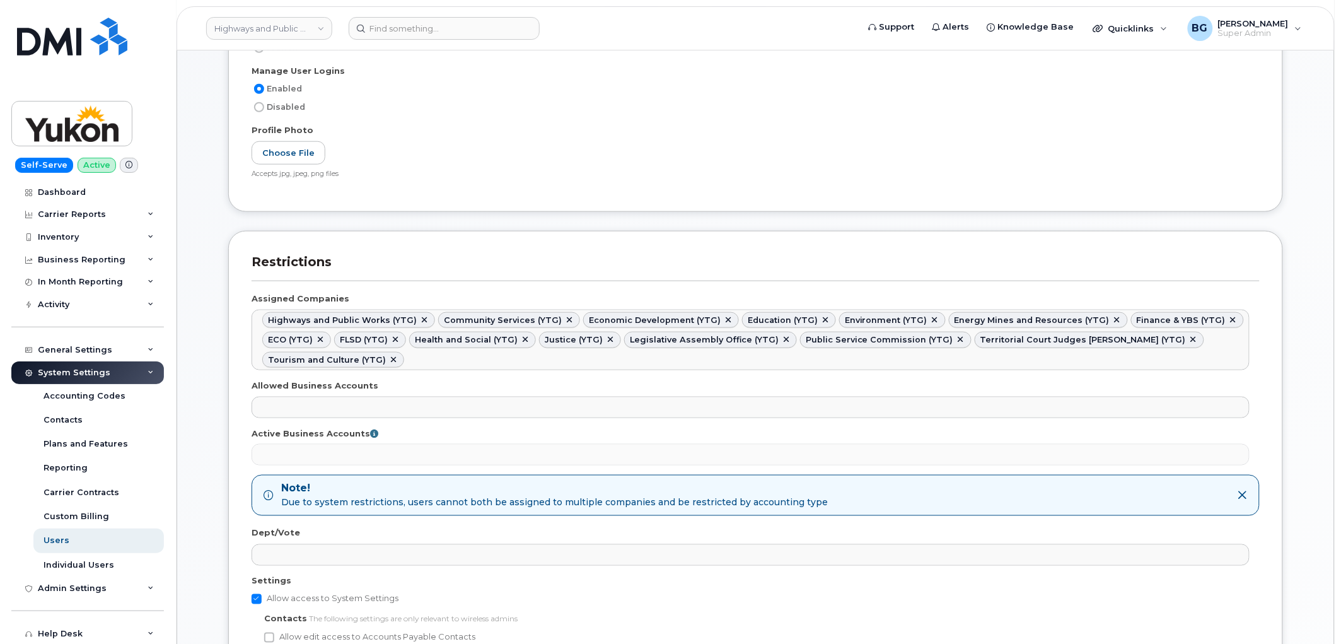
type input "ytg"
paste input "ytg"
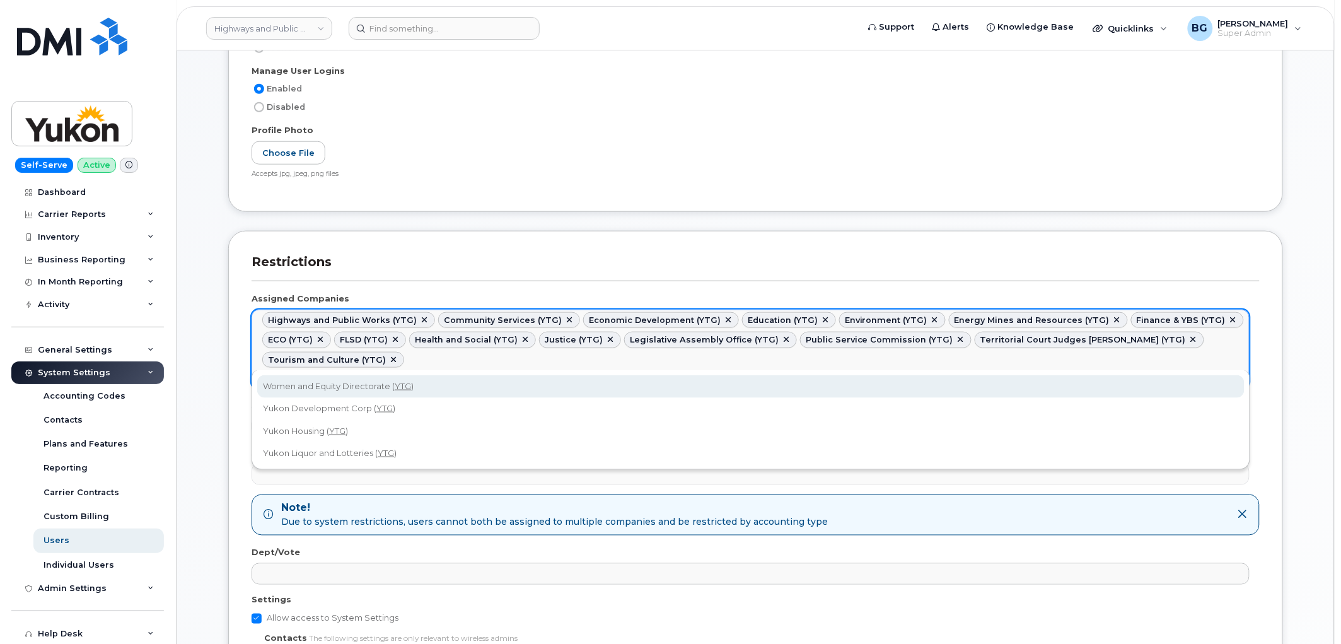
type input "ytg"
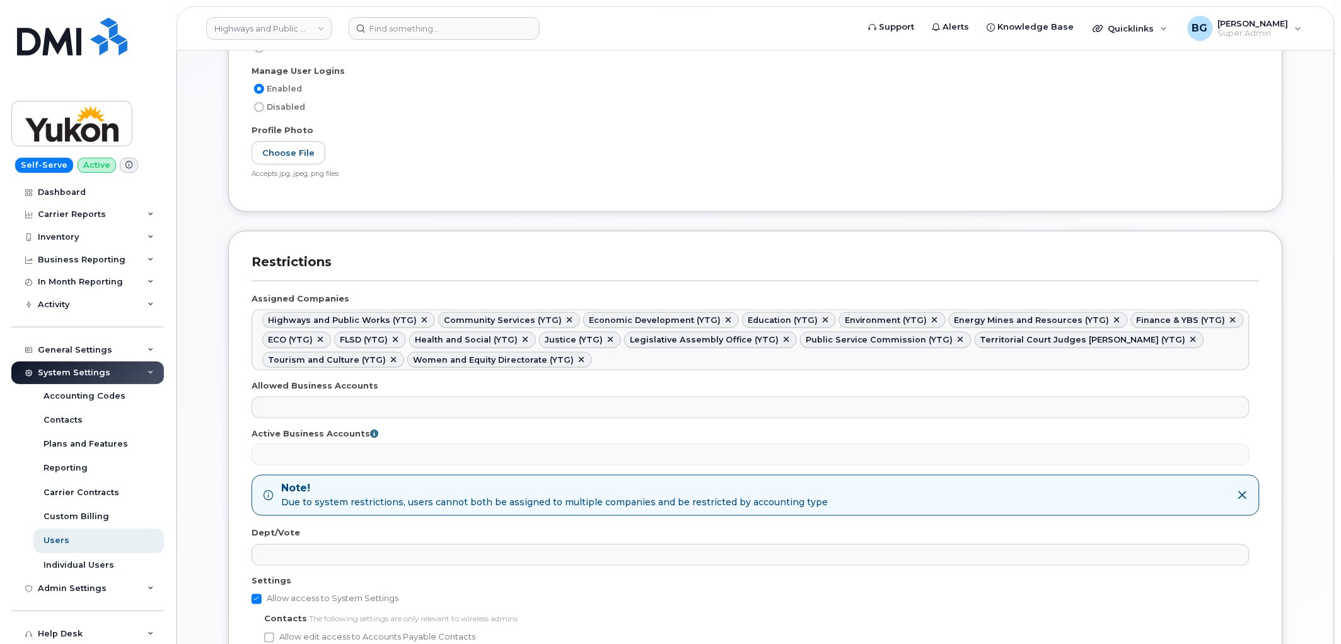
paste input "ytg"
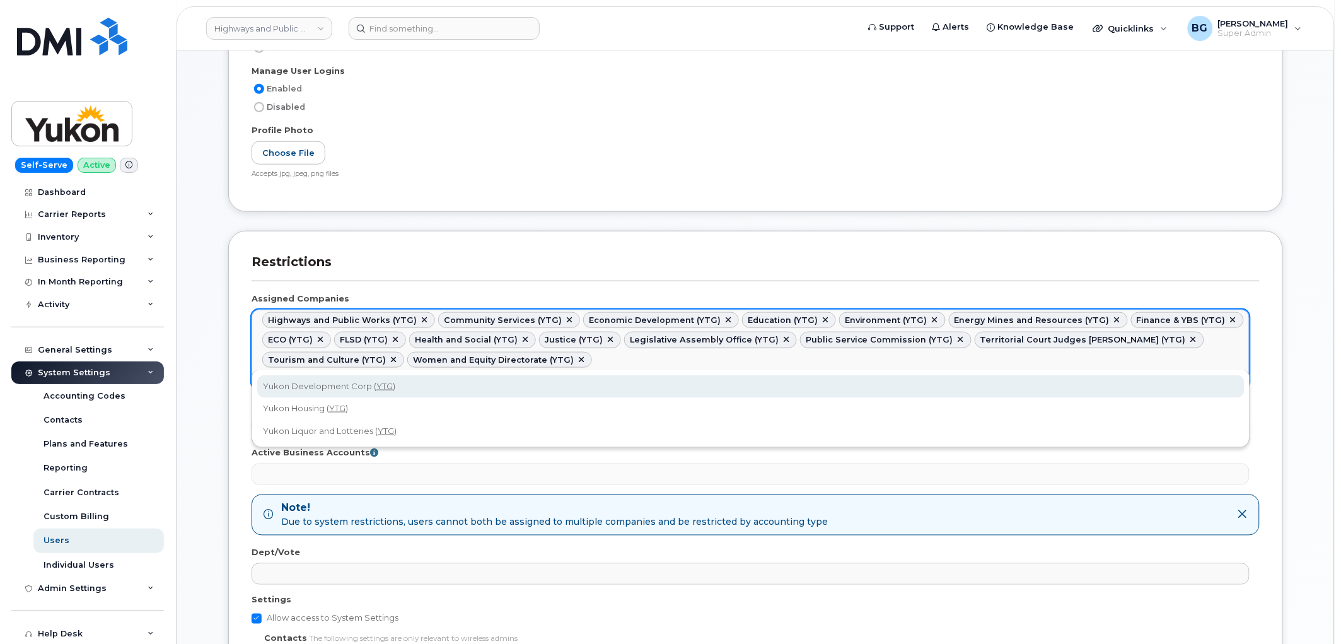
type input "ytg"
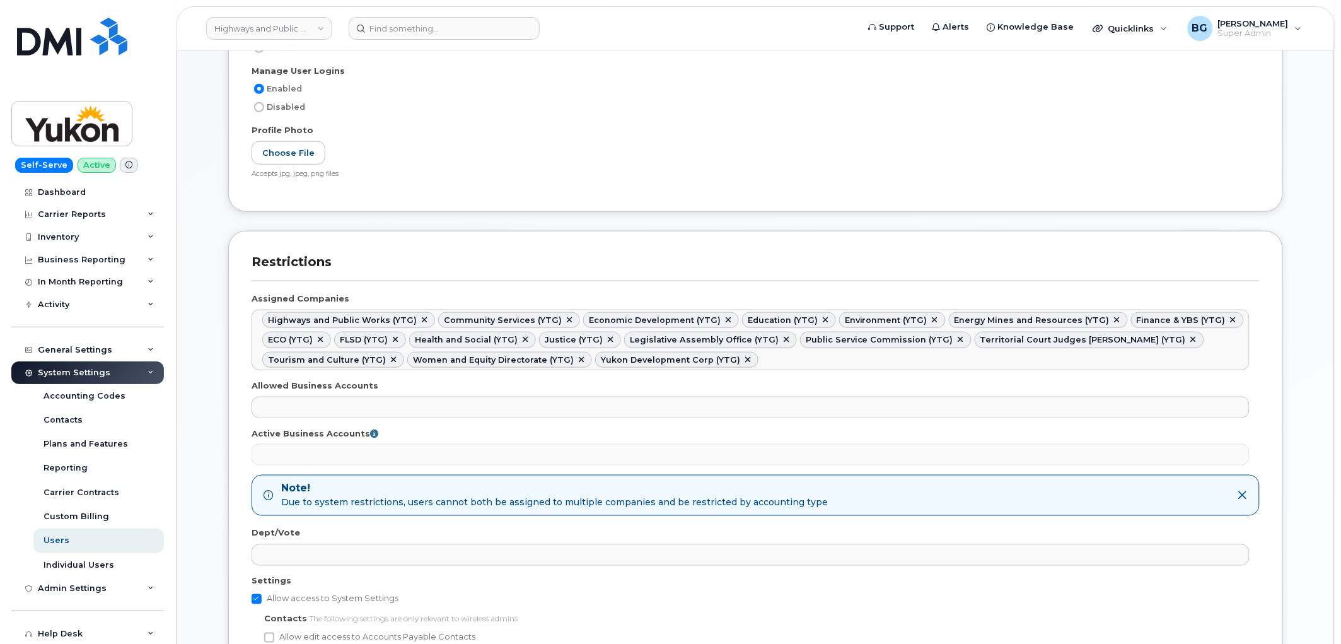
paste input "ytg"
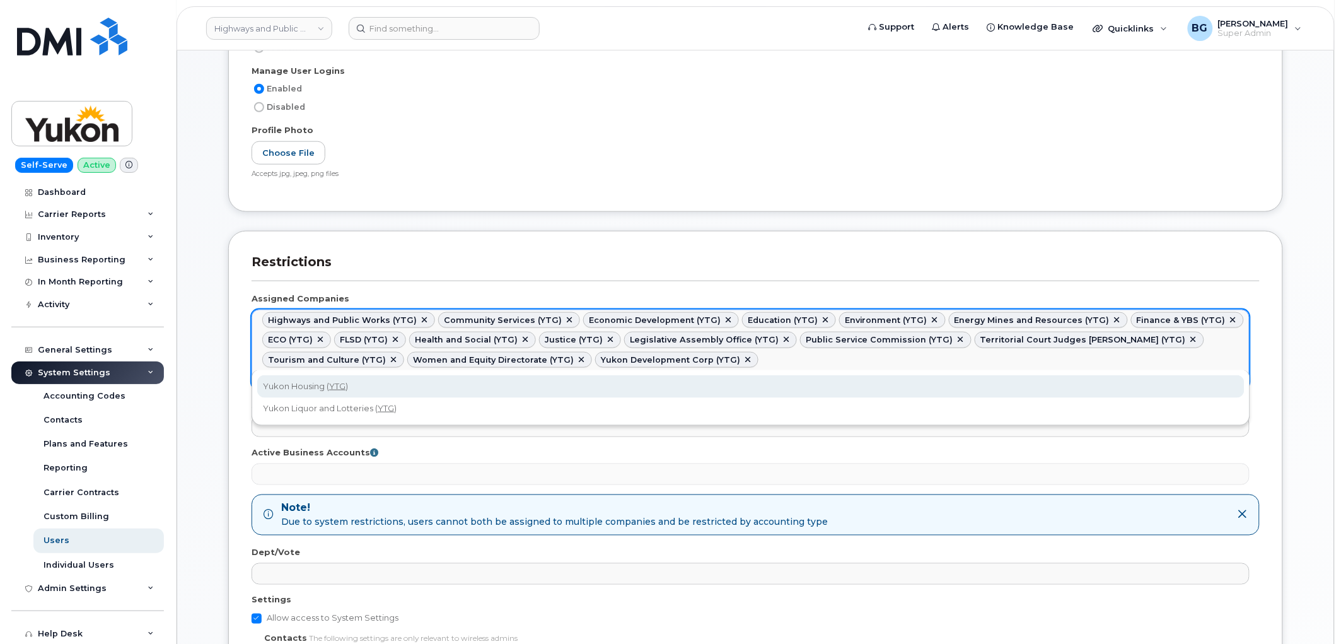
type input "ytg"
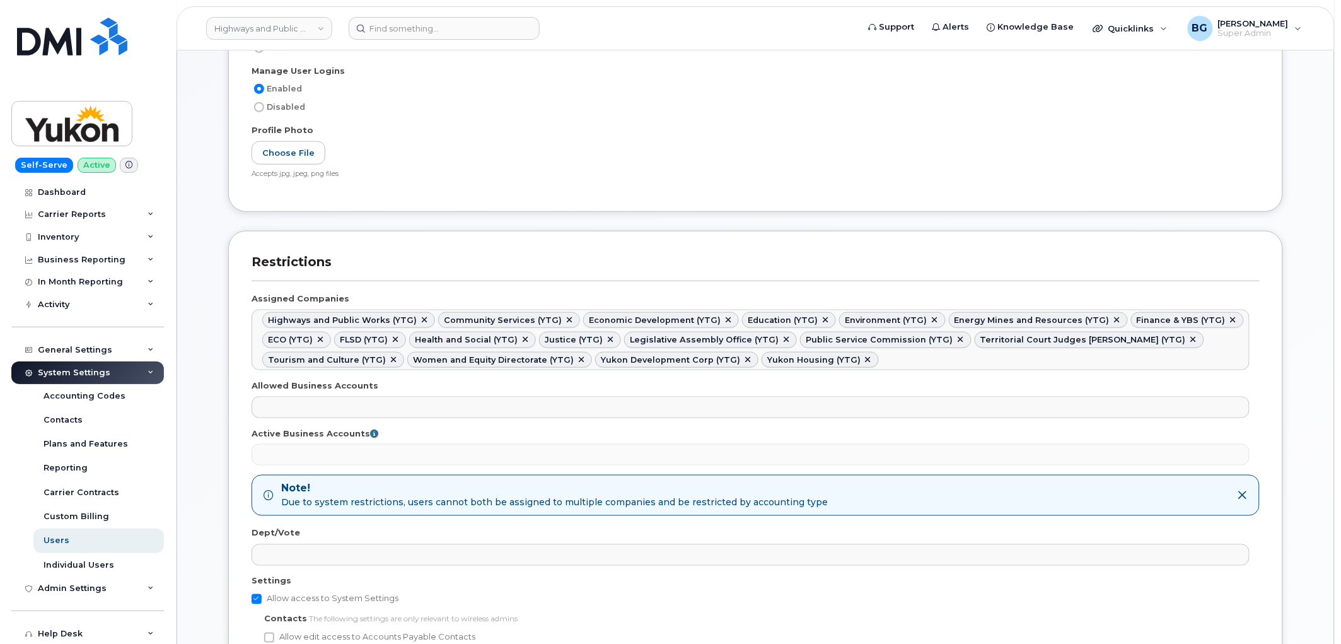
paste input "ytg"
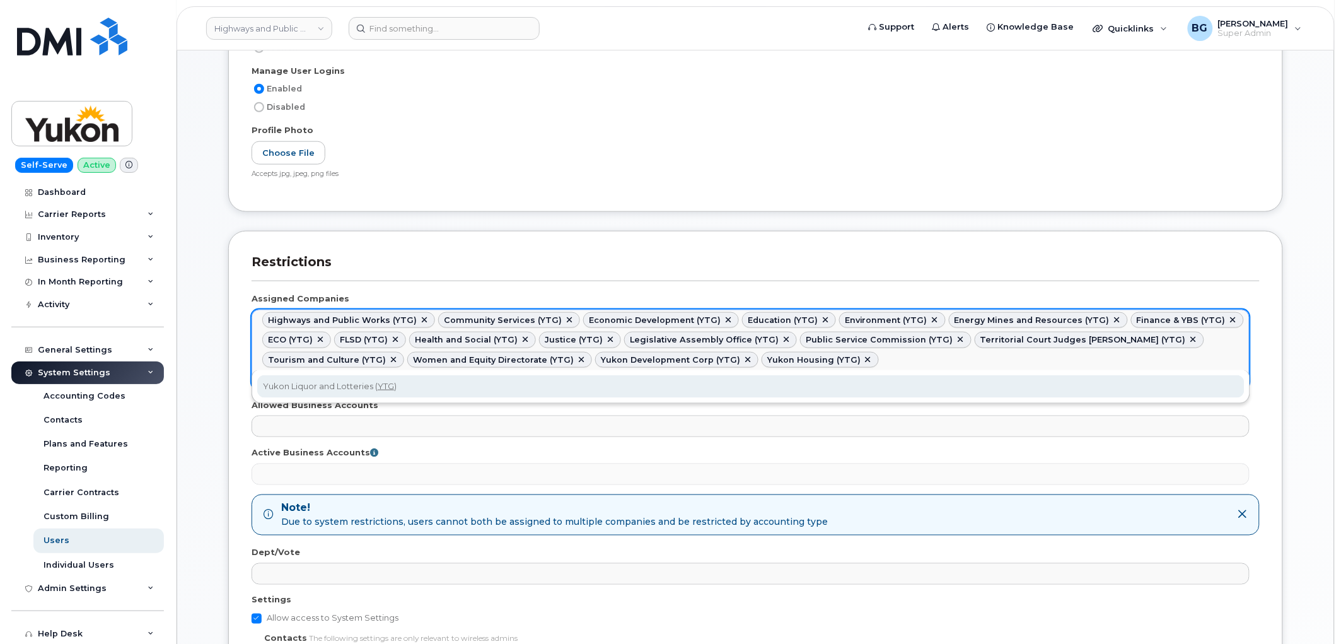
type input "ytg"
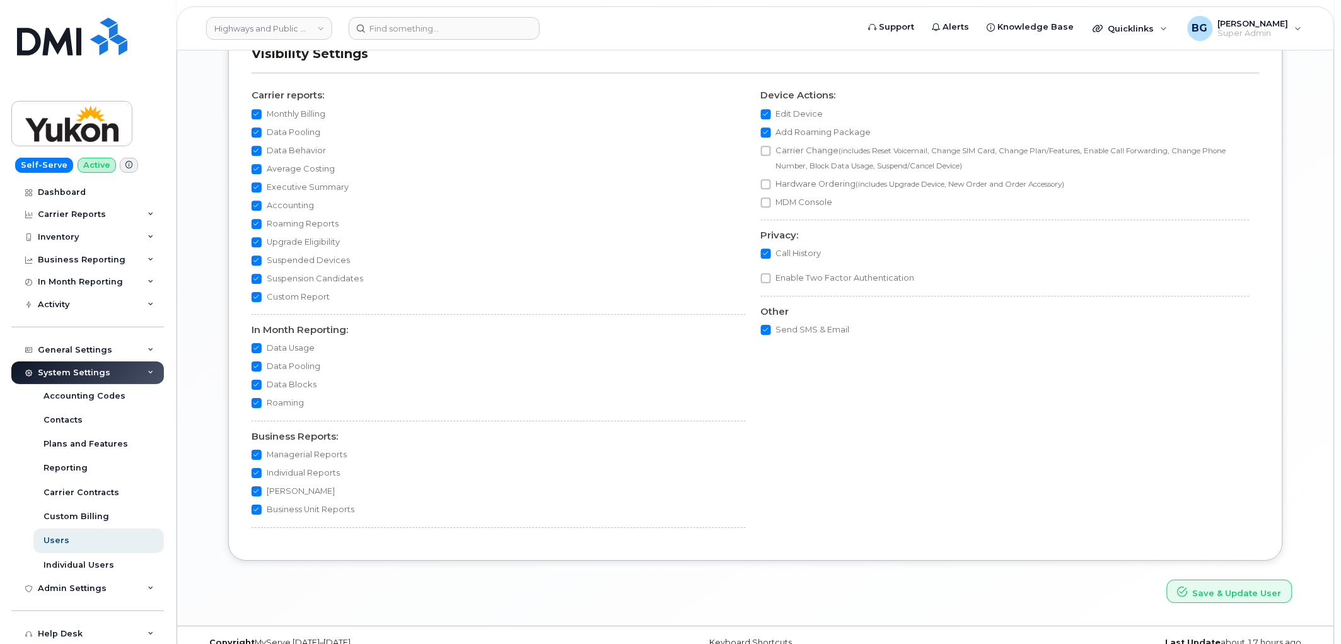
scroll to position [1251, 0]
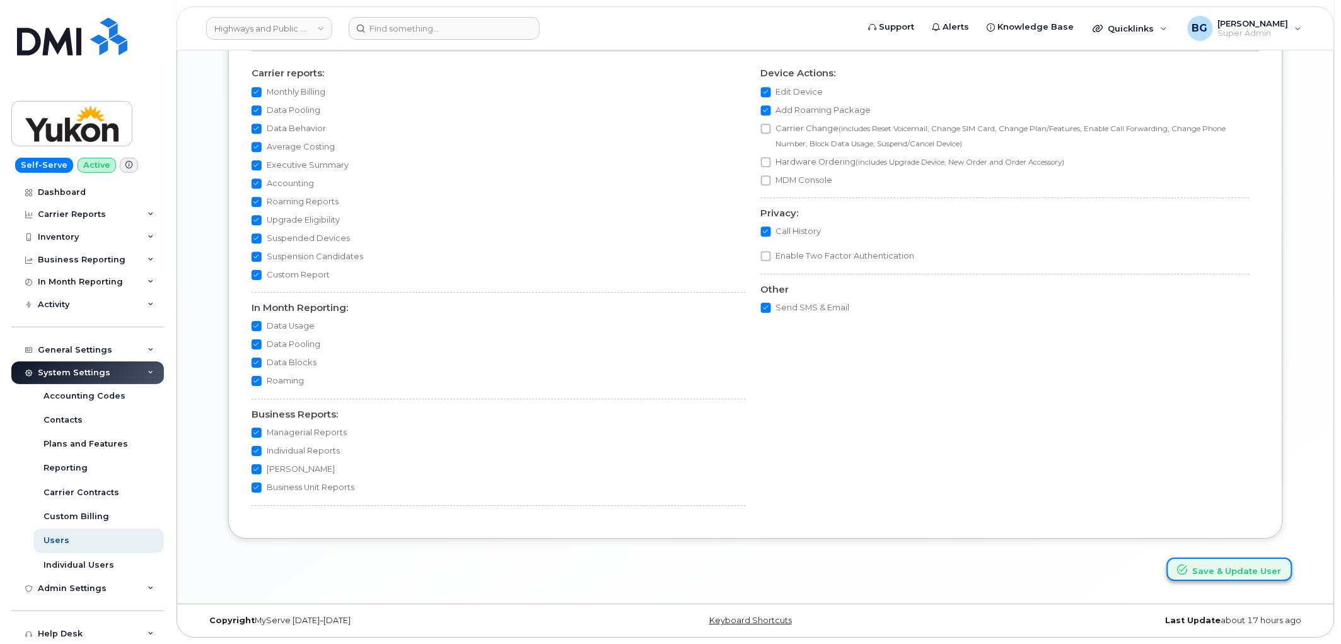
click at [1202, 563] on button "Save & Update User" at bounding box center [1229, 568] width 125 height 23
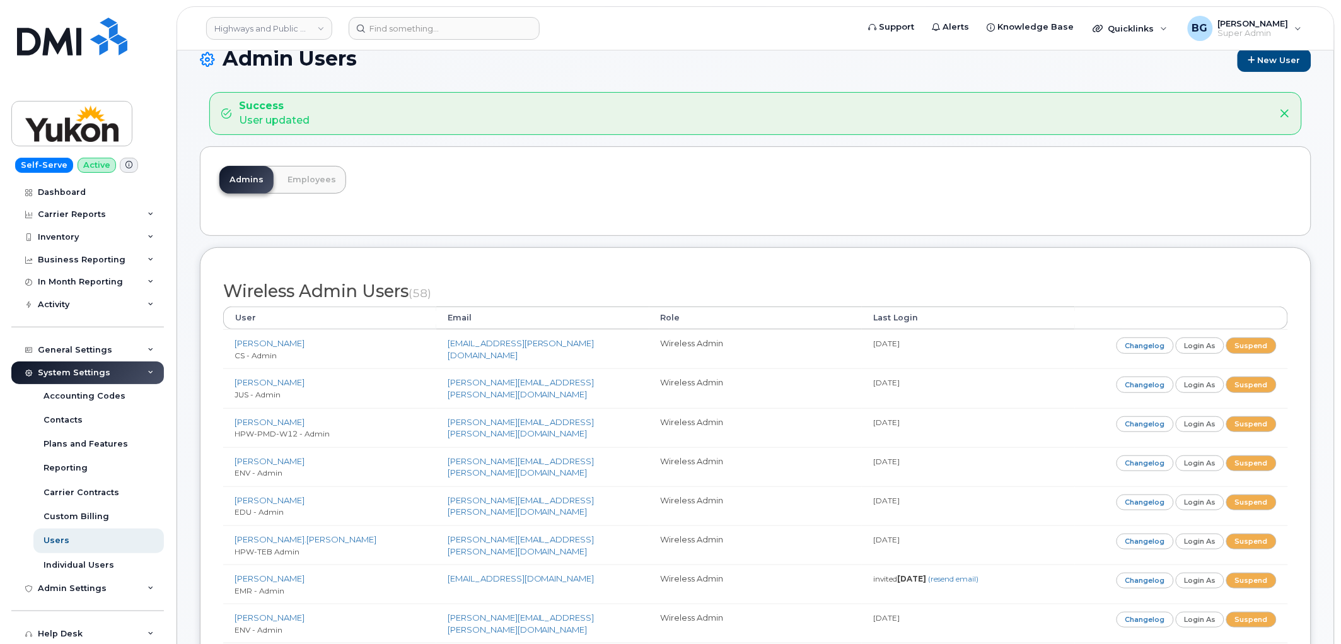
scroll to position [47, 0]
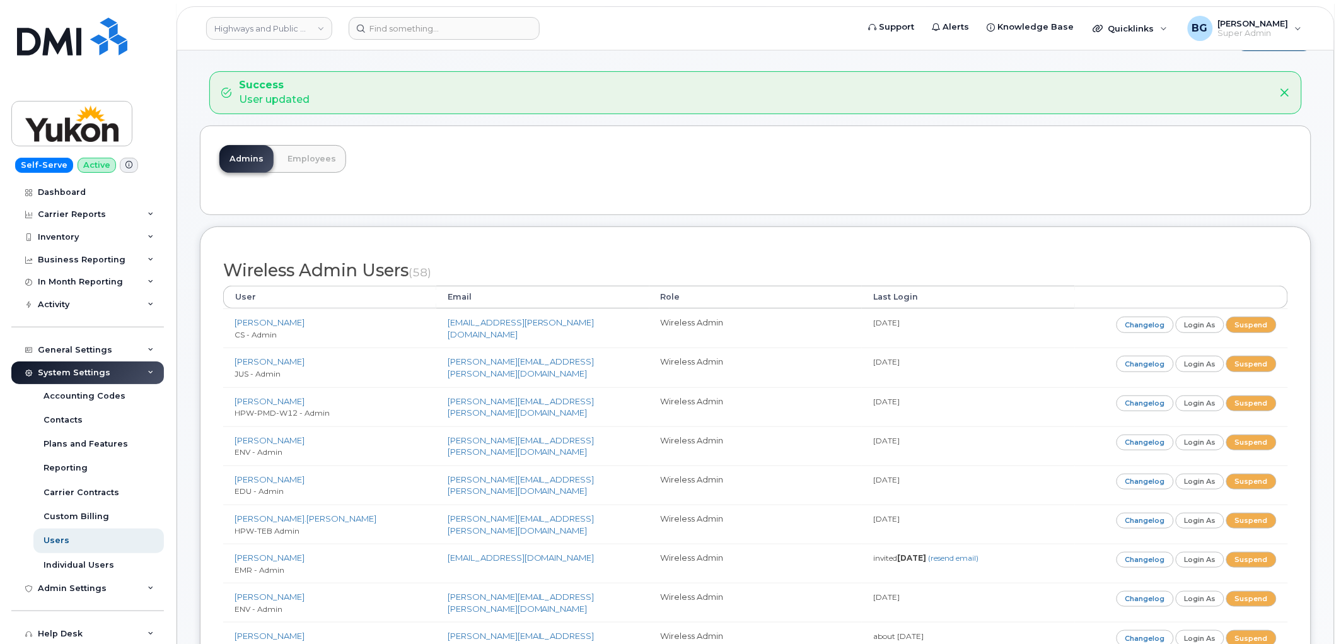
drag, startPoint x: 627, startPoint y: 202, endPoint x: 552, endPoint y: 178, distance: 78.9
click at [629, 200] on div "Admins Employees" at bounding box center [755, 170] width 1111 height 90
click at [250, 26] on link "Highways and Public Works (YTG)" at bounding box center [269, 28] width 126 height 23
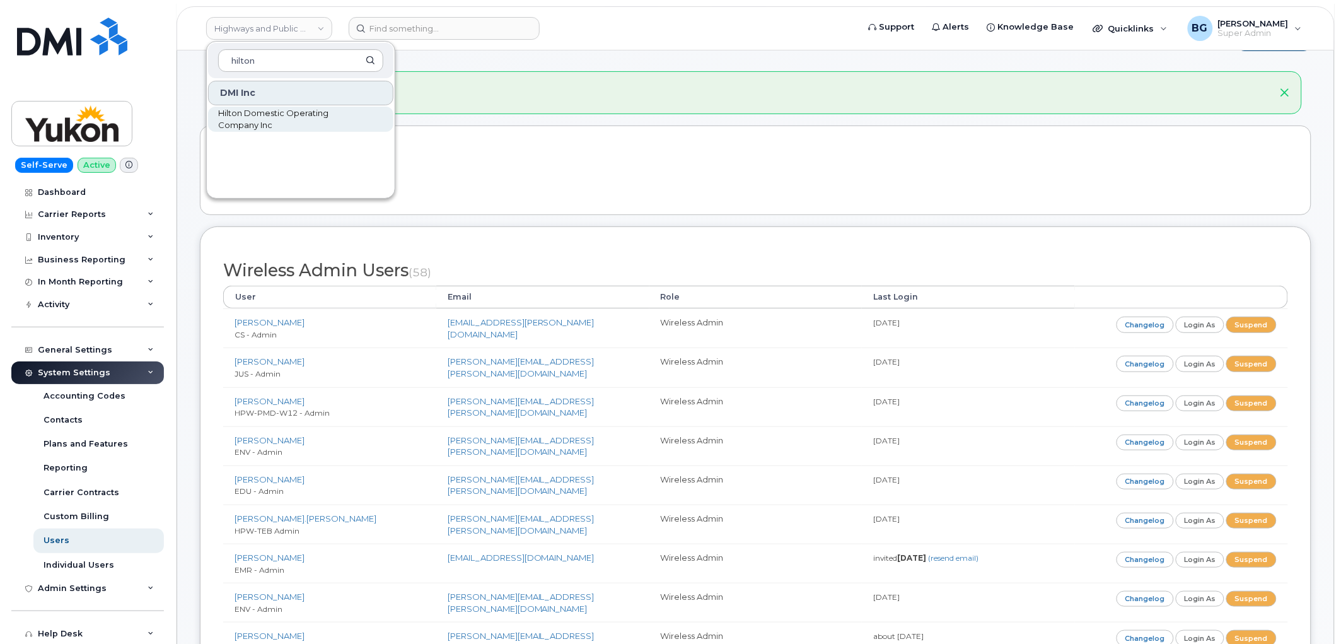
type input "hilton"
click at [250, 115] on span "Hilton Domestic Operating Company Inc" at bounding box center [290, 119] width 145 height 25
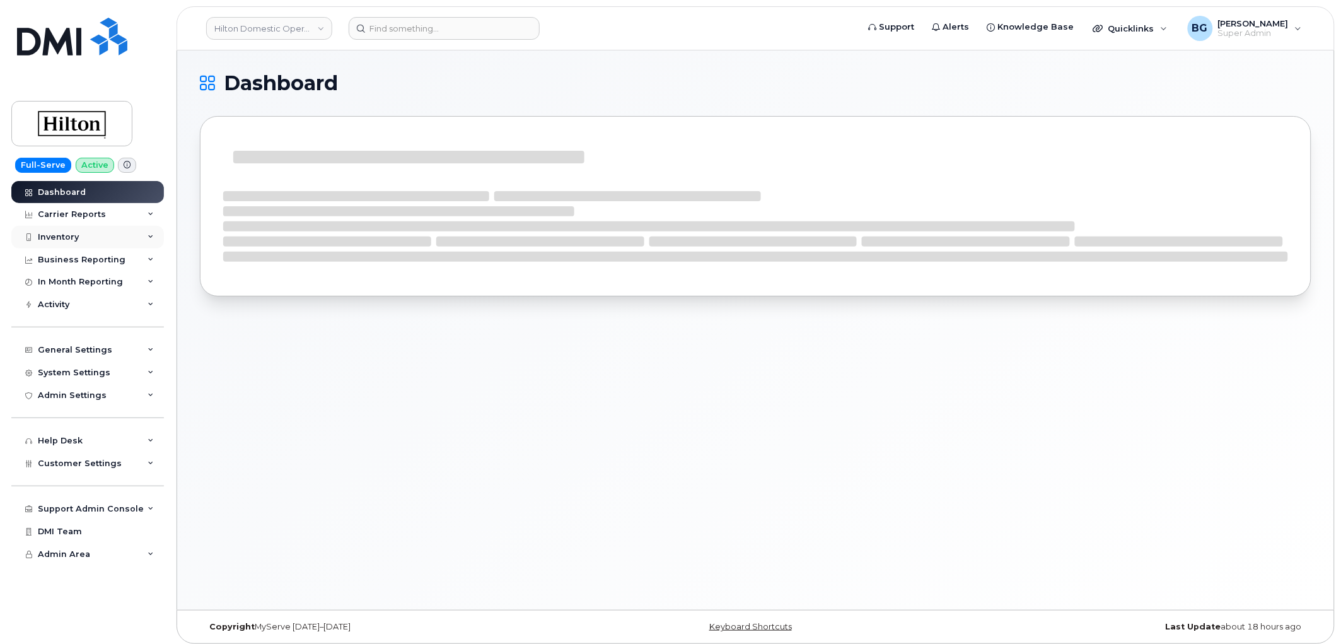
click at [62, 238] on div "Inventory" at bounding box center [58, 237] width 41 height 10
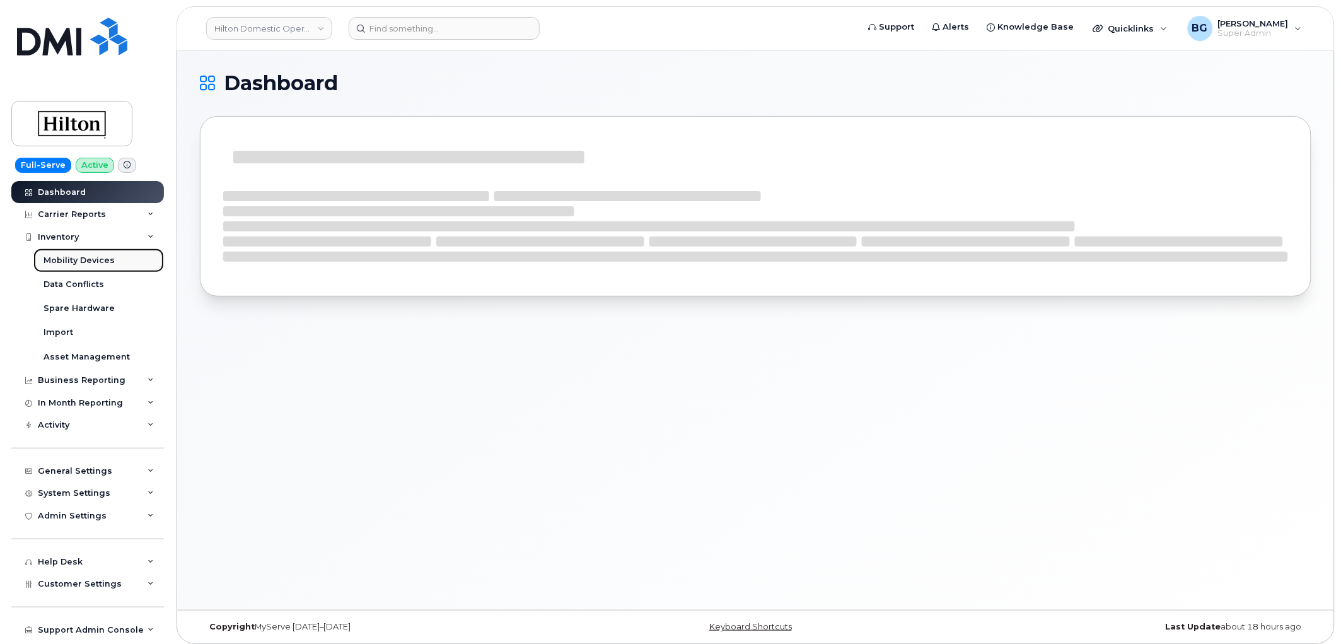
click at [65, 257] on div "Mobility Devices" at bounding box center [78, 260] width 71 height 11
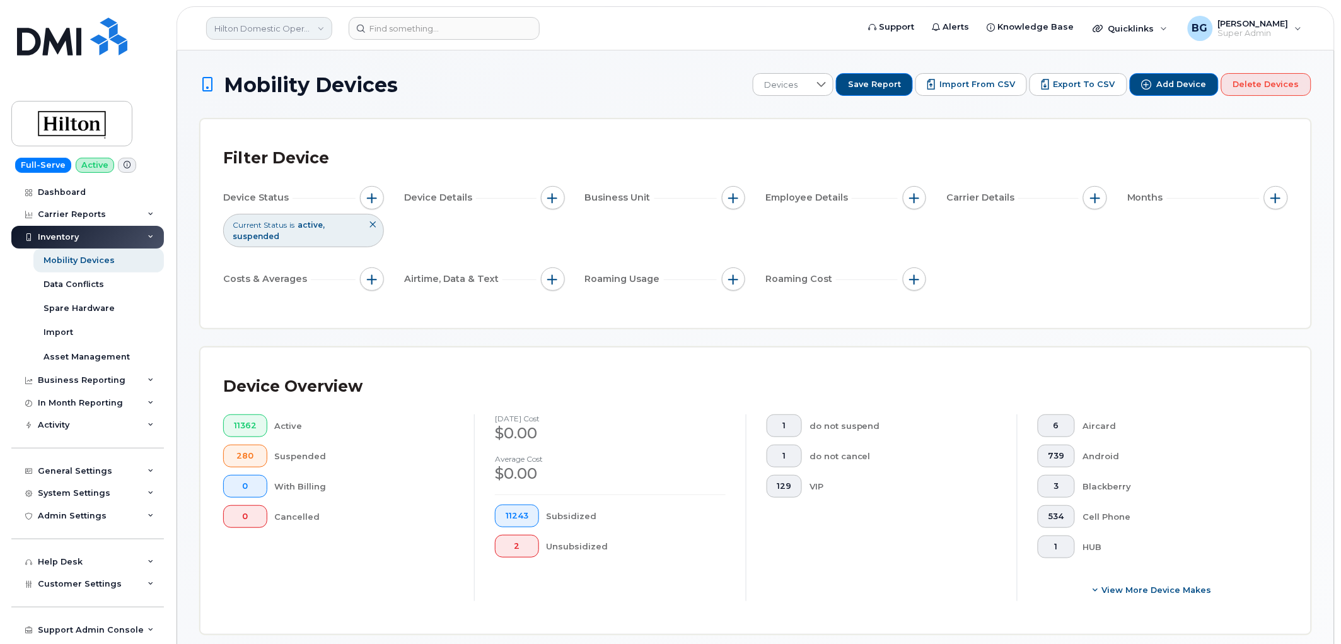
click at [286, 17] on link "Hilton Domestic Operating Company Inc" at bounding box center [269, 28] width 126 height 23
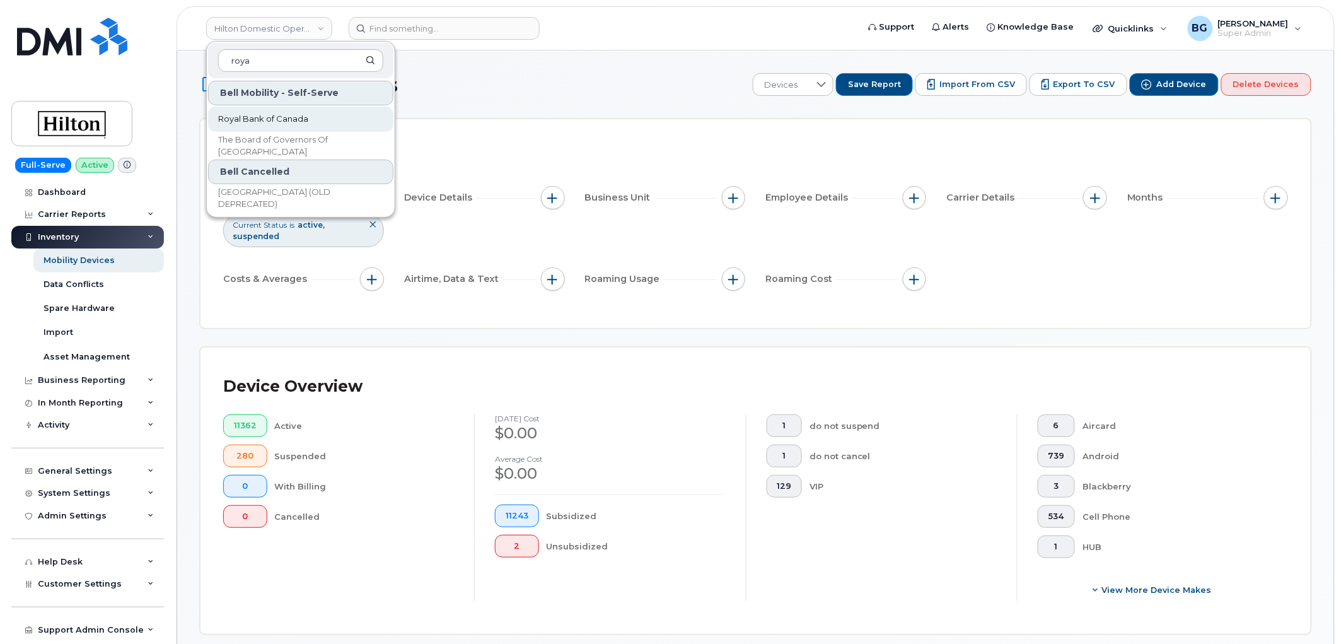
type input "roya"
click at [266, 117] on span "Royal Bank of Canada" at bounding box center [263, 119] width 90 height 13
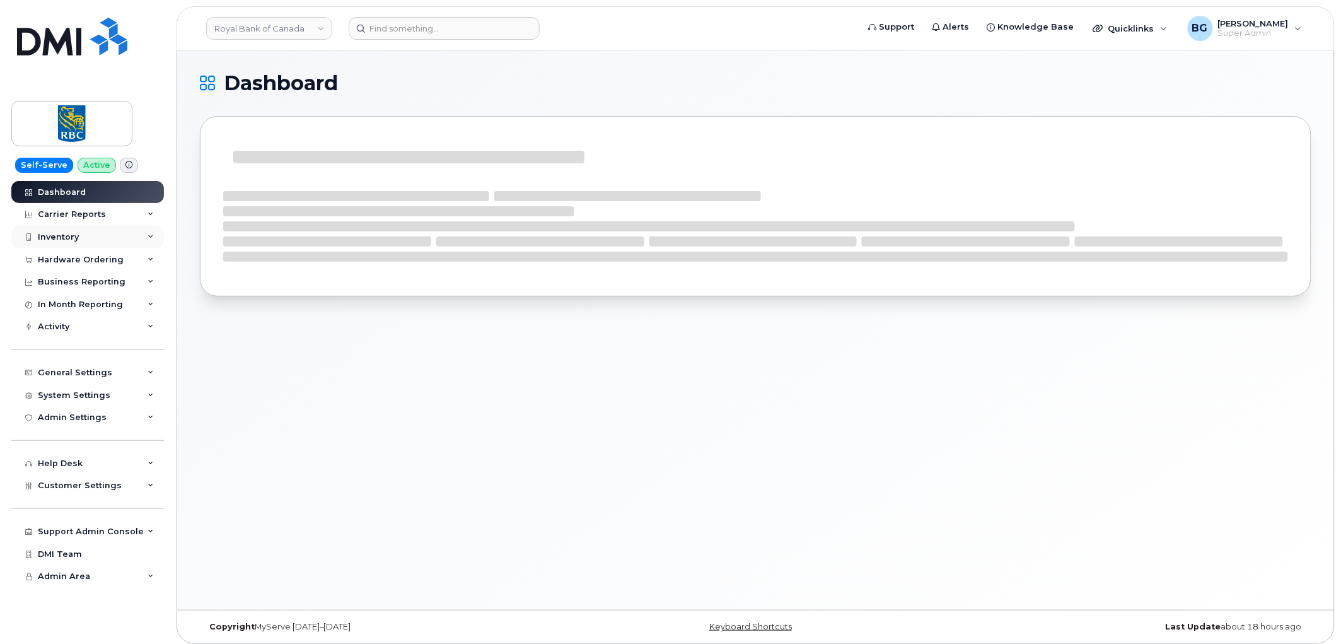
click at [66, 226] on div "Inventory" at bounding box center [87, 237] width 153 height 23
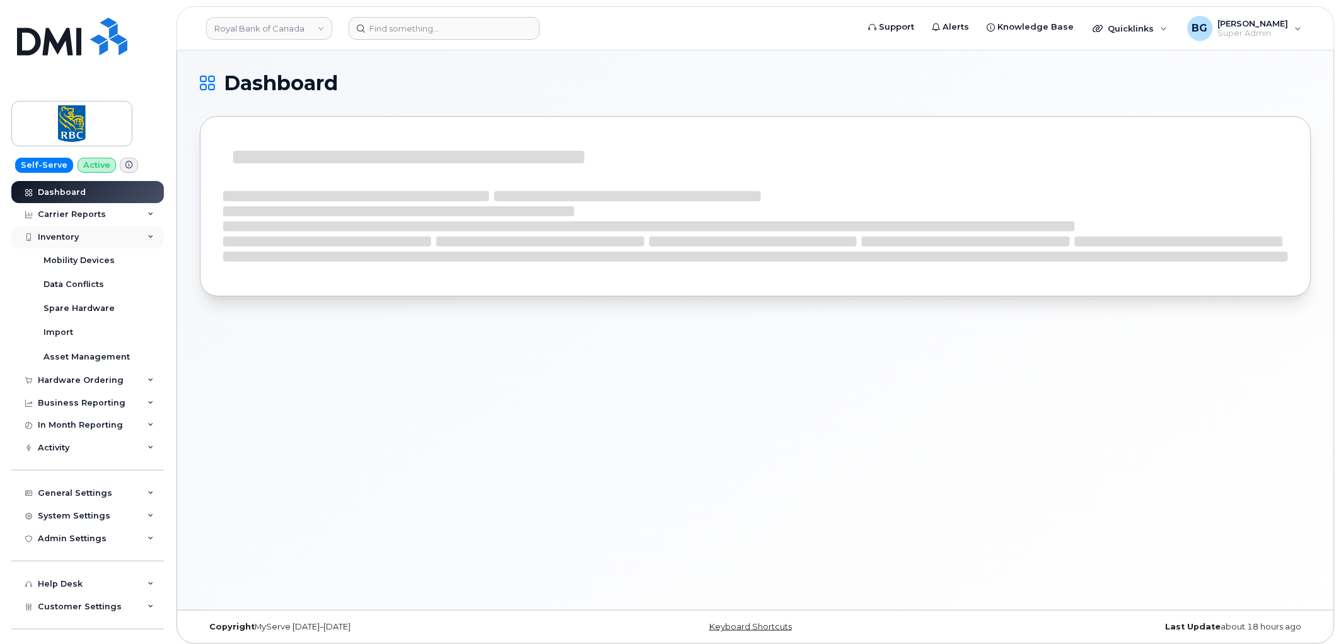
click at [64, 234] on div "Inventory" at bounding box center [58, 237] width 41 height 10
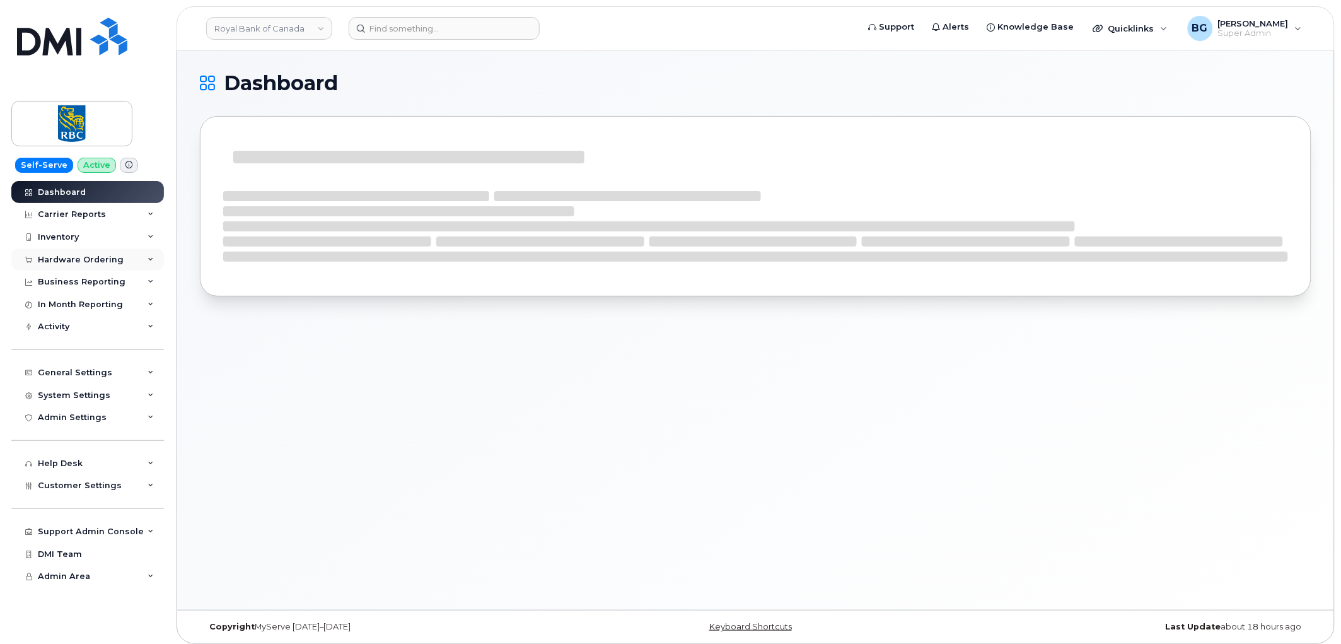
click at [64, 262] on div "Hardware Ordering" at bounding box center [81, 260] width 86 height 10
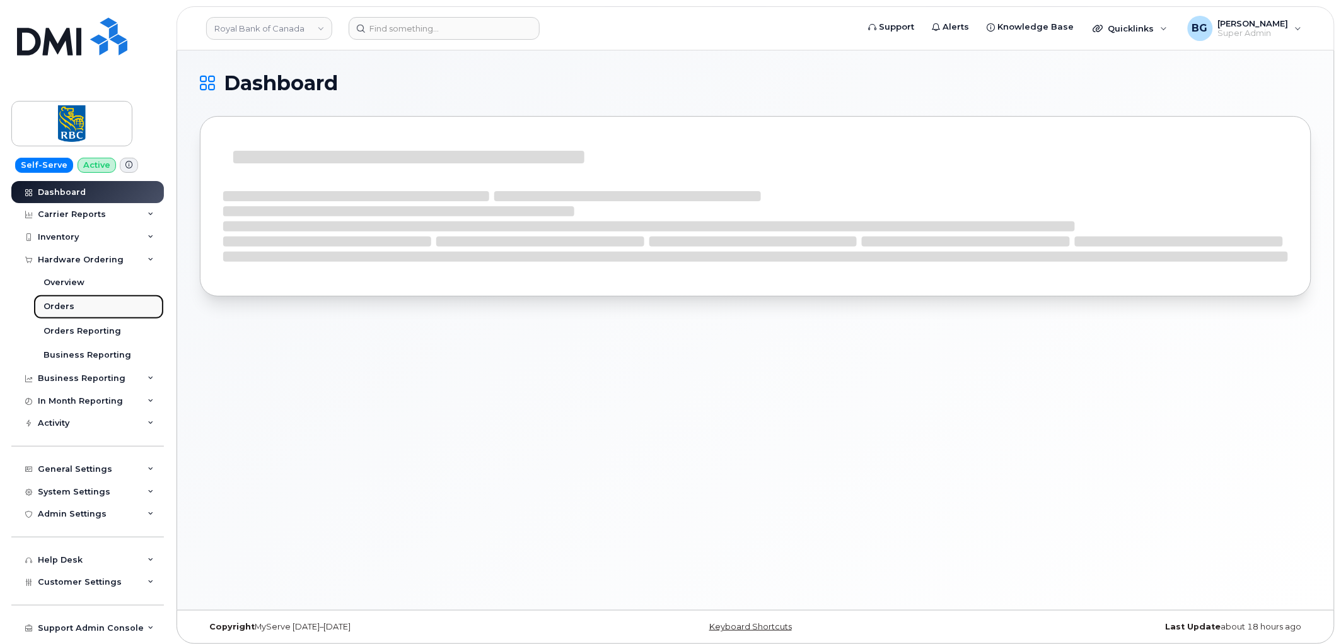
click at [57, 307] on div "Orders" at bounding box center [58, 306] width 31 height 11
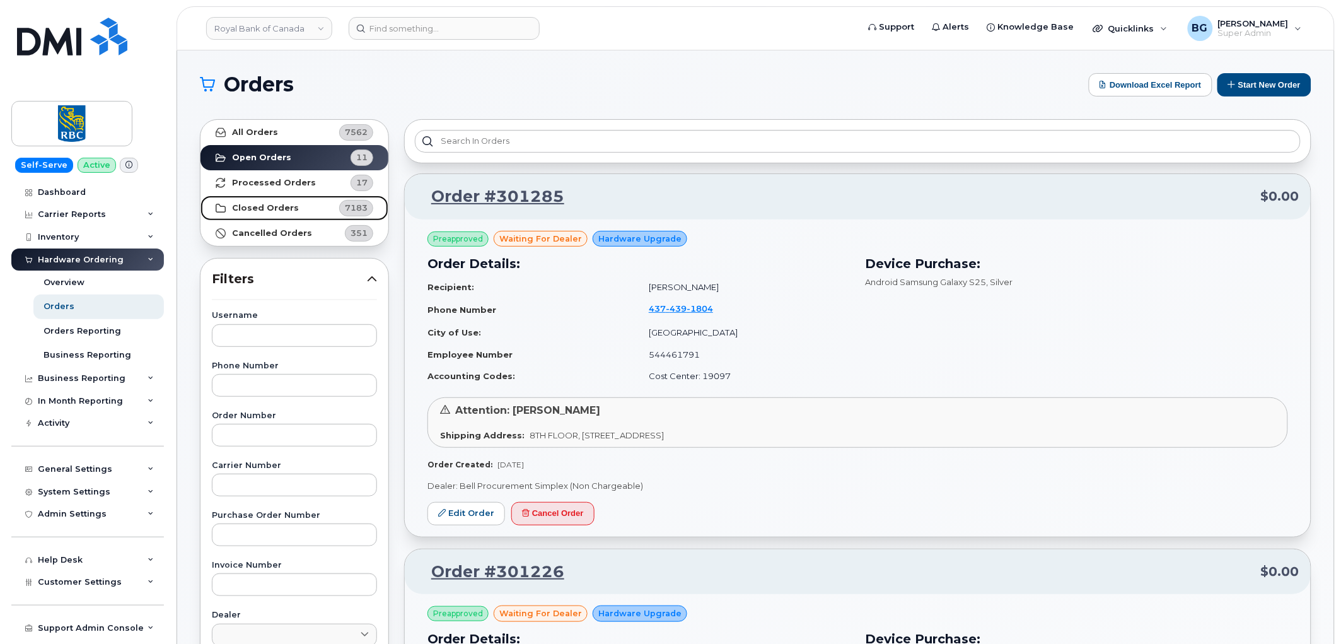
click at [262, 206] on strong "Closed Orders" at bounding box center [265, 208] width 67 height 10
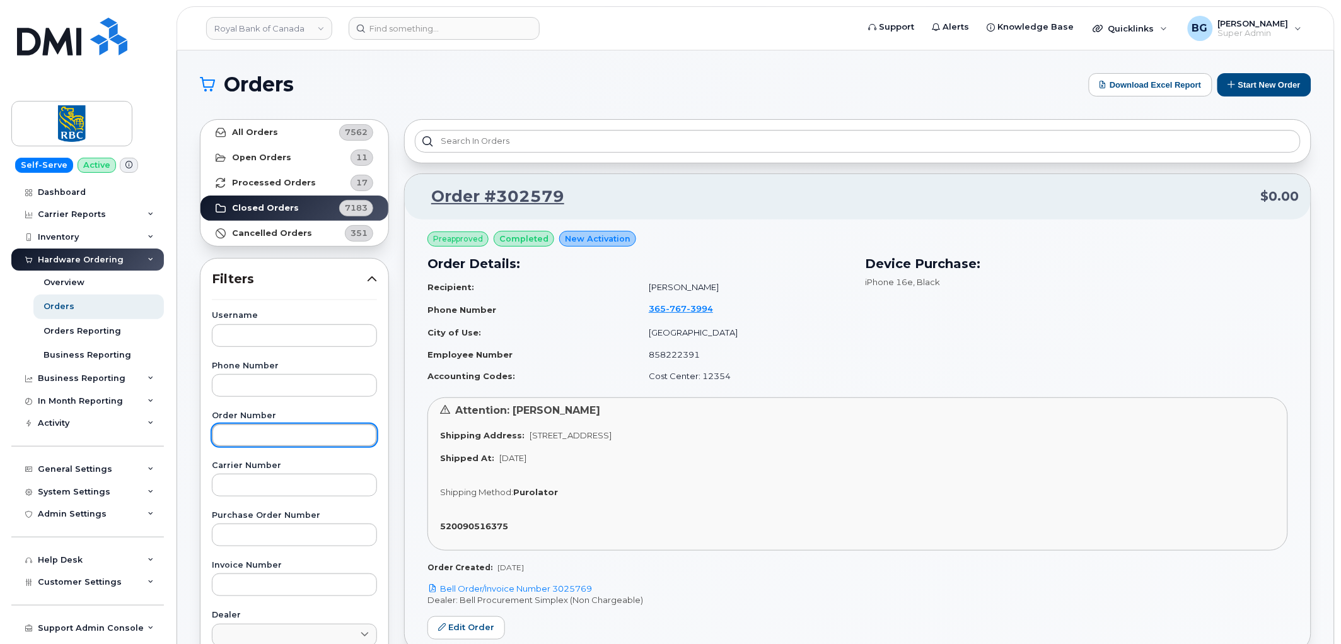
click at [276, 431] on input "text" at bounding box center [294, 435] width 165 height 23
type input "27486565"
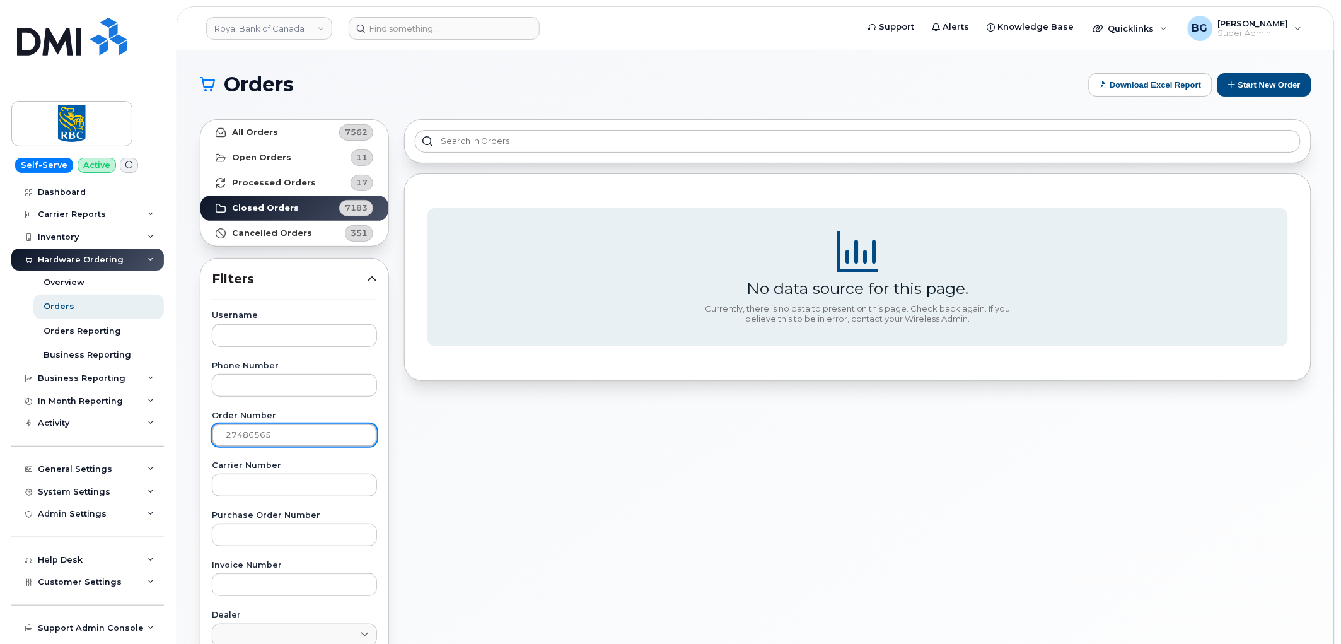
drag, startPoint x: 299, startPoint y: 429, endPoint x: 193, endPoint y: 432, distance: 106.6
click at [193, 432] on div "All Orders 7562 Open Orders 11 Processed Orders 17 Closed Orders 7183 Cancelled…" at bounding box center [294, 555] width 204 height 886
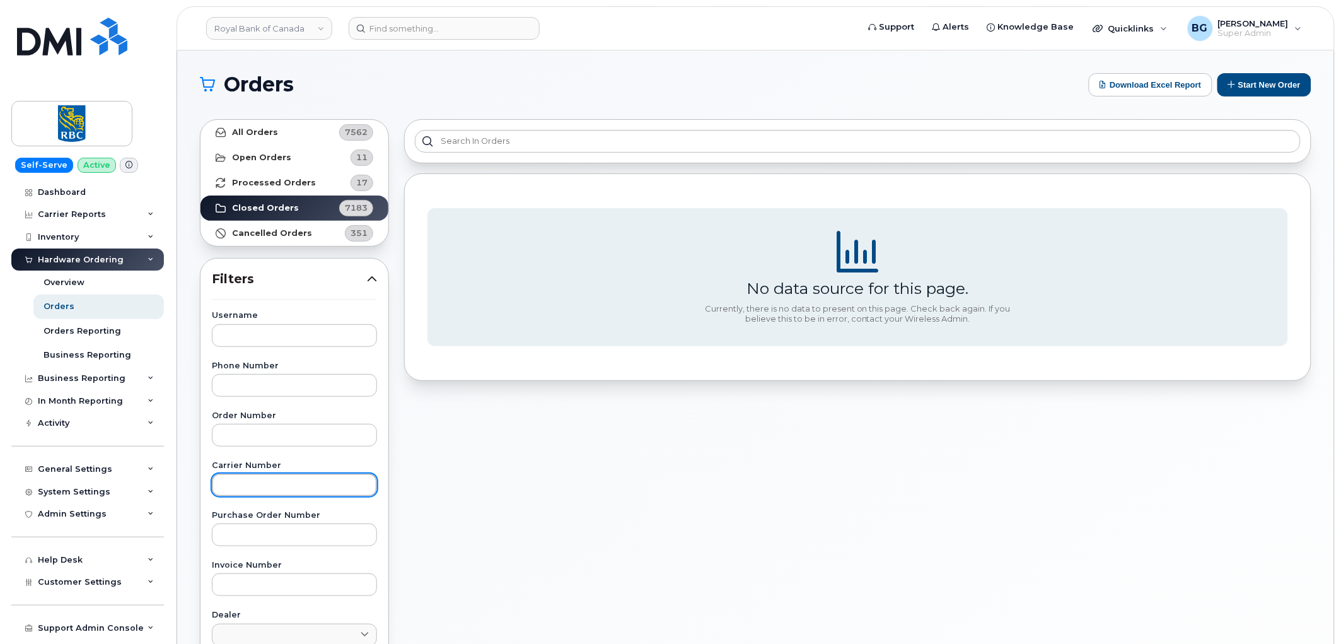
click at [284, 482] on input "text" at bounding box center [294, 484] width 165 height 23
paste input "27486565"
type input "2"
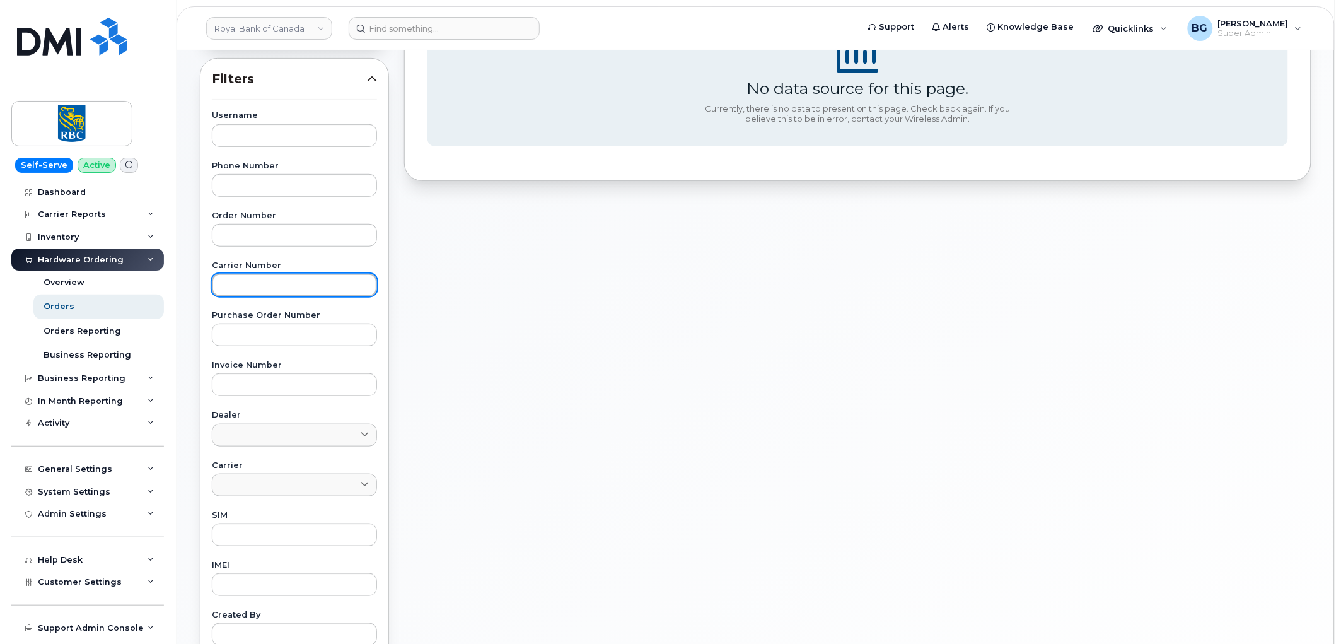
scroll to position [140, 0]
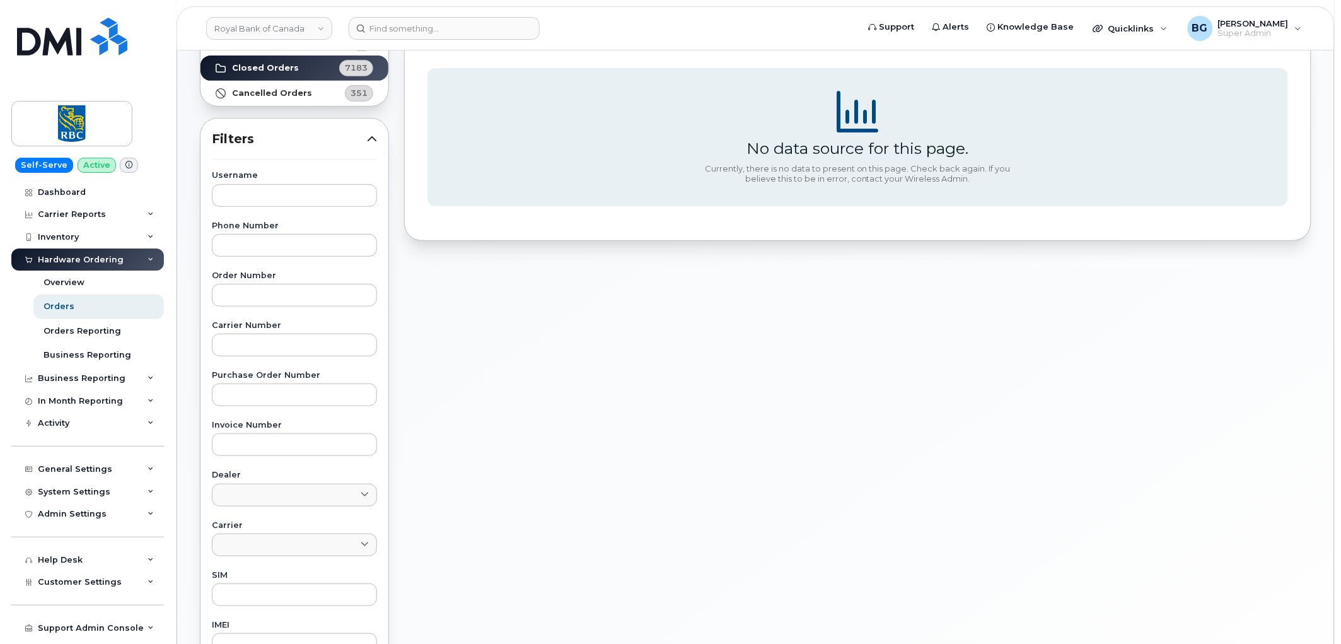
click at [565, 360] on div "No data source for this page. Currently, there is no data to present on this pa…" at bounding box center [858, 415] width 922 height 886
click at [76, 515] on div "Admin Settings" at bounding box center [72, 514] width 69 height 10
click at [78, 517] on div "Admin Settings" at bounding box center [72, 514] width 69 height 10
click at [93, 489] on div "System Settings" at bounding box center [74, 492] width 72 height 10
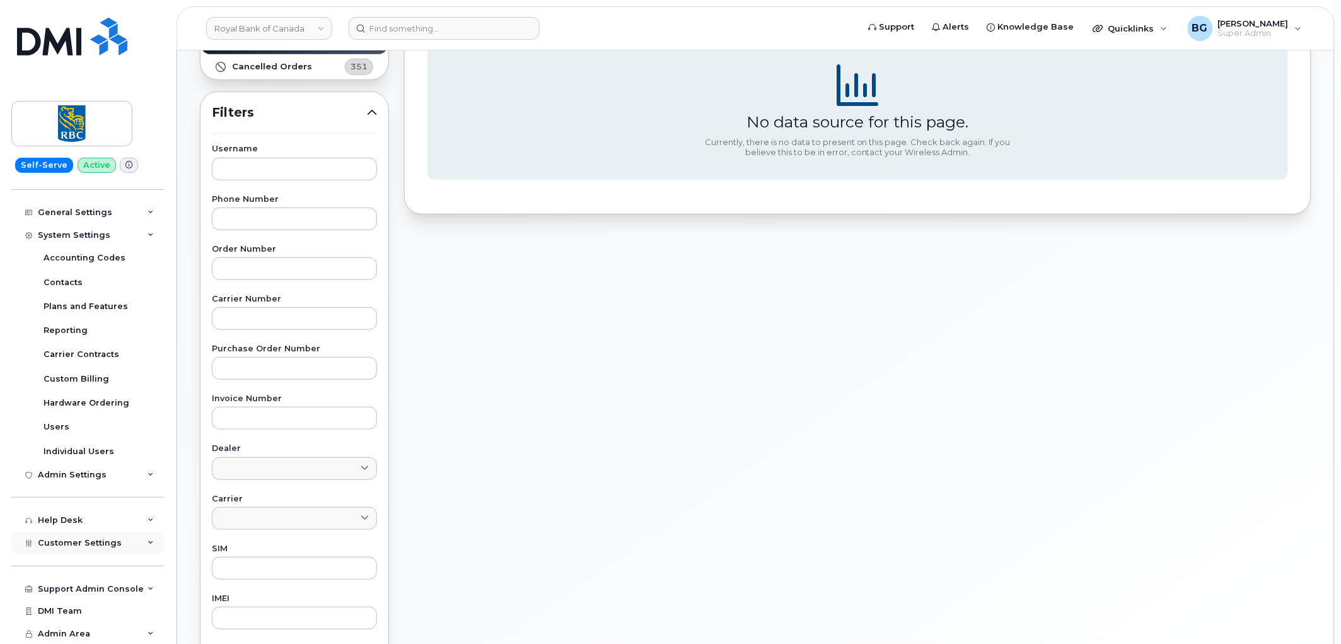
scroll to position [187, 0]
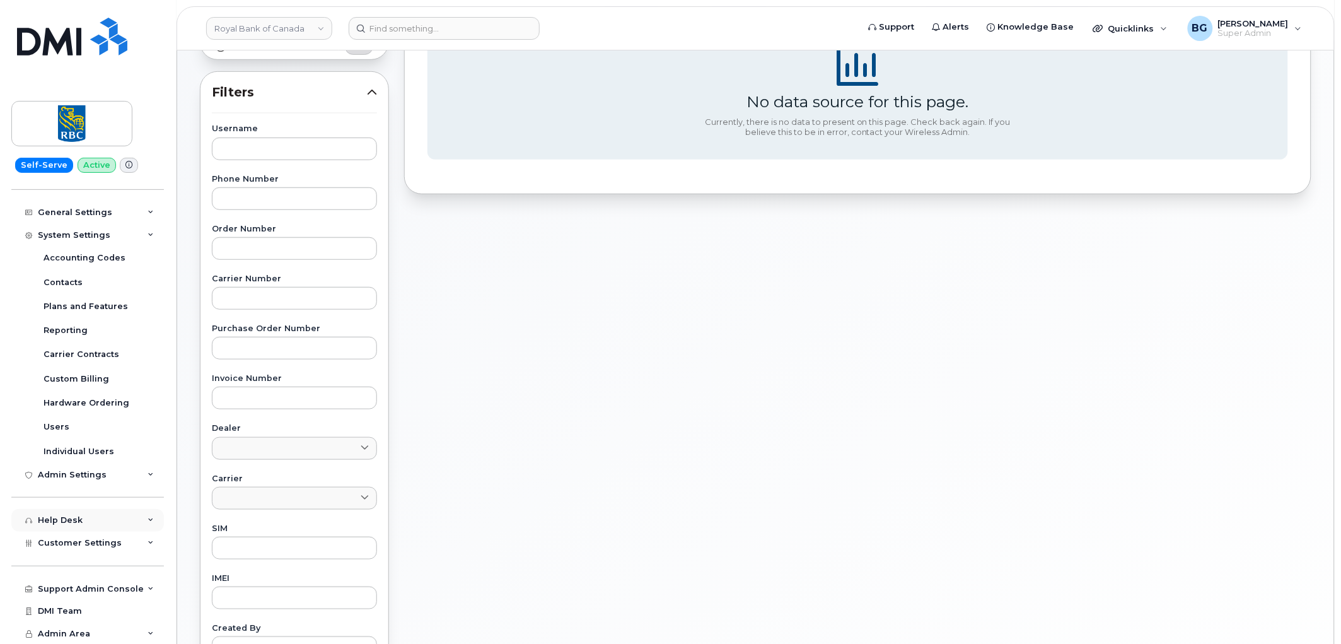
click at [96, 530] on div "Help Desk" at bounding box center [87, 520] width 153 height 23
click at [93, 522] on div "Help Desk" at bounding box center [87, 520] width 153 height 23
click at [92, 545] on span "Customer Settings" at bounding box center [80, 542] width 84 height 9
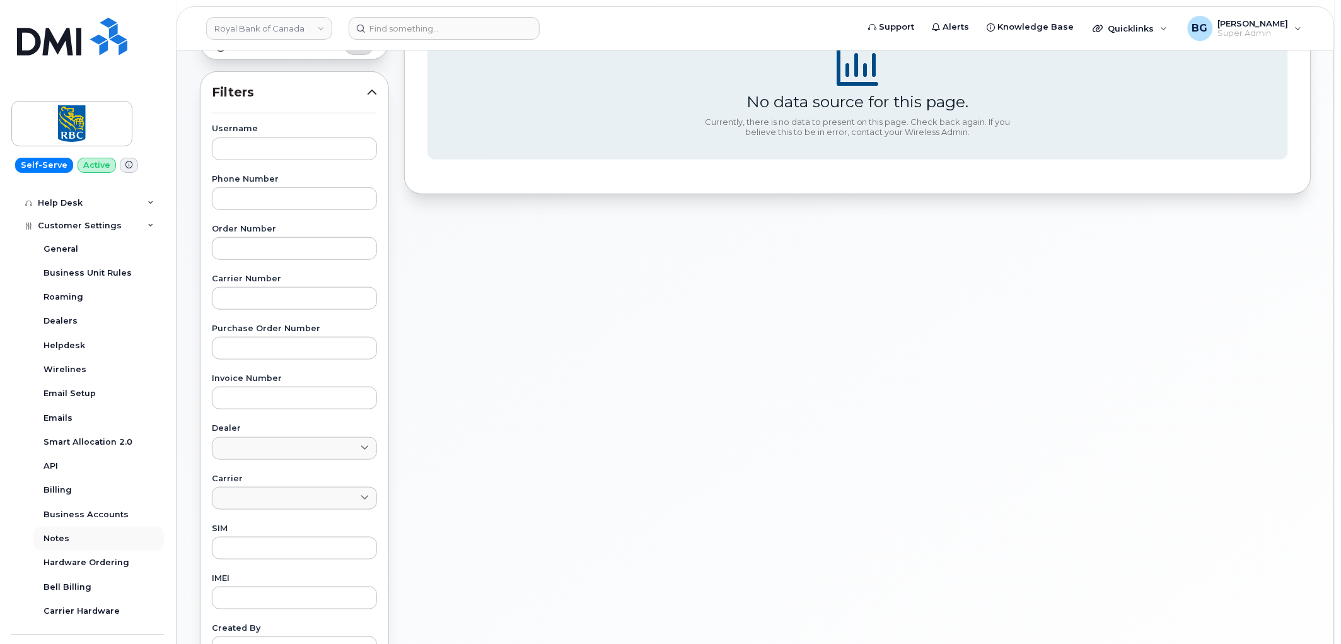
scroll to position [643, 0]
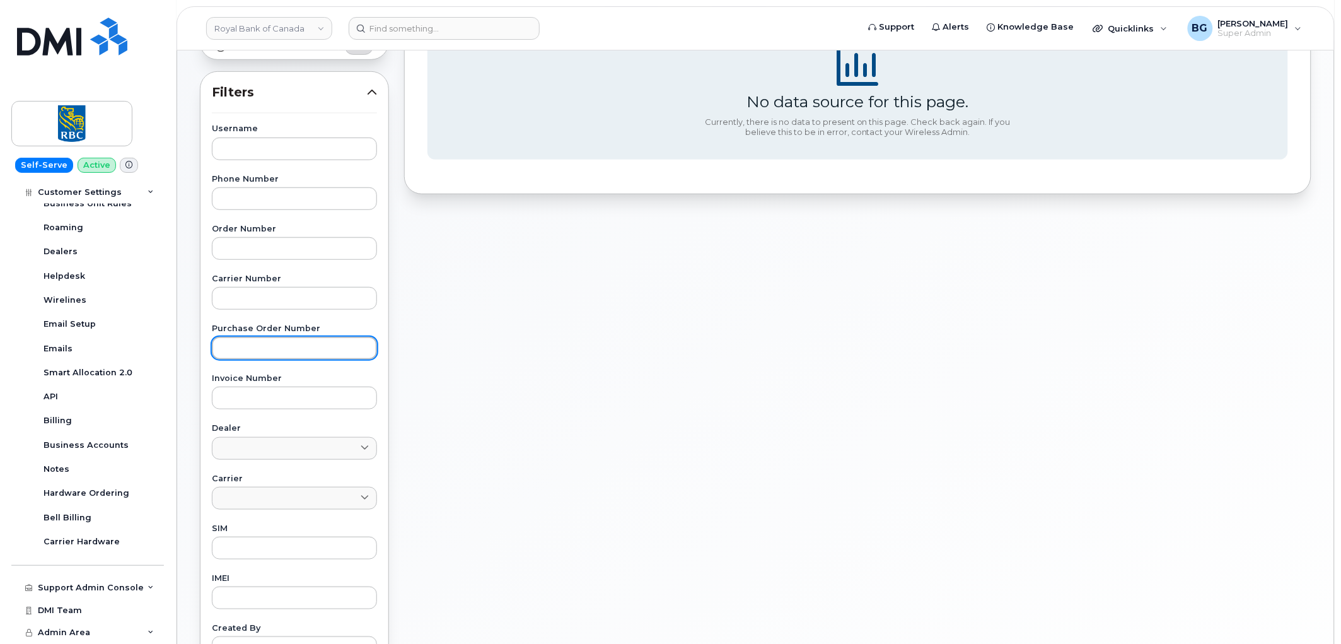
click at [282, 345] on input "text" at bounding box center [294, 348] width 165 height 23
paste input "1303785792"
type input "1303785792"
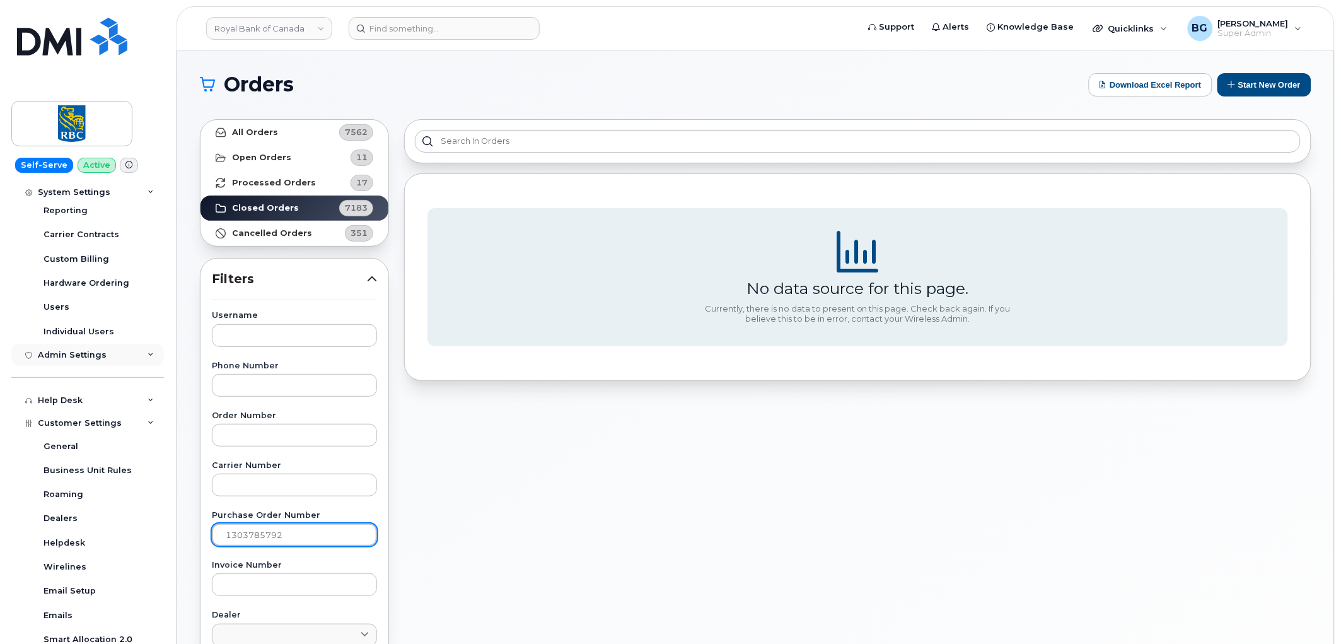
scroll to position [362, 0]
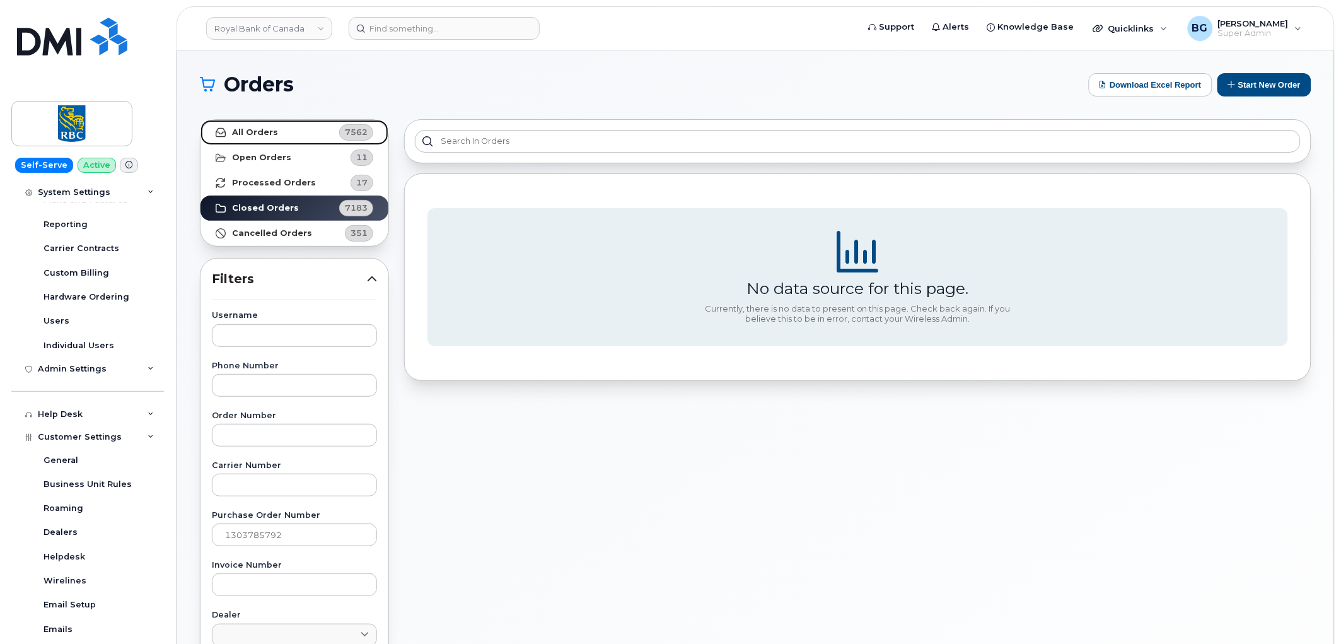
click at [257, 131] on strong "All Orders" at bounding box center [255, 132] width 46 height 10
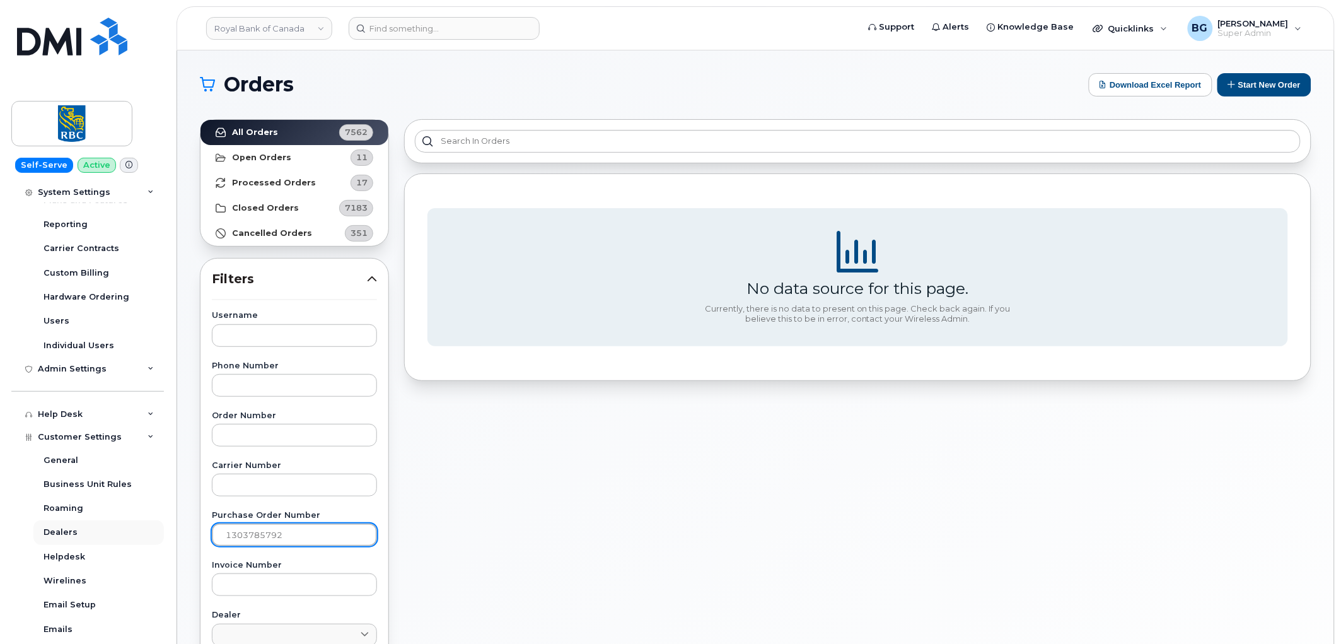
drag, startPoint x: 228, startPoint y: 536, endPoint x: 124, endPoint y: 542, distance: 104.2
click at [177, 541] on div "Royal Bank of Canada Support Alerts Knowledge Base Quicklinks Suspend / Cancel …" at bounding box center [755, 531] width 1157 height 962
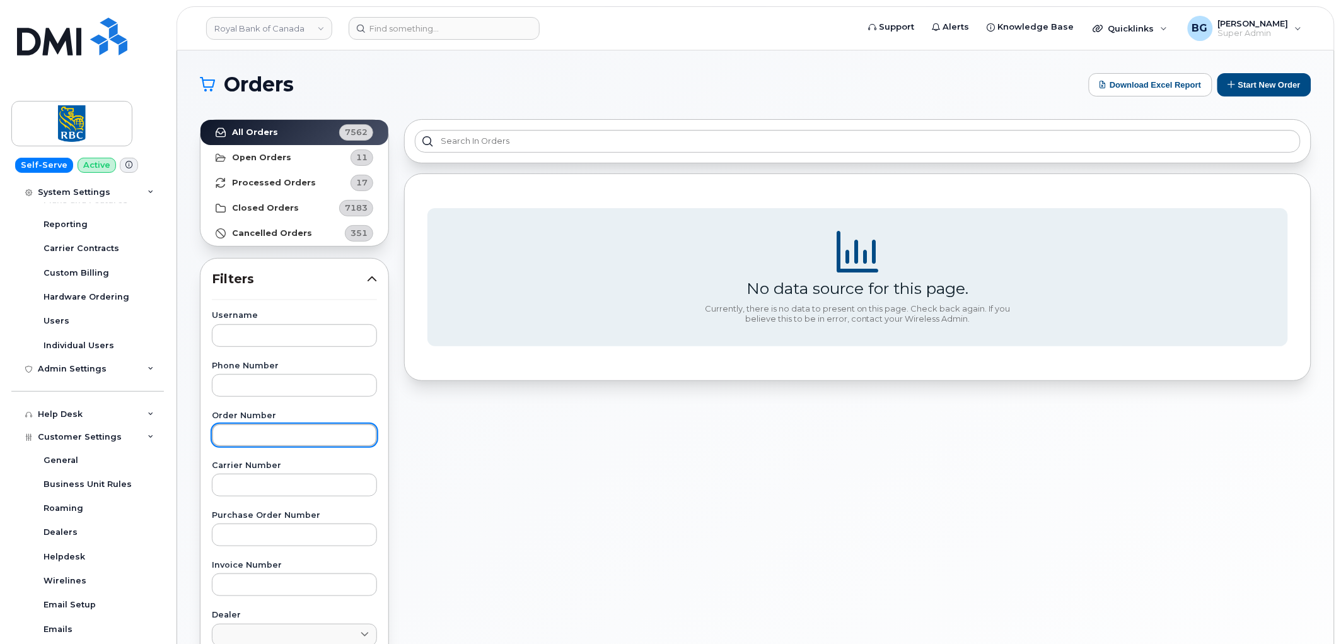
click at [301, 433] on input "text" at bounding box center [294, 435] width 165 height 23
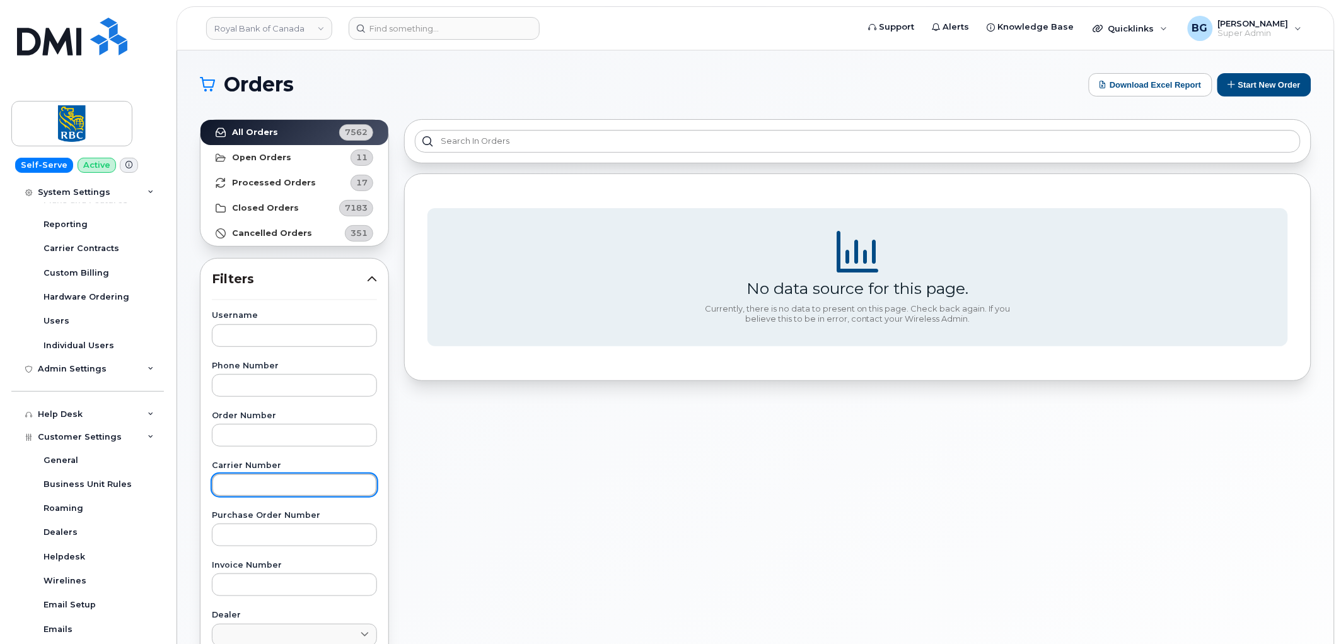
click at [259, 486] on input "text" at bounding box center [294, 484] width 165 height 23
type input "297980"
click at [264, 483] on input "297980" at bounding box center [294, 484] width 165 height 23
drag, startPoint x: 279, startPoint y: 489, endPoint x: 163, endPoint y: 506, distance: 117.9
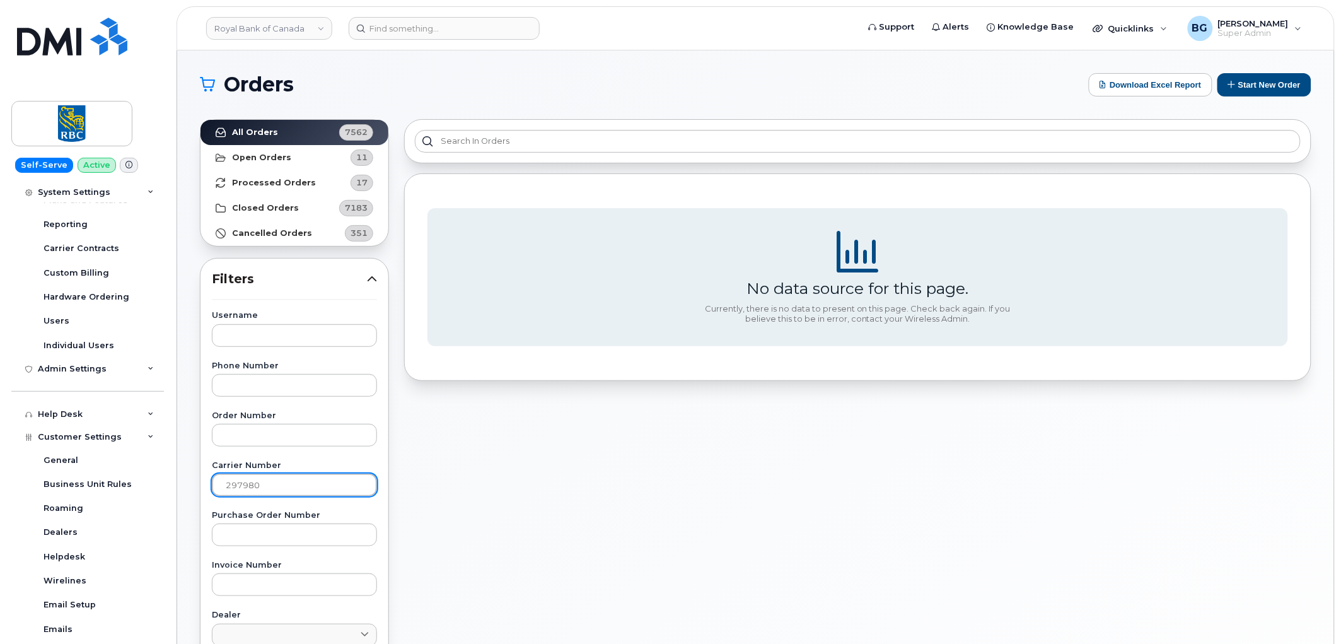
click at [177, 503] on div "Royal Bank of Canada Support Alerts Knowledge Base Quicklinks Suspend / Cancel …" at bounding box center [755, 531] width 1157 height 962
click at [256, 391] on input "text" at bounding box center [294, 385] width 165 height 23
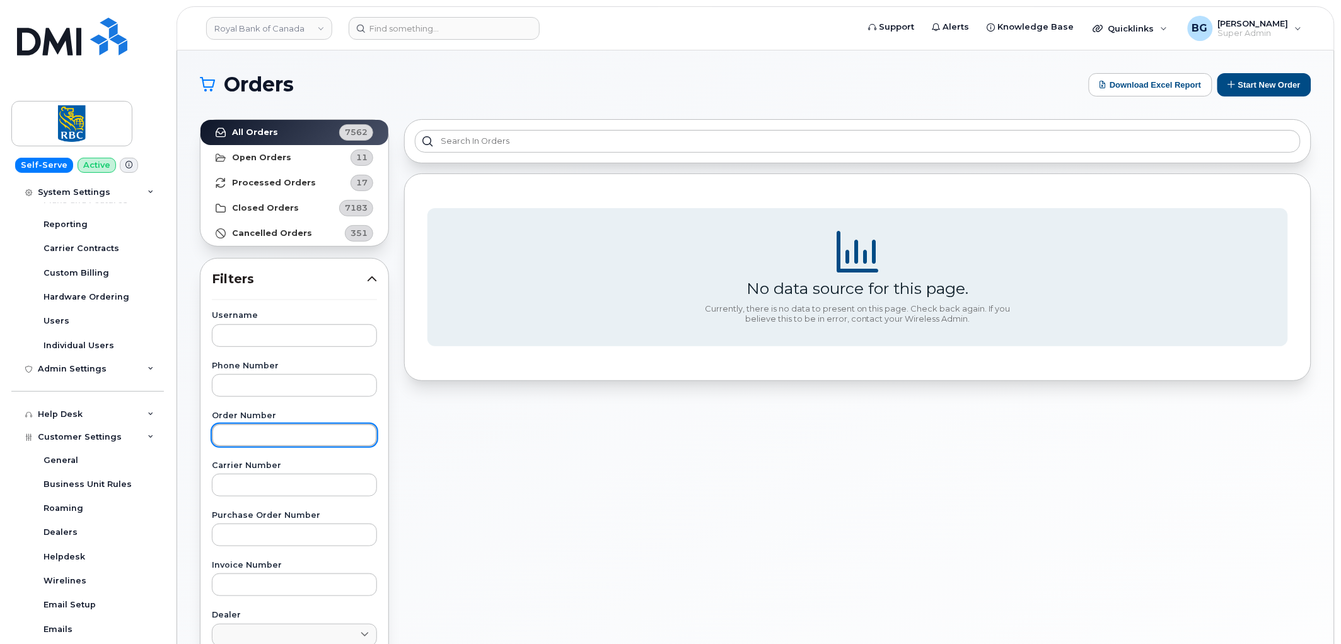
click at [253, 442] on input "text" at bounding box center [294, 435] width 165 height 23
paste input "297980"
type input "297980"
drag, startPoint x: 269, startPoint y: 432, endPoint x: 216, endPoint y: 433, distance: 53.6
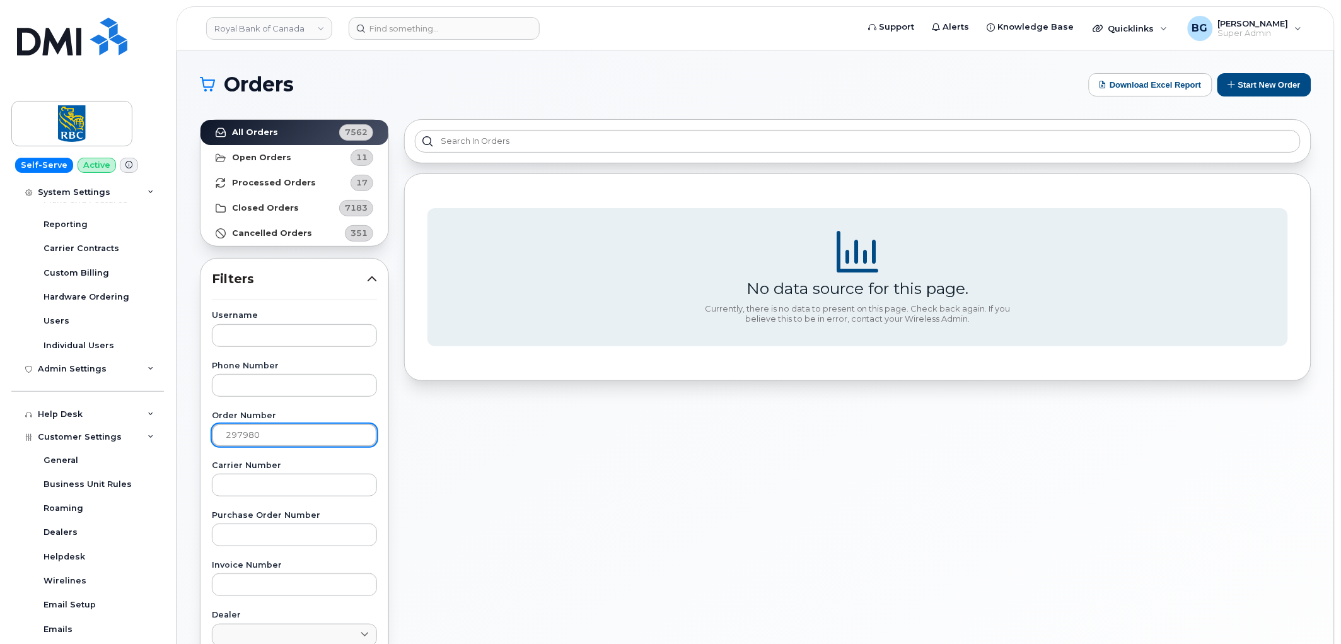
click at [216, 433] on input "297980" at bounding box center [294, 435] width 165 height 23
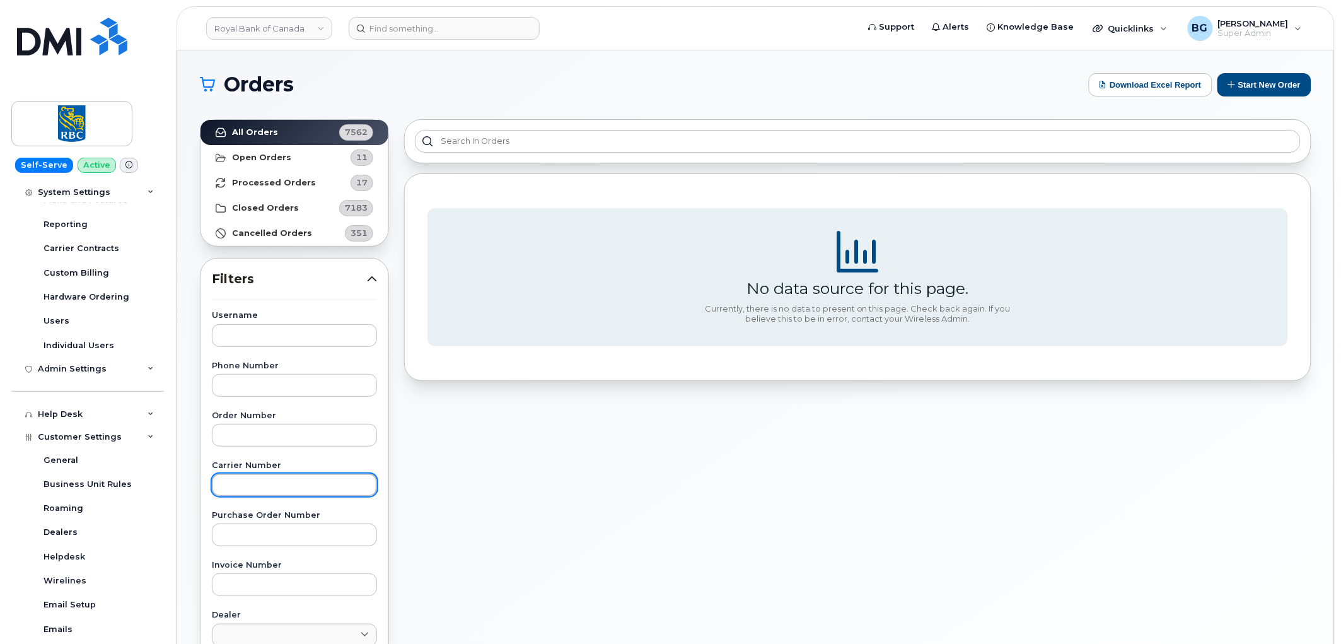
click at [257, 479] on input "text" at bounding box center [294, 484] width 165 height 23
paste input "297980"
type input "297980"
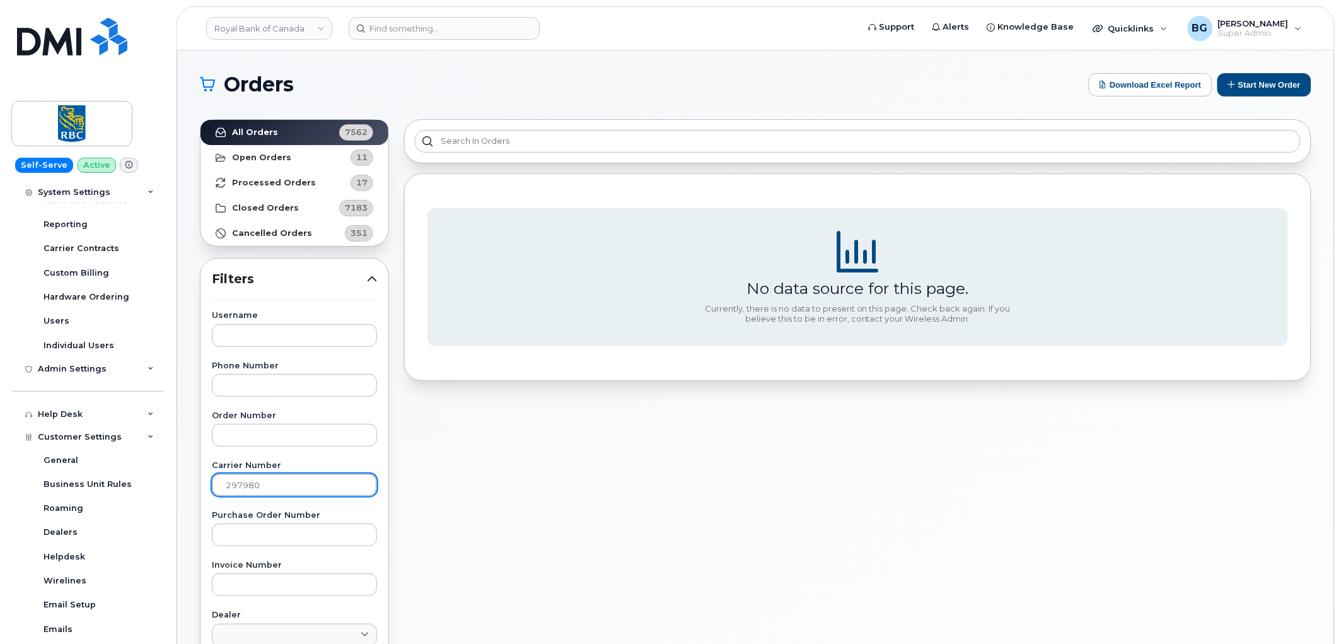
drag, startPoint x: 221, startPoint y: 478, endPoint x: 240, endPoint y: 496, distance: 26.3
click at [221, 478] on input "297980" at bounding box center [294, 484] width 165 height 23
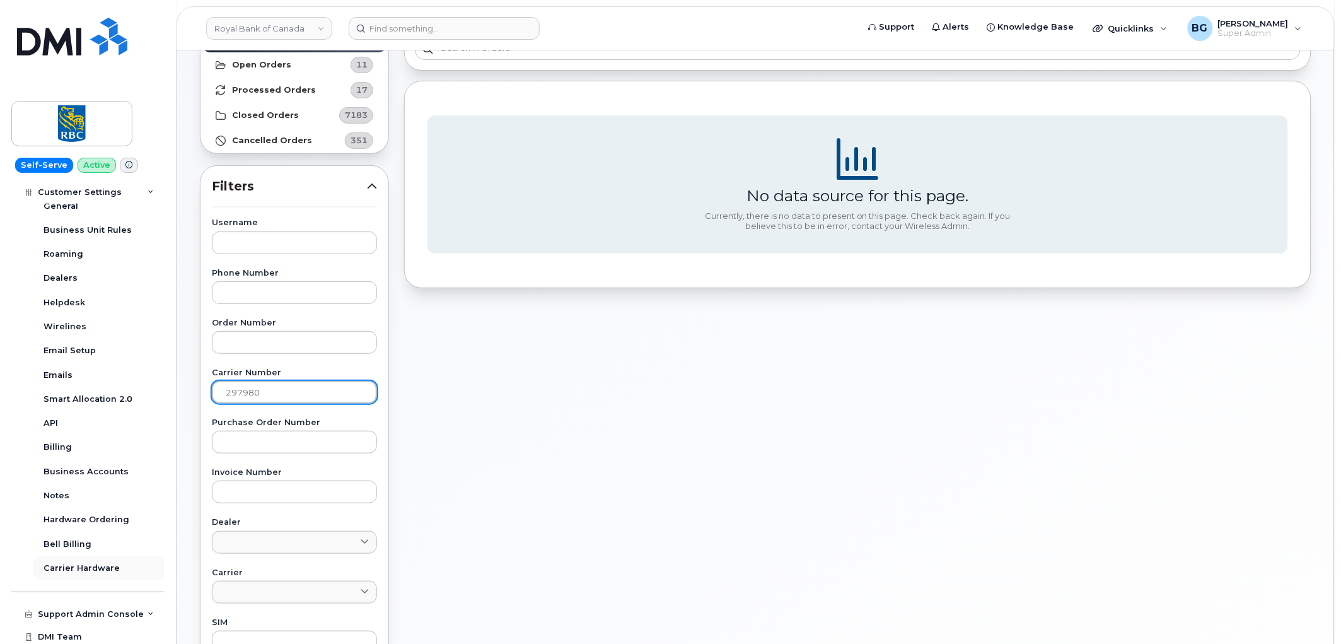
scroll to position [643, 0]
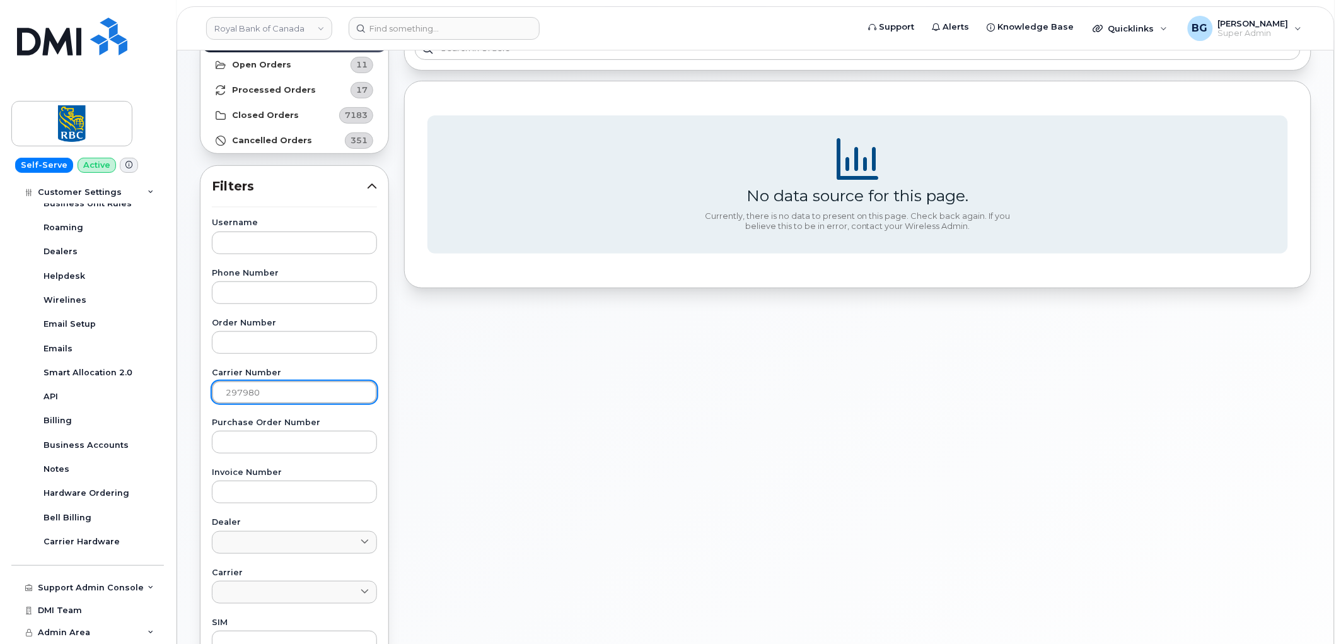
drag, startPoint x: 276, startPoint y: 388, endPoint x: 190, endPoint y: 395, distance: 86.6
click at [193, 385] on div "All Orders 7562 Open Orders 11 Processed Orders 17 Closed Orders 7183 Cancelled…" at bounding box center [294, 462] width 204 height 886
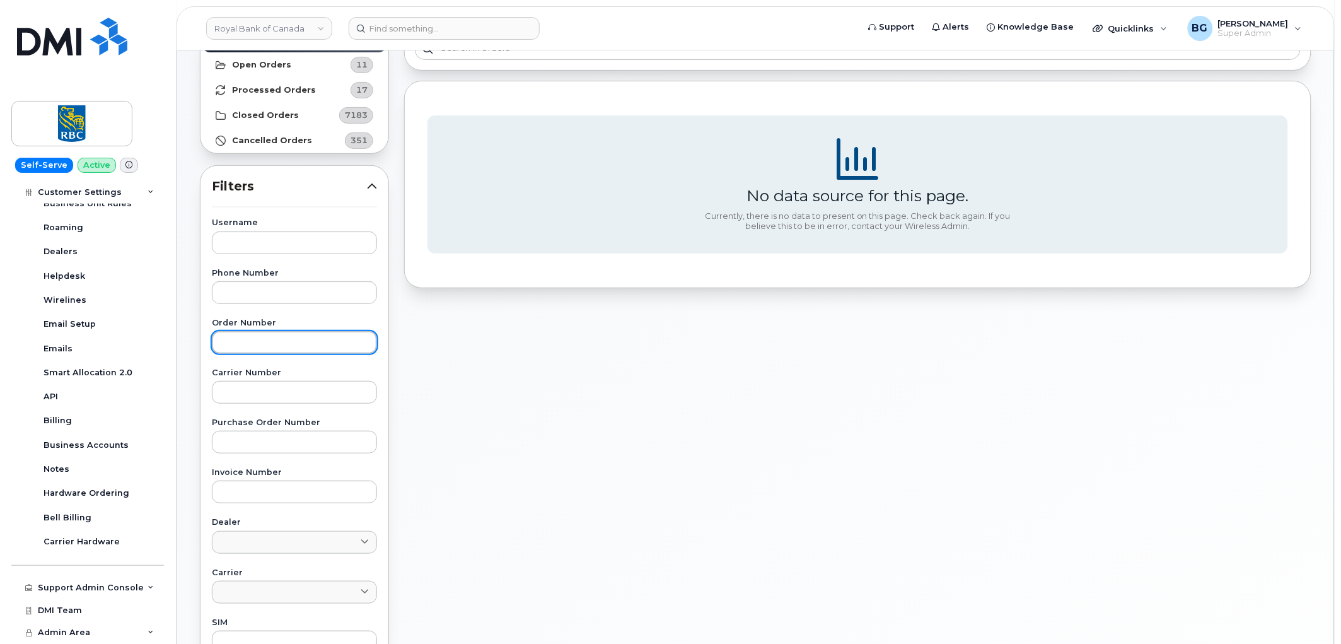
click at [231, 337] on input "text" at bounding box center [294, 342] width 165 height 23
type input "279980"
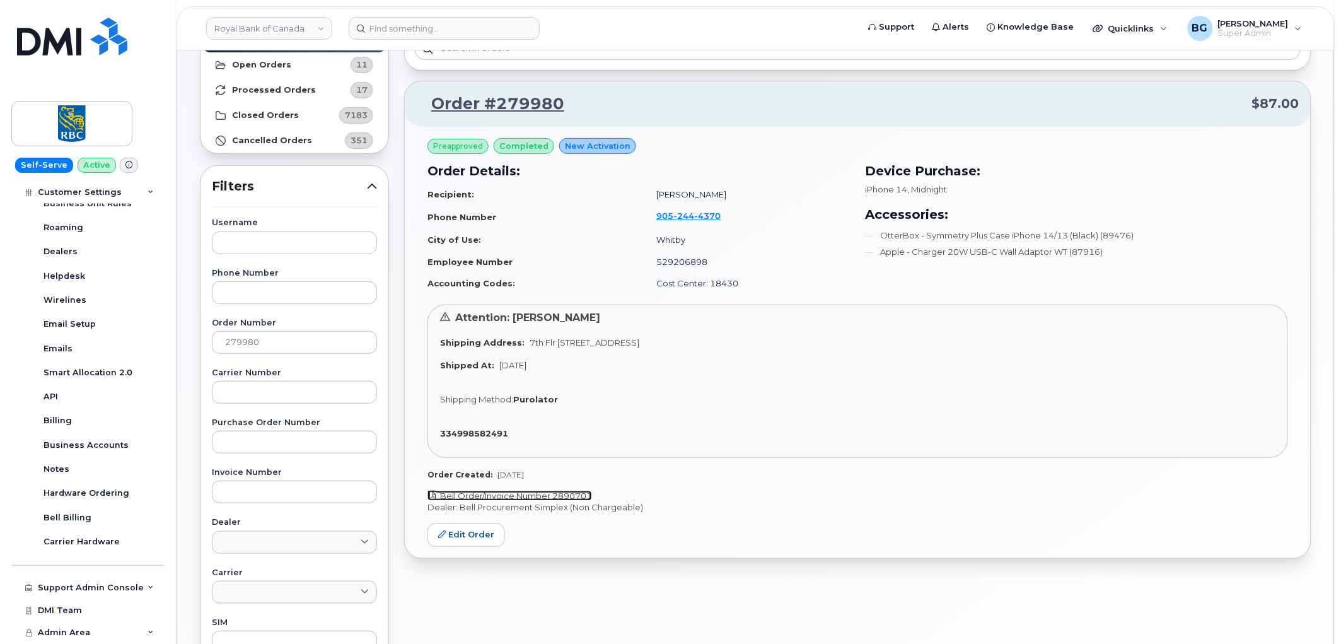
click at [499, 495] on link "Bell Order/Invoice Number 2890701" at bounding box center [509, 495] width 165 height 10
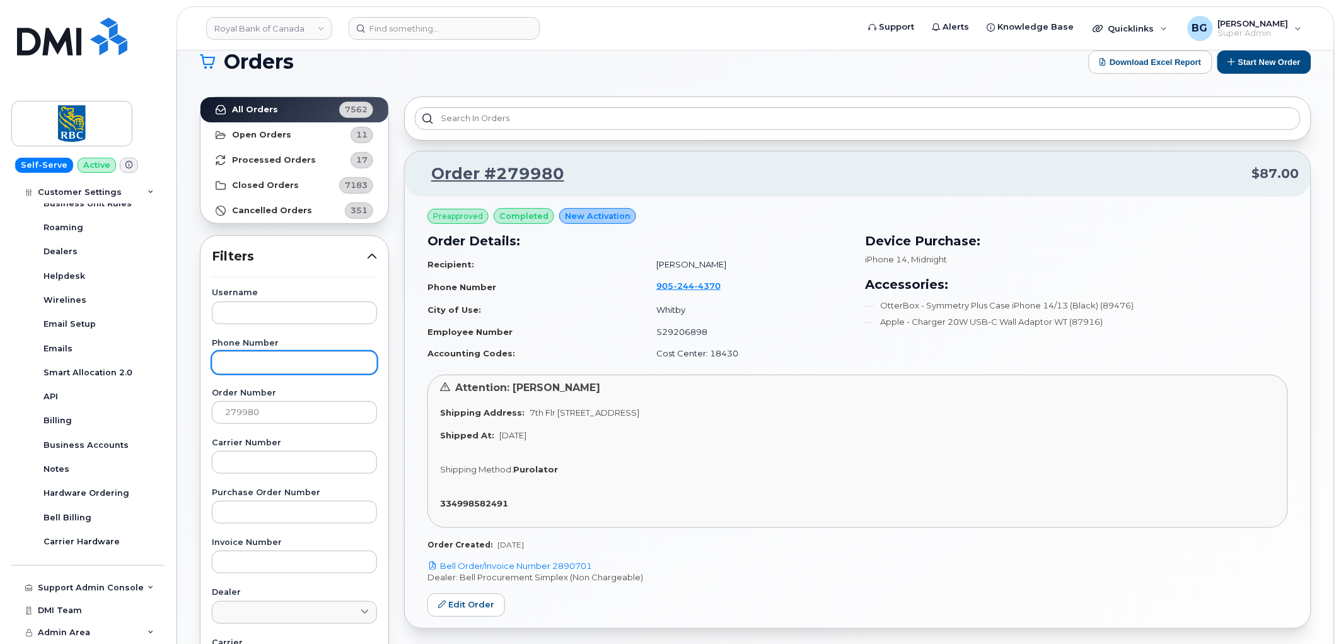
scroll to position [0, 0]
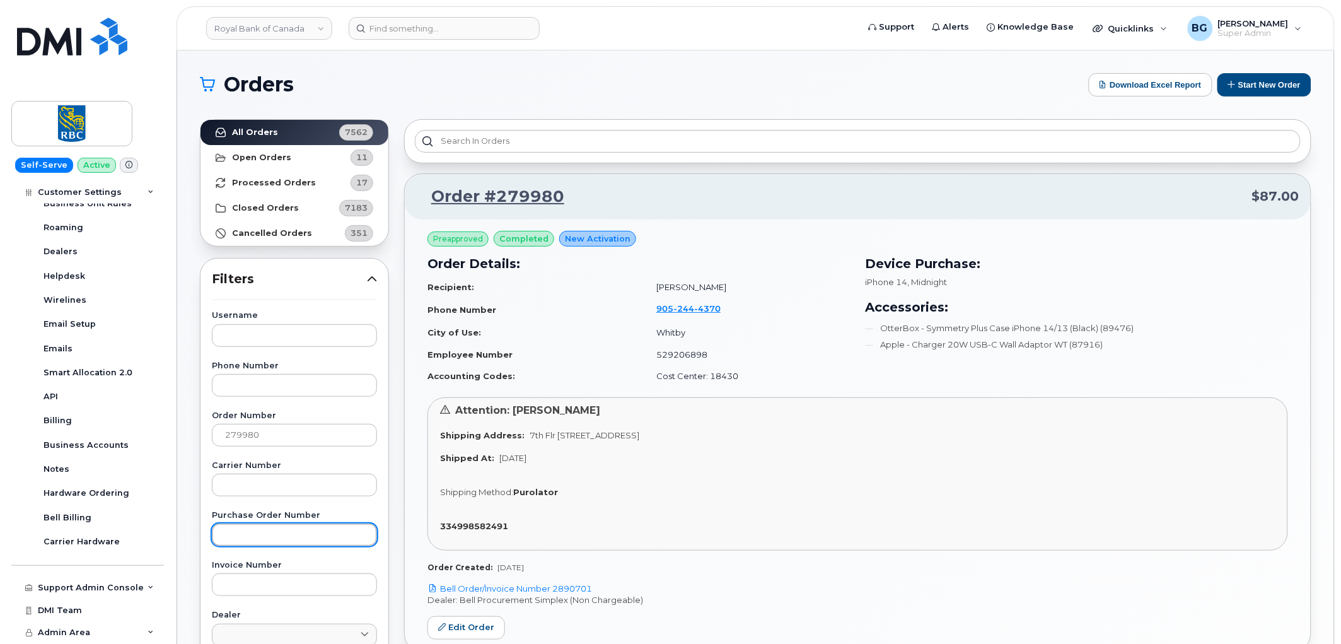
click at [277, 536] on input "text" at bounding box center [294, 534] width 165 height 23
paste input "6500161886"
type input "6500161886"
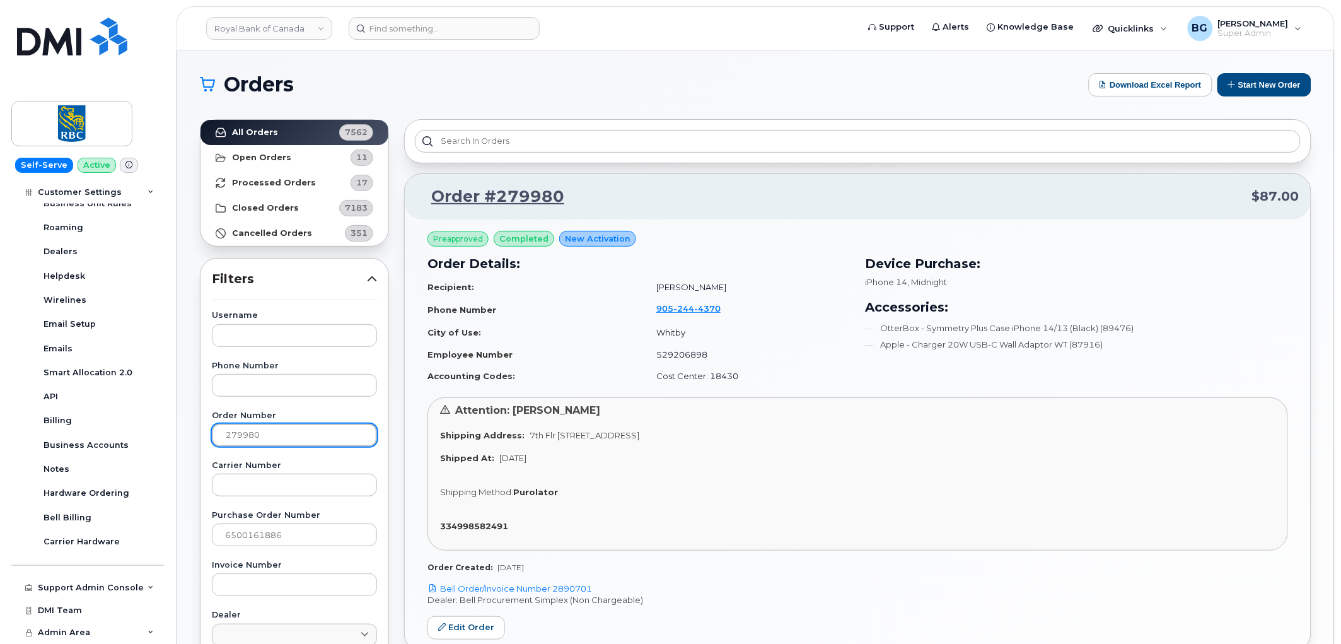
click at [276, 440] on input "279980" at bounding box center [294, 435] width 165 height 23
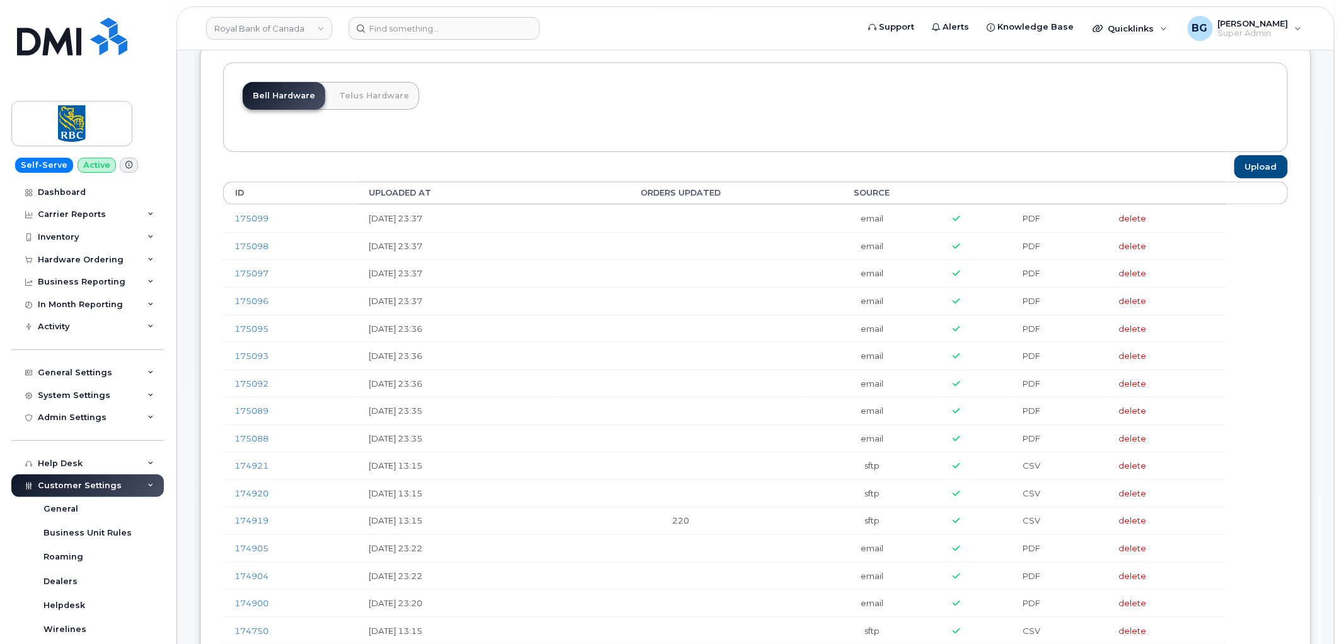
scroll to position [93, 0]
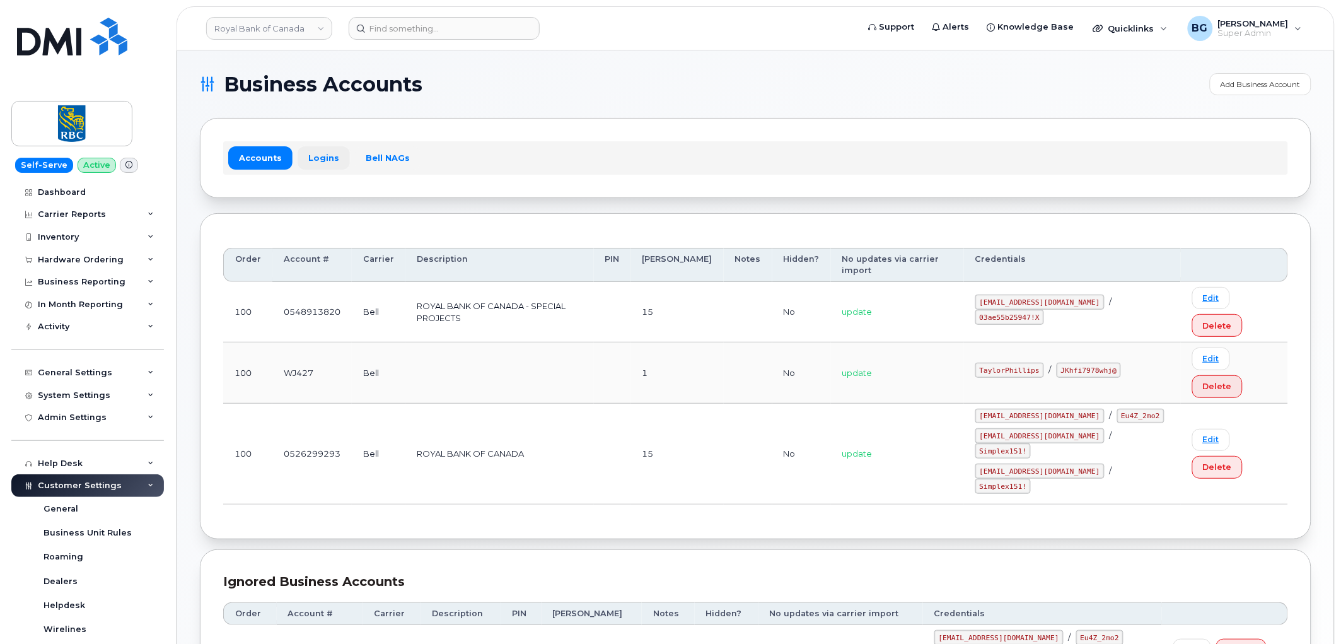
click at [318, 156] on link "Logins" at bounding box center [324, 157] width 52 height 23
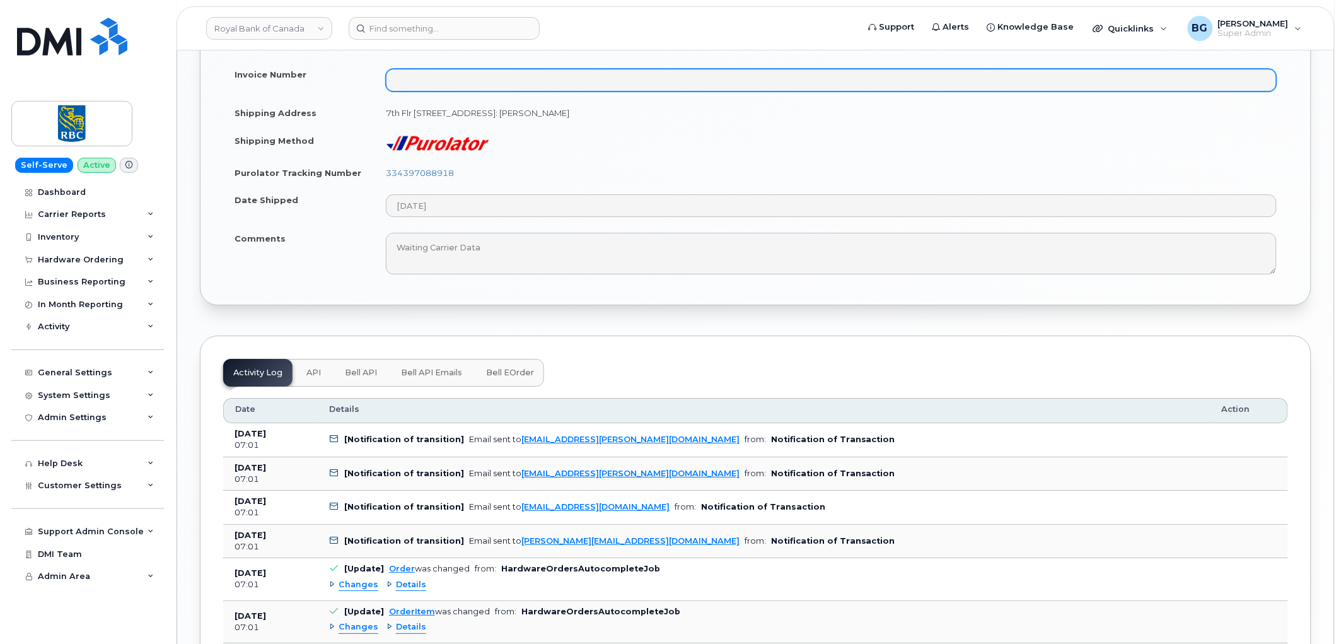
scroll to position [1353, 0]
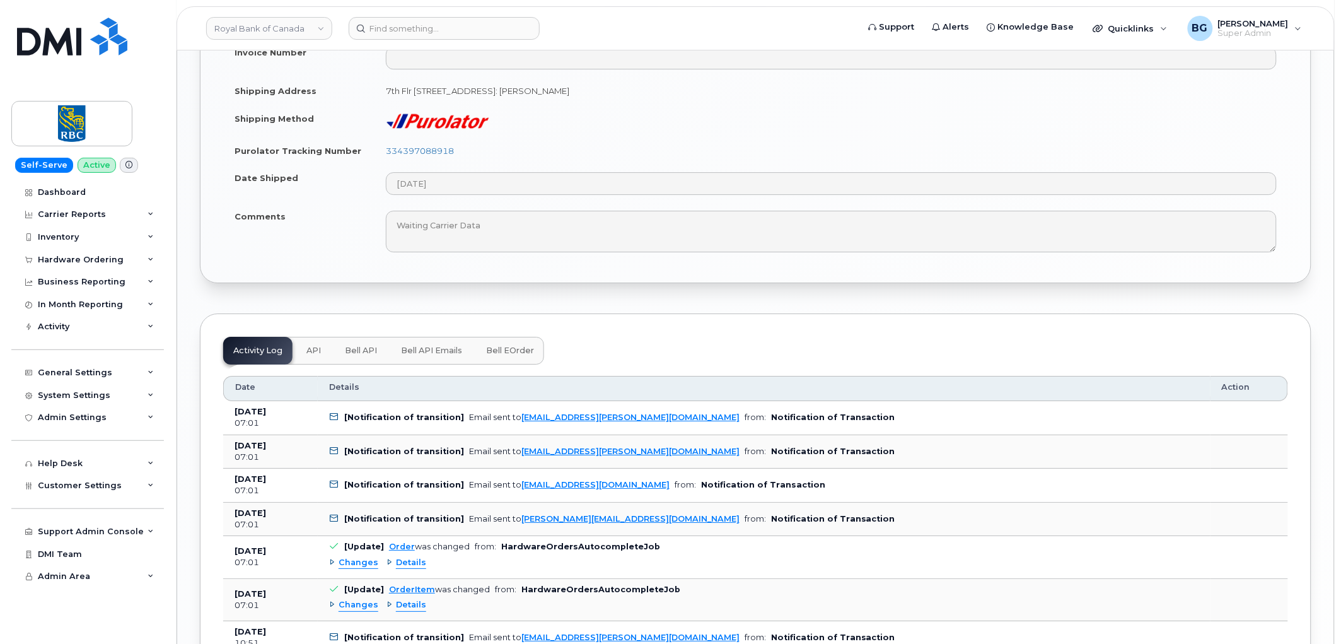
click at [313, 349] on span "API" at bounding box center [313, 350] width 14 height 10
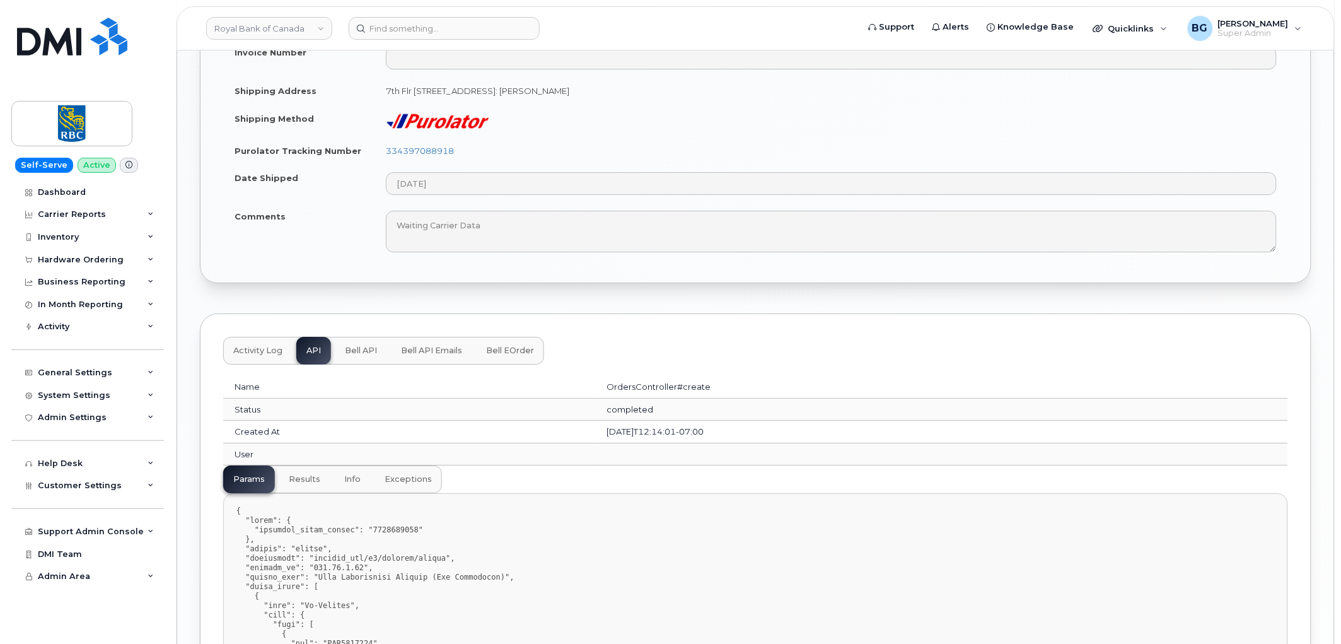
click at [347, 342] on button "Bell API" at bounding box center [361, 351] width 52 height 28
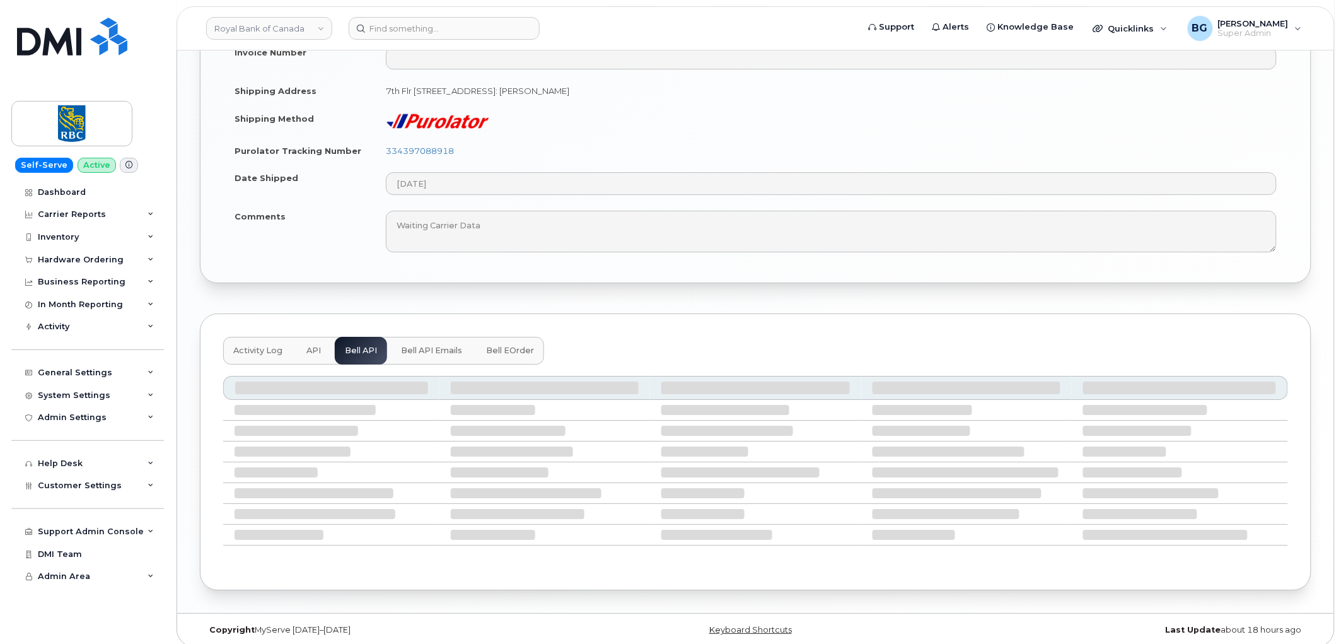
scroll to position [1220, 0]
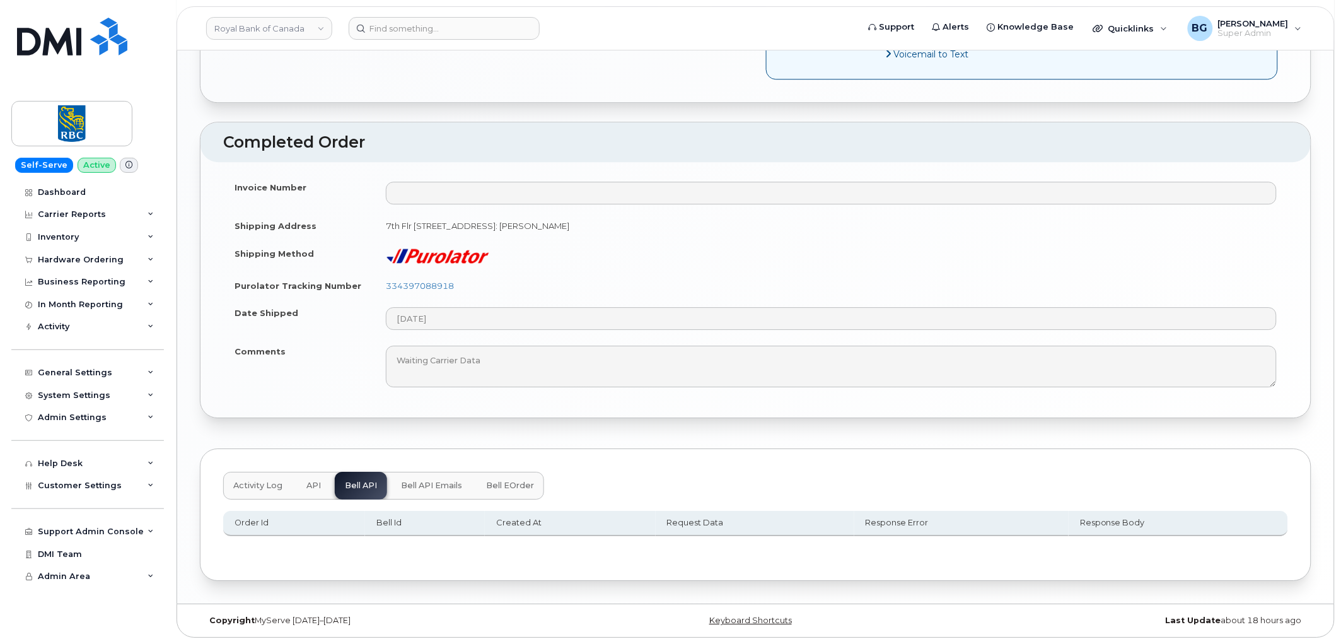
click at [441, 484] on span "Bell API Emails" at bounding box center [431, 485] width 61 height 10
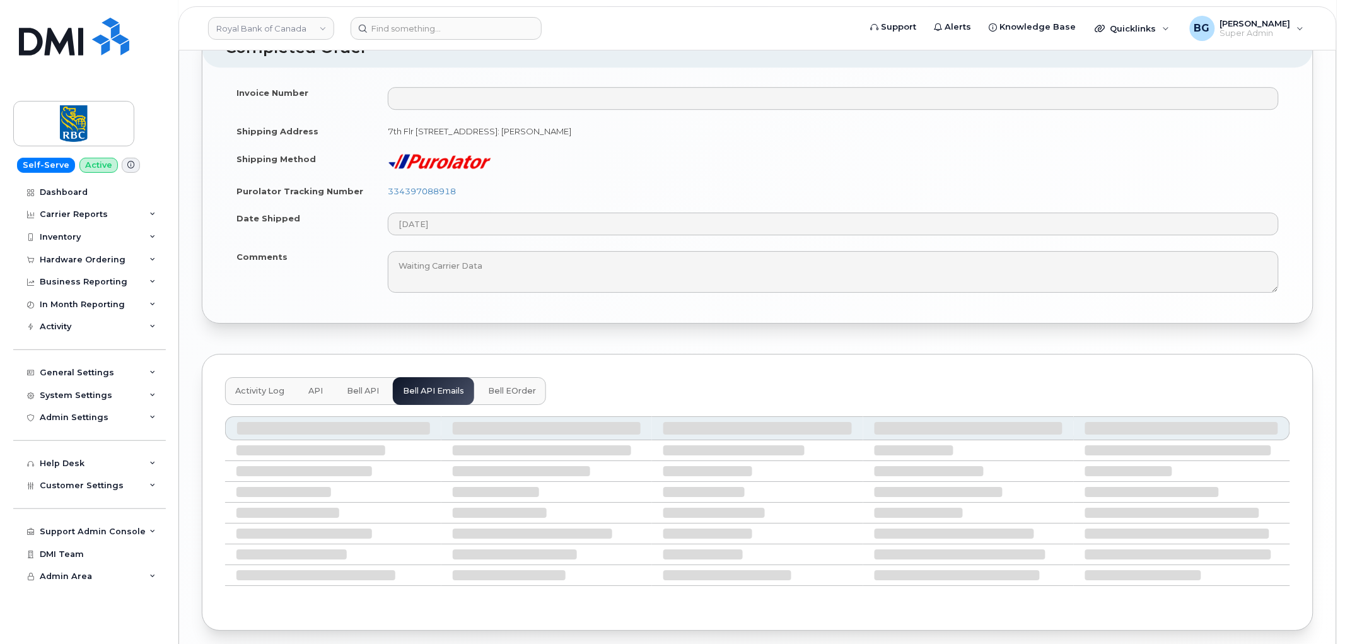
scroll to position [1270, 0]
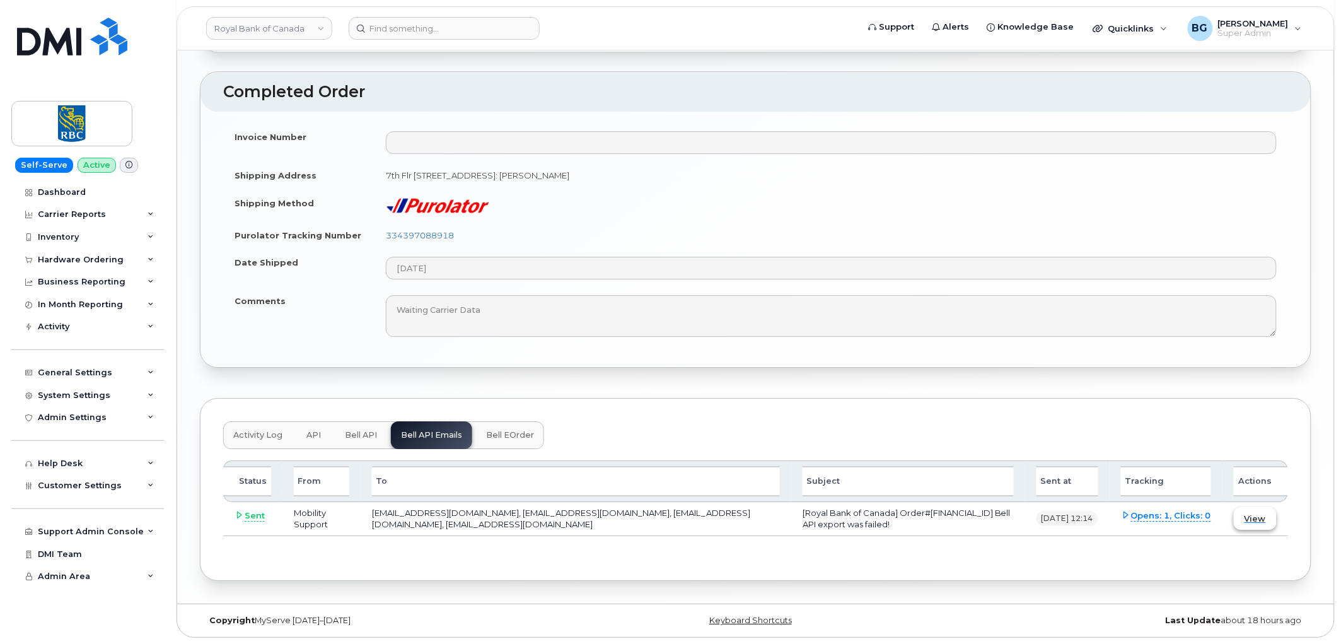
click at [1264, 522] on span "View" at bounding box center [1254, 519] width 21 height 12
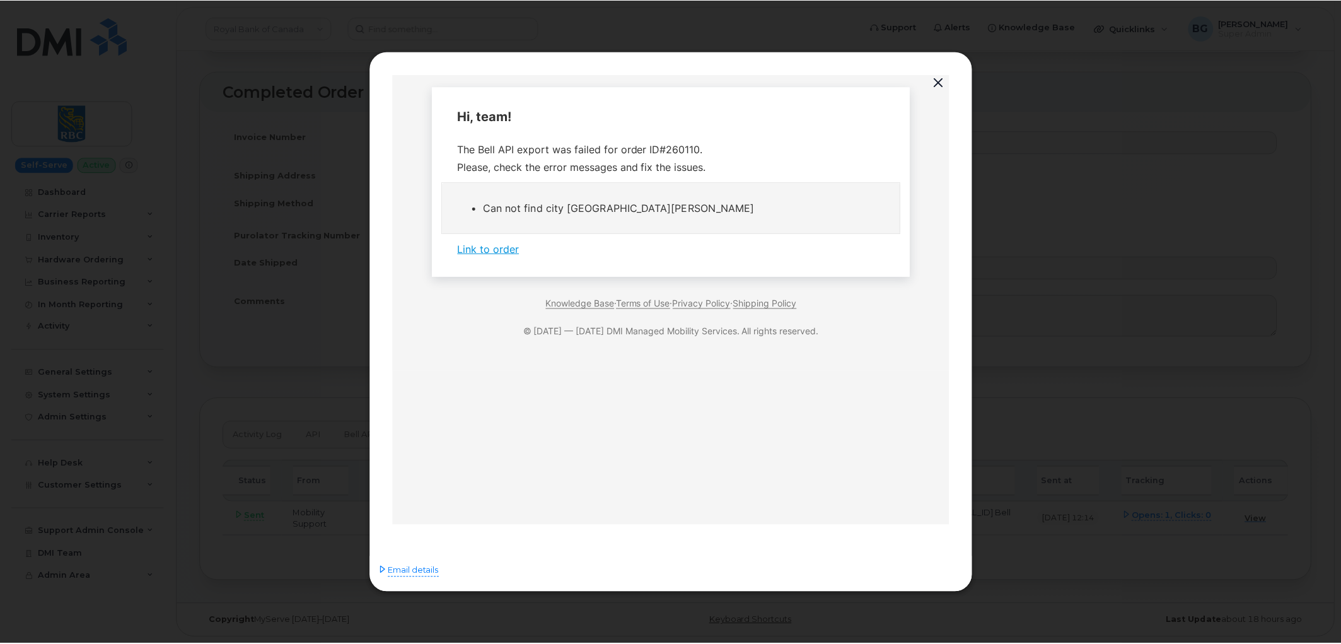
scroll to position [0, 0]
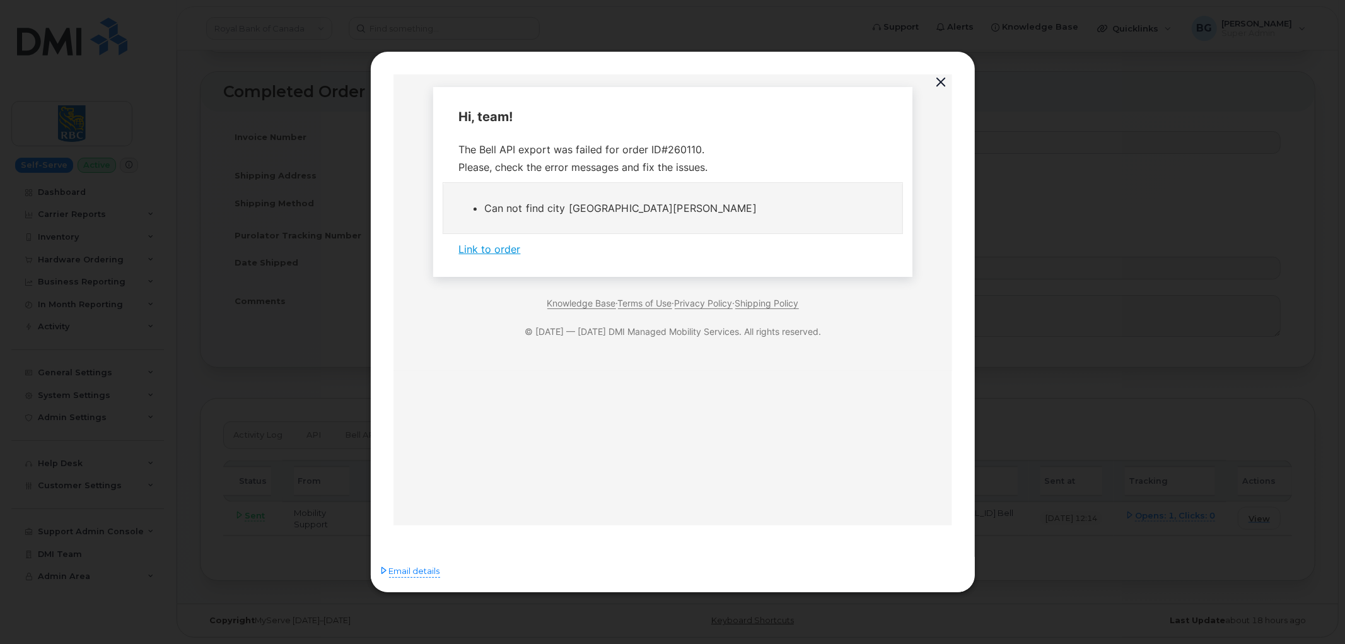
click at [940, 79] on button "button" at bounding box center [941, 83] width 19 height 18
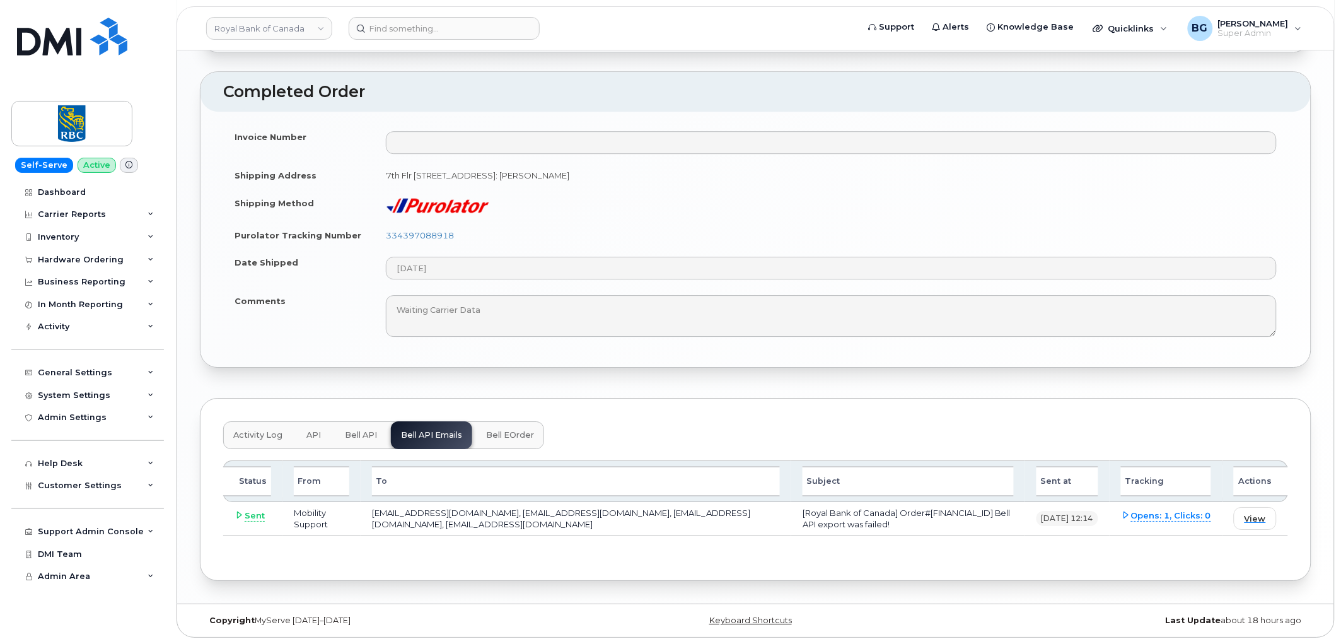
click at [253, 440] on button "Activity Log" at bounding box center [257, 435] width 69 height 28
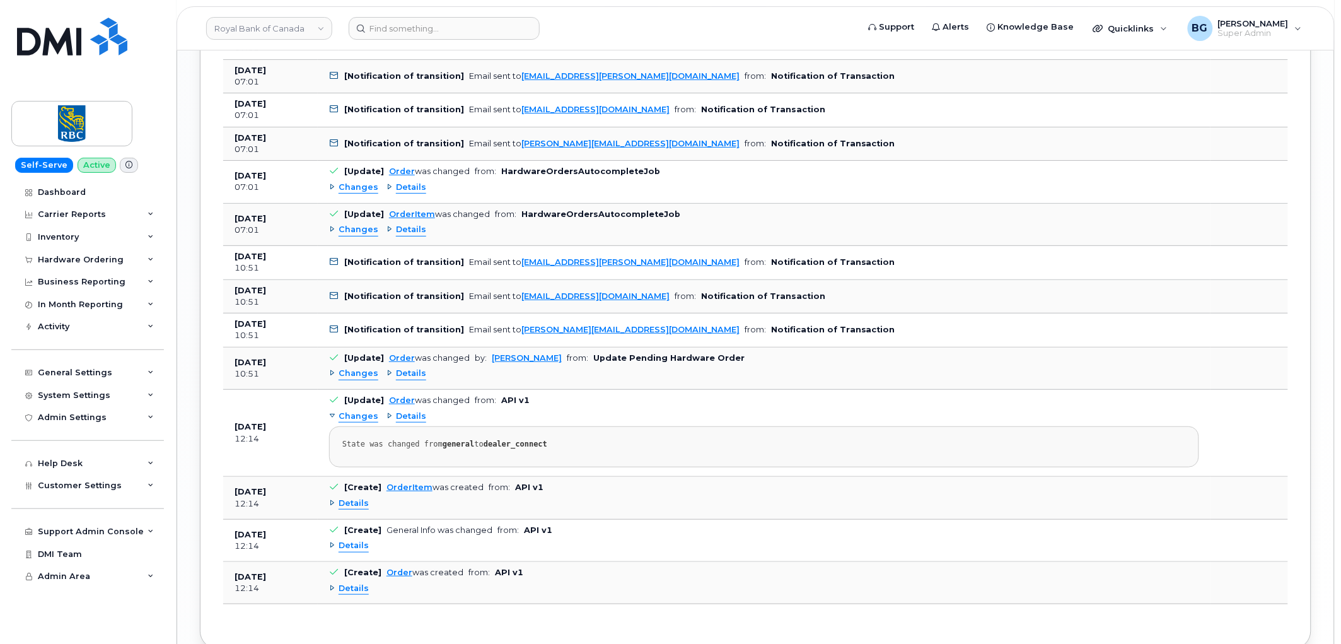
scroll to position [1737, 0]
